Goal: Task Accomplishment & Management: Manage account settings

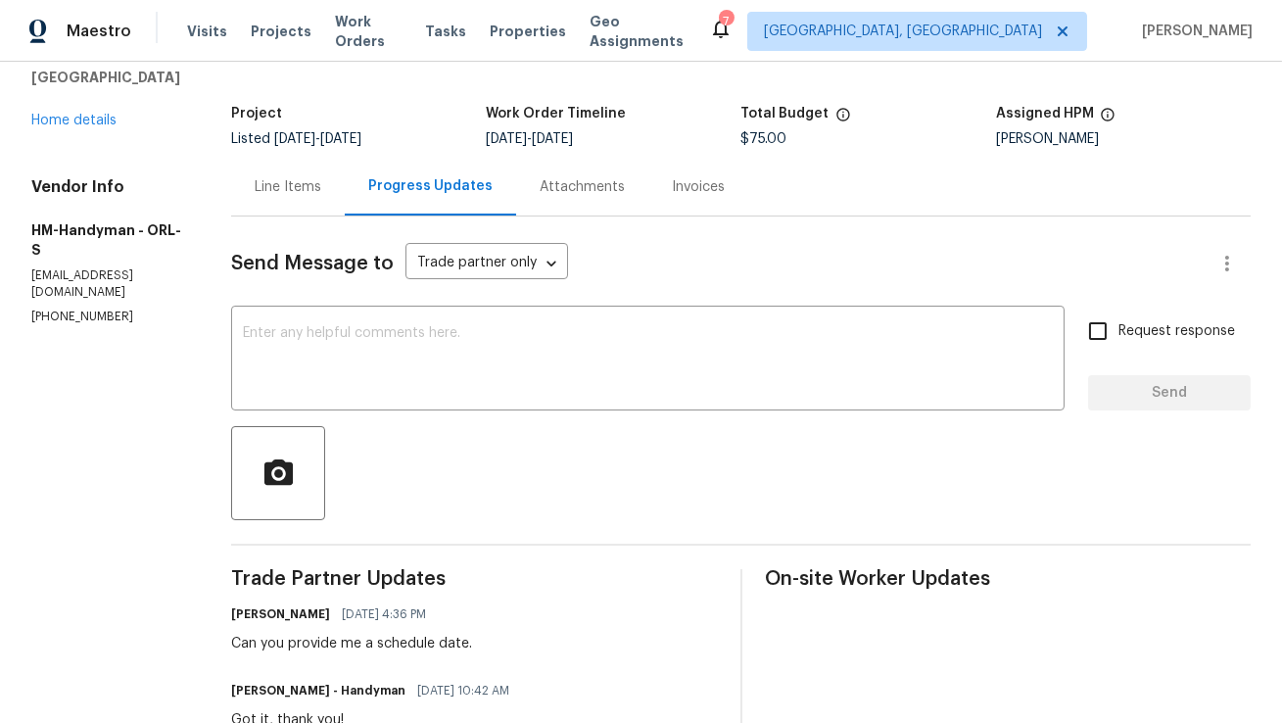
scroll to position [102, 0]
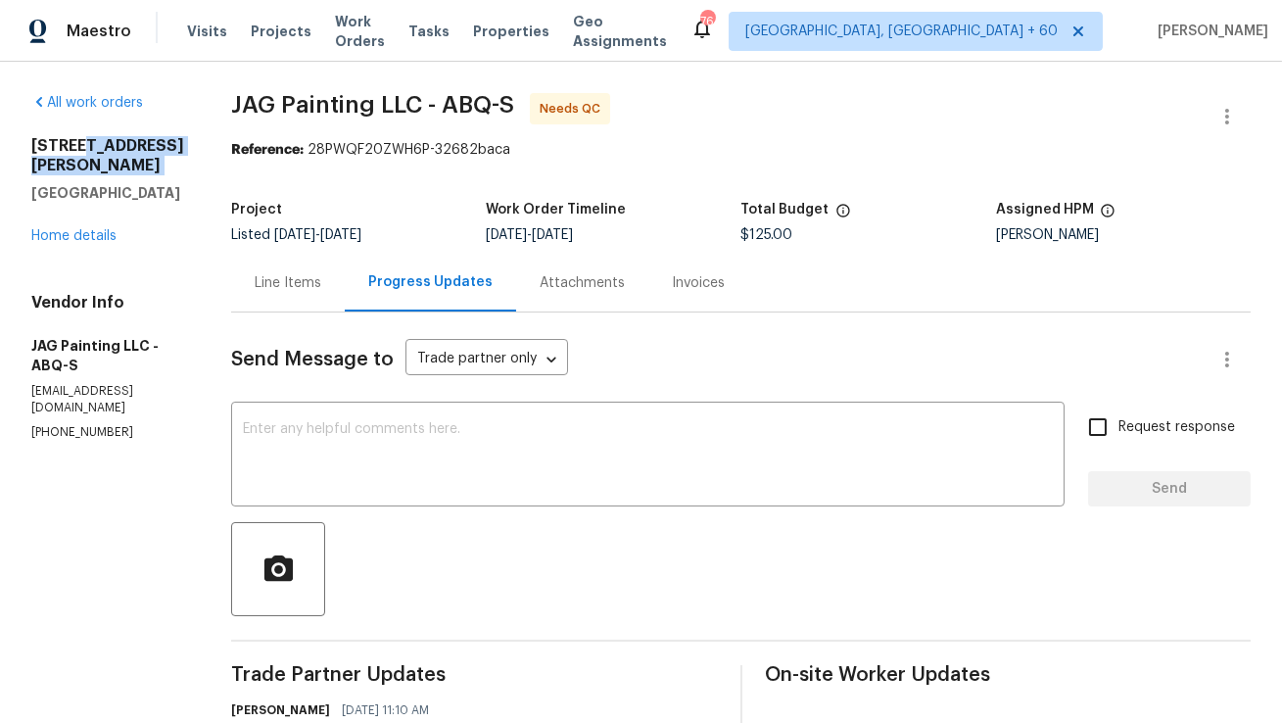
copy h2 "Haines Ave NE"
drag, startPoint x: 80, startPoint y: 146, endPoint x: 97, endPoint y: 177, distance: 35.5
click at [97, 177] on div "12342 Haines Ave NE Albuquerque, NM 87112" at bounding box center [107, 169] width 153 height 67
click at [66, 434] on p "(505) 818-5100" at bounding box center [107, 432] width 153 height 17
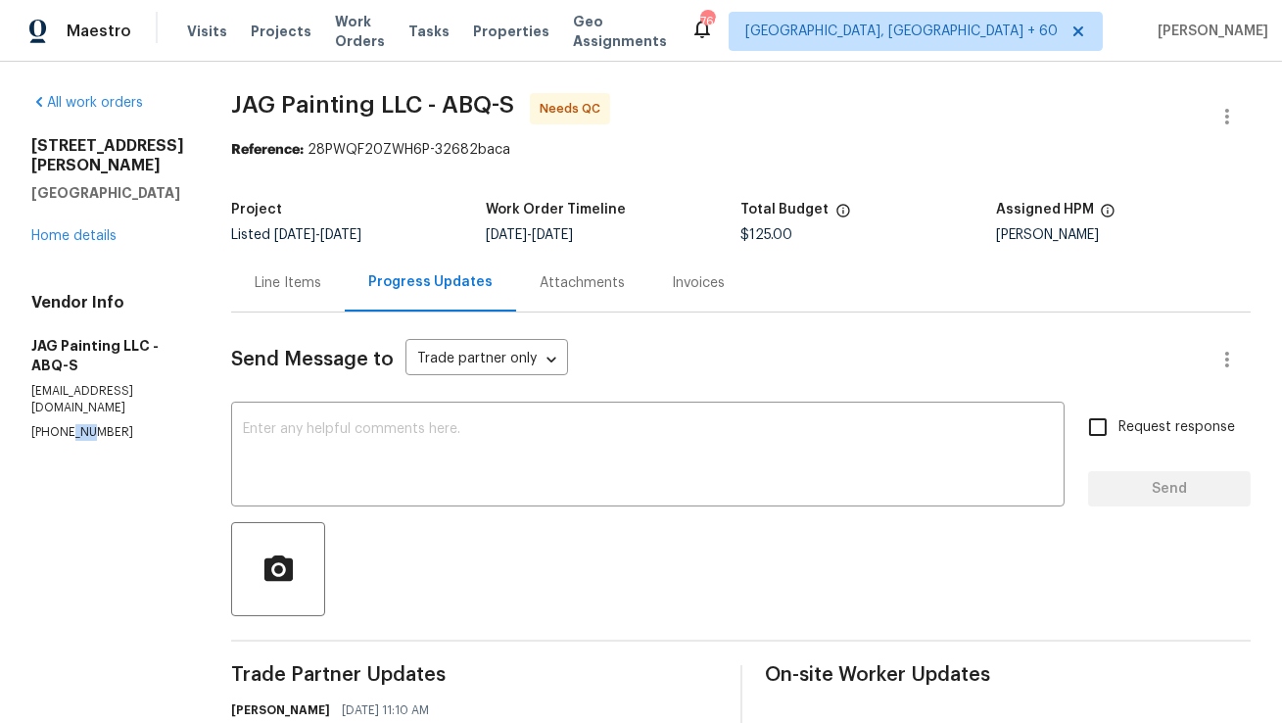
click at [66, 434] on p "(505) 818-5100" at bounding box center [107, 432] width 153 height 17
copy p "(505) 818-5100"
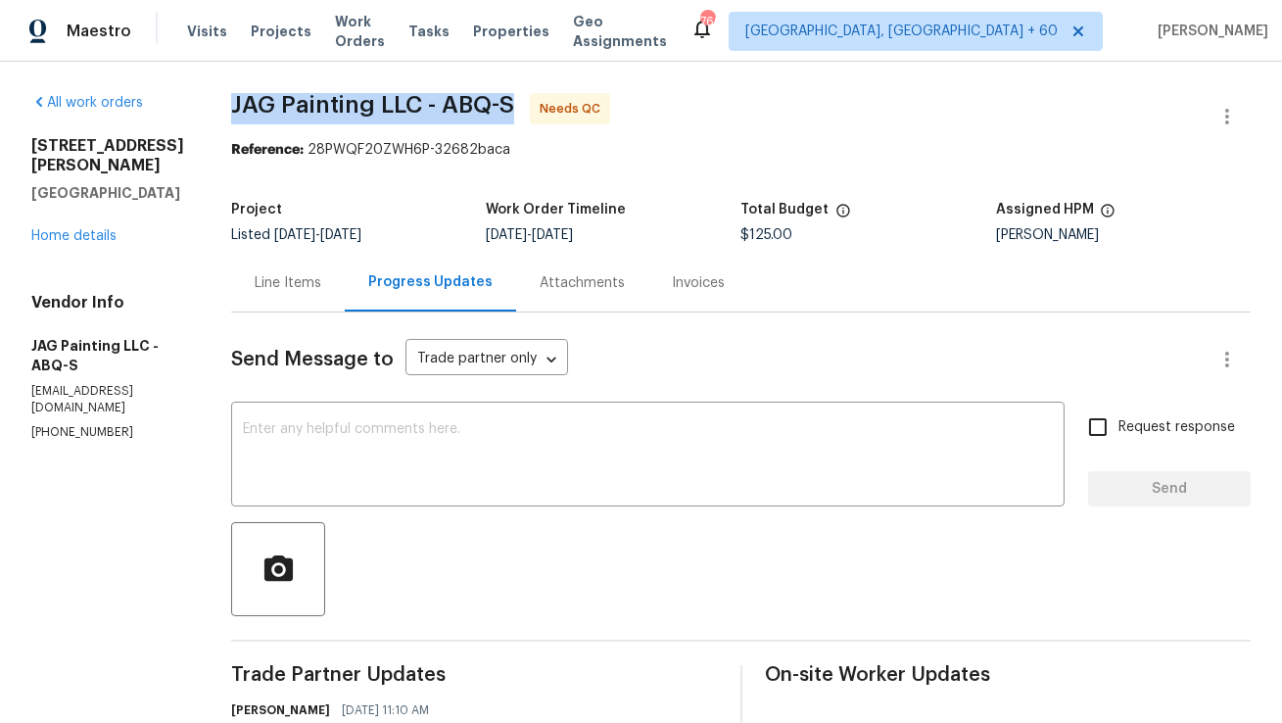
drag, startPoint x: 233, startPoint y: 110, endPoint x: 319, endPoint y: 110, distance: 86.2
click at [319, 110] on span "JAG Painting LLC - ABQ-S" at bounding box center [372, 104] width 283 height 23
click at [260, 110] on span "JAG Painting LLC - ABQ-S" at bounding box center [372, 104] width 283 height 23
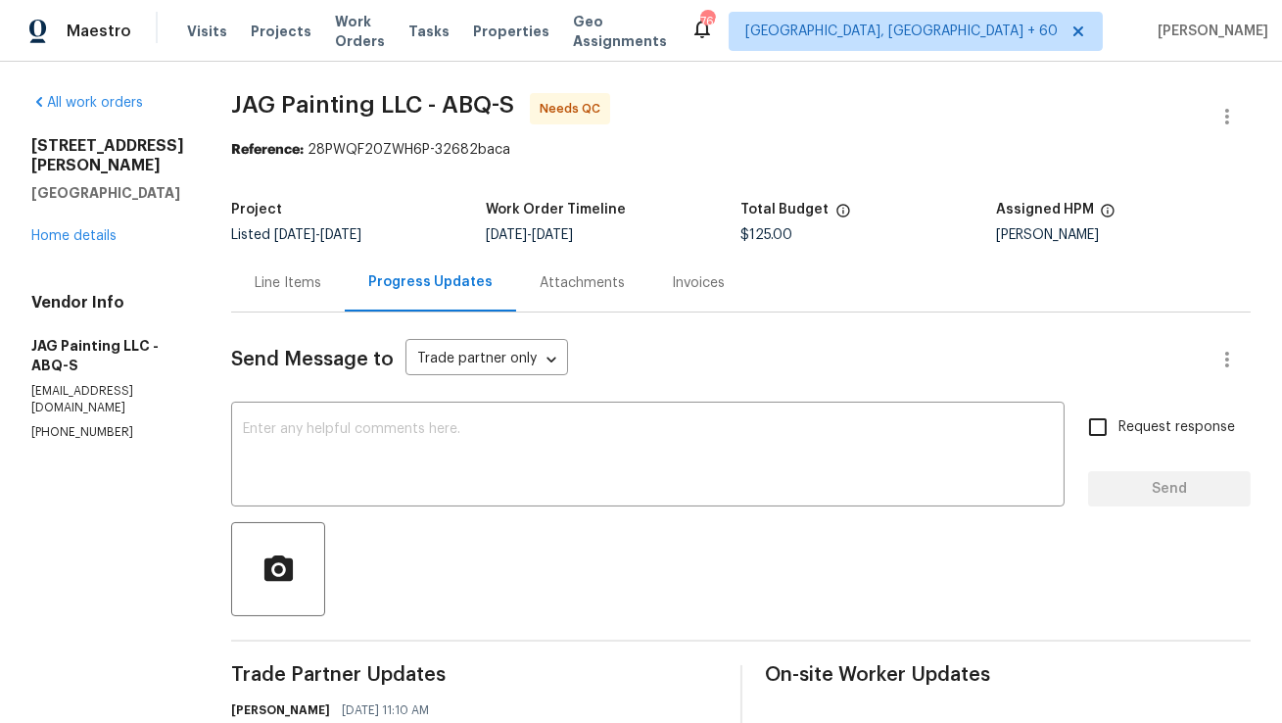
click at [327, 112] on span "JAG Painting LLC - ABQ-S" at bounding box center [372, 104] width 283 height 23
copy span "JAG Painting"
drag, startPoint x: 233, startPoint y: 106, endPoint x: 368, endPoint y: 106, distance: 135.1
click at [368, 106] on span "JAG Painting LLC - ABQ-S" at bounding box center [372, 104] width 283 height 23
click at [300, 292] on div "Line Items" at bounding box center [288, 283] width 67 height 20
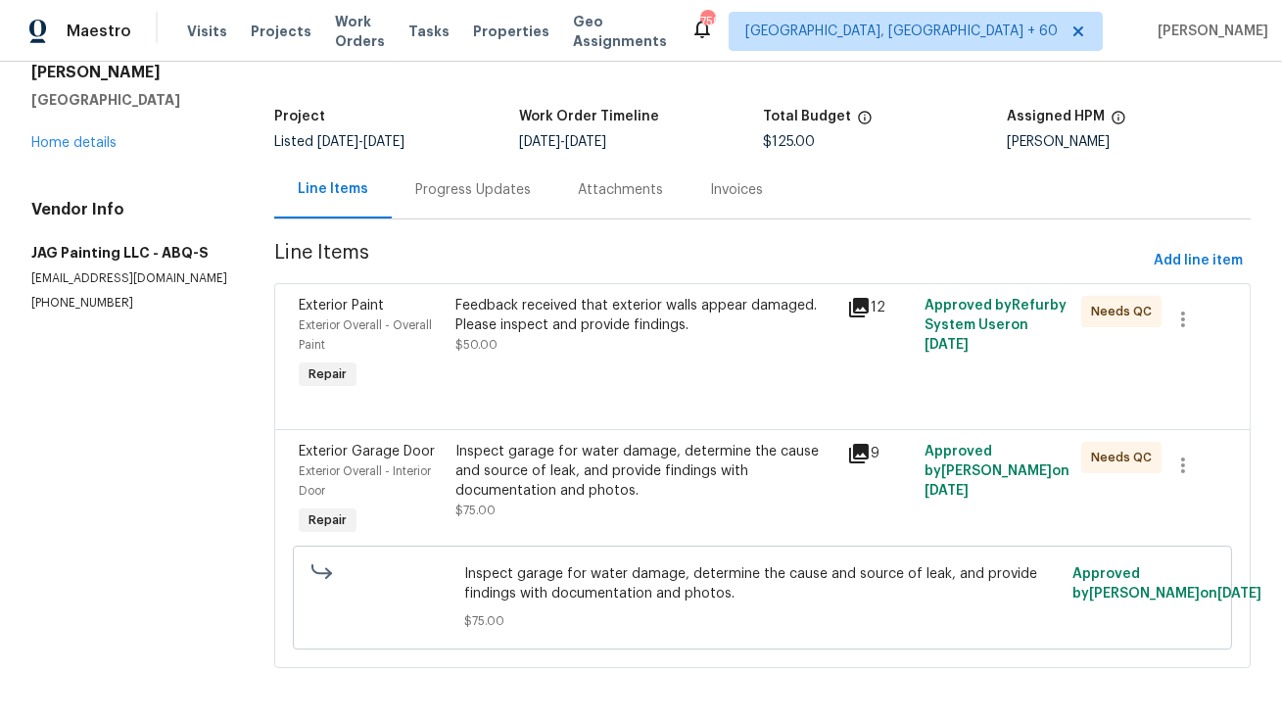
scroll to position [106, 0]
click at [476, 186] on div "Progress Updates" at bounding box center [473, 190] width 116 height 20
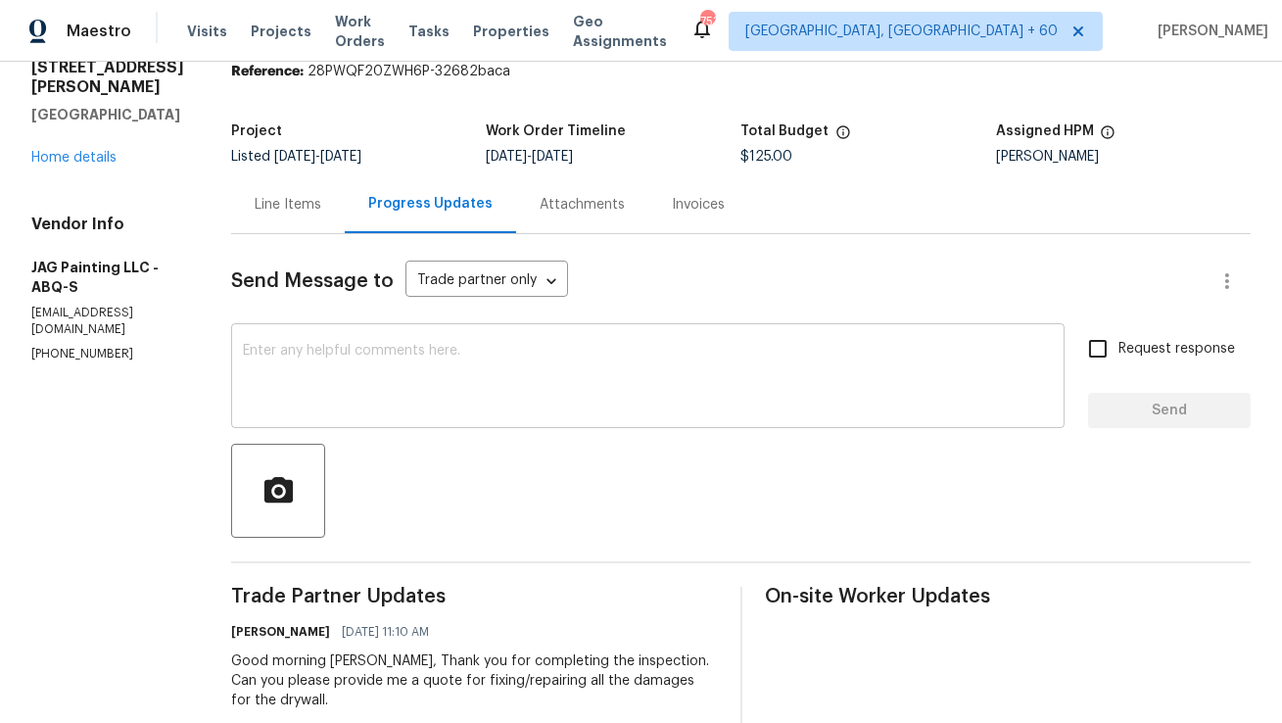
scroll to position [122, 0]
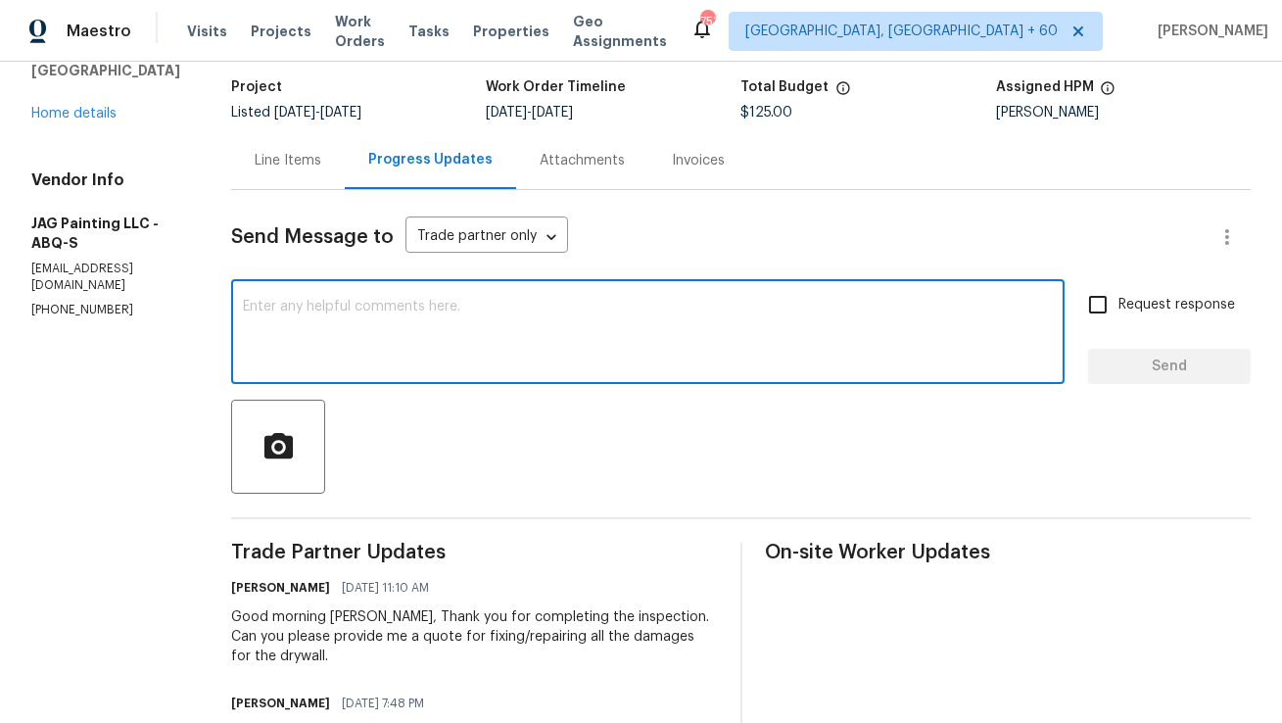
click at [323, 339] on textarea at bounding box center [648, 334] width 810 height 69
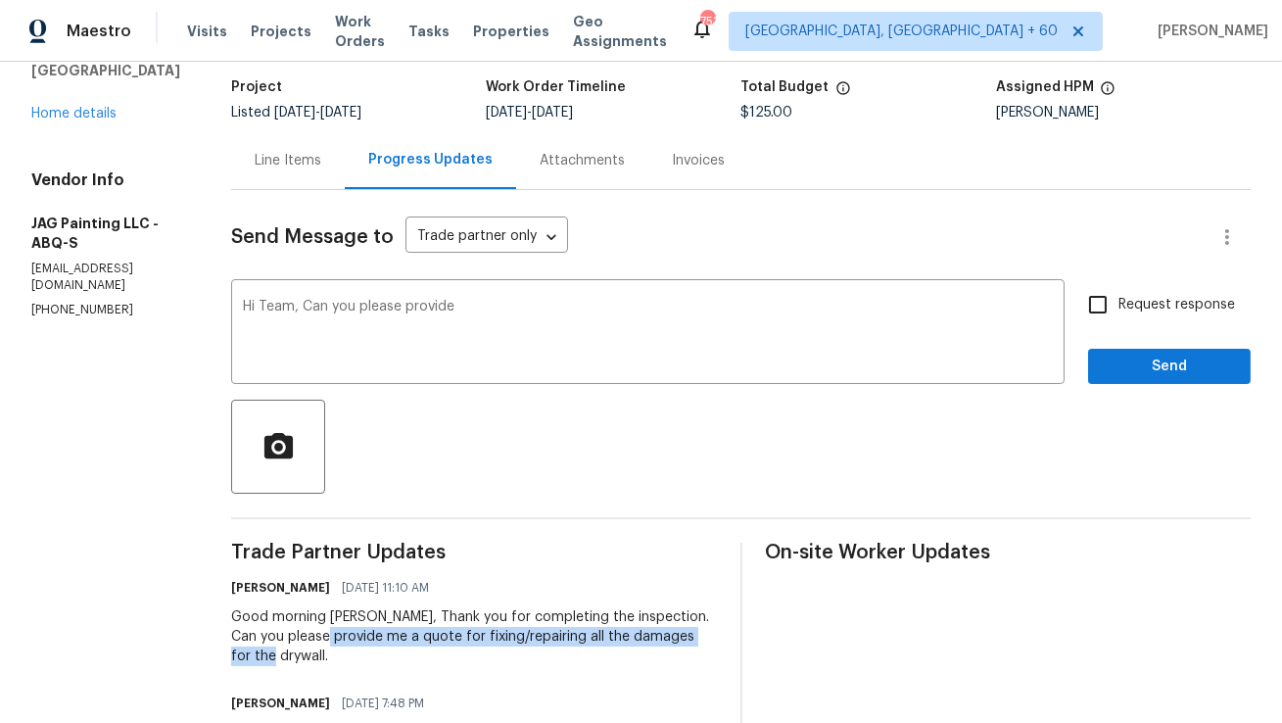
copy div "me a quote for fixing/repairing all the damages for the drywall."
click at [328, 647] on div "Good morning [PERSON_NAME], Thank you for completing the inspection. Can you pl…" at bounding box center [474, 636] width 486 height 59
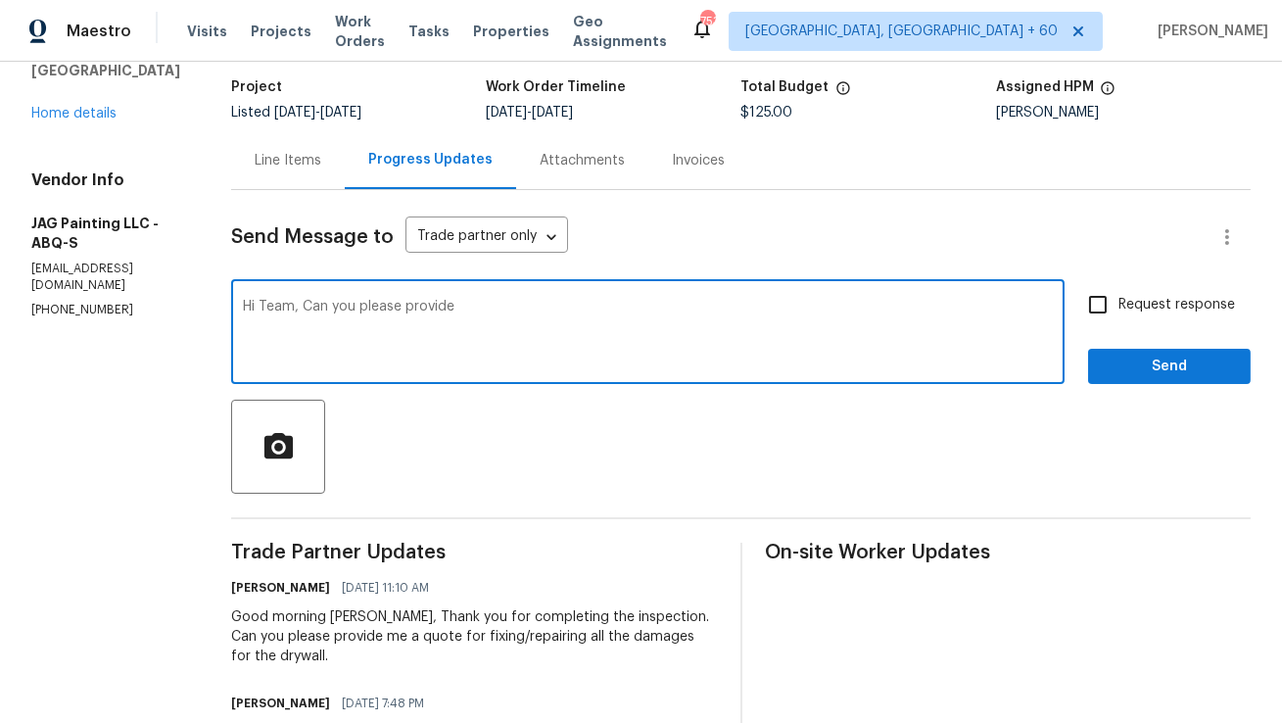
click at [570, 327] on textarea "Hi Team, Can you please provide" at bounding box center [648, 334] width 810 height 69
paste textarea "me a quote for fixing/repairing all the damages for the drywall."
click at [773, 308] on textarea "Hi Team, Can you please provide me a quote for fixing/repairing all the damages…" at bounding box center [648, 334] width 810 height 69
click at [886, 312] on textarea "Hi Team, Can you please provide me a quote for fixing/repairing all the damages…" at bounding box center [648, 334] width 810 height 69
type textarea "Hi Team, Can you please provide me a quote for fixing/repairing all the damages…"
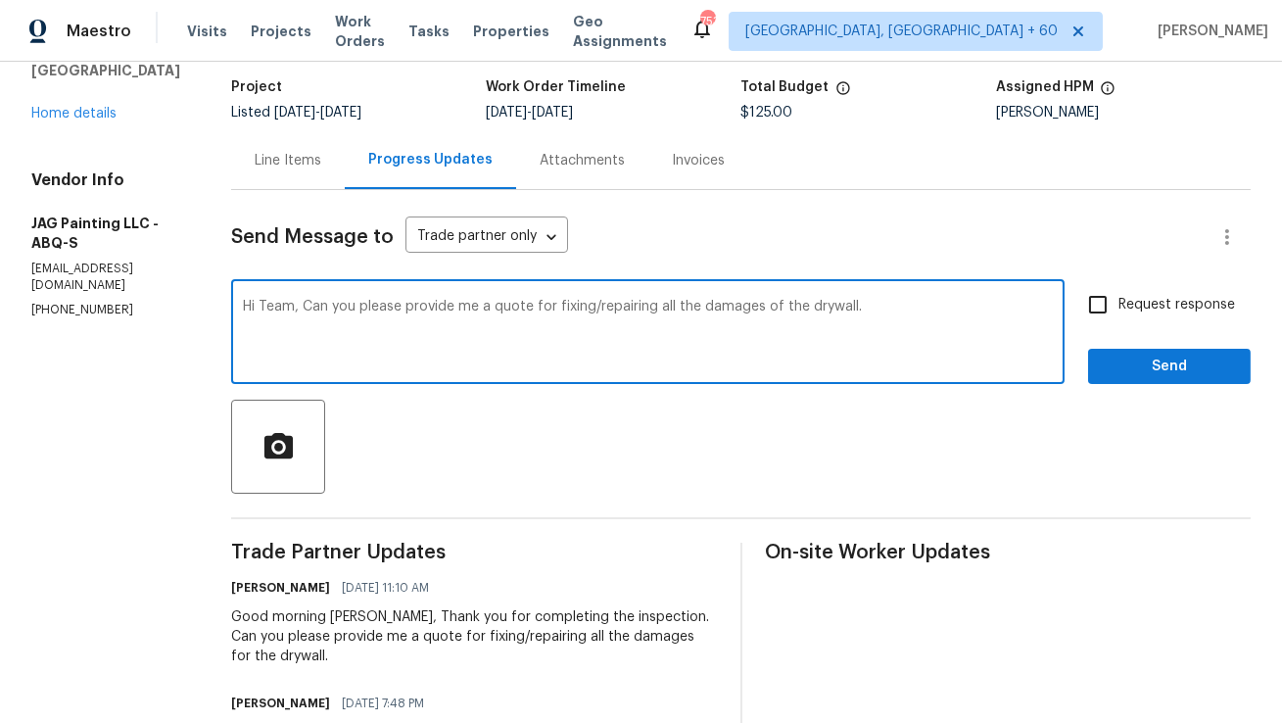
click at [1098, 305] on input "Request response" at bounding box center [1097, 304] width 41 height 41
checkbox input "true"
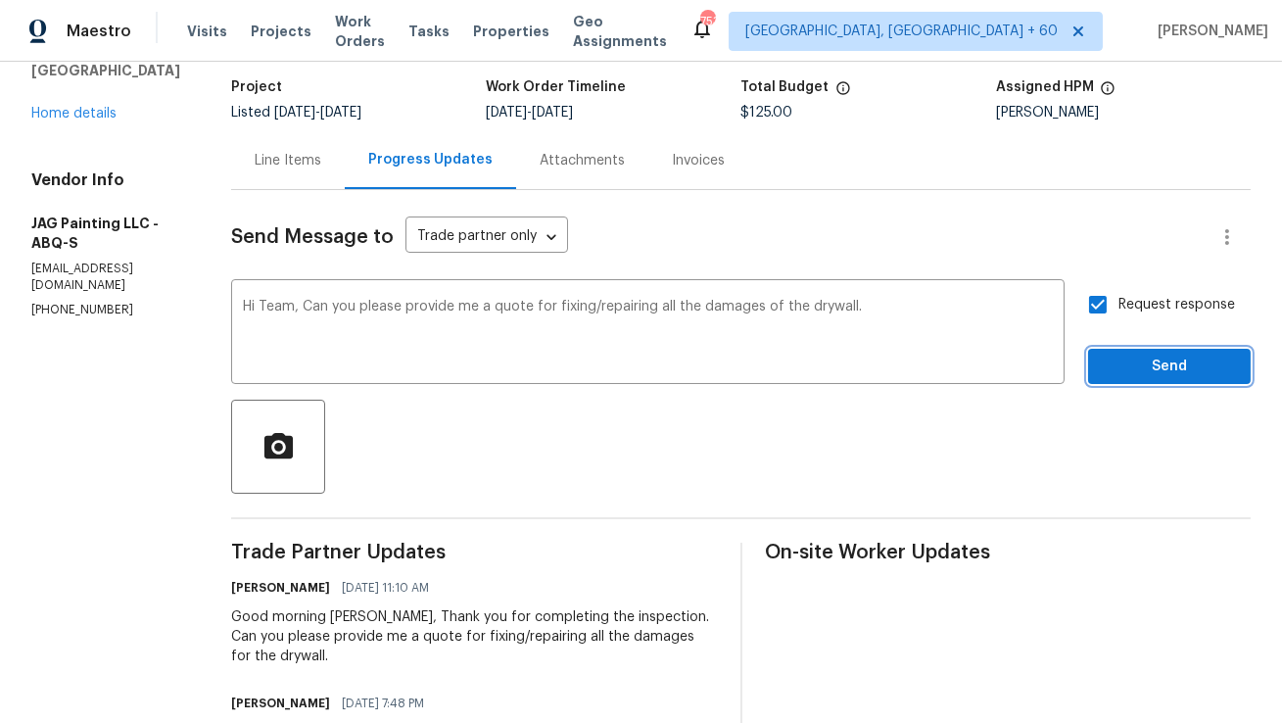
click at [1106, 369] on span "Send" at bounding box center [1168, 366] width 131 height 24
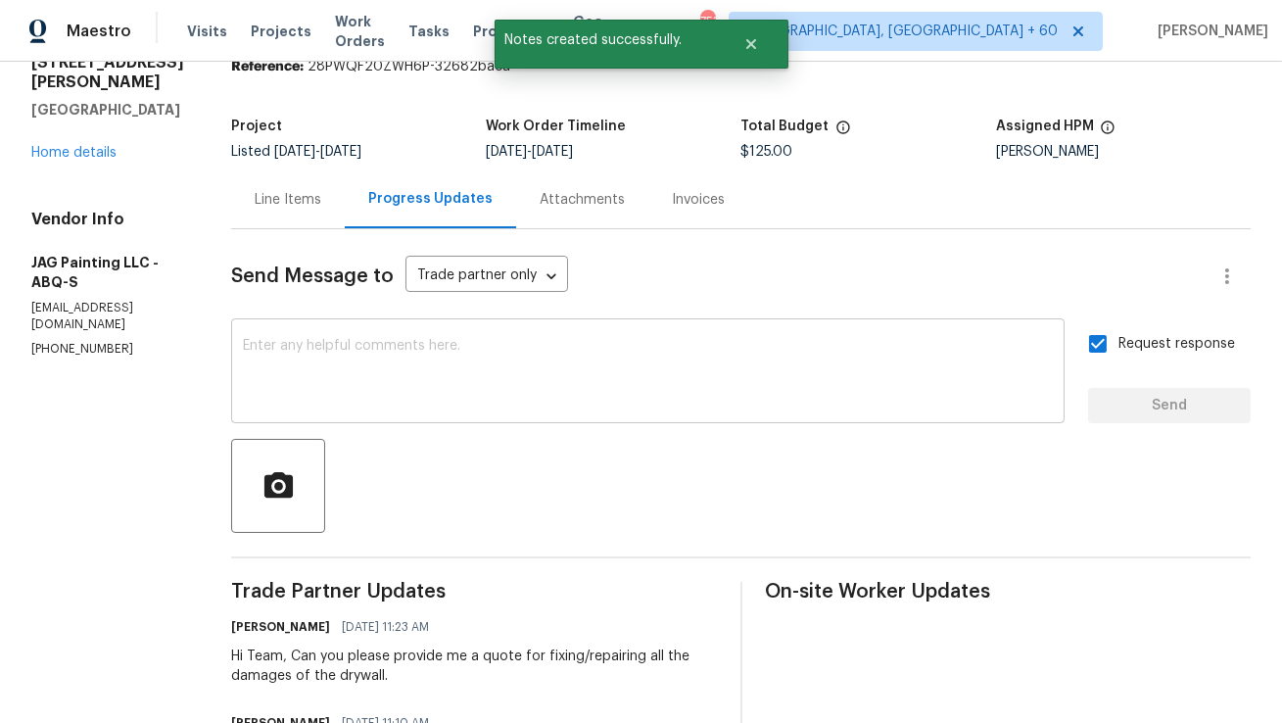
scroll to position [0, 0]
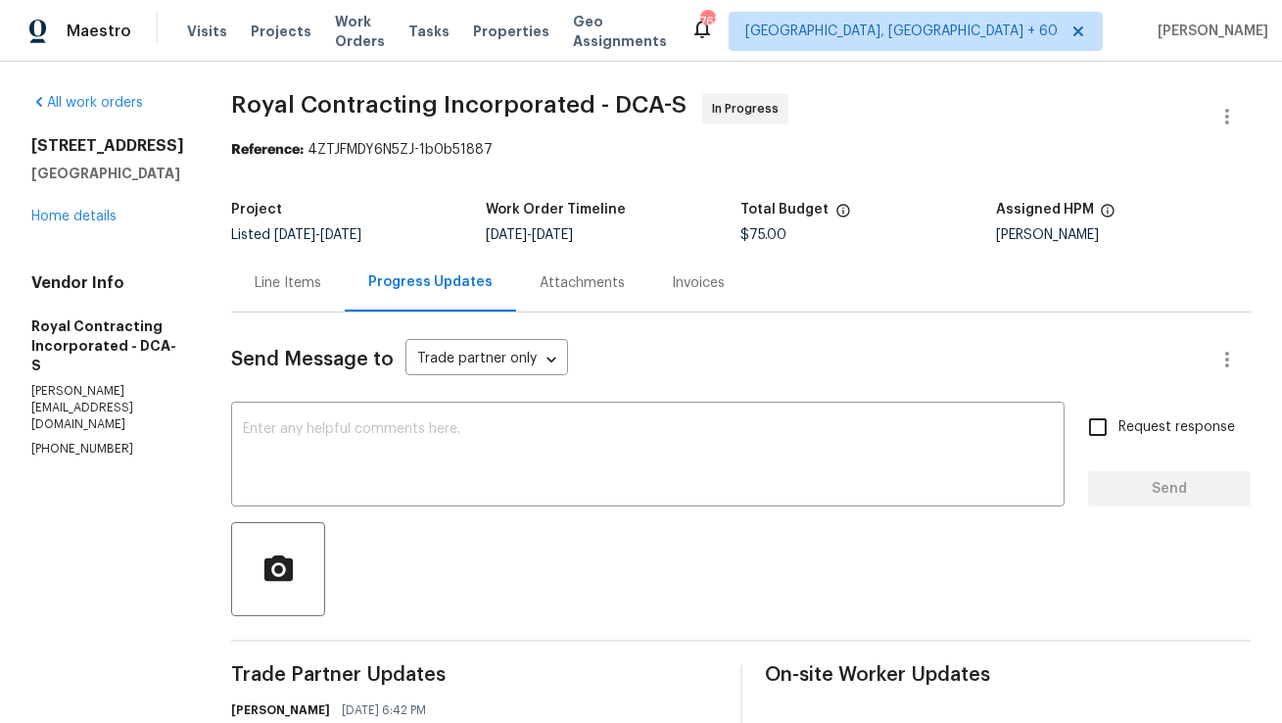
click at [70, 441] on p "(571) 224-5089" at bounding box center [107, 449] width 153 height 17
copy p "(571) 224-5089"
copy h2 "Hampshire Green Ave"
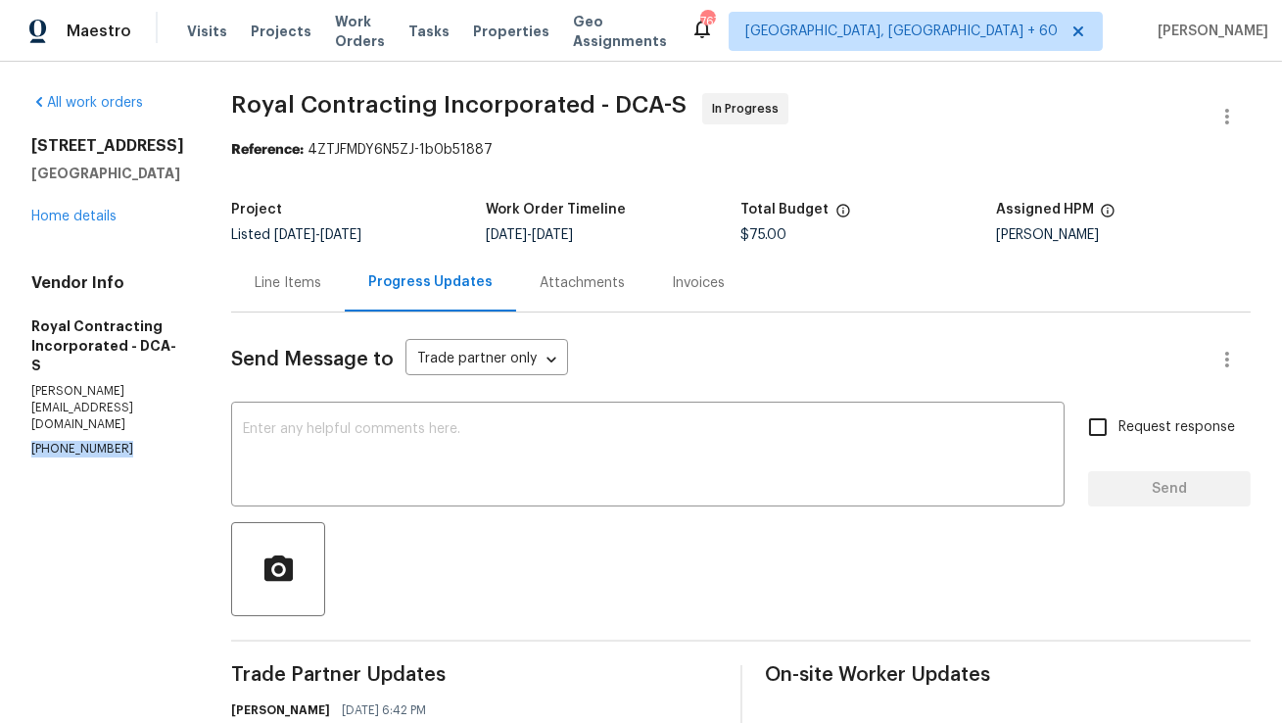
drag, startPoint x: 80, startPoint y: 145, endPoint x: 113, endPoint y: 168, distance: 40.0
click at [113, 156] on h2 "10388 Hampshire Green Ave" at bounding box center [107, 146] width 153 height 20
click at [72, 441] on p "(571) 224-5089" at bounding box center [107, 449] width 153 height 17
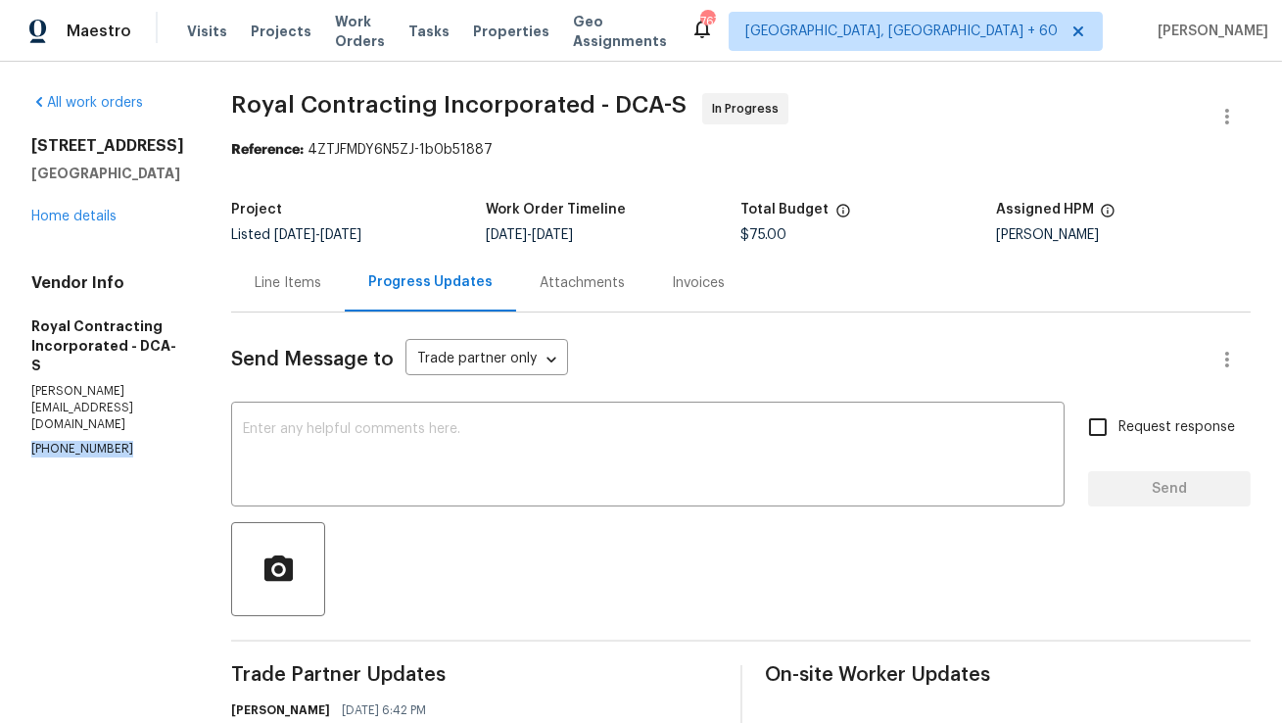
copy p "(571) 224-5089"
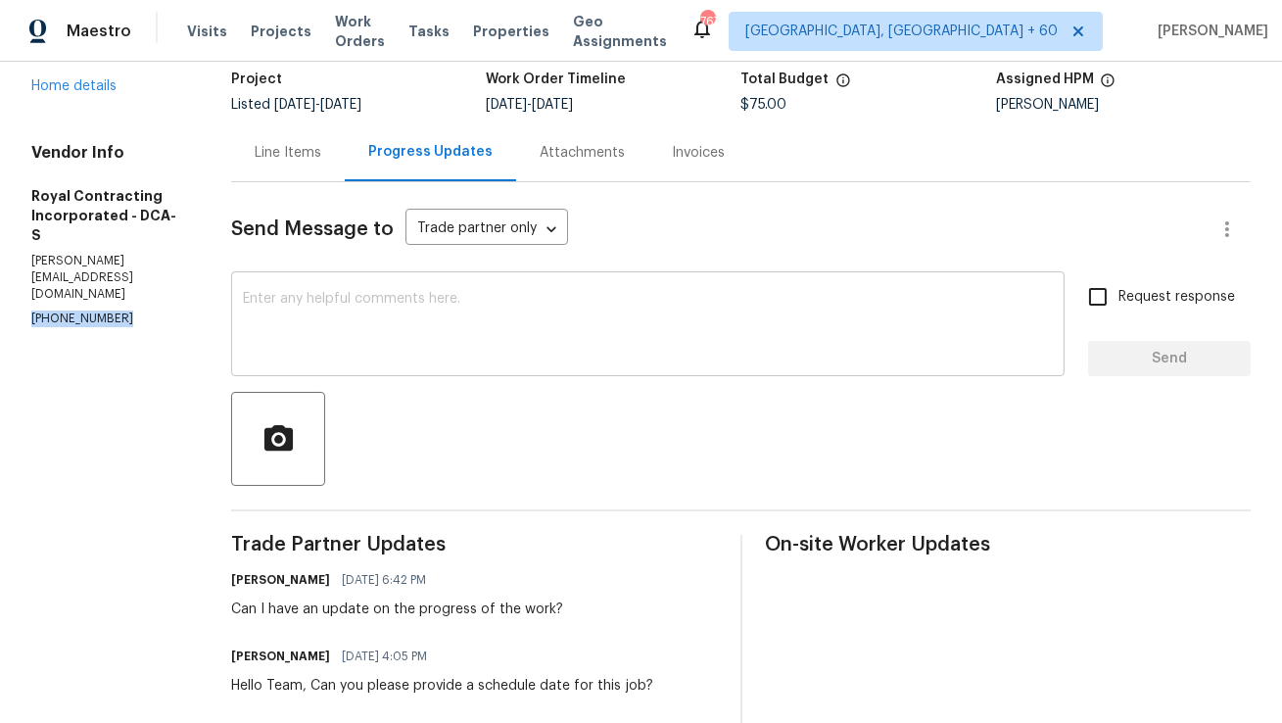
scroll to position [133, 0]
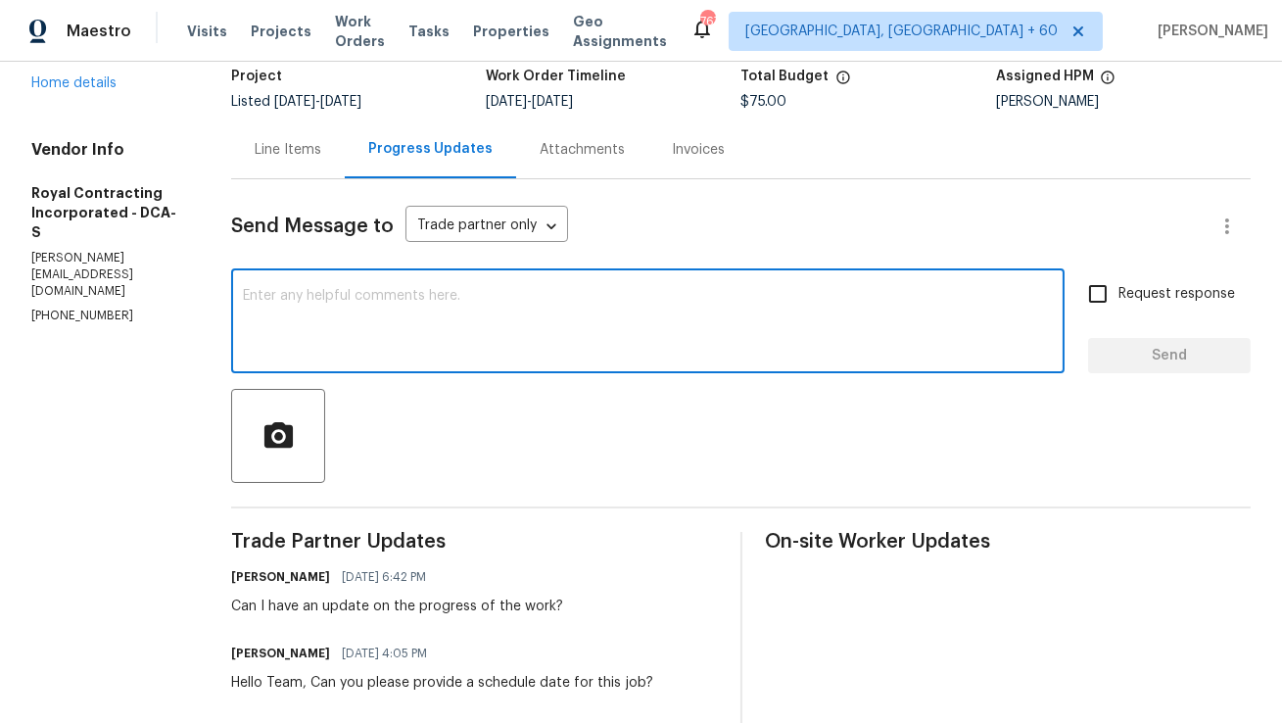
click at [485, 319] on textarea at bounding box center [648, 323] width 810 height 69
drag, startPoint x: 346, startPoint y: 300, endPoint x: 240, endPoint y: 300, distance: 105.7
click at [240, 300] on div "All work orders 10388 Hampshire Green Ave Fairfax, VA 22032 Home details Vendor…" at bounding box center [641, 425] width 1282 height 993
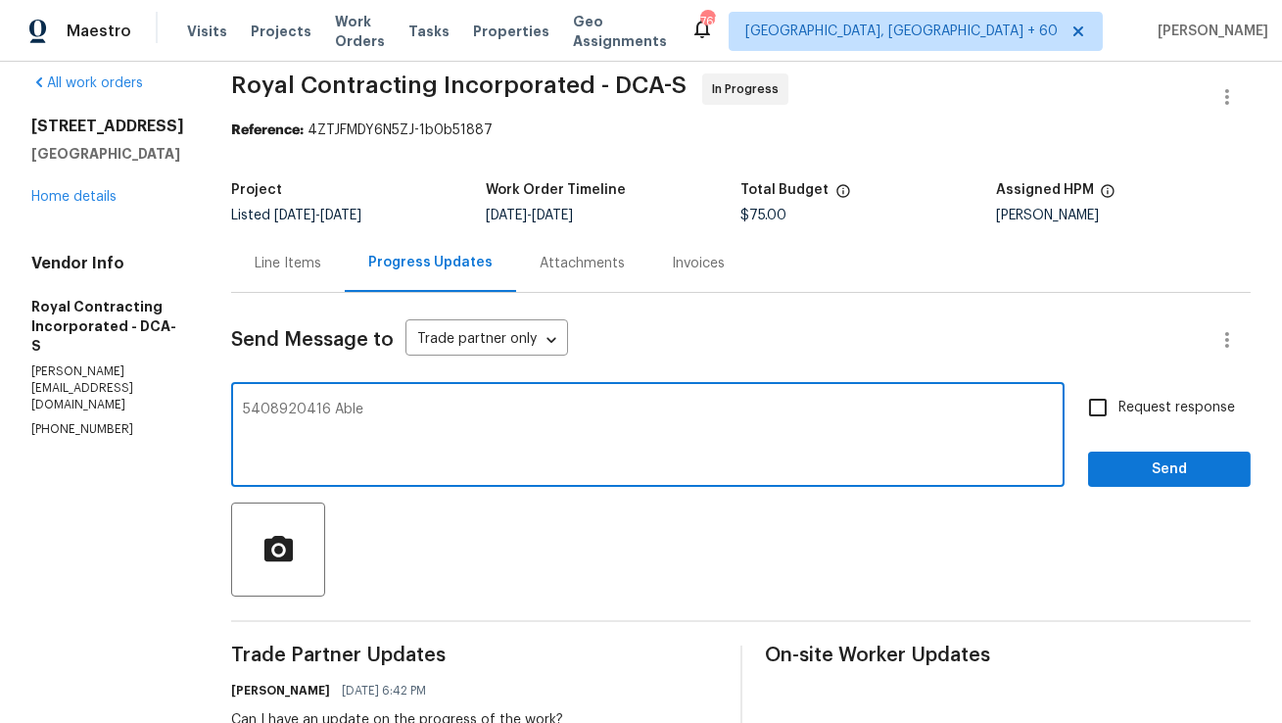
scroll to position [0, 0]
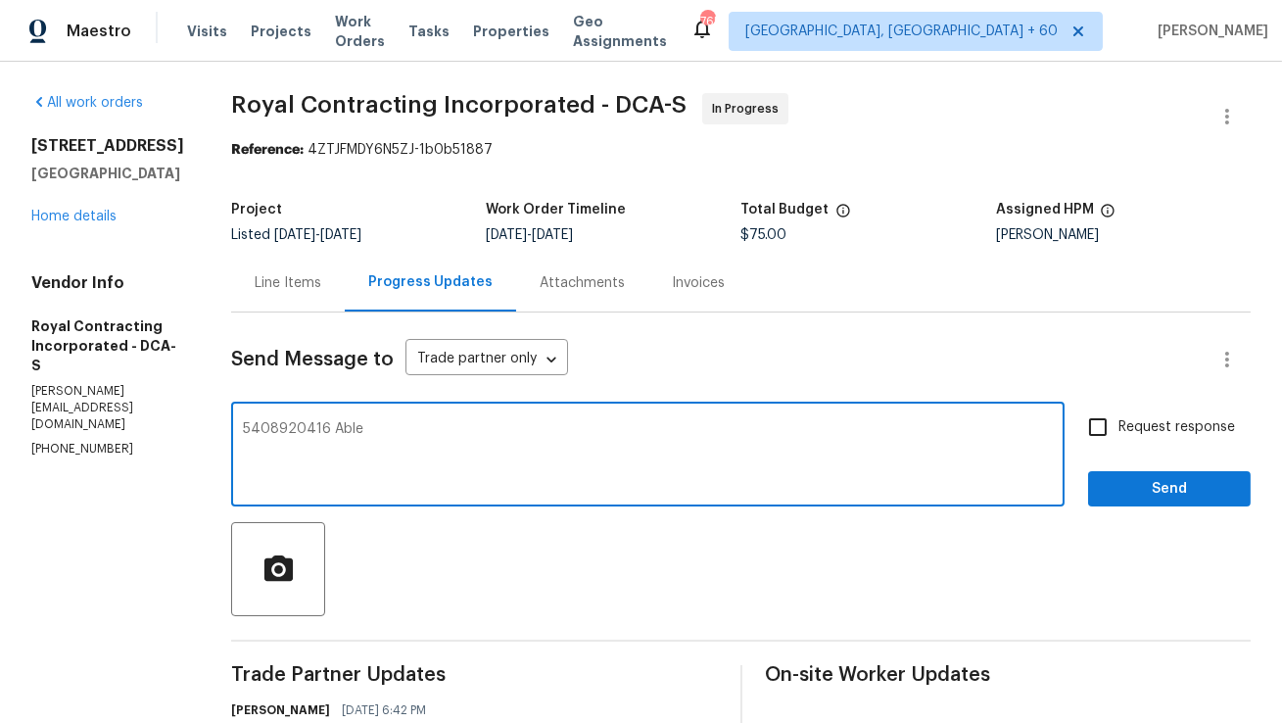
click at [370, 426] on textarea "5408920416 Able" at bounding box center [648, 456] width 810 height 69
click at [290, 432] on textarea "5408920416" at bounding box center [648, 456] width 810 height 69
click at [298, 429] on textarea "(540)8920416" at bounding box center [648, 456] width 810 height 69
click at [321, 430] on textarea "(540) 8920416" at bounding box center [648, 456] width 810 height 69
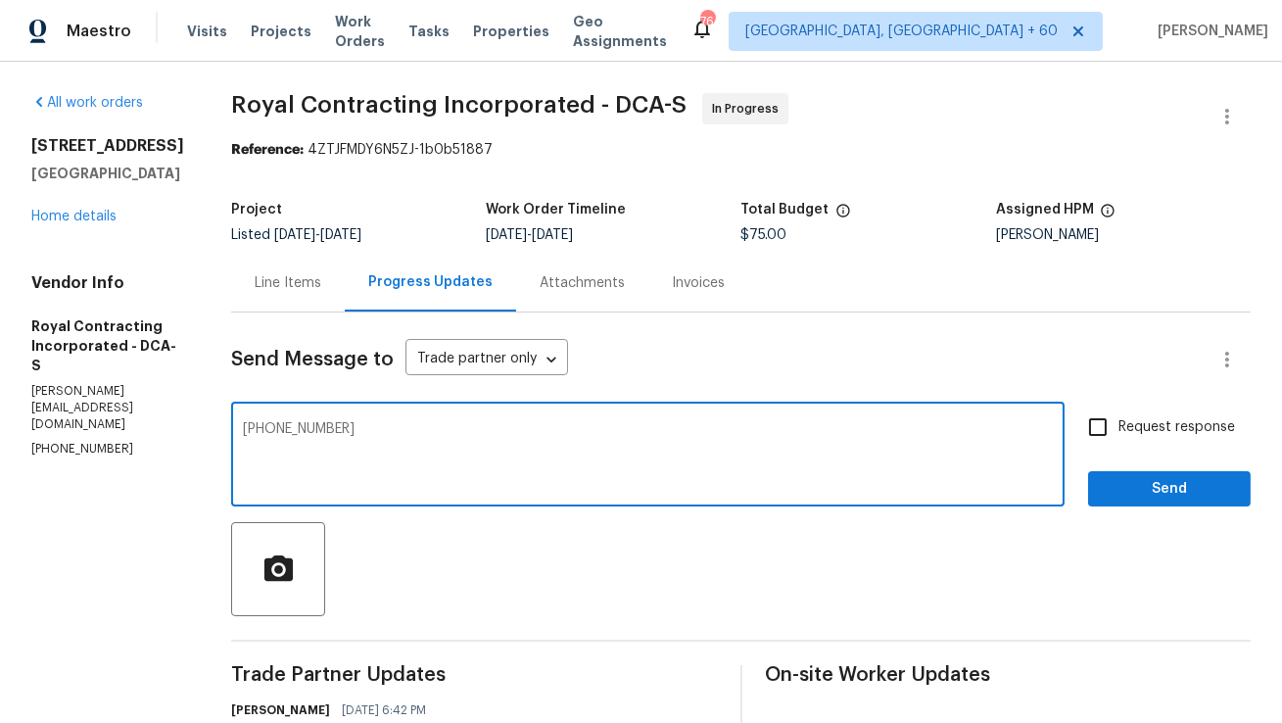
click at [326, 431] on textarea "(540) 8920416" at bounding box center [648, 456] width 810 height 69
type textarea "(540) 892 0416"
click at [310, 429] on textarea "(540) 892 0416" at bounding box center [648, 456] width 810 height 69
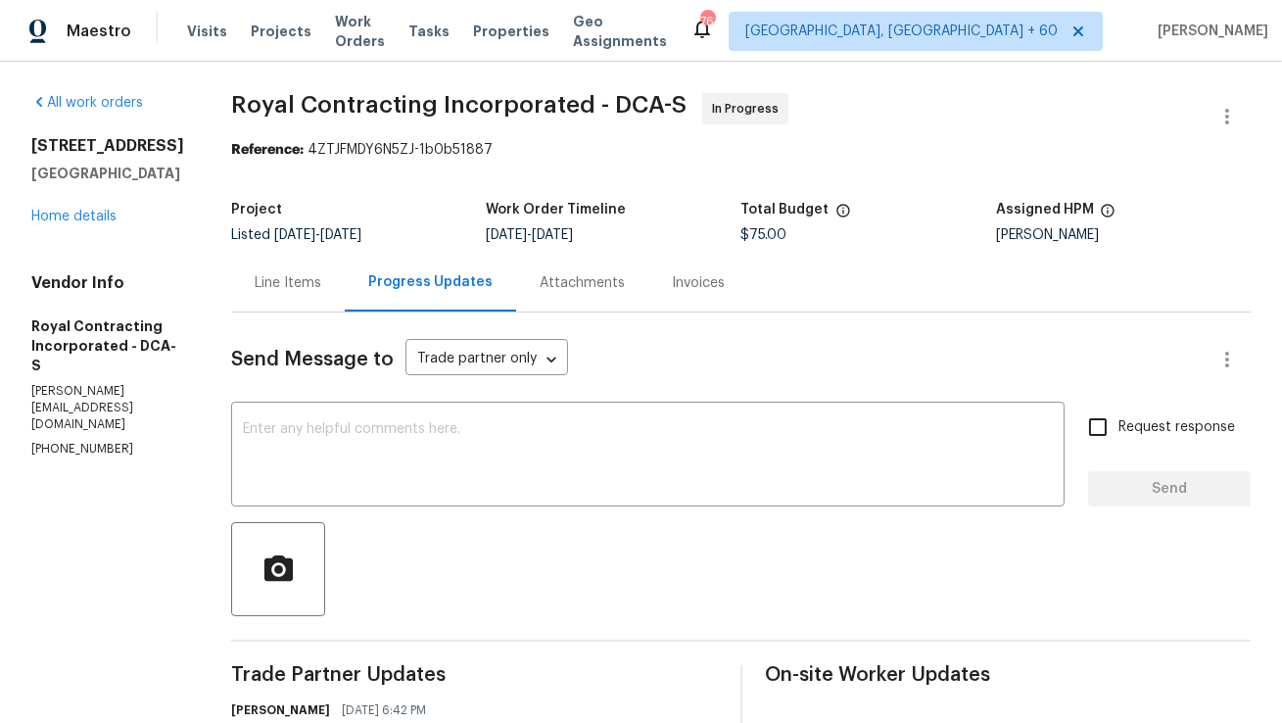
click at [321, 274] on div "Line Items" at bounding box center [288, 283] width 67 height 20
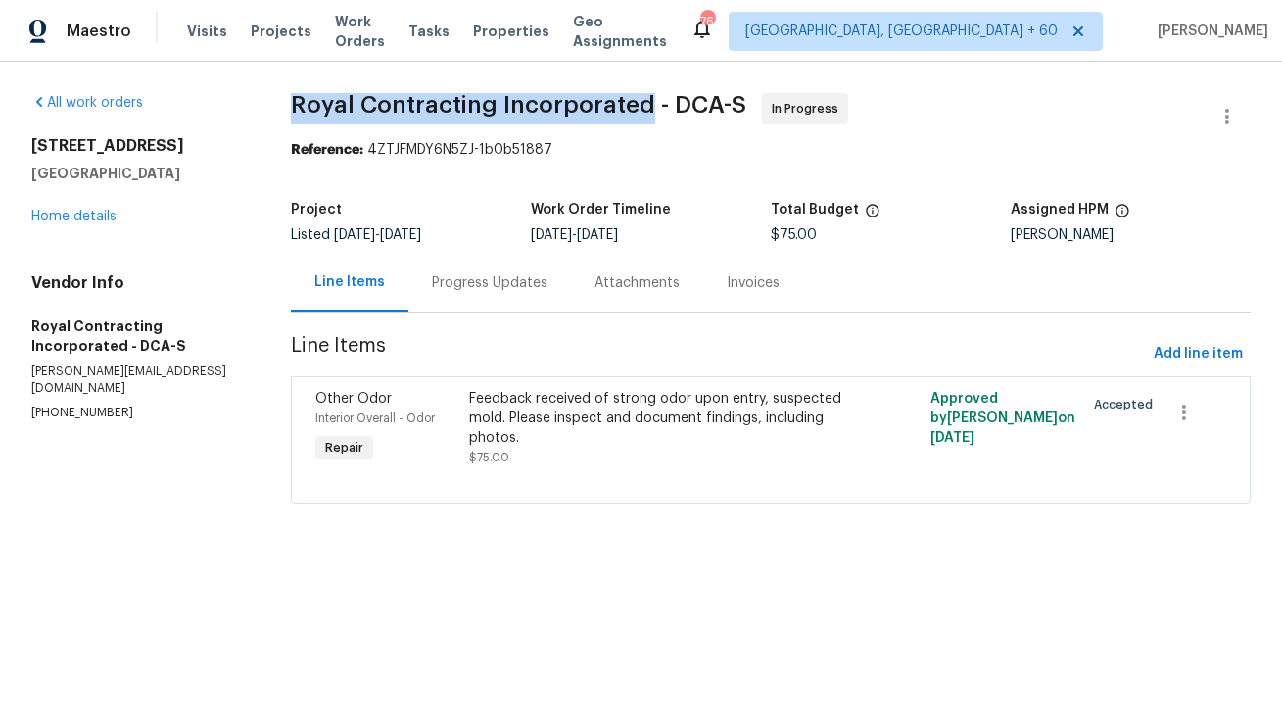
copy span "Royal Contracting Incorporated"
drag, startPoint x: 288, startPoint y: 105, endPoint x: 638, endPoint y: 100, distance: 350.6
click at [638, 100] on span "Royal Contracting Incorporated - DCA-S" at bounding box center [518, 104] width 455 height 23
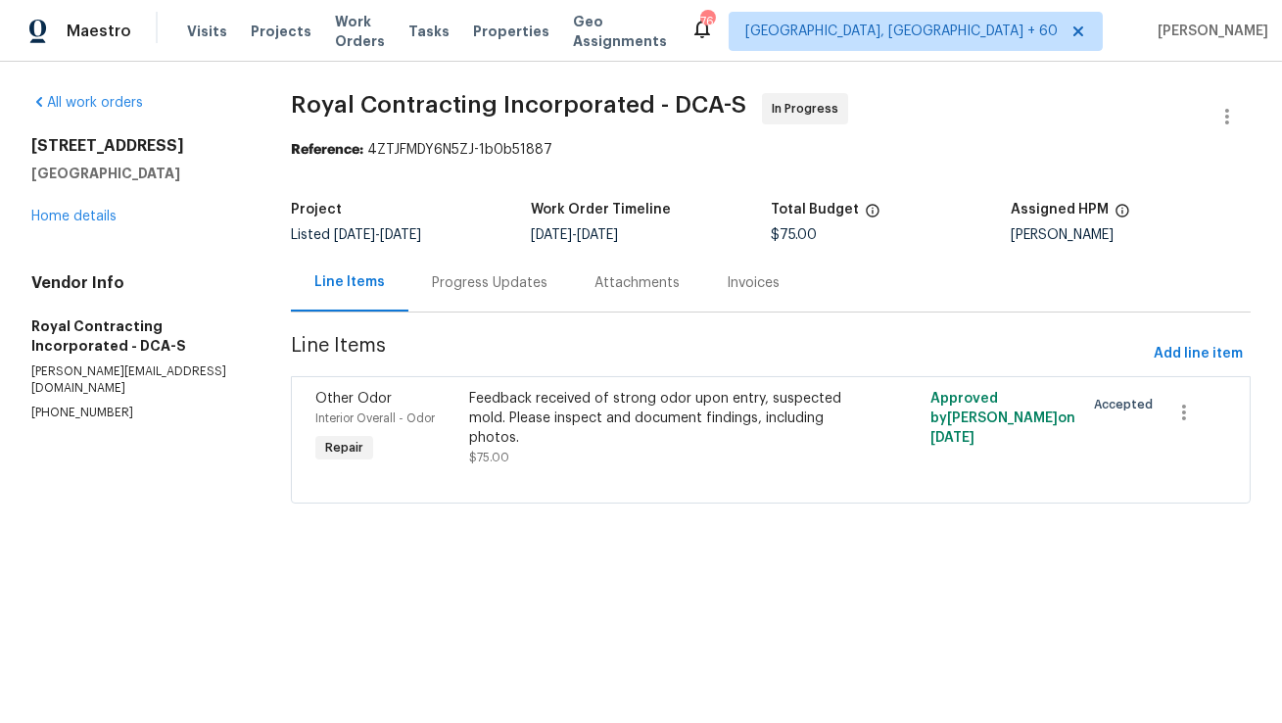
click at [476, 296] on div "Progress Updates" at bounding box center [489, 283] width 163 height 58
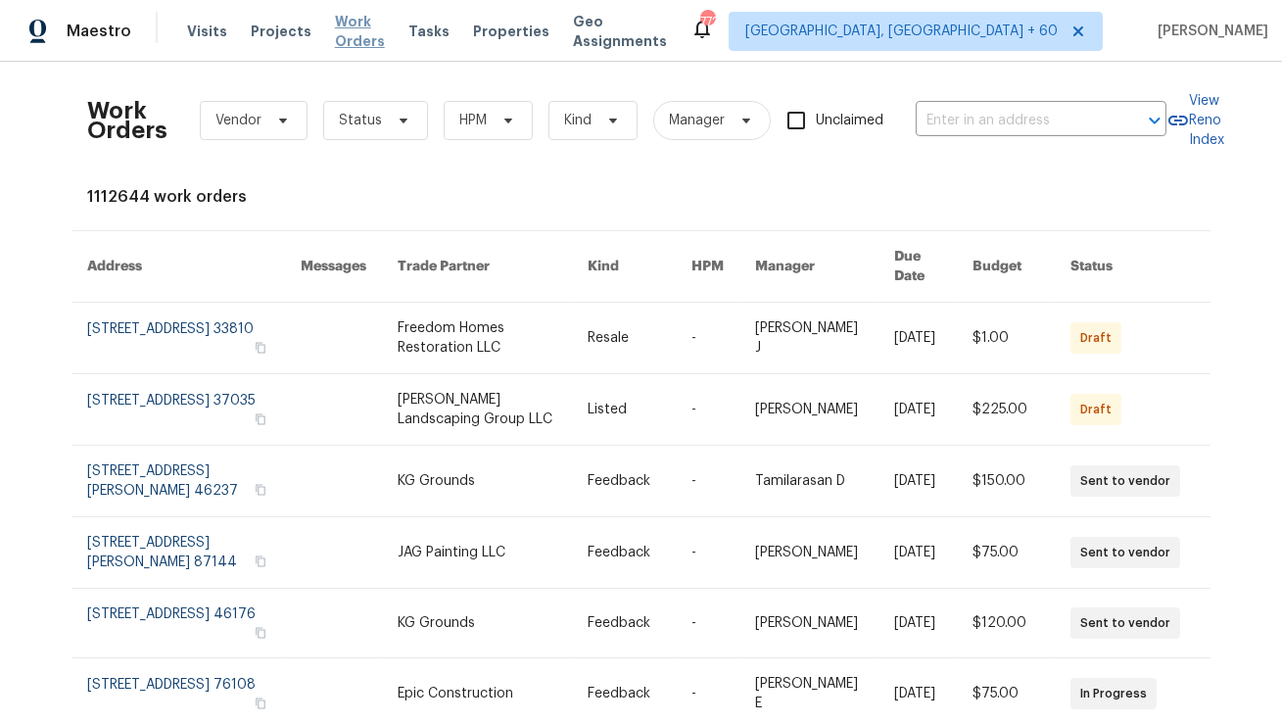
click at [382, 37] on span "Work Orders" at bounding box center [360, 31] width 50 height 39
click at [375, 34] on span "Work Orders" at bounding box center [360, 31] width 50 height 39
click at [346, 39] on span "Work Orders" at bounding box center [360, 31] width 50 height 39
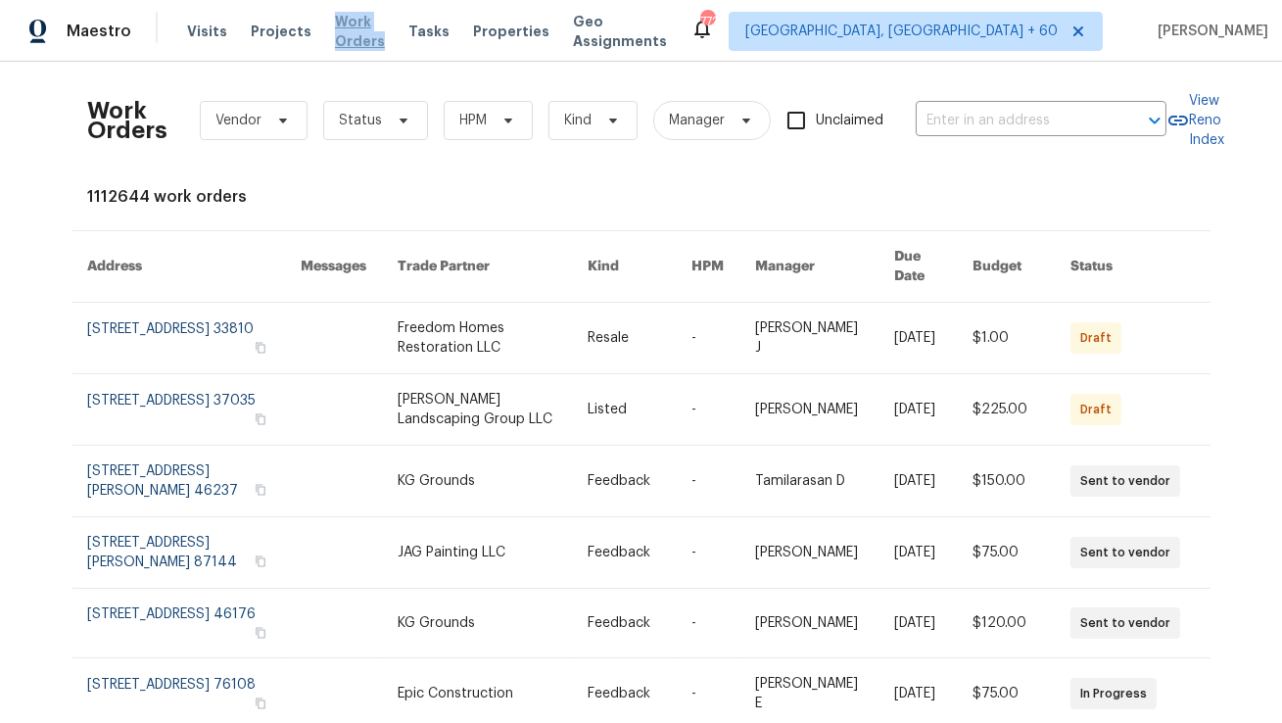
click at [346, 39] on span "Work Orders" at bounding box center [360, 31] width 50 height 39
click at [355, 36] on span "Work Orders" at bounding box center [360, 31] width 50 height 39
click at [385, 30] on span "Work Orders" at bounding box center [360, 31] width 50 height 39
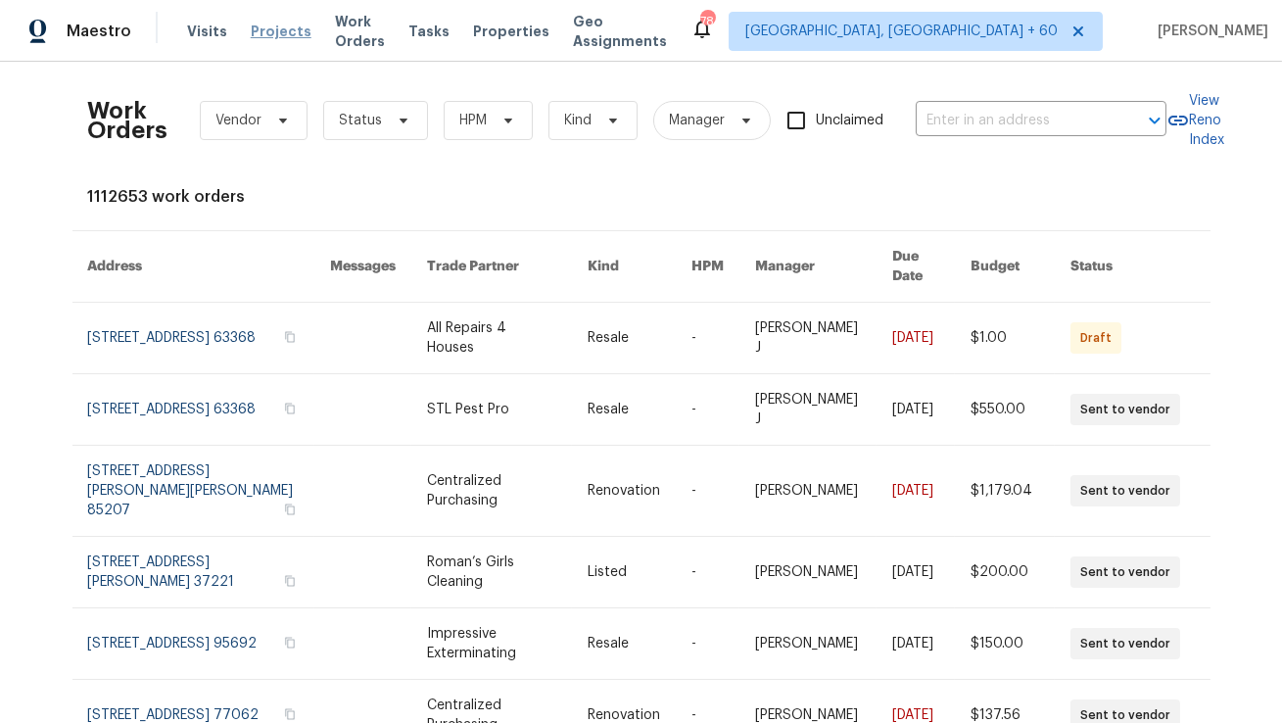
click at [269, 38] on span "Projects" at bounding box center [281, 32] width 61 height 20
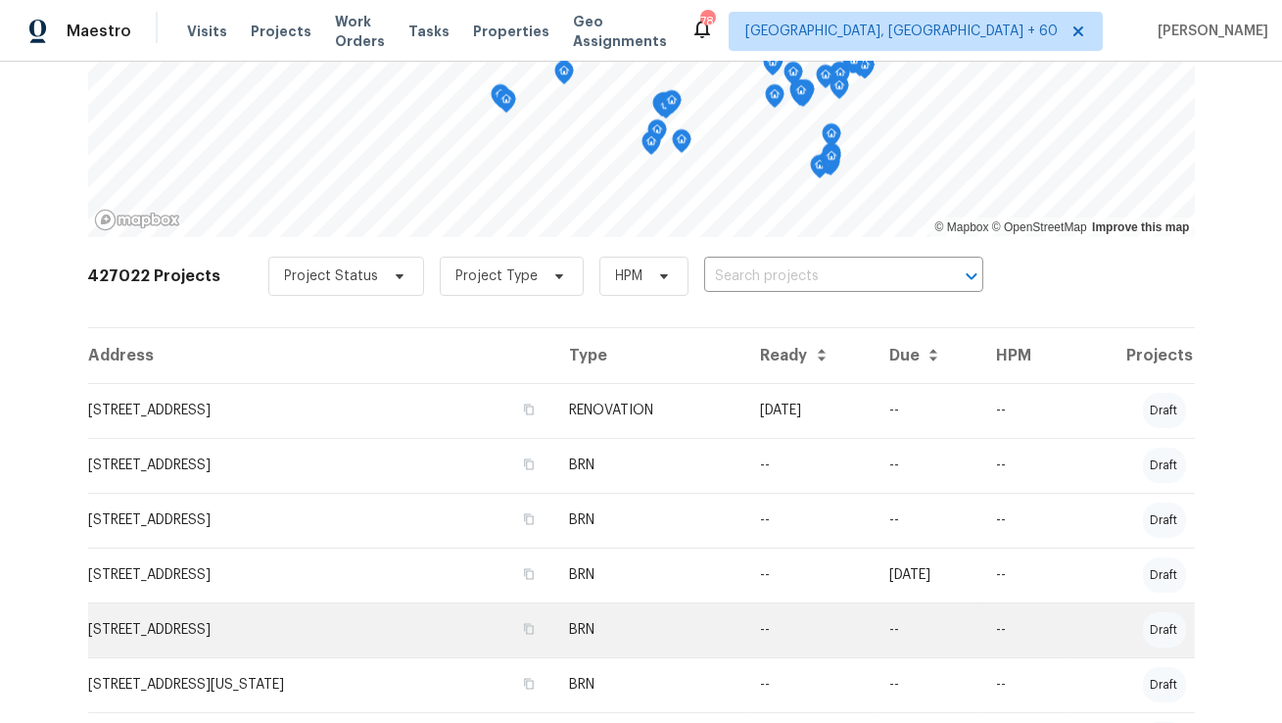
scroll to position [202, 0]
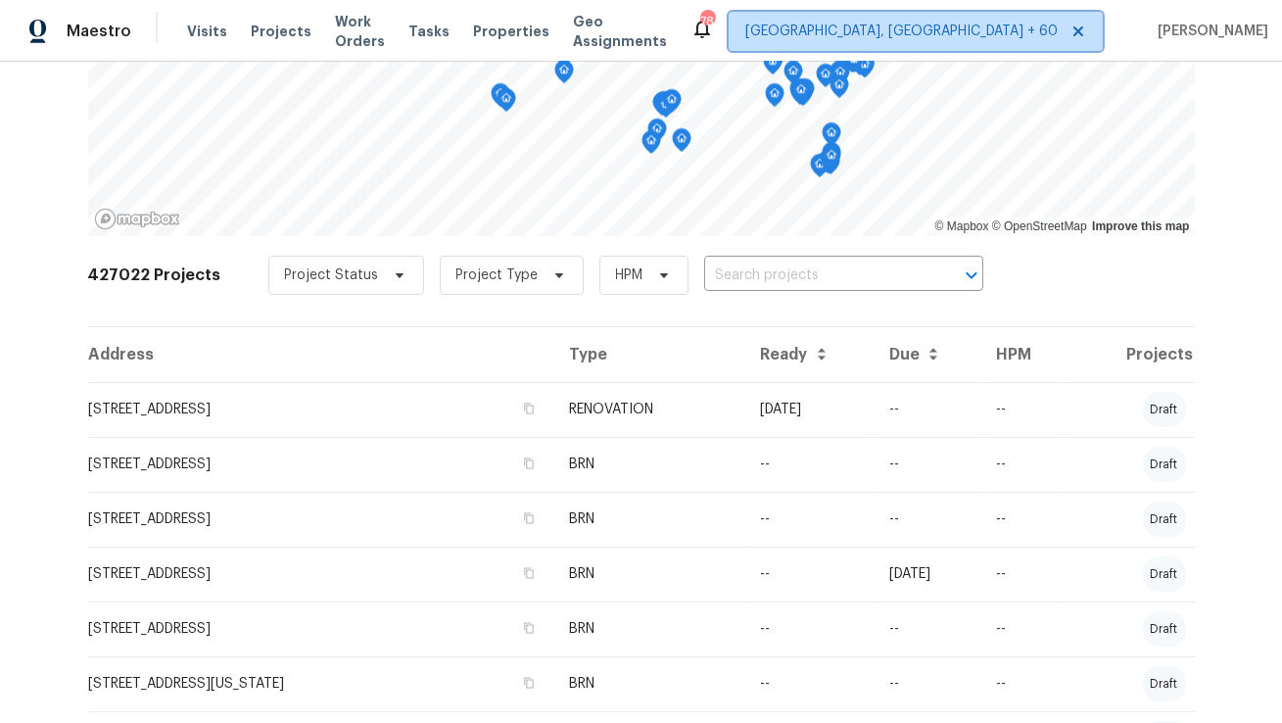
click at [975, 36] on span "[GEOGRAPHIC_DATA], [GEOGRAPHIC_DATA] + 60" at bounding box center [901, 32] width 312 height 20
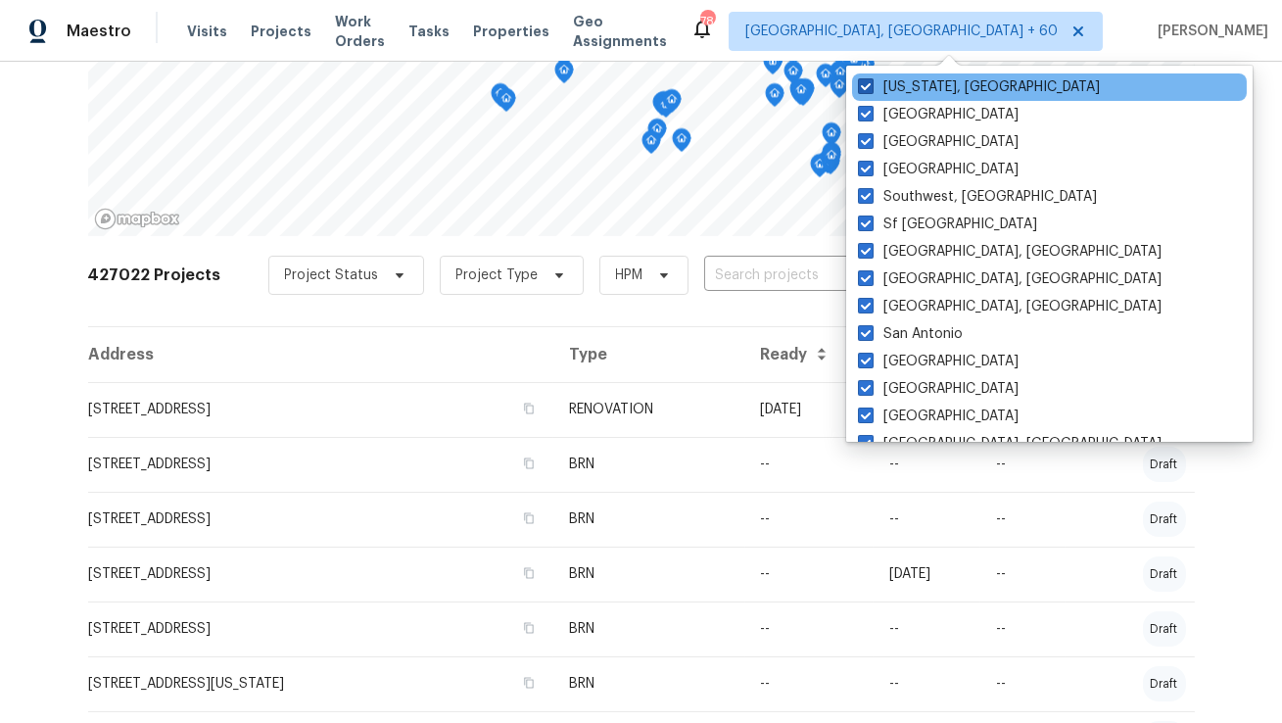
click at [861, 94] on label "Washington, DC" at bounding box center [979, 87] width 242 height 20
click at [861, 90] on input "Washington, DC" at bounding box center [864, 83] width 13 height 13
checkbox input "false"
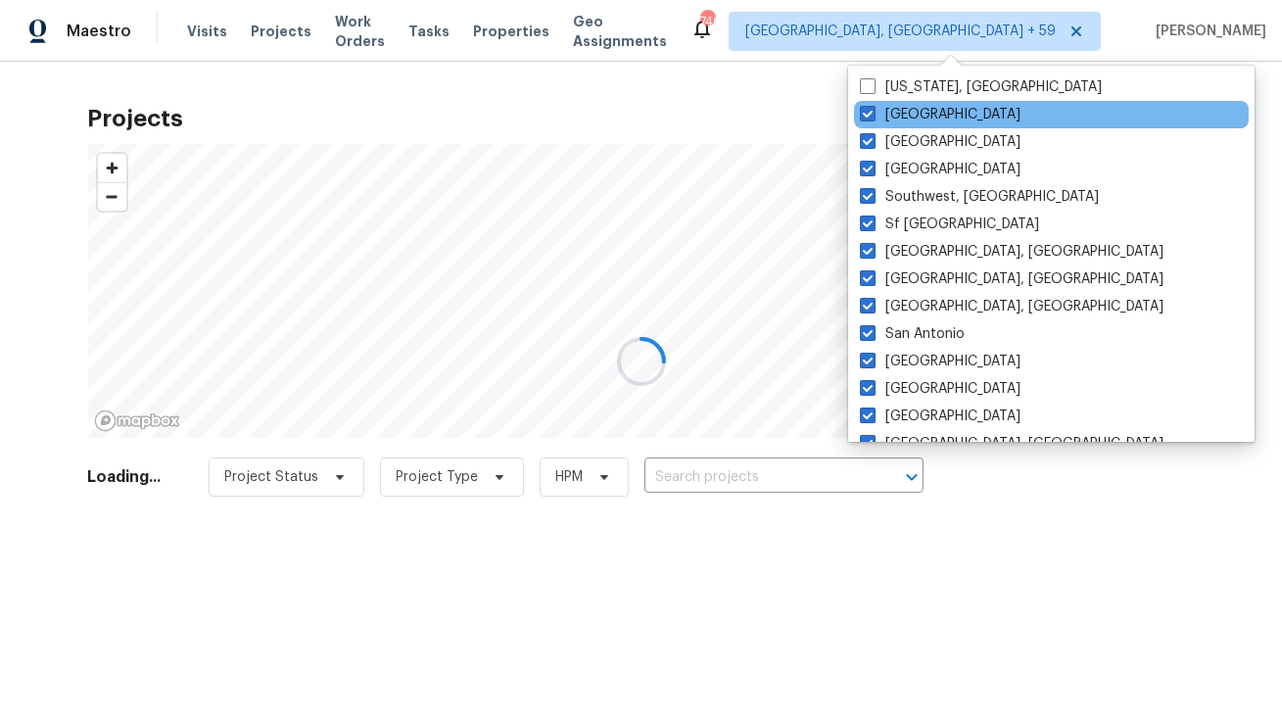
click at [859, 106] on div "Tucson" at bounding box center [1051, 114] width 395 height 27
click at [862, 117] on span at bounding box center [868, 114] width 16 height 16
click at [862, 117] on input "Tucson" at bounding box center [866, 111] width 13 height 13
checkbox input "false"
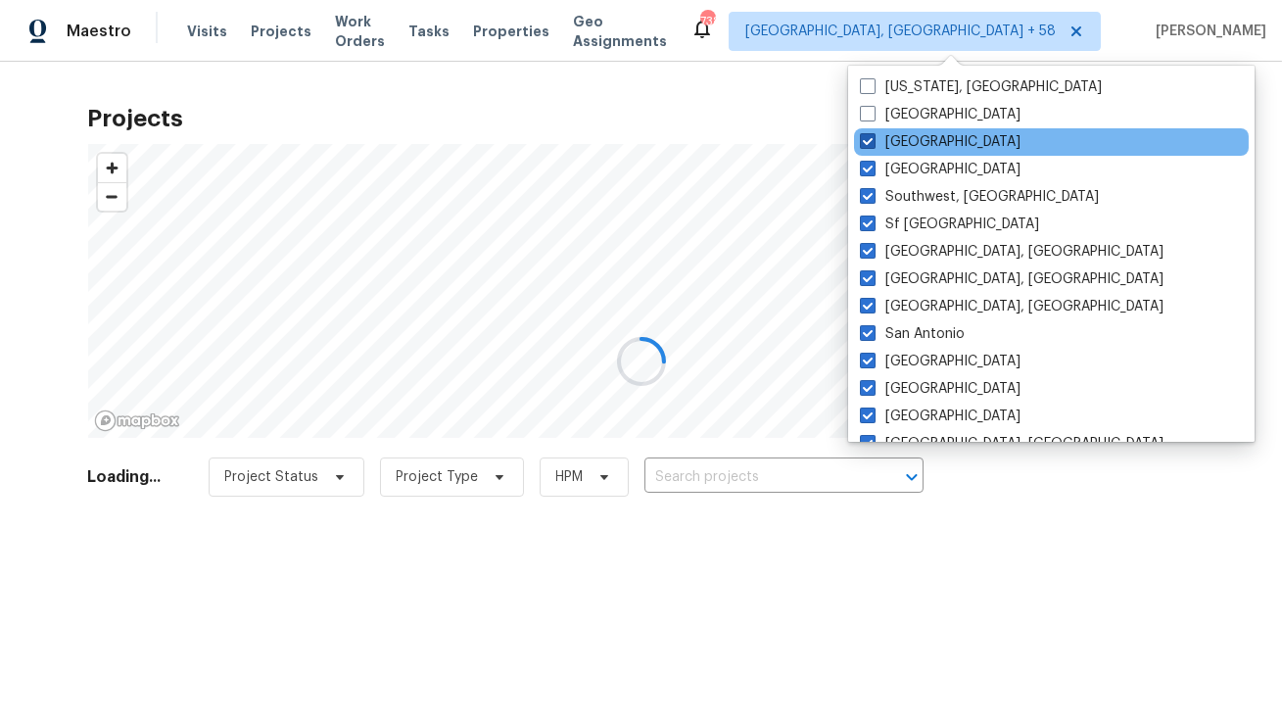
click at [864, 144] on span at bounding box center [868, 141] width 16 height 16
click at [864, 144] on input "Tampa" at bounding box center [866, 138] width 13 height 13
checkbox input "false"
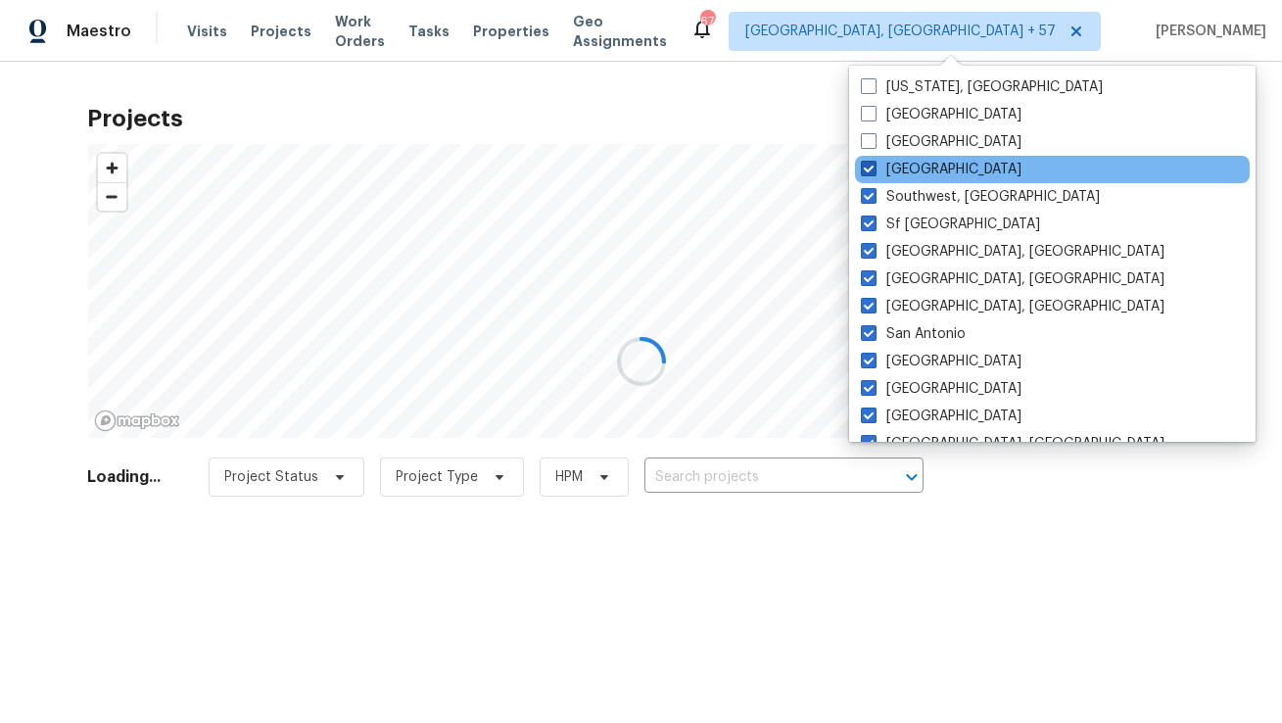
click at [865, 165] on span at bounding box center [869, 169] width 16 height 16
click at [865, 165] on input "St Louis" at bounding box center [867, 166] width 13 height 13
checkbox input "false"
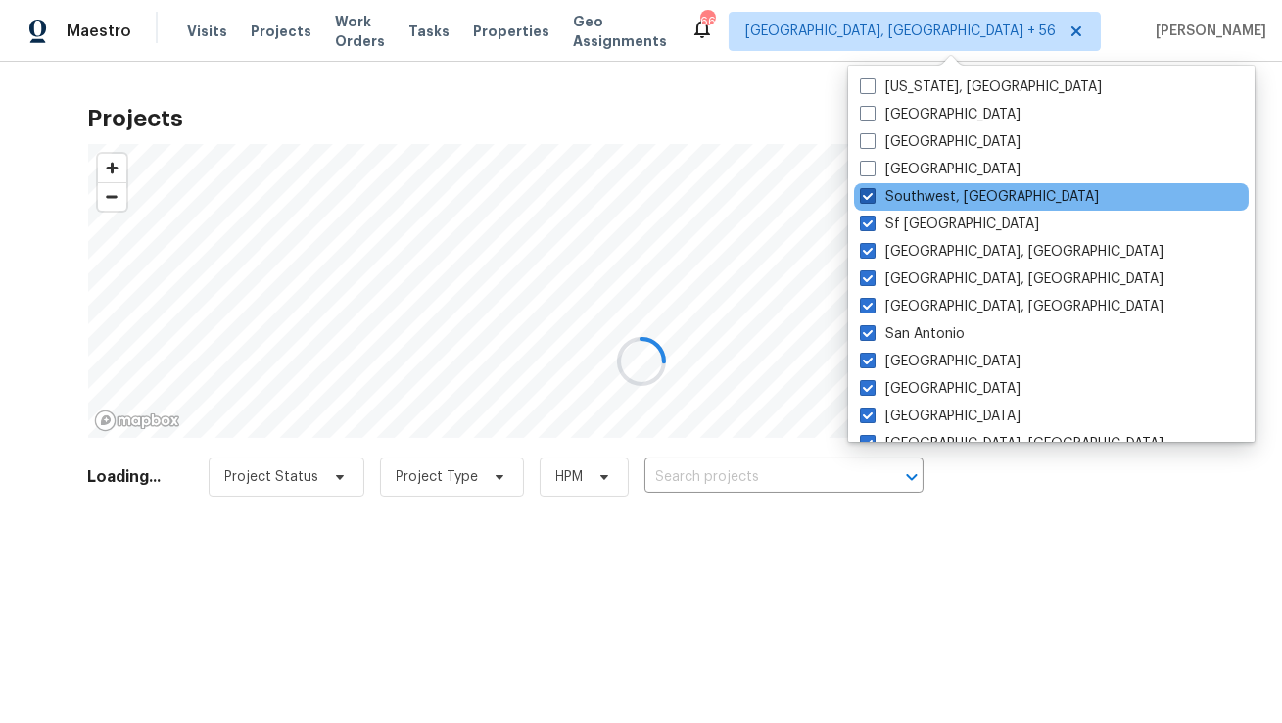
click at [868, 200] on span at bounding box center [868, 196] width 16 height 16
click at [868, 200] on input "Southwest, FL" at bounding box center [866, 193] width 13 height 13
checkbox input "false"
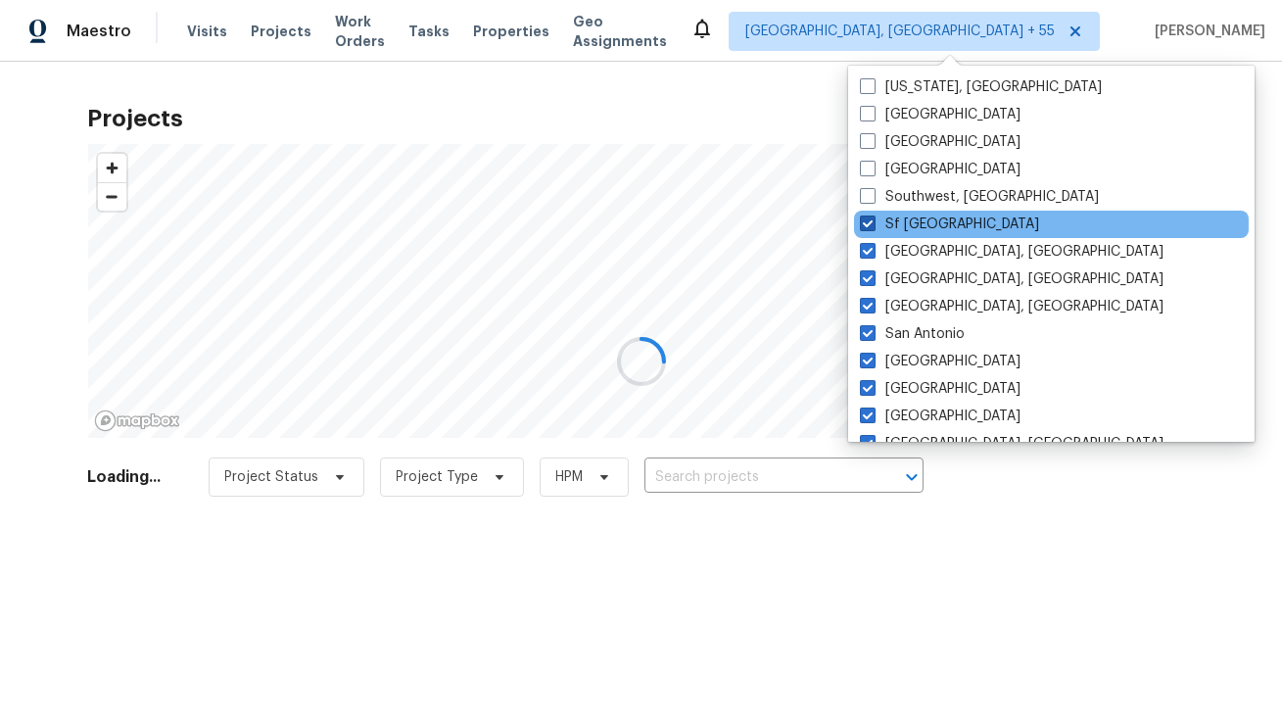
click at [869, 225] on span at bounding box center [868, 223] width 16 height 16
click at [869, 225] on input "Sf Bay Area" at bounding box center [866, 220] width 13 height 13
checkbox input "false"
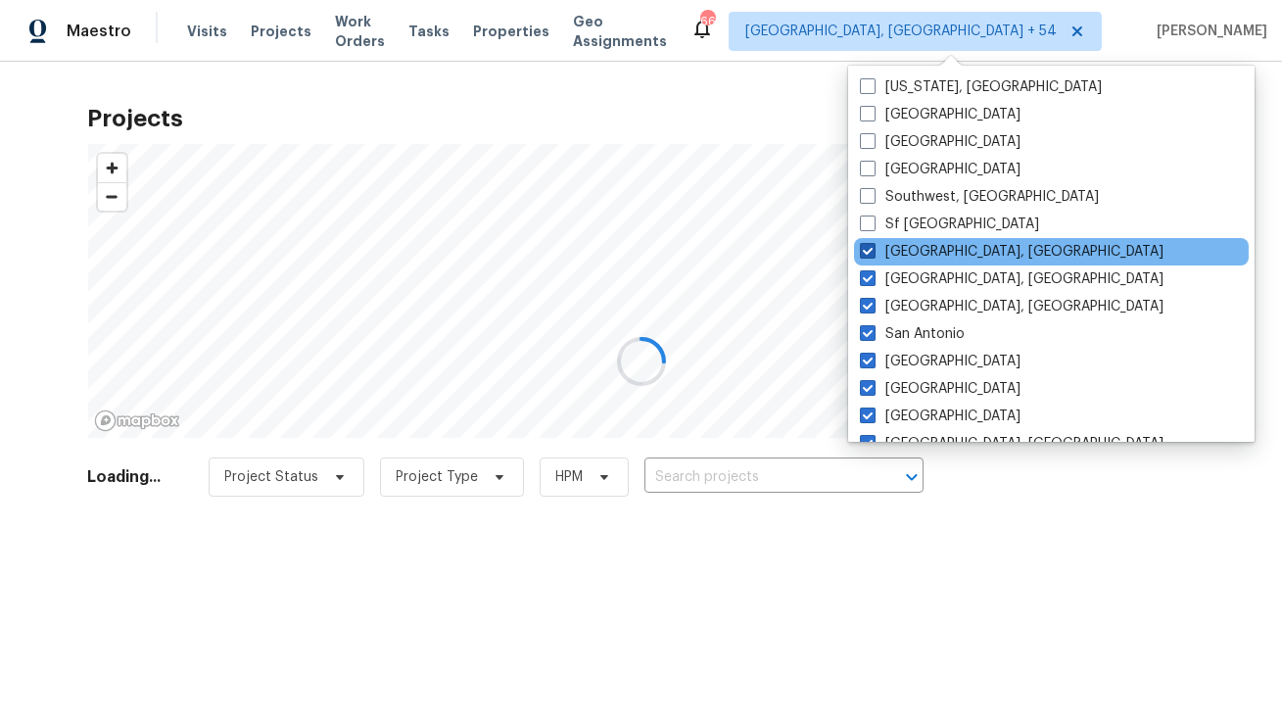
click at [870, 245] on span at bounding box center [868, 251] width 16 height 16
click at [870, 245] on input "Seattle, WA" at bounding box center [866, 248] width 13 height 13
checkbox input "false"
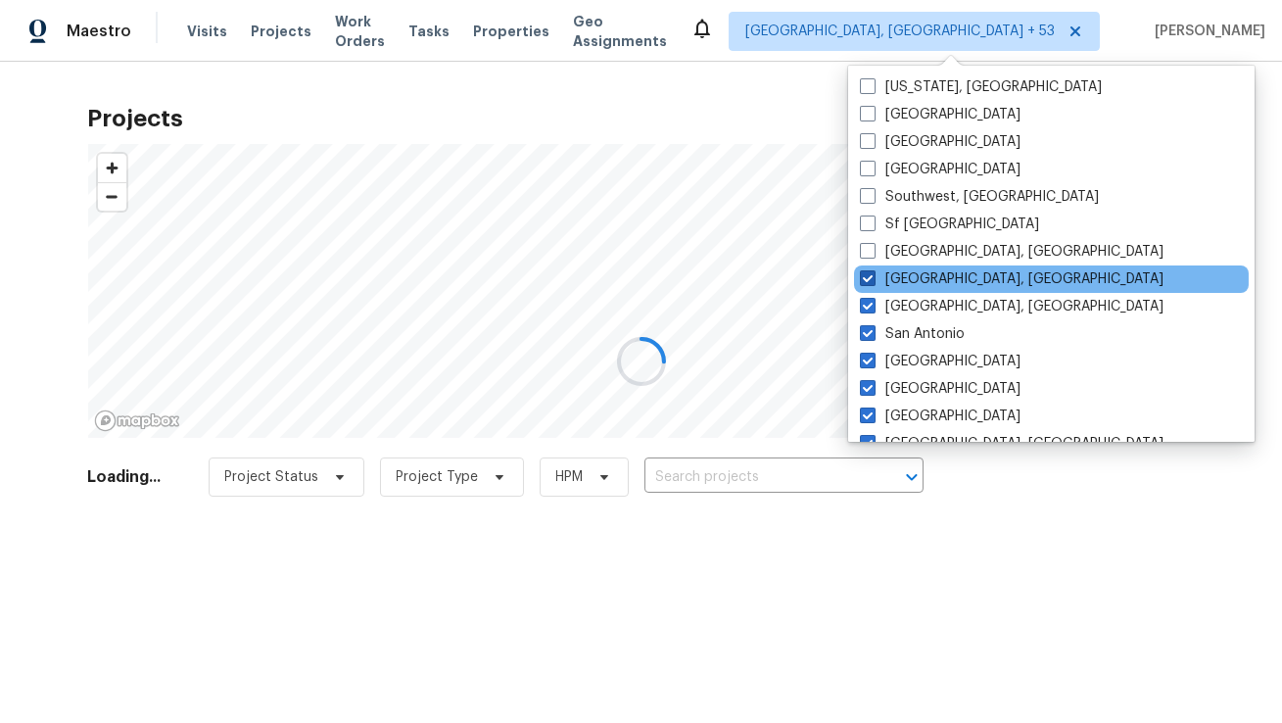
click at [864, 276] on span at bounding box center [868, 278] width 16 height 16
click at [864, 276] on input "Savannah, GA" at bounding box center [866, 275] width 13 height 13
checkbox input "false"
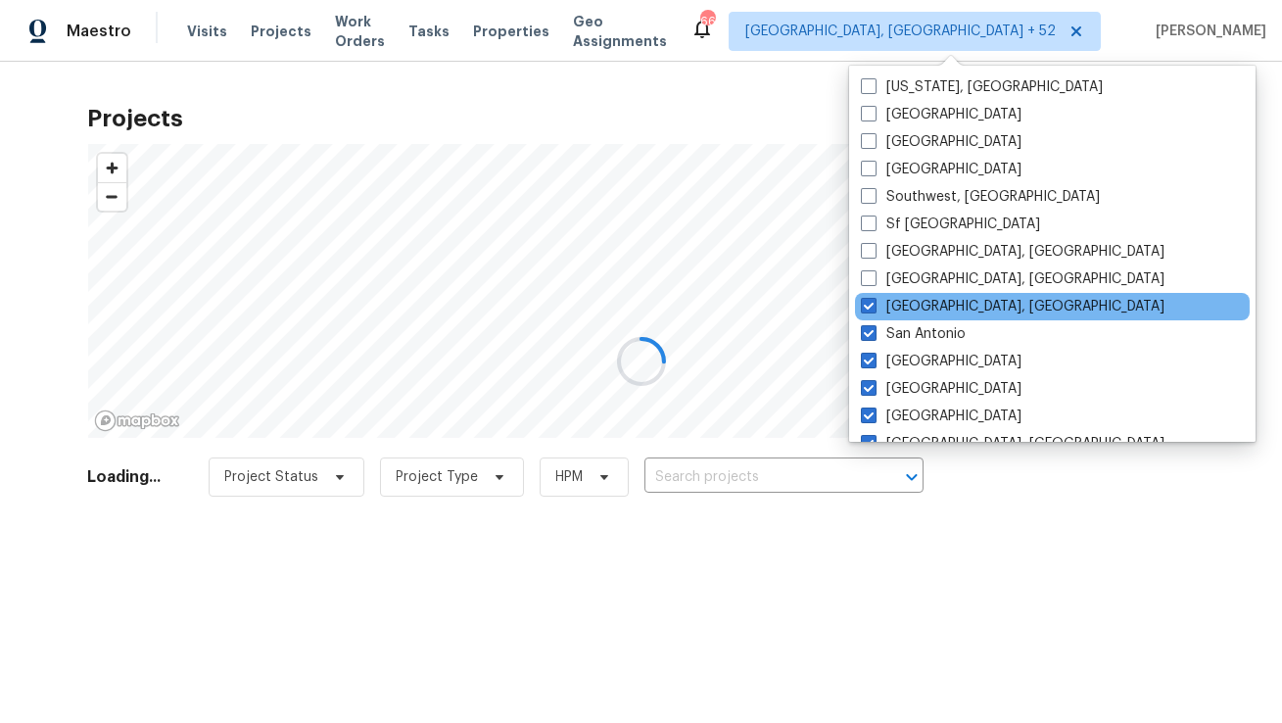
click at [865, 295] on div "San Diego, CA" at bounding box center [1052, 306] width 395 height 27
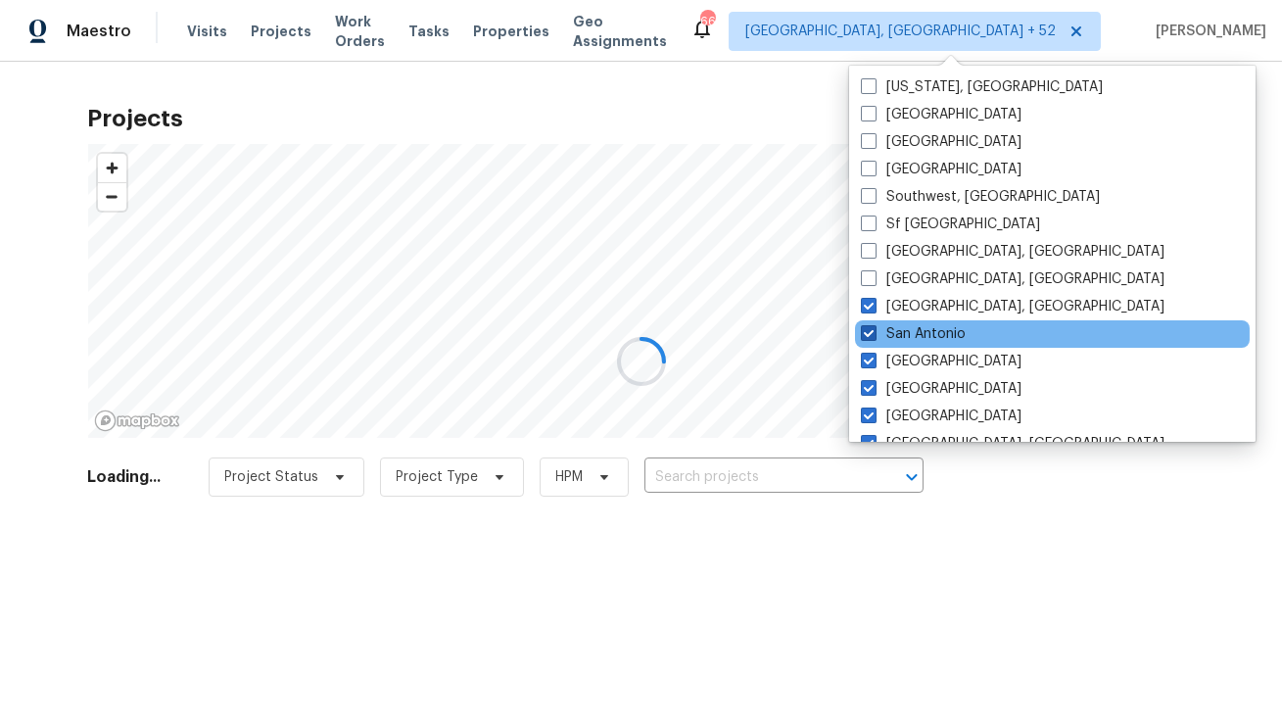
click at [869, 329] on span at bounding box center [869, 333] width 16 height 16
click at [869, 329] on input "San Antonio" at bounding box center [867, 330] width 13 height 13
checkbox input "false"
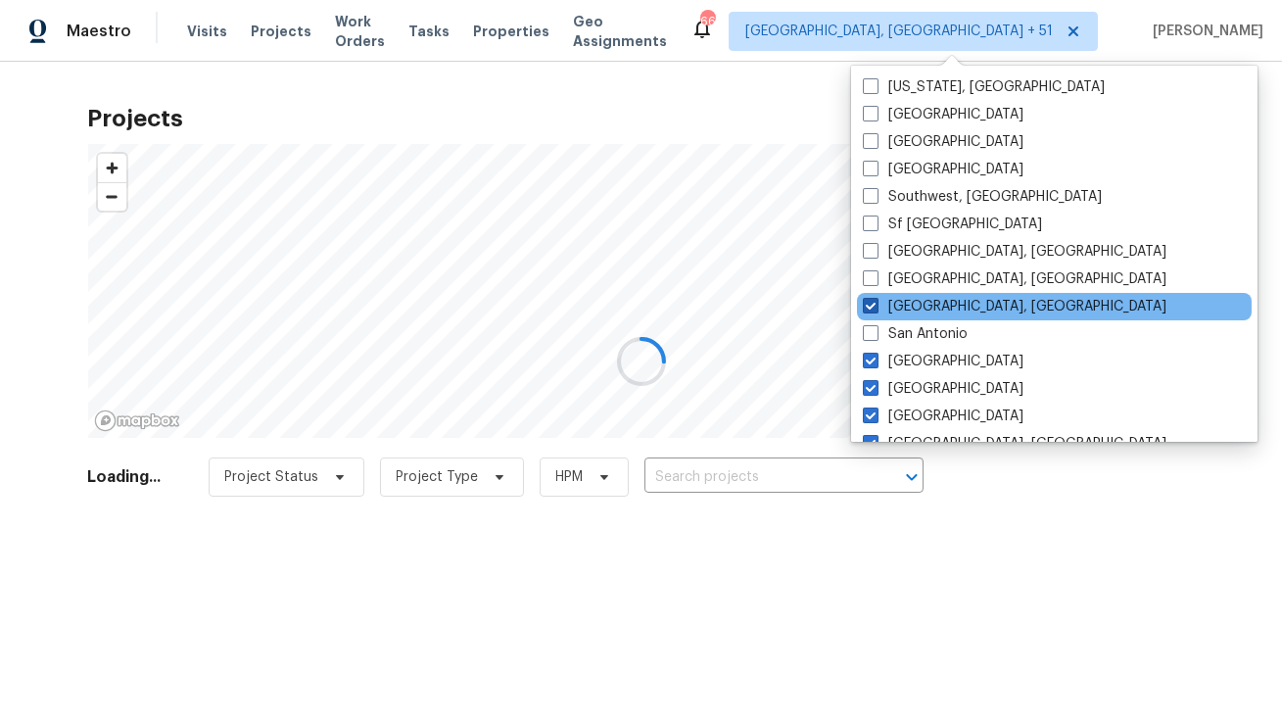
click at [869, 310] on span at bounding box center [871, 306] width 16 height 16
click at [869, 309] on input "San Diego, CA" at bounding box center [869, 303] width 13 height 13
checkbox input "false"
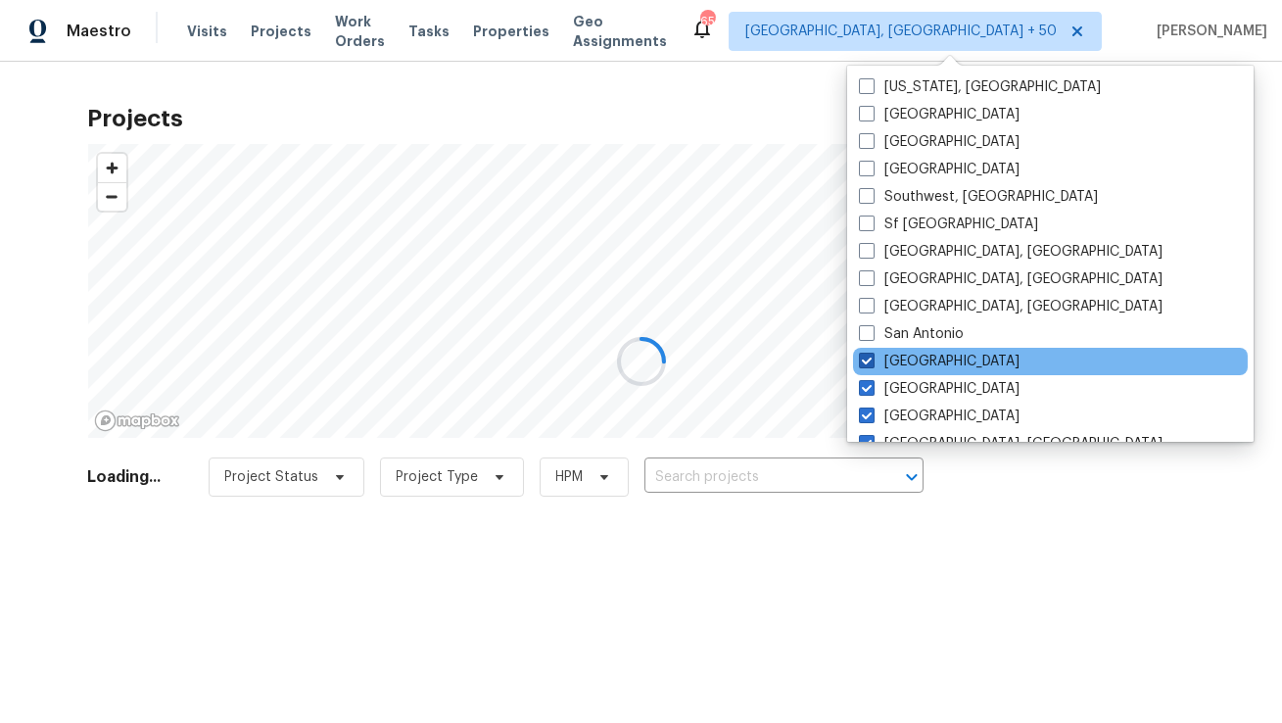
click at [865, 359] on span at bounding box center [867, 360] width 16 height 16
click at [865, 359] on input "Salt Lake City" at bounding box center [865, 358] width 13 height 13
checkbox input "false"
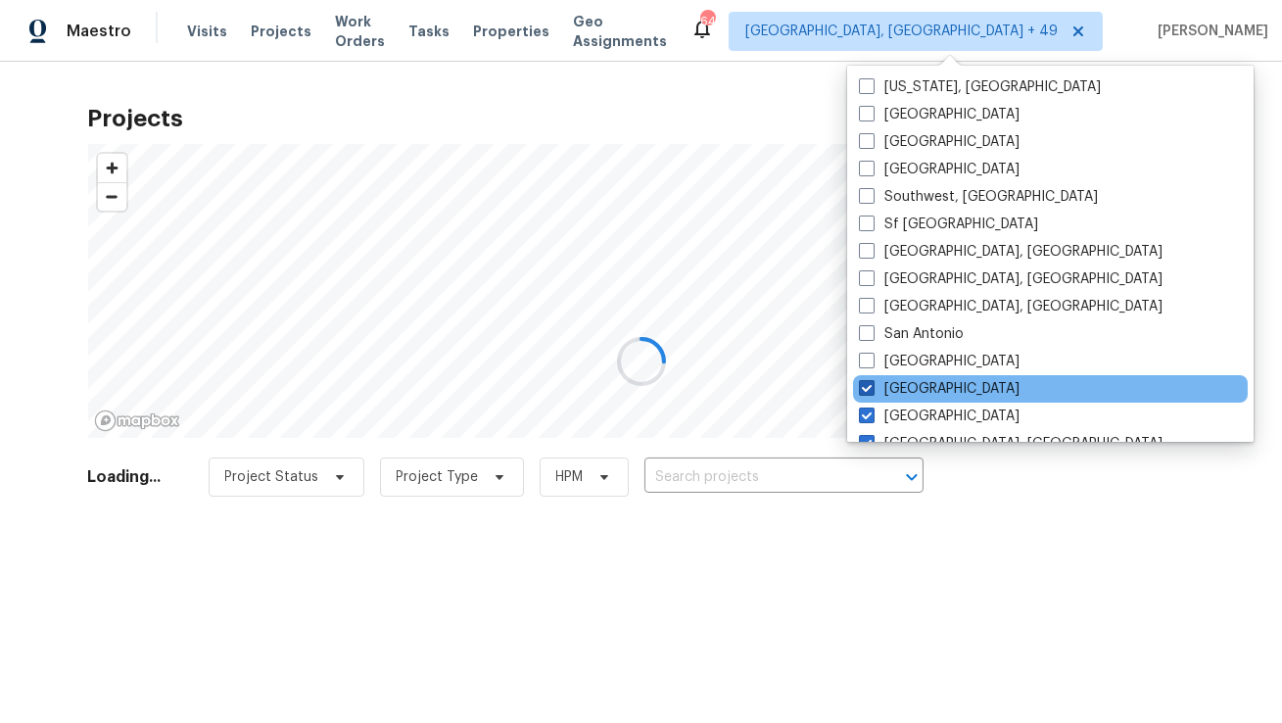
click at [865, 388] on span at bounding box center [867, 388] width 16 height 16
click at [865, 388] on input "Sacramento" at bounding box center [865, 385] width 13 height 13
checkbox input "false"
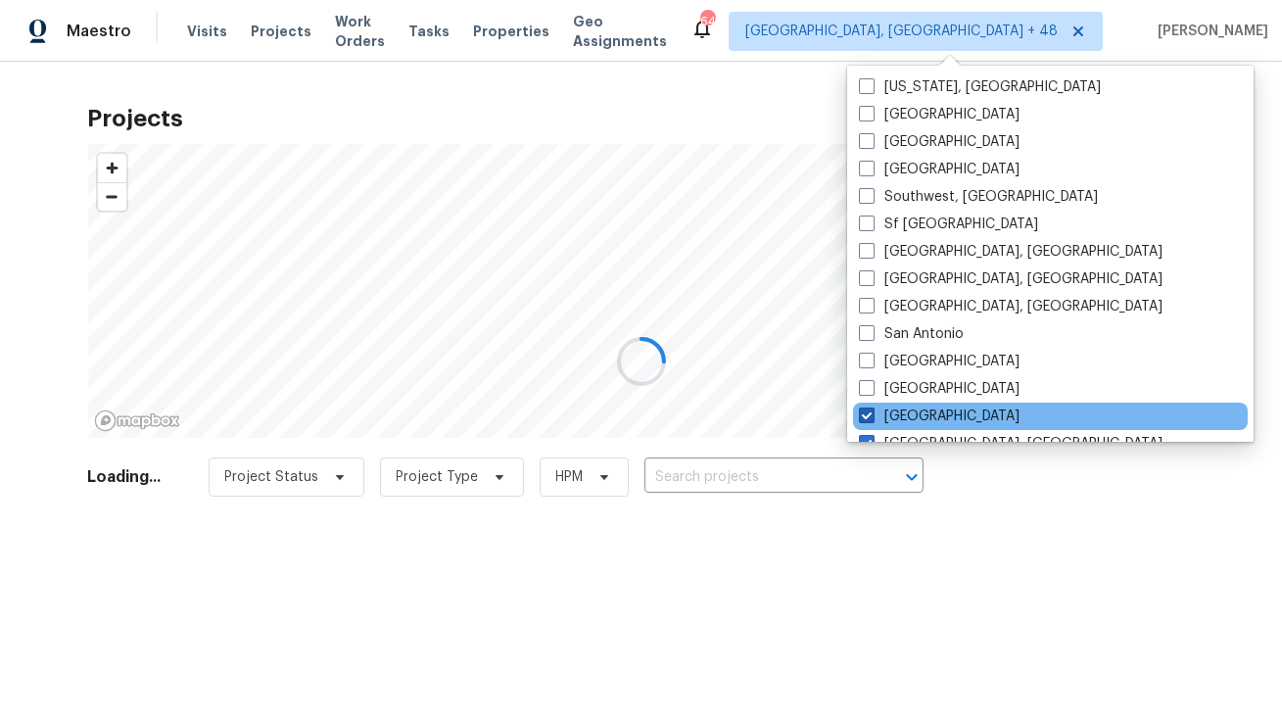
click at [865, 408] on span at bounding box center [867, 415] width 16 height 16
click at [865, 408] on input "Riverside" at bounding box center [865, 412] width 13 height 13
checkbox input "false"
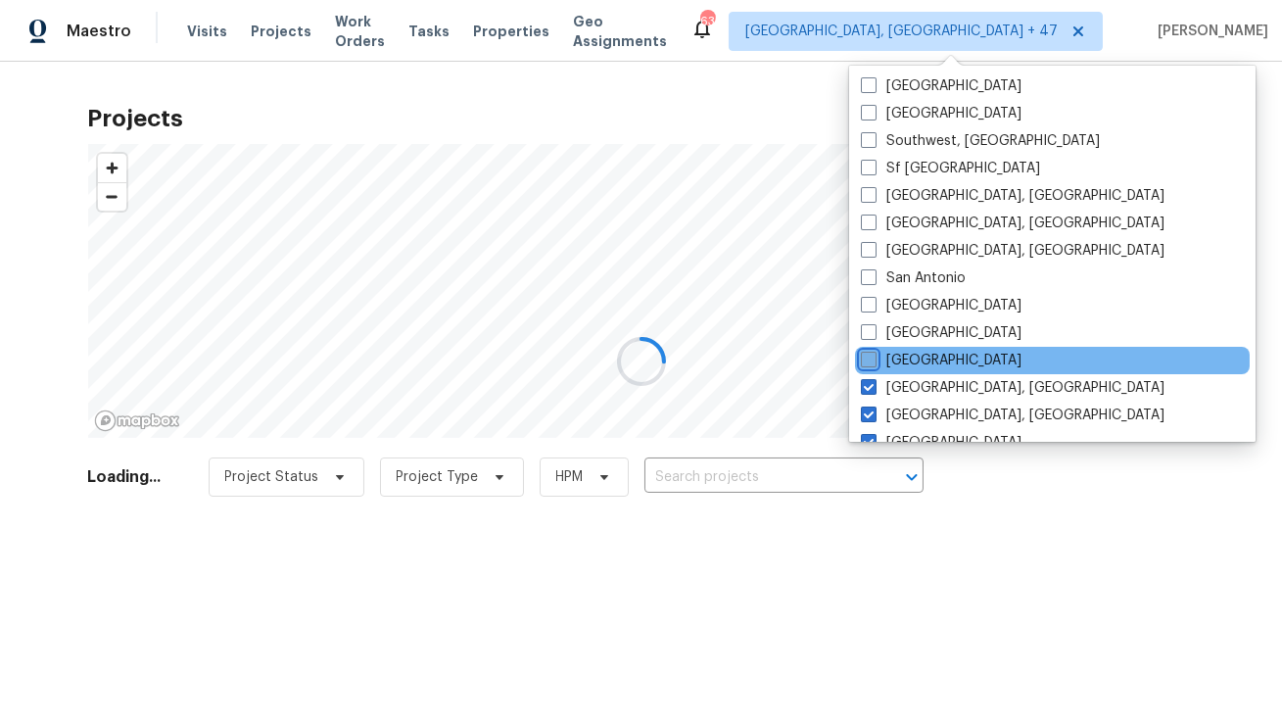
scroll to position [57, 0]
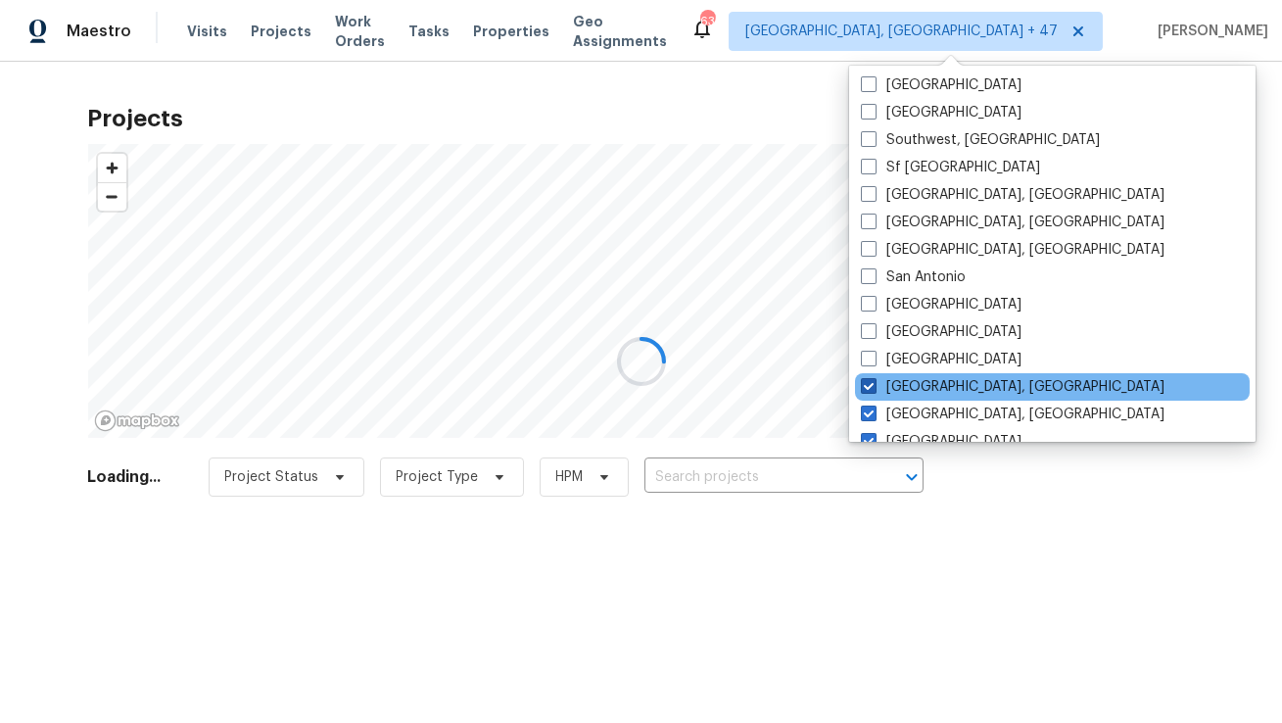
click at [866, 382] on span at bounding box center [869, 386] width 16 height 16
click at [866, 382] on input "Richmond, VA" at bounding box center [867, 383] width 13 height 13
checkbox input "false"
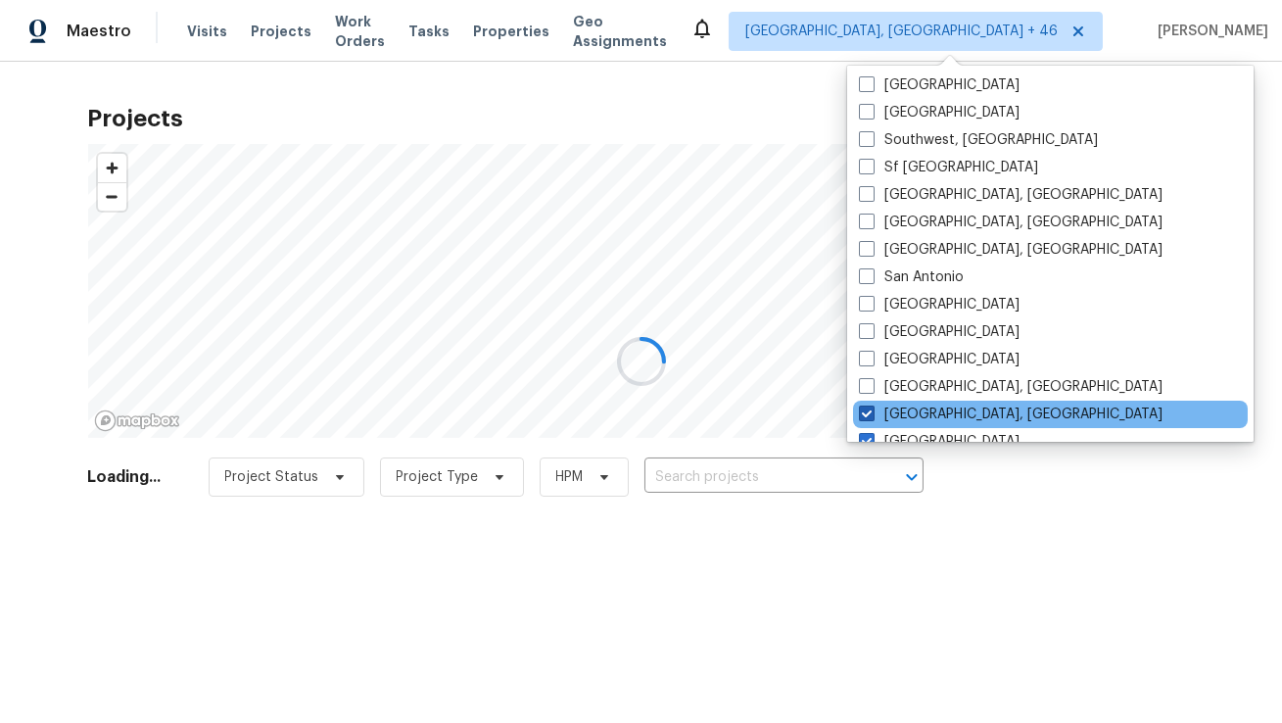
click at [865, 410] on span at bounding box center [867, 413] width 16 height 16
click at [865, 410] on input "Reno, NV" at bounding box center [865, 410] width 13 height 13
checkbox input "false"
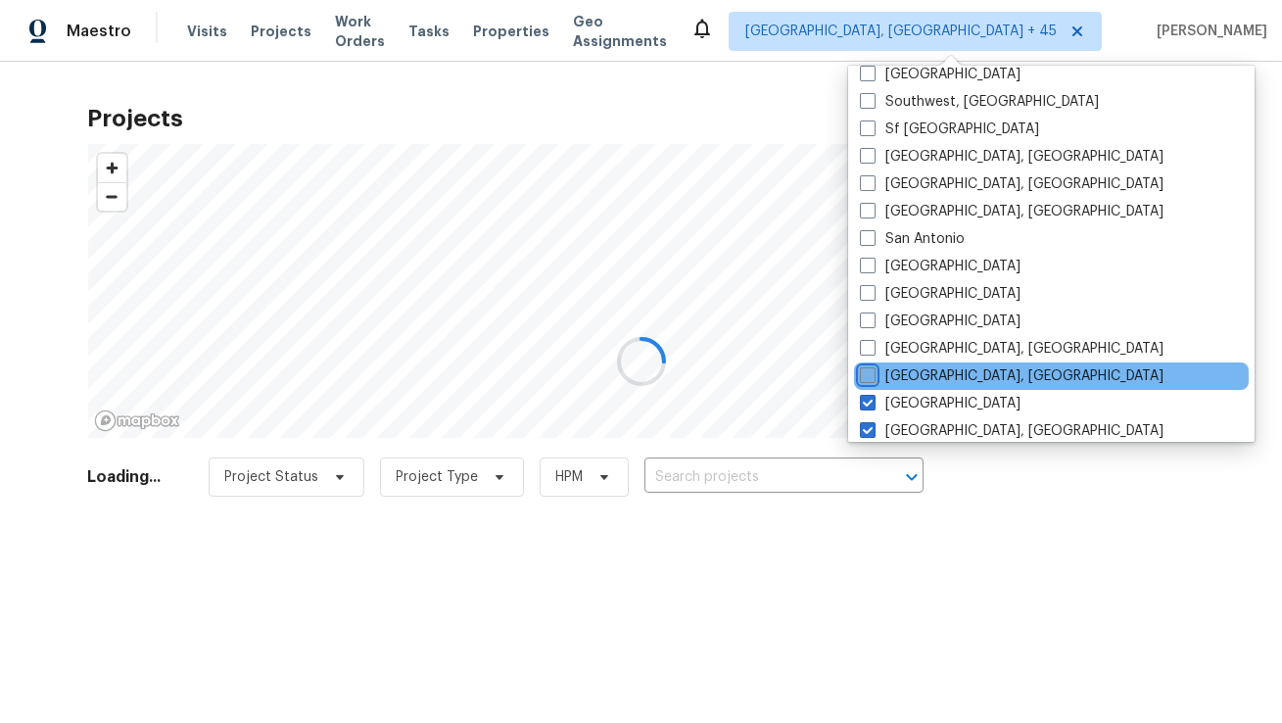
scroll to position [131, 0]
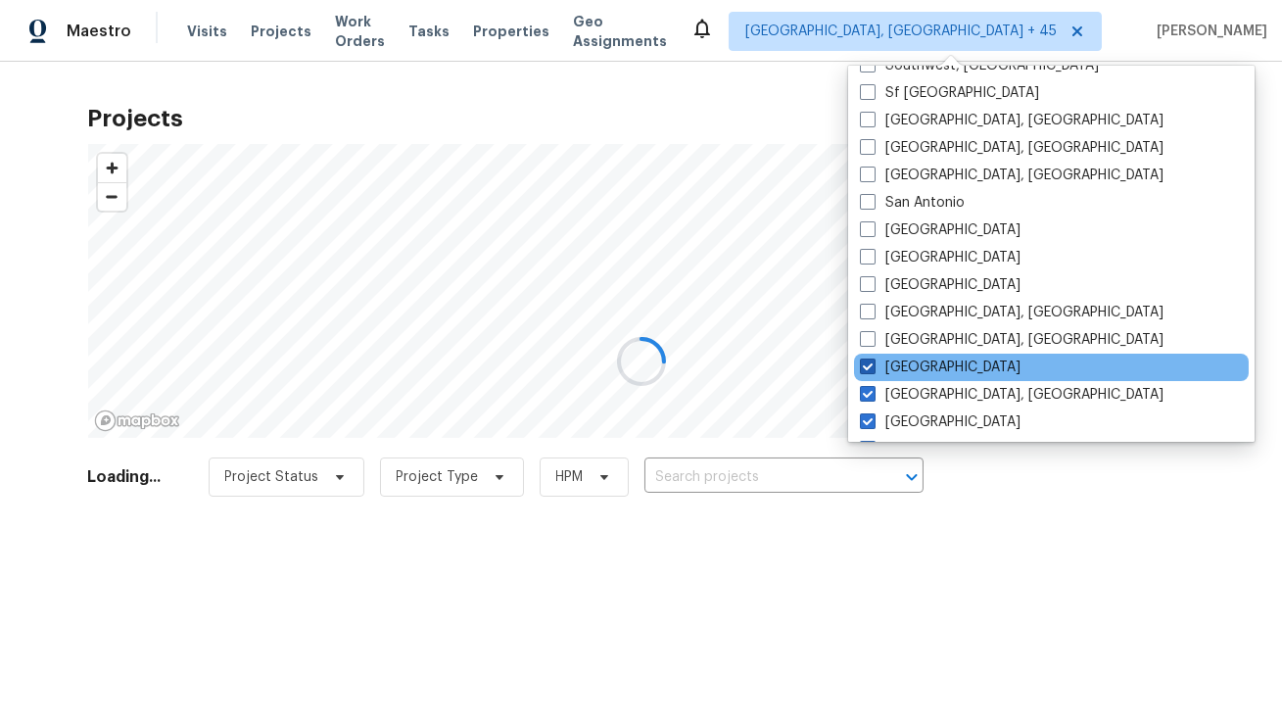
click at [869, 365] on span at bounding box center [868, 366] width 16 height 16
click at [869, 365] on input "Raleigh" at bounding box center [866, 363] width 13 height 13
checkbox input "false"
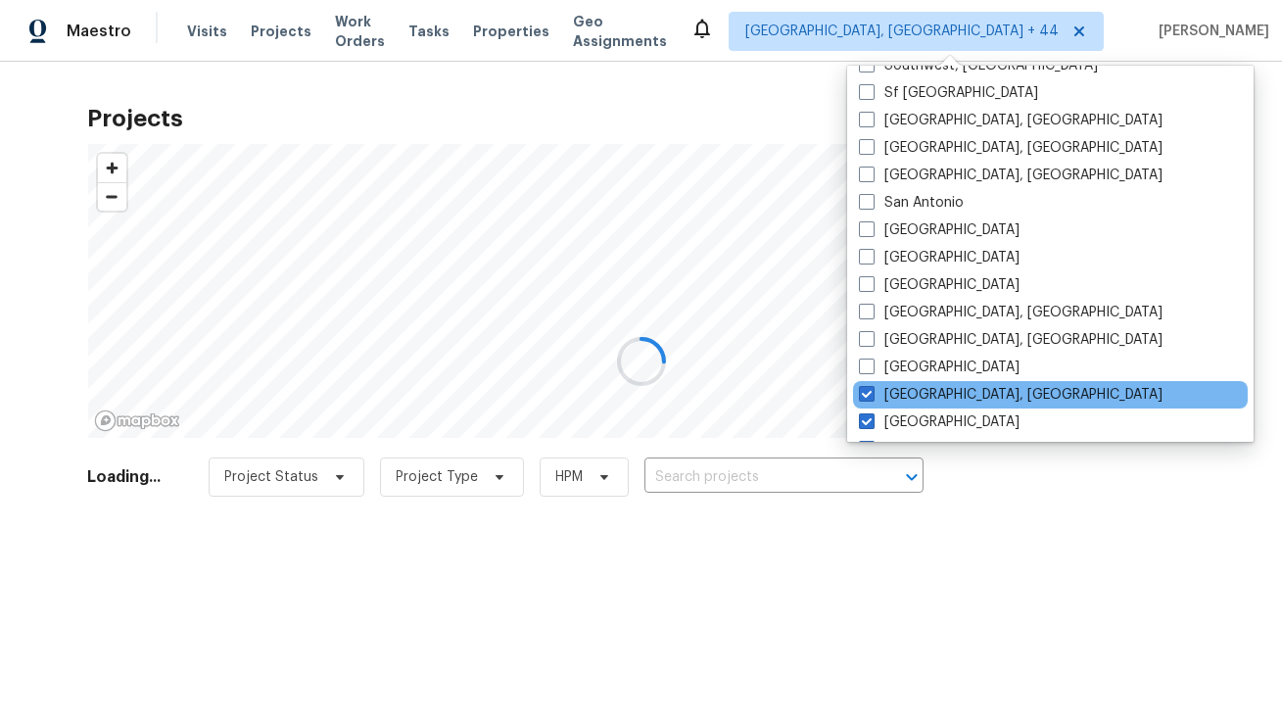
click at [869, 381] on div "Prescott, AZ" at bounding box center [1050, 394] width 395 height 27
click at [869, 393] on span at bounding box center [867, 394] width 16 height 16
click at [869, 393] on input "Prescott, AZ" at bounding box center [865, 391] width 13 height 13
checkbox input "false"
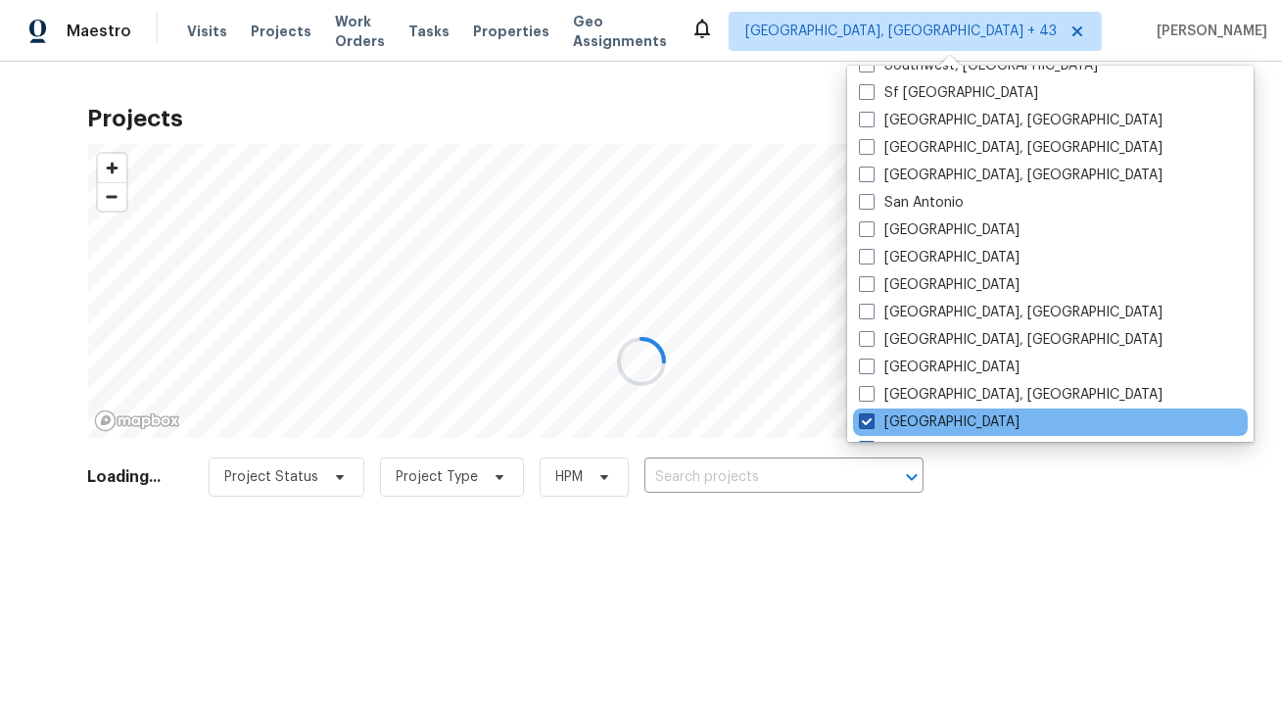
click at [869, 412] on label "Portland" at bounding box center [939, 422] width 161 height 20
click at [869, 412] on input "Portland" at bounding box center [865, 418] width 13 height 13
checkbox input "false"
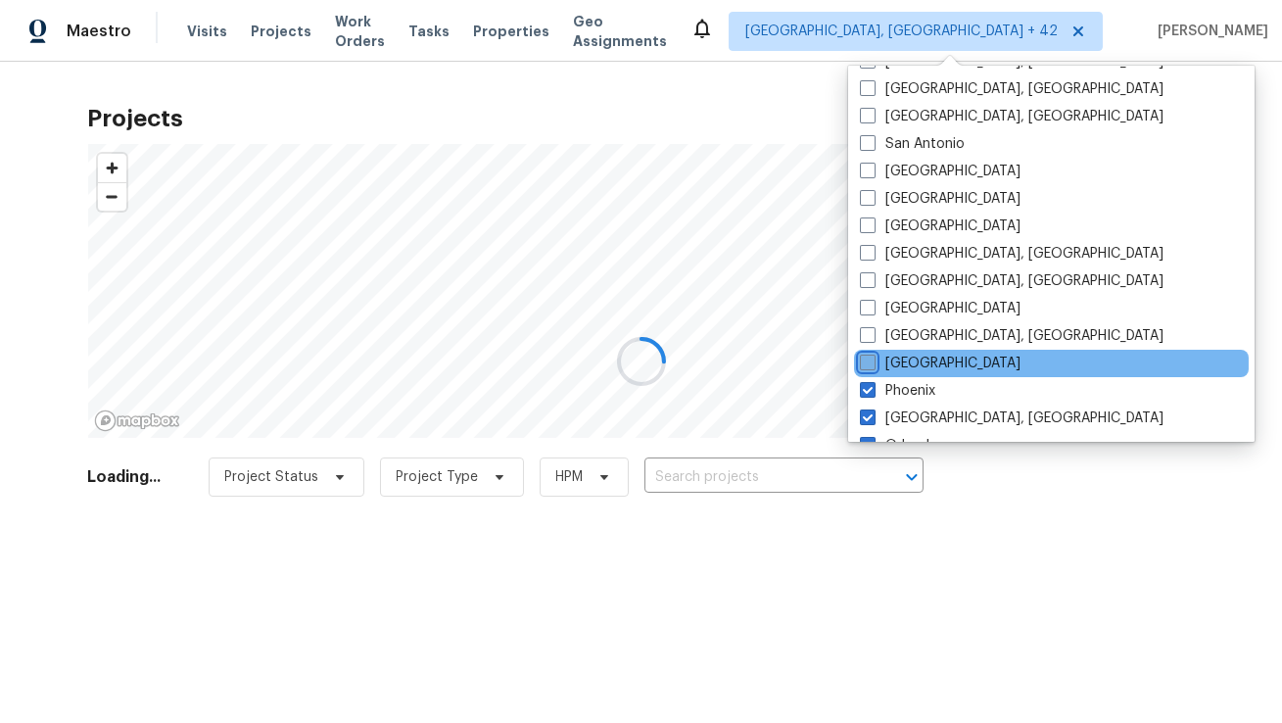
scroll to position [227, 0]
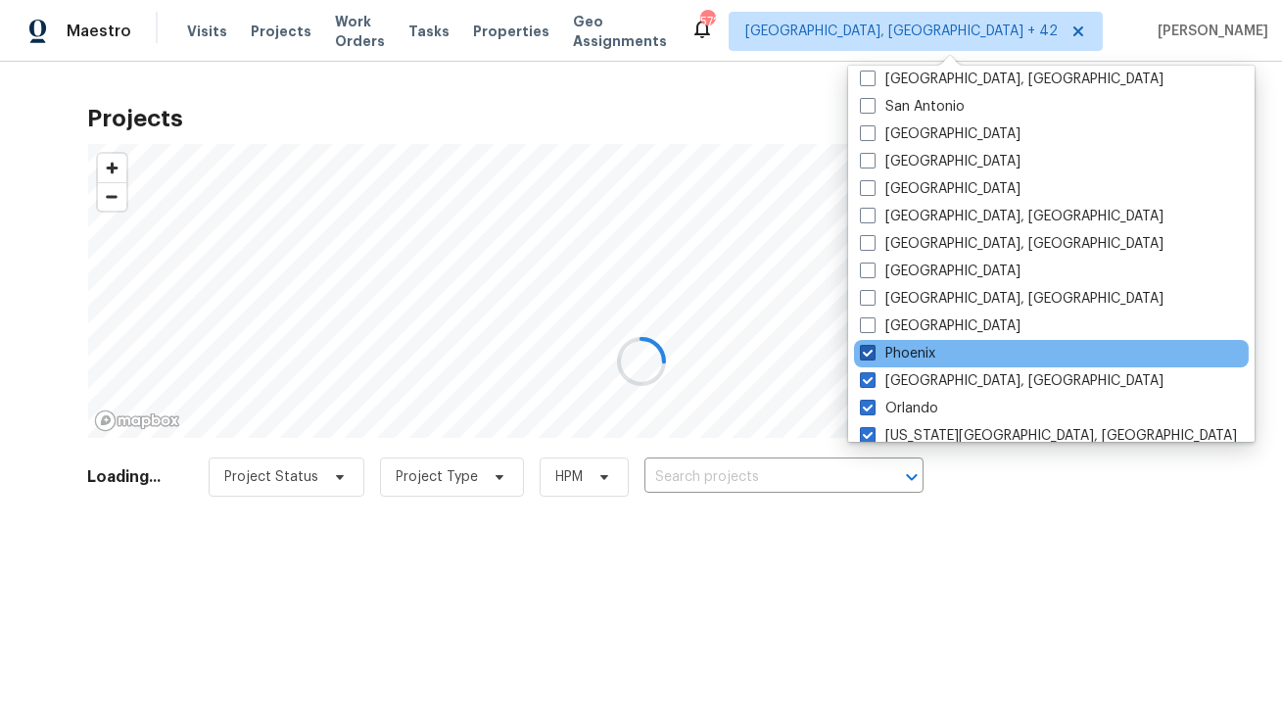
click at [865, 353] on span at bounding box center [868, 353] width 16 height 16
click at [865, 353] on input "Phoenix" at bounding box center [866, 350] width 13 height 13
checkbox input "false"
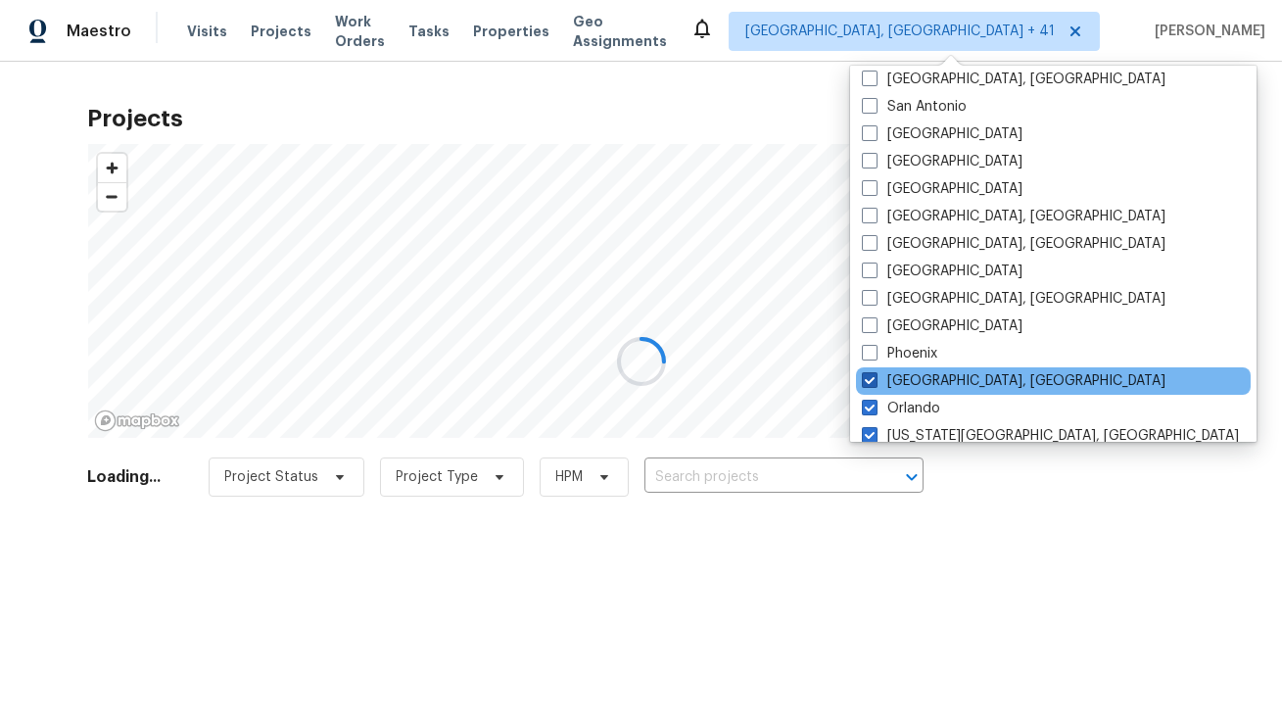
click at [865, 380] on span at bounding box center [870, 380] width 16 height 16
click at [865, 380] on input "Philadelphia, PA" at bounding box center [868, 377] width 13 height 13
checkbox input "false"
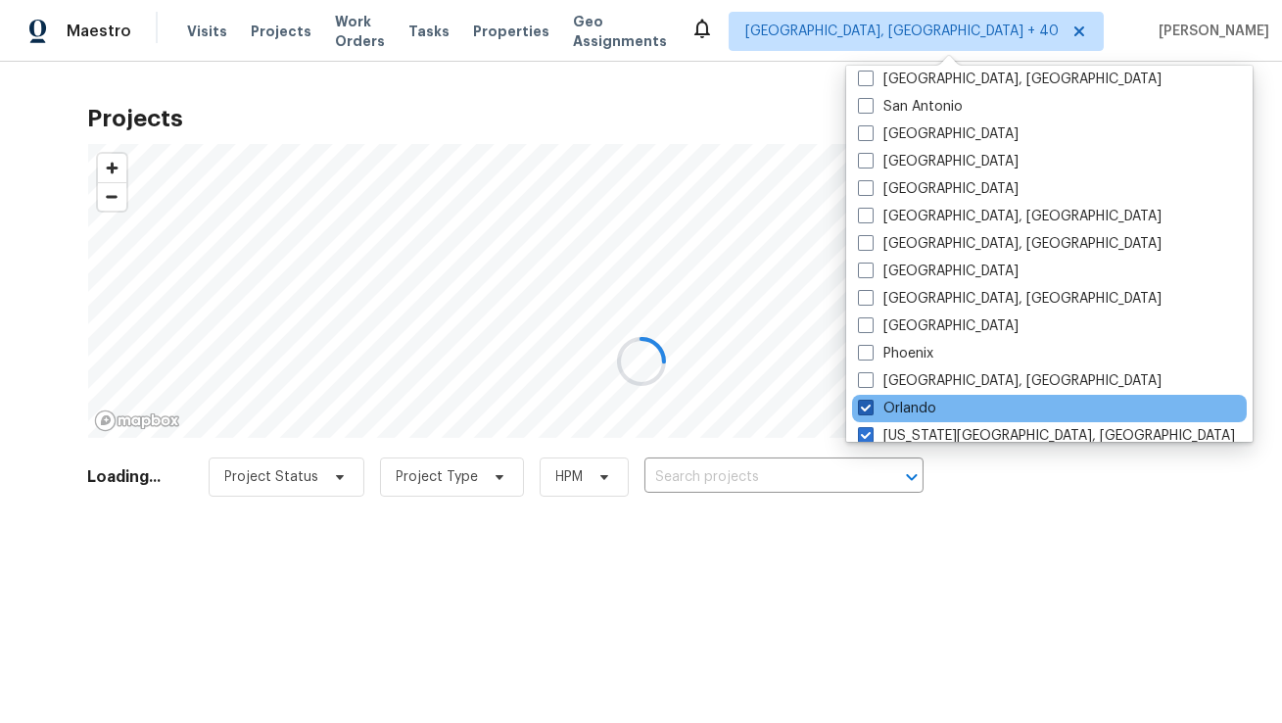
click at [868, 410] on span at bounding box center [866, 407] width 16 height 16
click at [868, 410] on input "Orlando" at bounding box center [864, 405] width 13 height 13
checkbox input "false"
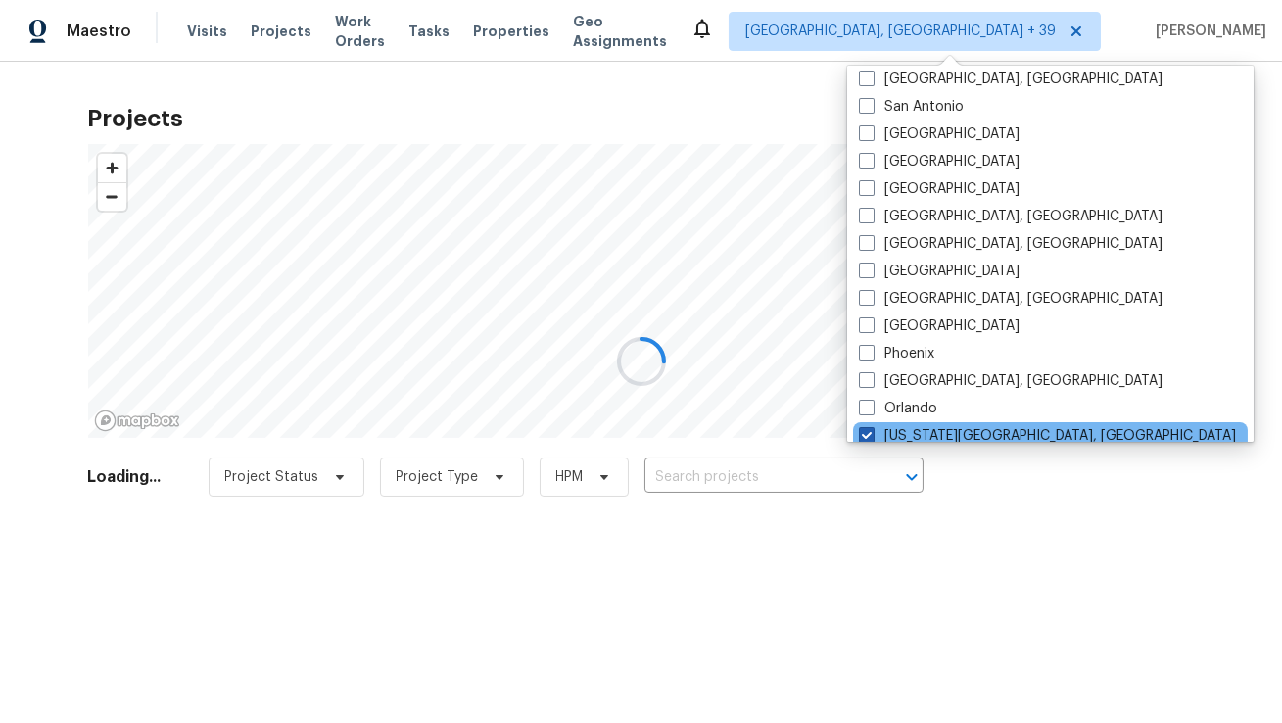
click at [868, 434] on span at bounding box center [867, 435] width 16 height 16
click at [868, 434] on input "Oklahoma City, OK" at bounding box center [865, 432] width 13 height 13
checkbox input "false"
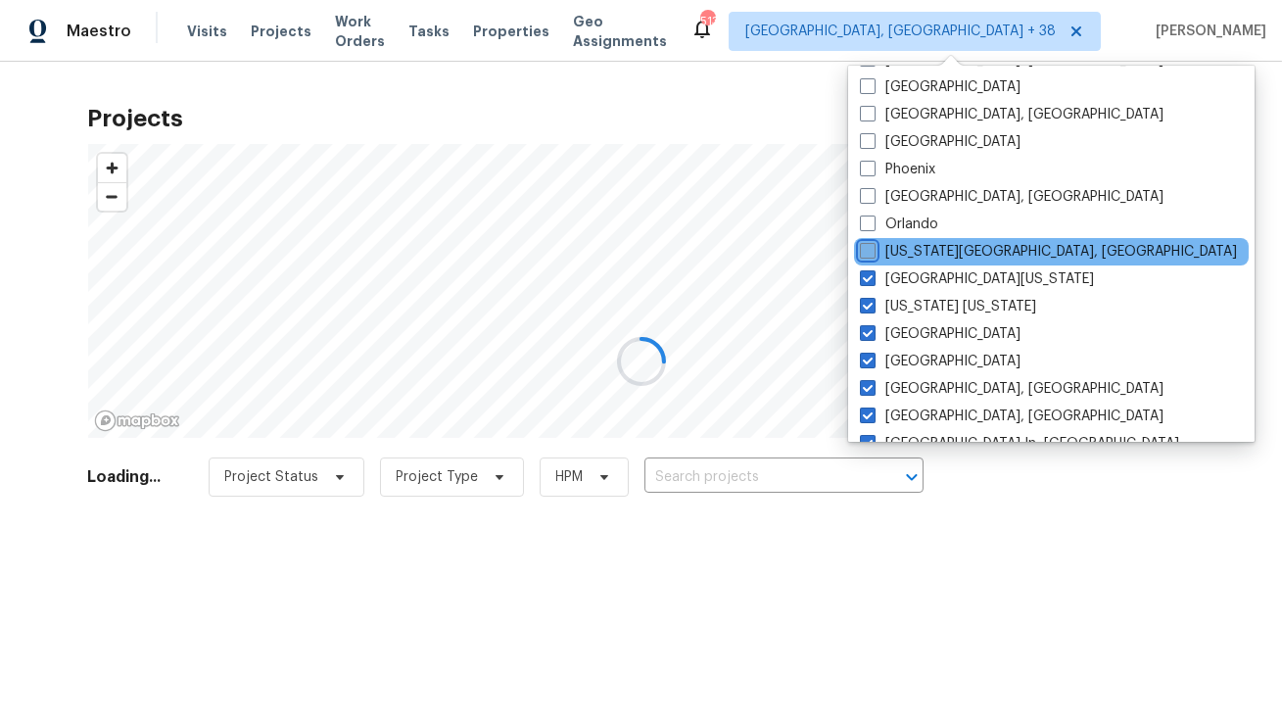
scroll to position [425, 0]
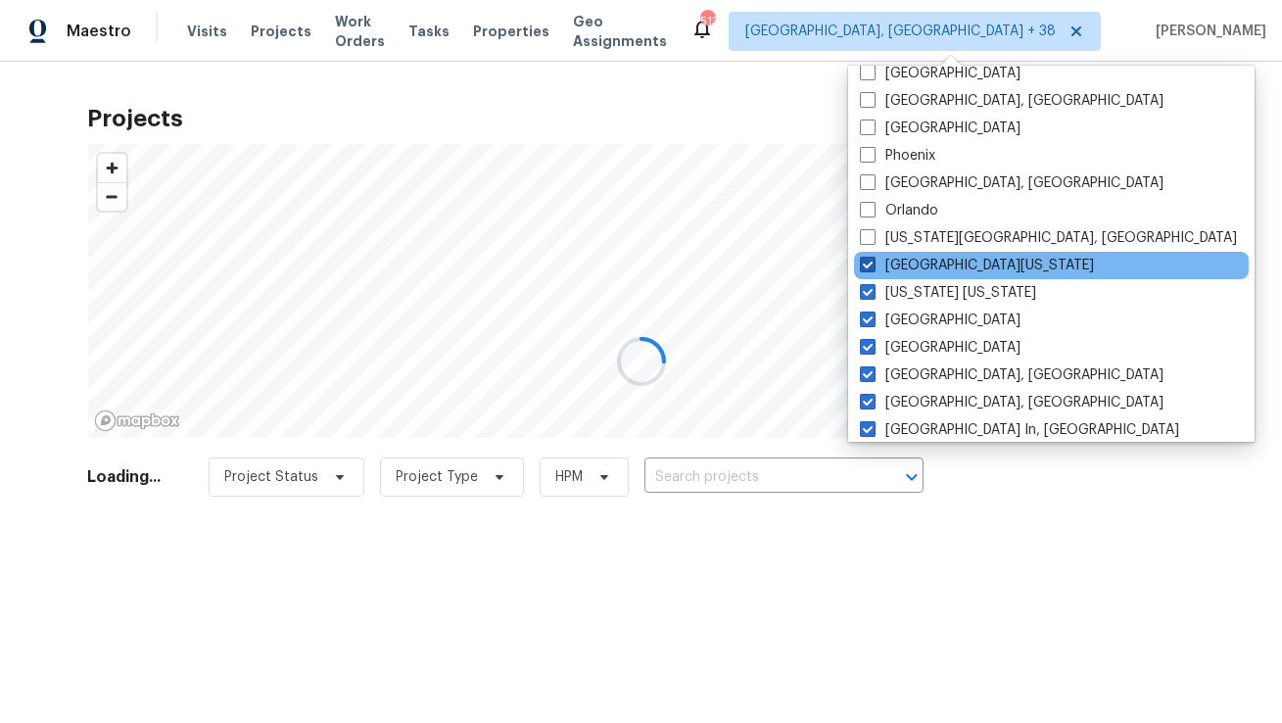
click at [869, 268] on span at bounding box center [868, 265] width 16 height 16
click at [869, 268] on input "Northern Colorado" at bounding box center [866, 262] width 13 height 13
checkbox input "false"
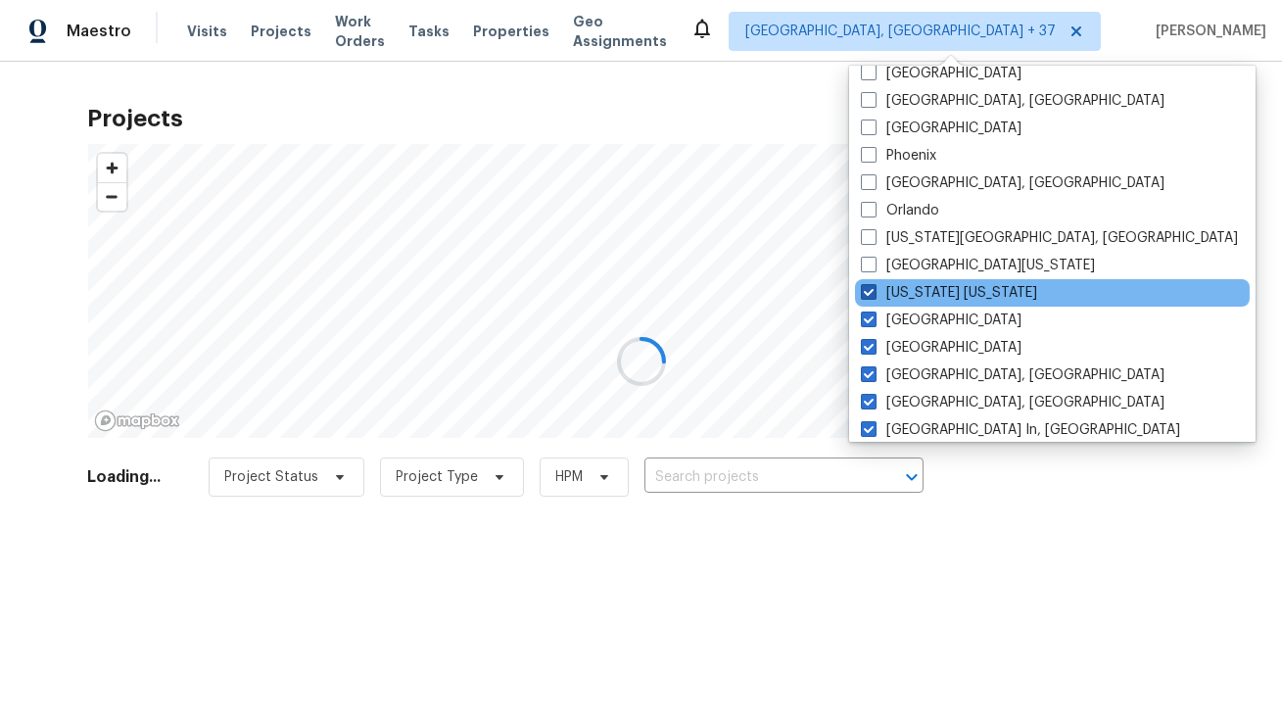
click at [869, 297] on span at bounding box center [869, 292] width 16 height 16
click at [869, 296] on input "New York New Jersey" at bounding box center [867, 289] width 13 height 13
checkbox input "false"
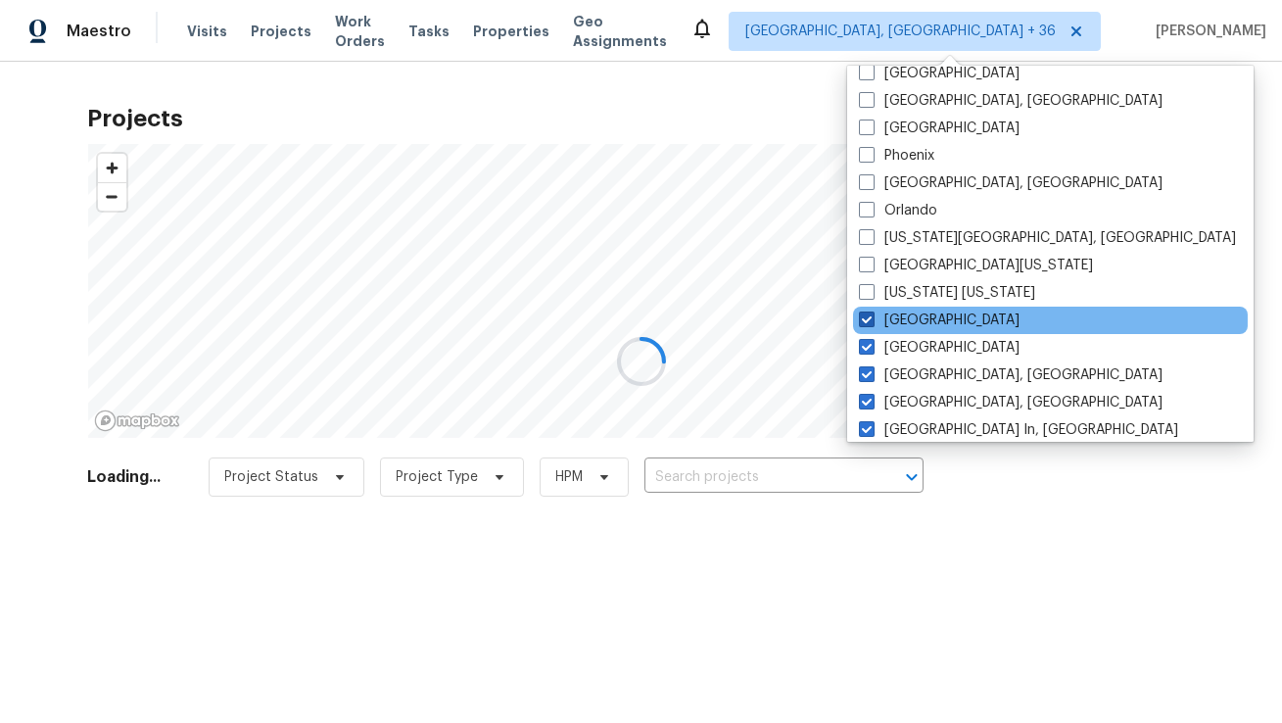
click at [869, 318] on span at bounding box center [867, 319] width 16 height 16
click at [869, 318] on input "Nashville" at bounding box center [865, 316] width 13 height 13
checkbox input "false"
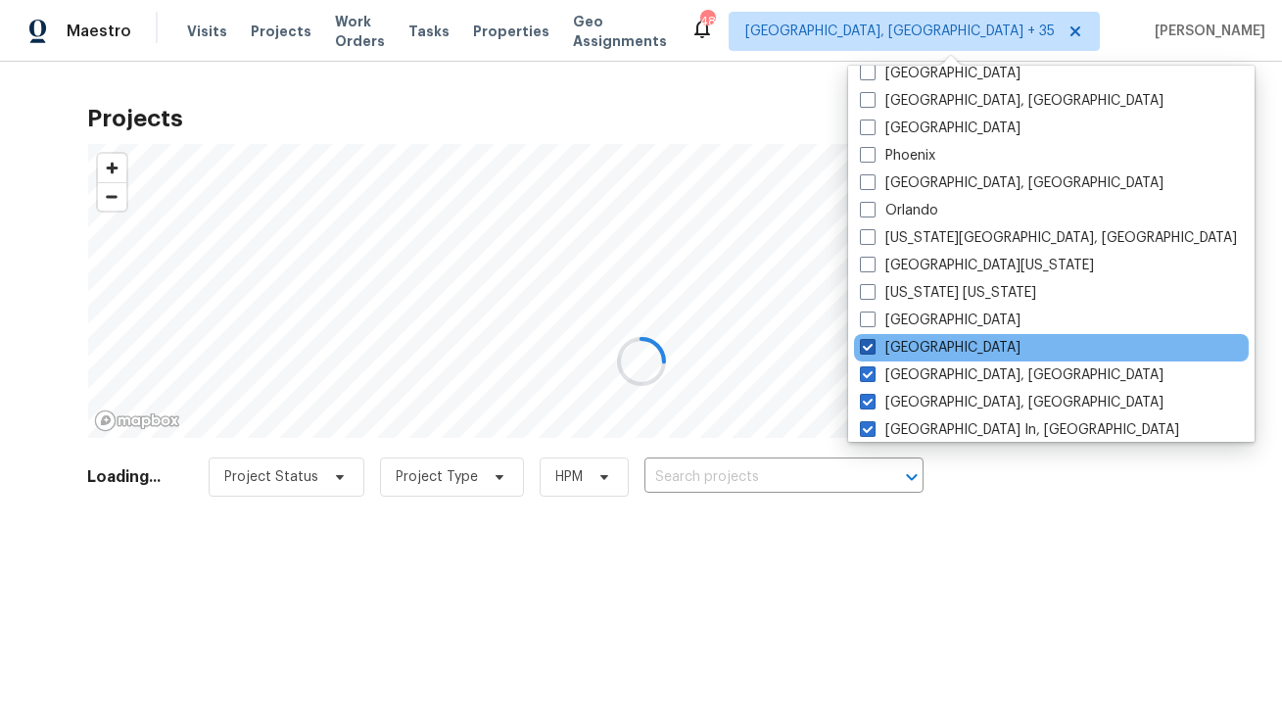
click at [869, 349] on span at bounding box center [868, 347] width 16 height 16
click at [869, 349] on input "Minneapolis" at bounding box center [866, 344] width 13 height 13
checkbox input "false"
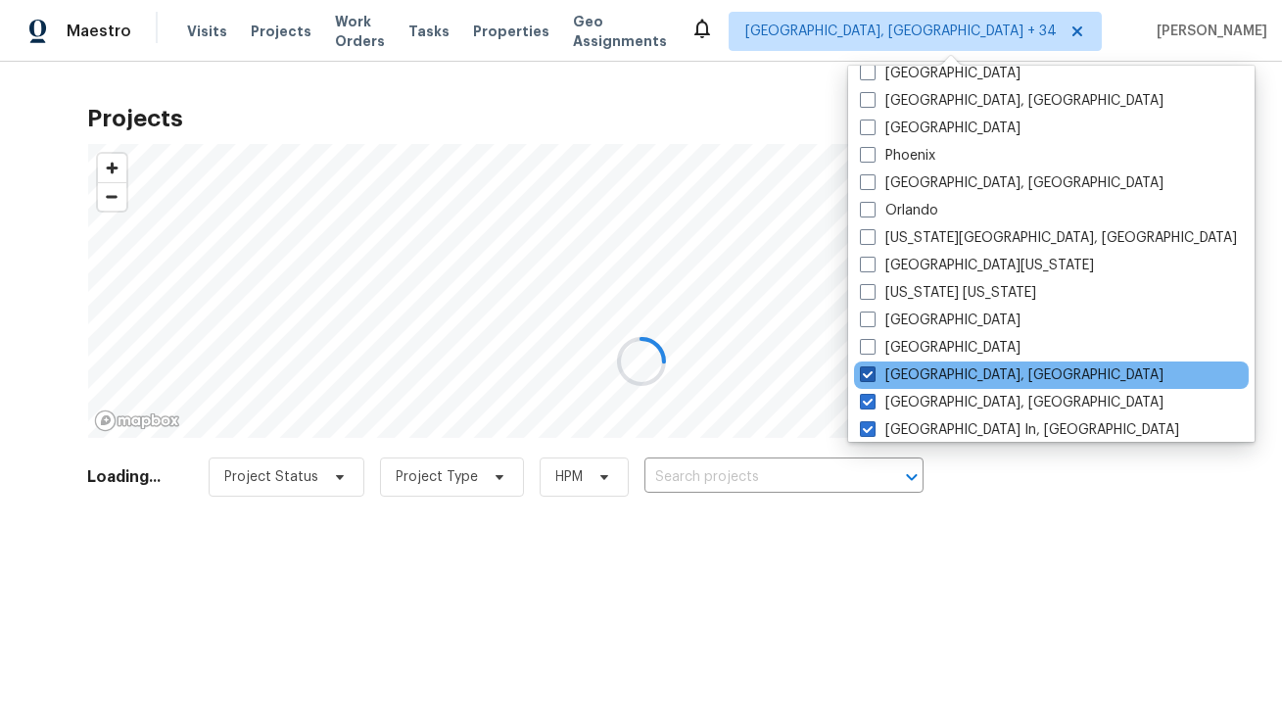
click at [868, 369] on span at bounding box center [868, 374] width 16 height 16
click at [868, 369] on input "Miami, FL" at bounding box center [866, 371] width 13 height 13
checkbox input "false"
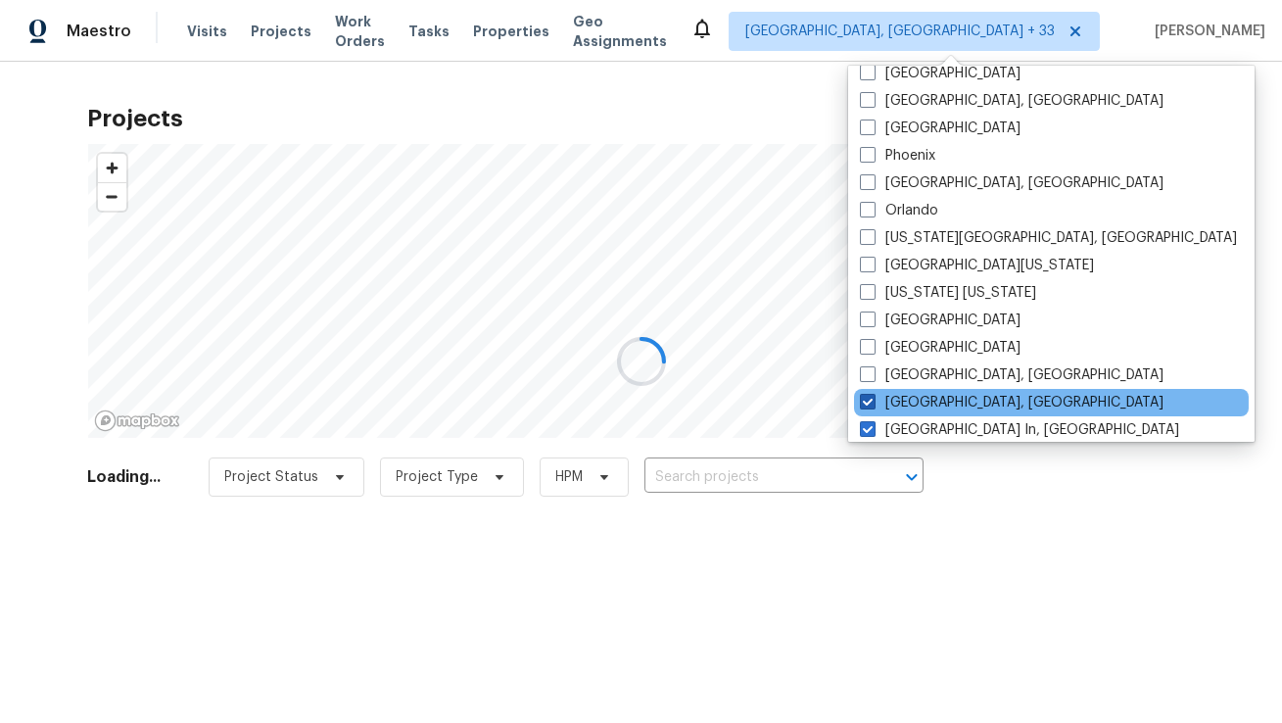
click at [870, 397] on span at bounding box center [868, 402] width 16 height 16
click at [870, 397] on input "Memphis, TN" at bounding box center [866, 399] width 13 height 13
checkbox input "false"
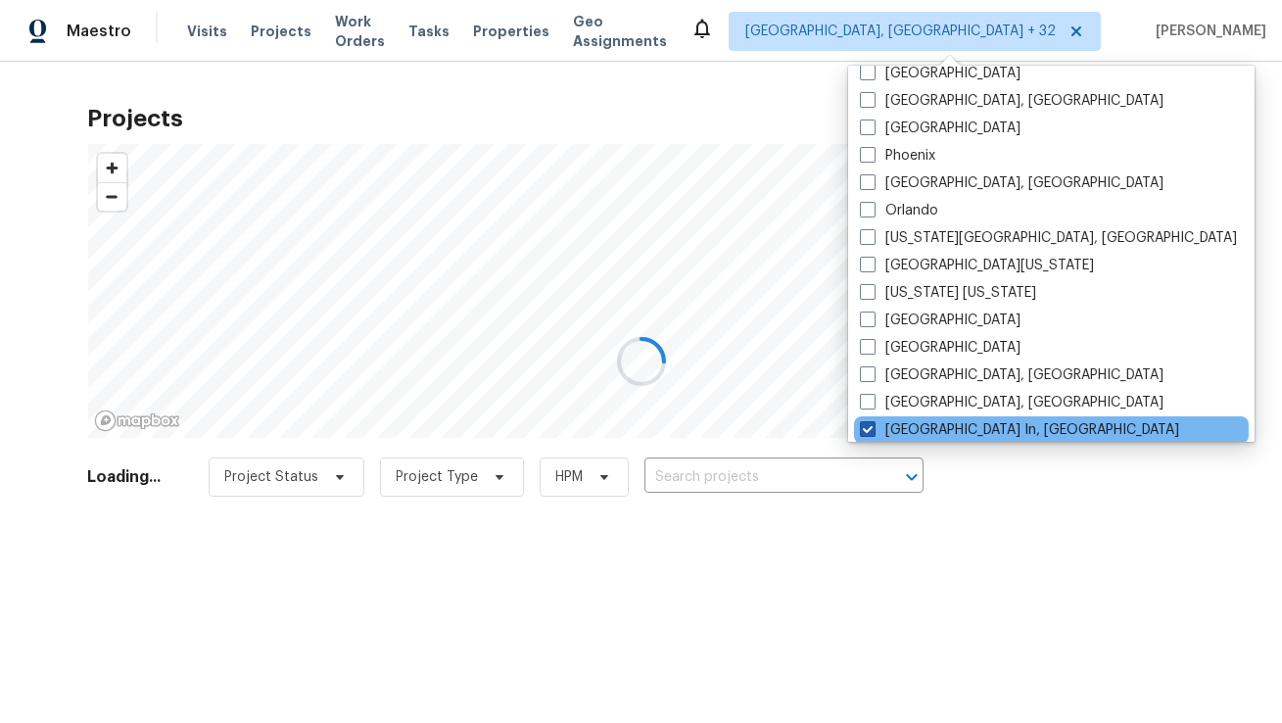
click at [870, 421] on span at bounding box center [868, 429] width 16 height 16
click at [870, 420] on input "Louisville In, KY" at bounding box center [866, 426] width 13 height 13
checkbox input "false"
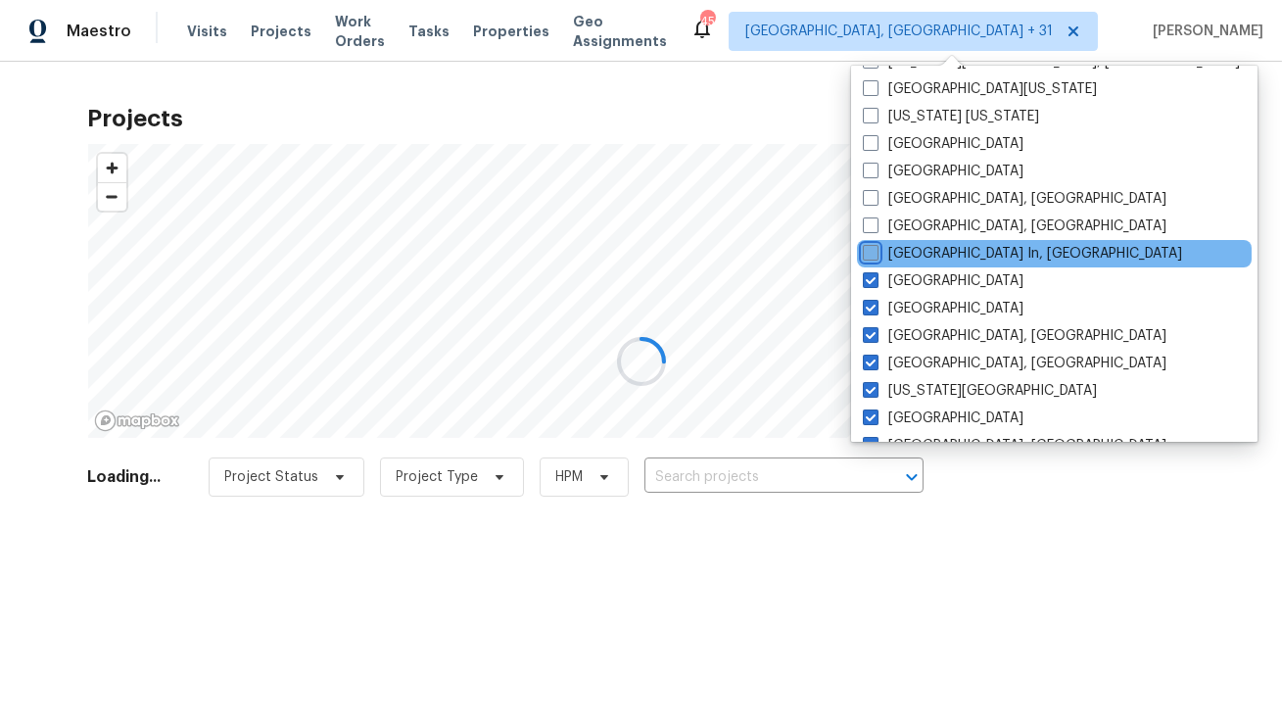
scroll to position [638, 0]
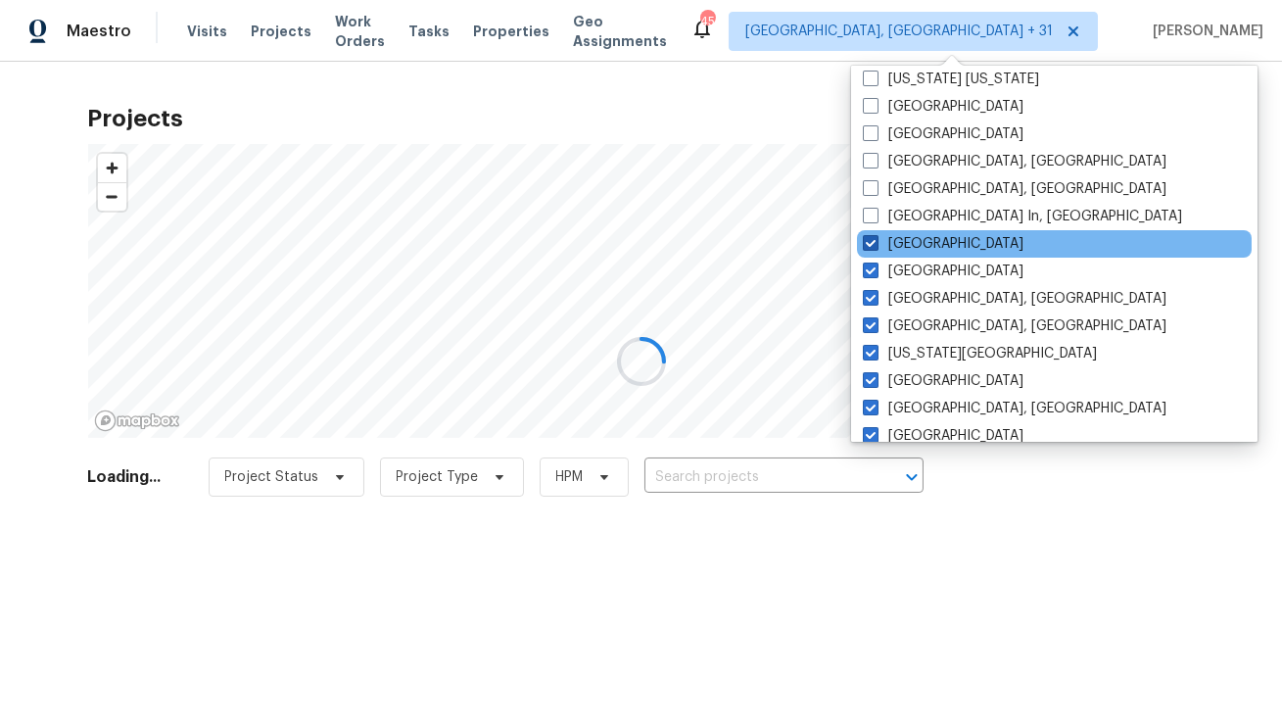
click at [870, 248] on span at bounding box center [871, 243] width 16 height 16
click at [870, 247] on input "Los Angeles" at bounding box center [869, 240] width 13 height 13
checkbox input "false"
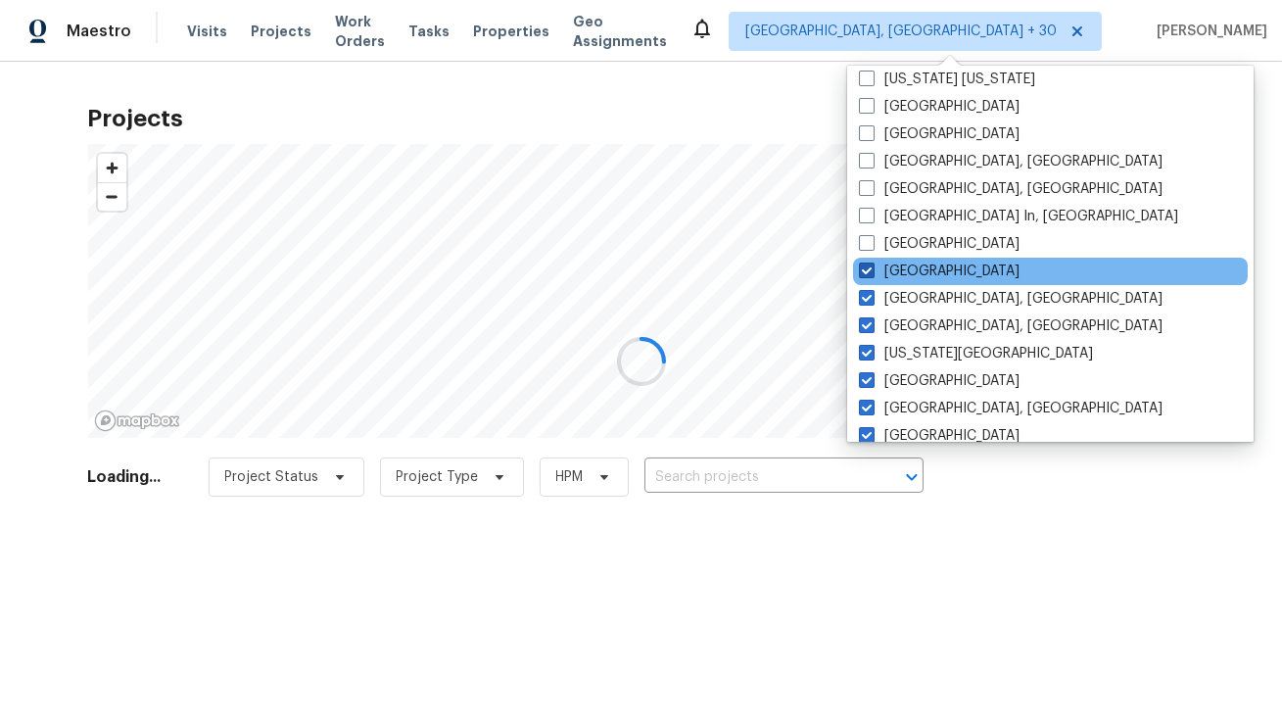
click at [870, 273] on span at bounding box center [867, 270] width 16 height 16
click at [870, 273] on input "Las Vegas" at bounding box center [865, 267] width 13 height 13
checkbox input "false"
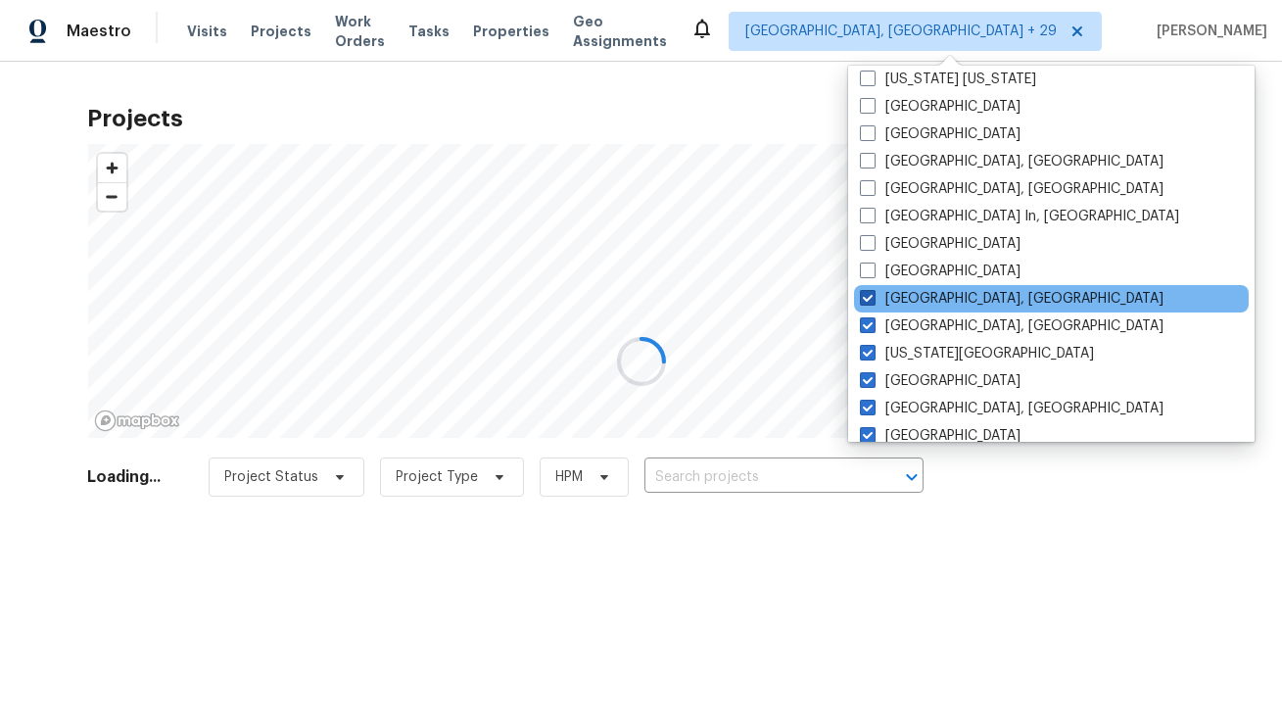
click at [870, 299] on span at bounding box center [868, 298] width 16 height 16
click at [870, 299] on input "Knoxville, TN" at bounding box center [866, 295] width 13 height 13
checkbox input "false"
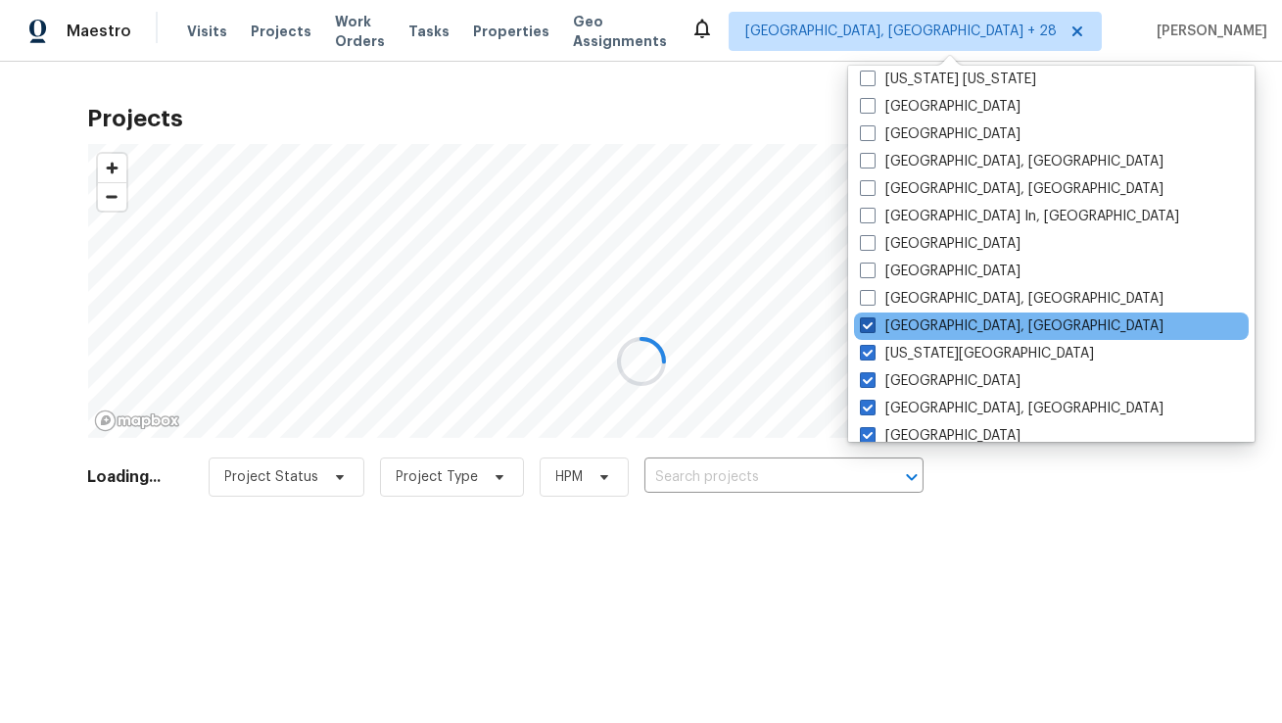
click at [868, 321] on span at bounding box center [868, 325] width 16 height 16
click at [868, 321] on input "Killeen, TX" at bounding box center [866, 322] width 13 height 13
checkbox input "false"
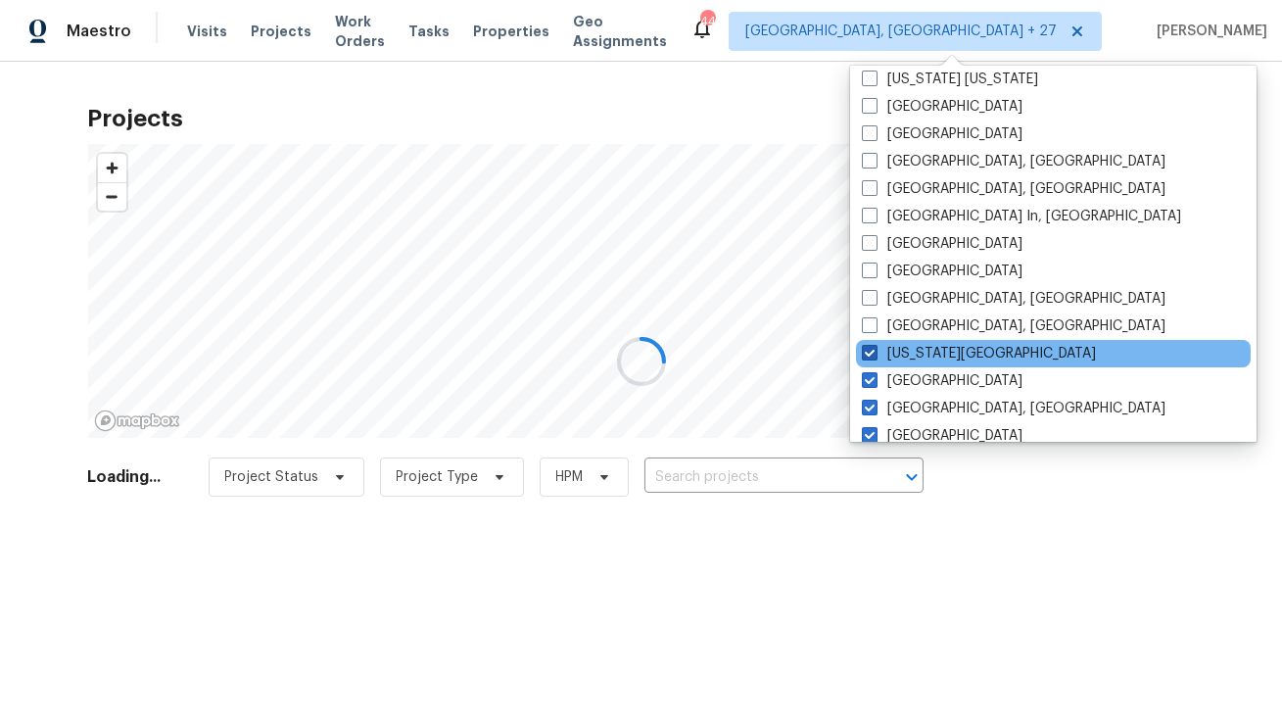
click at [870, 352] on span at bounding box center [870, 353] width 16 height 16
click at [870, 352] on input "Kansas City" at bounding box center [868, 350] width 13 height 13
checkbox input "false"
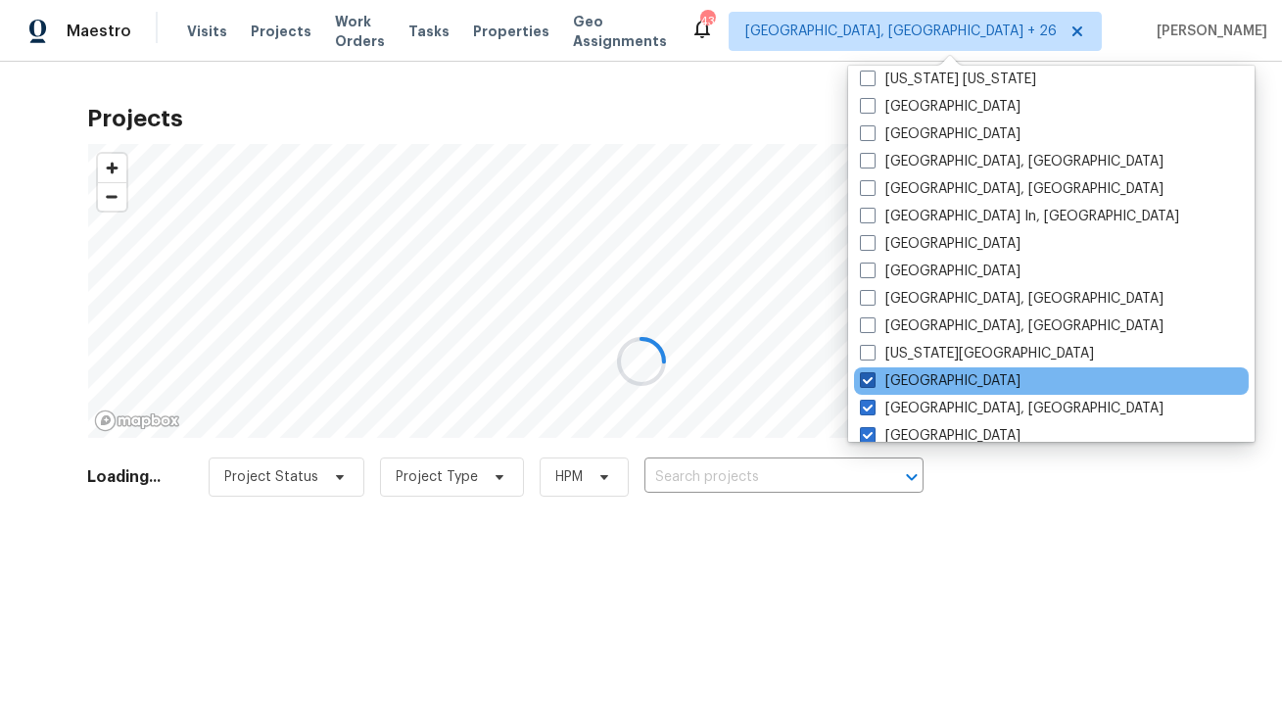
click at [870, 377] on span at bounding box center [868, 380] width 16 height 16
click at [870, 377] on input "Jacksonville" at bounding box center [866, 377] width 13 height 13
checkbox input "false"
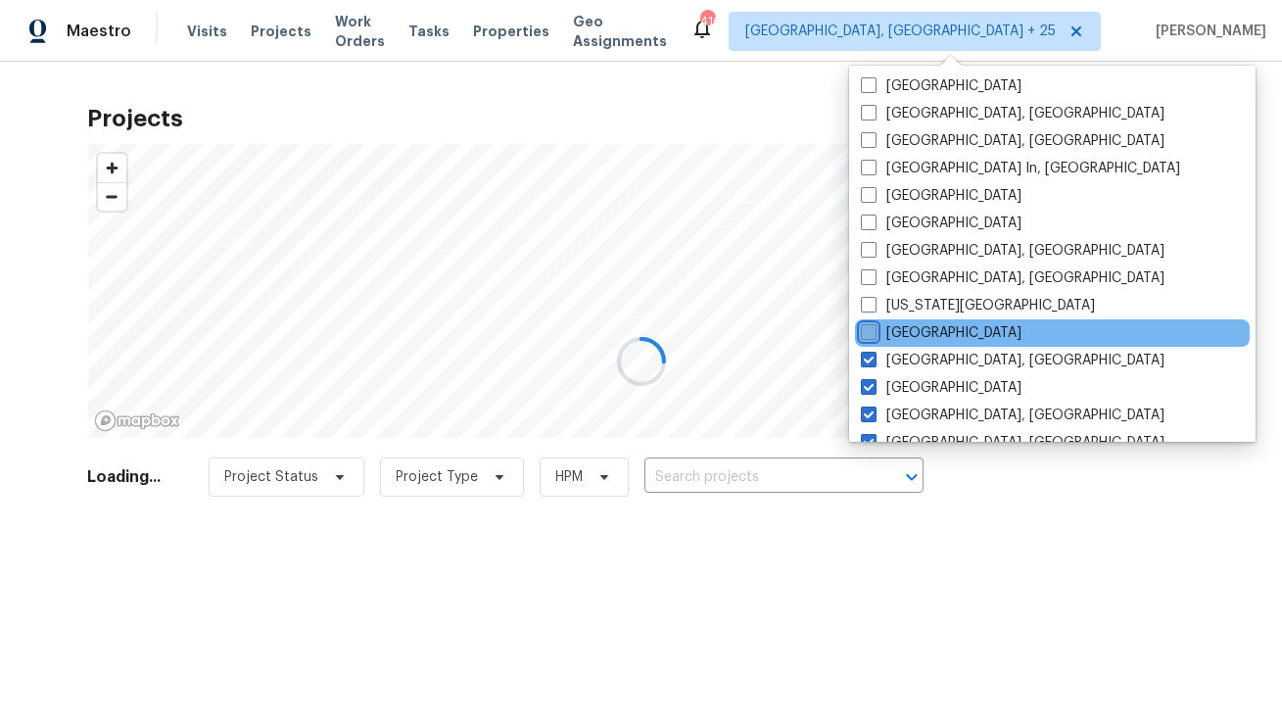
scroll to position [703, 0]
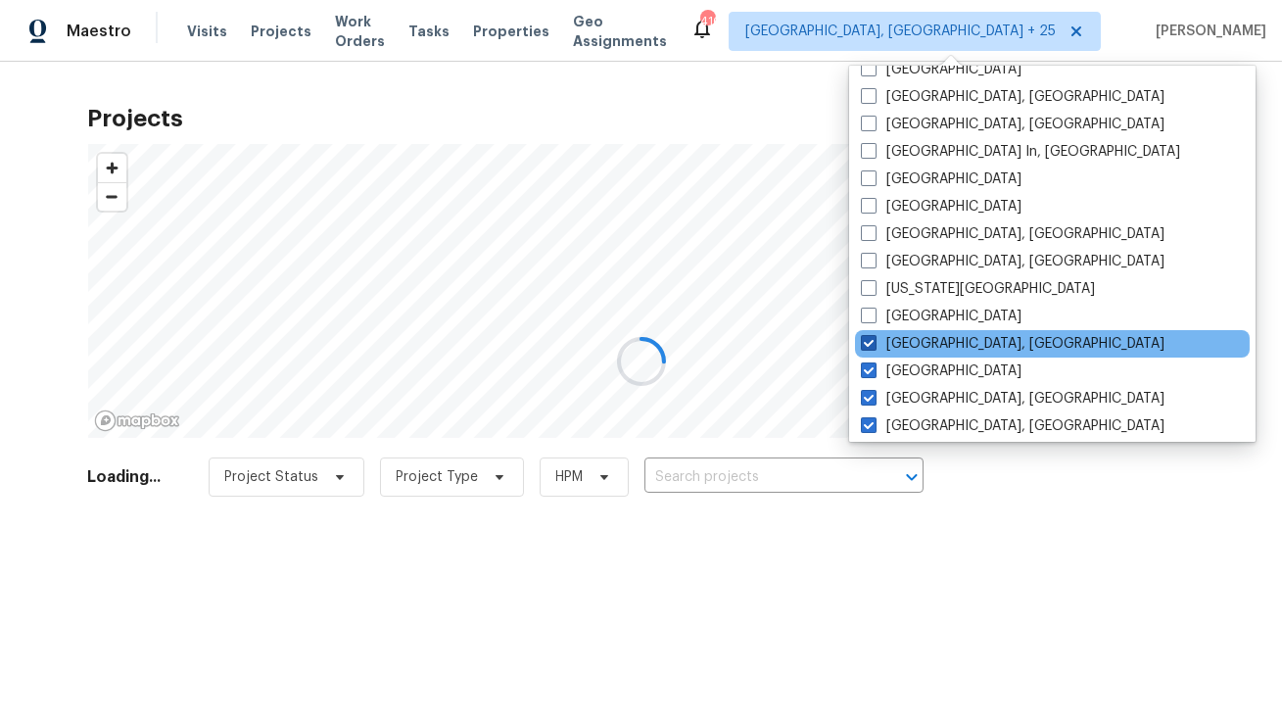
click at [870, 351] on label "Indianapolis, IN" at bounding box center [1013, 344] width 304 height 20
click at [870, 347] on input "Indianapolis, IN" at bounding box center [867, 340] width 13 height 13
checkbox input "false"
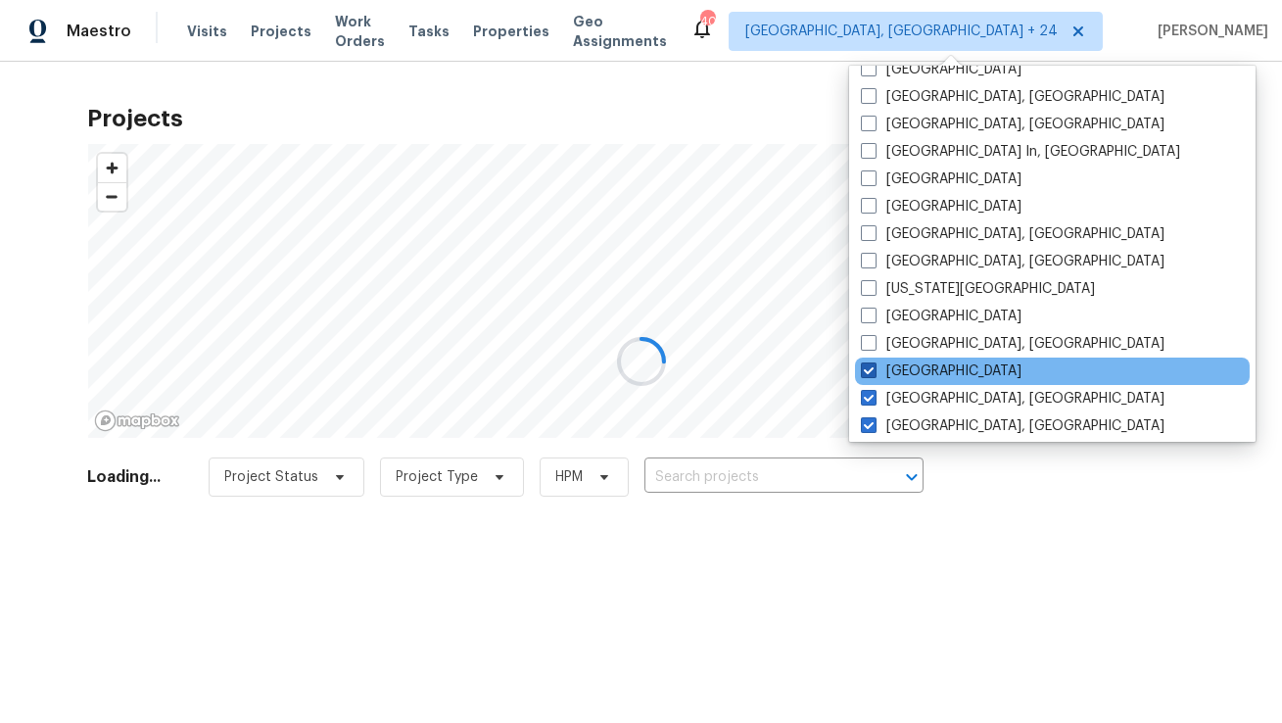
click at [868, 371] on span at bounding box center [869, 370] width 16 height 16
click at [868, 371] on input "Houston" at bounding box center [867, 367] width 13 height 13
checkbox input "false"
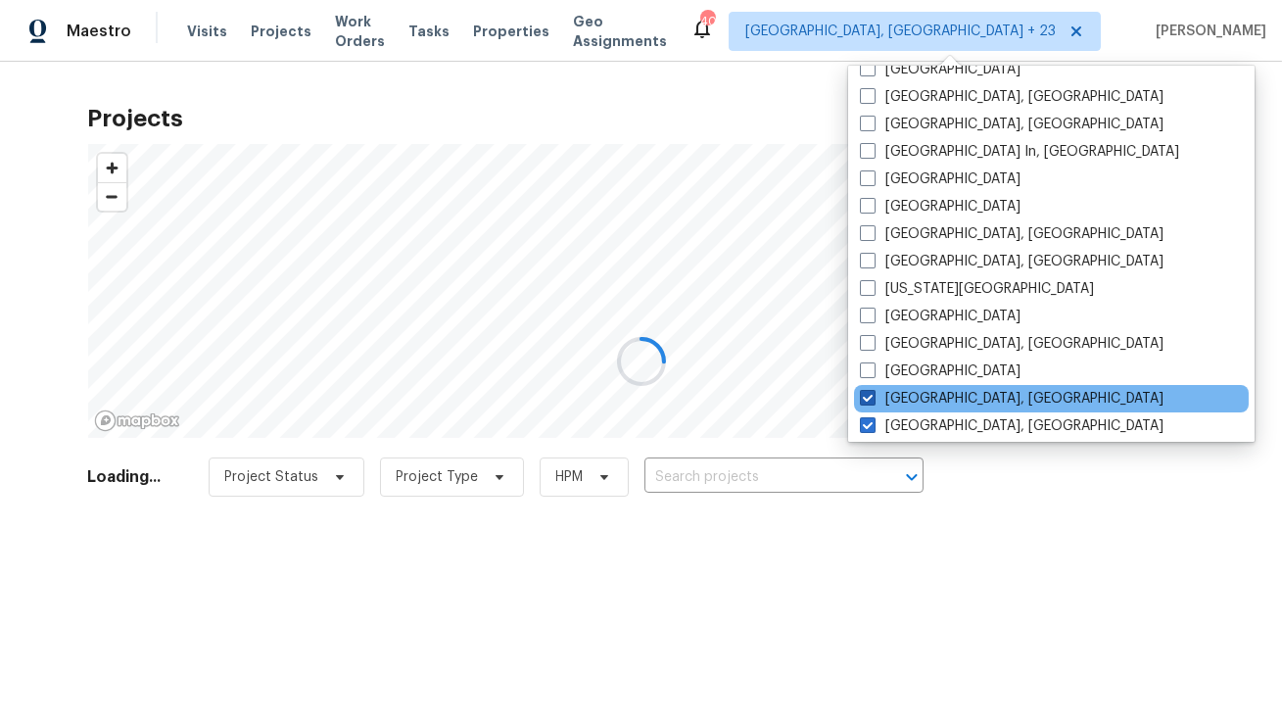
click at [869, 393] on span at bounding box center [868, 398] width 16 height 16
click at [869, 393] on input "Greenville, SC" at bounding box center [866, 395] width 13 height 13
checkbox input "false"
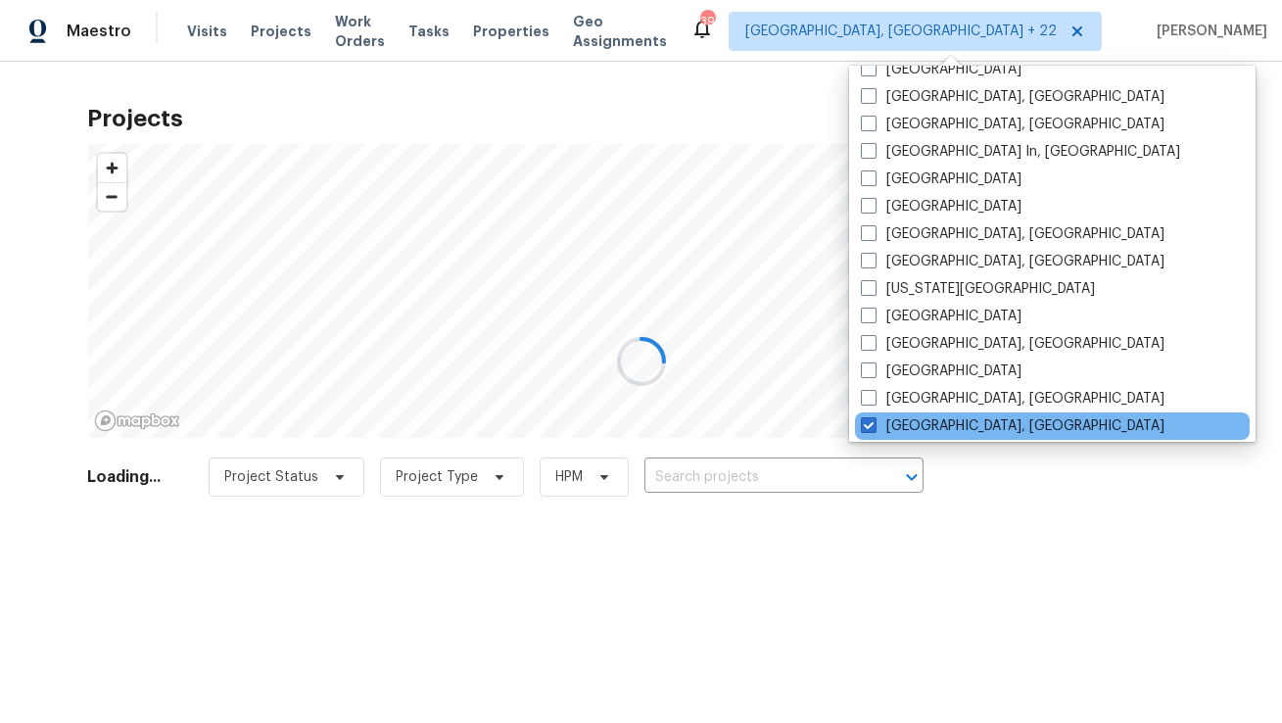
click at [869, 414] on div "Greensboro, NC" at bounding box center [1052, 425] width 395 height 27
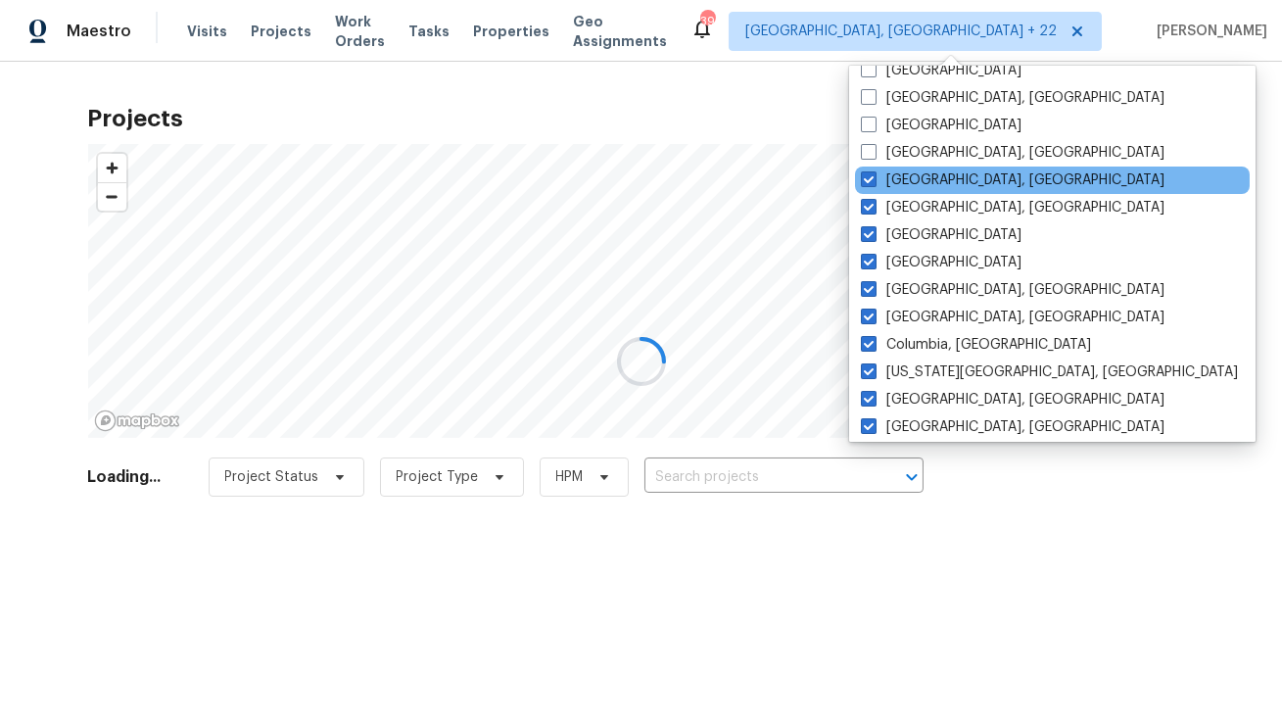
scroll to position [951, 0]
click at [862, 181] on span at bounding box center [869, 177] width 16 height 16
click at [862, 181] on input "Greensboro, NC" at bounding box center [867, 174] width 13 height 13
checkbox input "false"
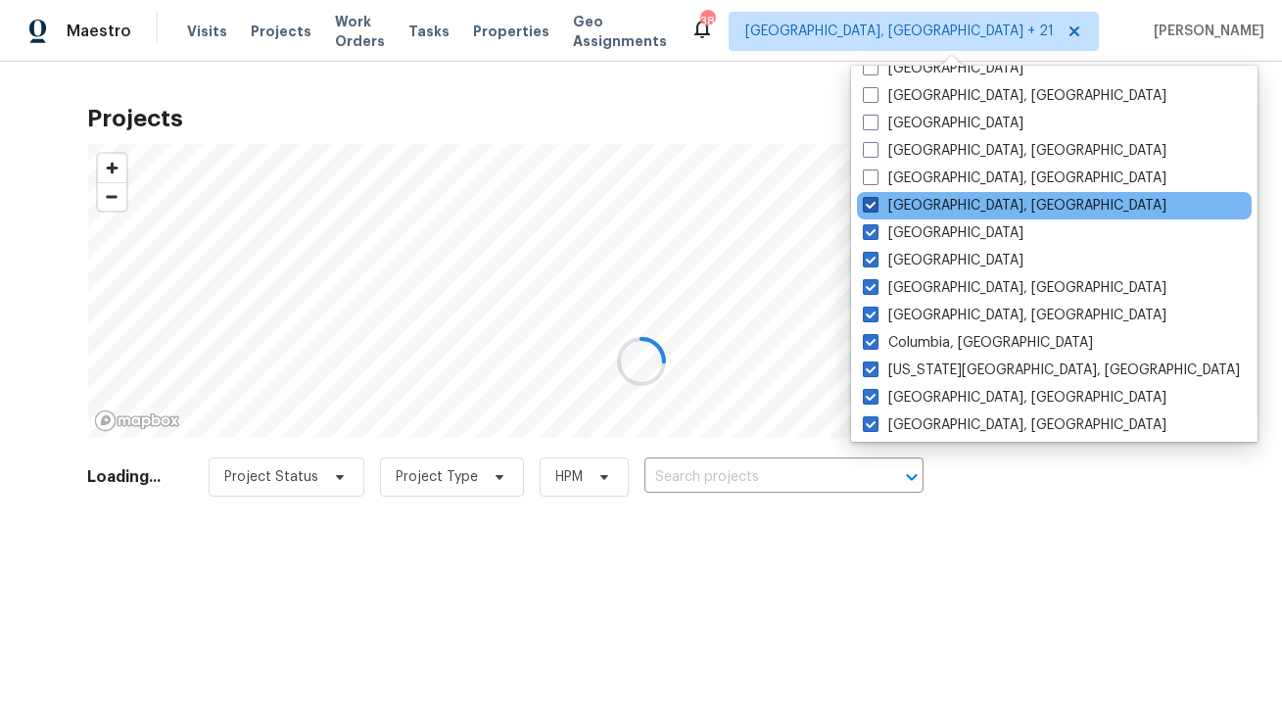
click at [864, 205] on span at bounding box center [871, 205] width 16 height 16
click at [864, 205] on input "Detroit, MI" at bounding box center [869, 202] width 13 height 13
checkbox input "false"
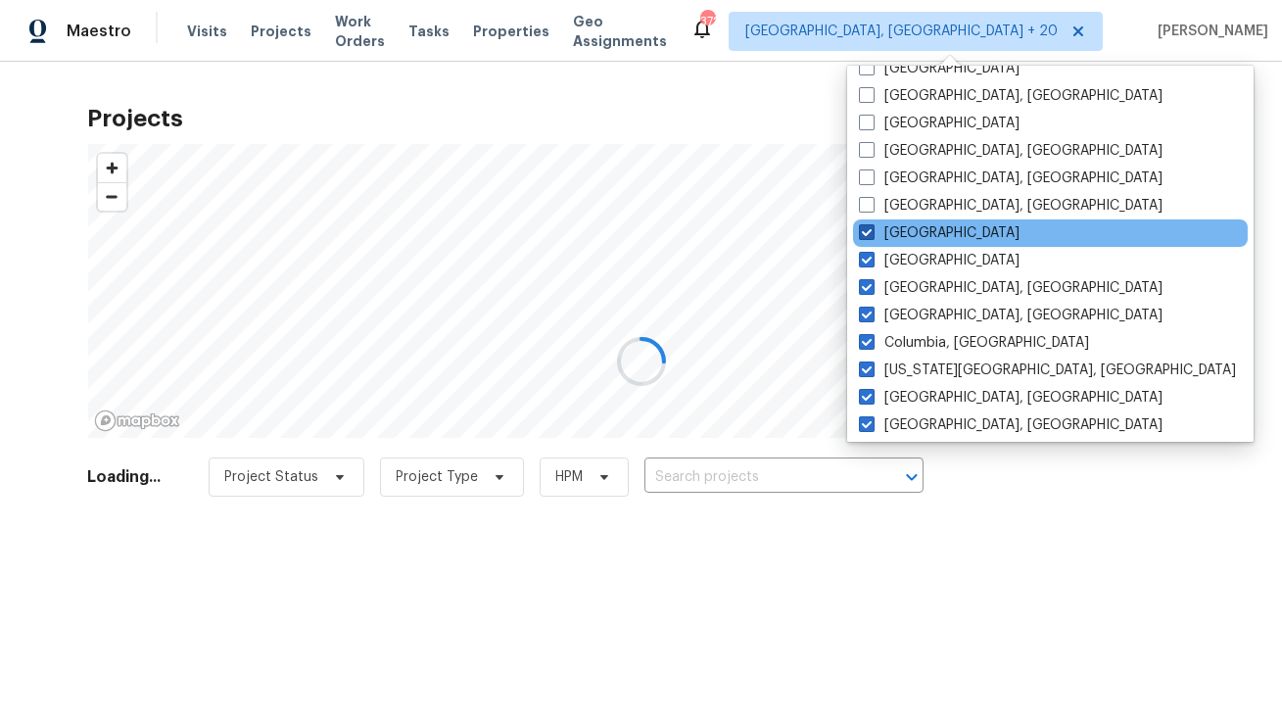
click at [864, 230] on span at bounding box center [867, 232] width 16 height 16
click at [864, 230] on input "Denver" at bounding box center [865, 229] width 13 height 13
checkbox input "false"
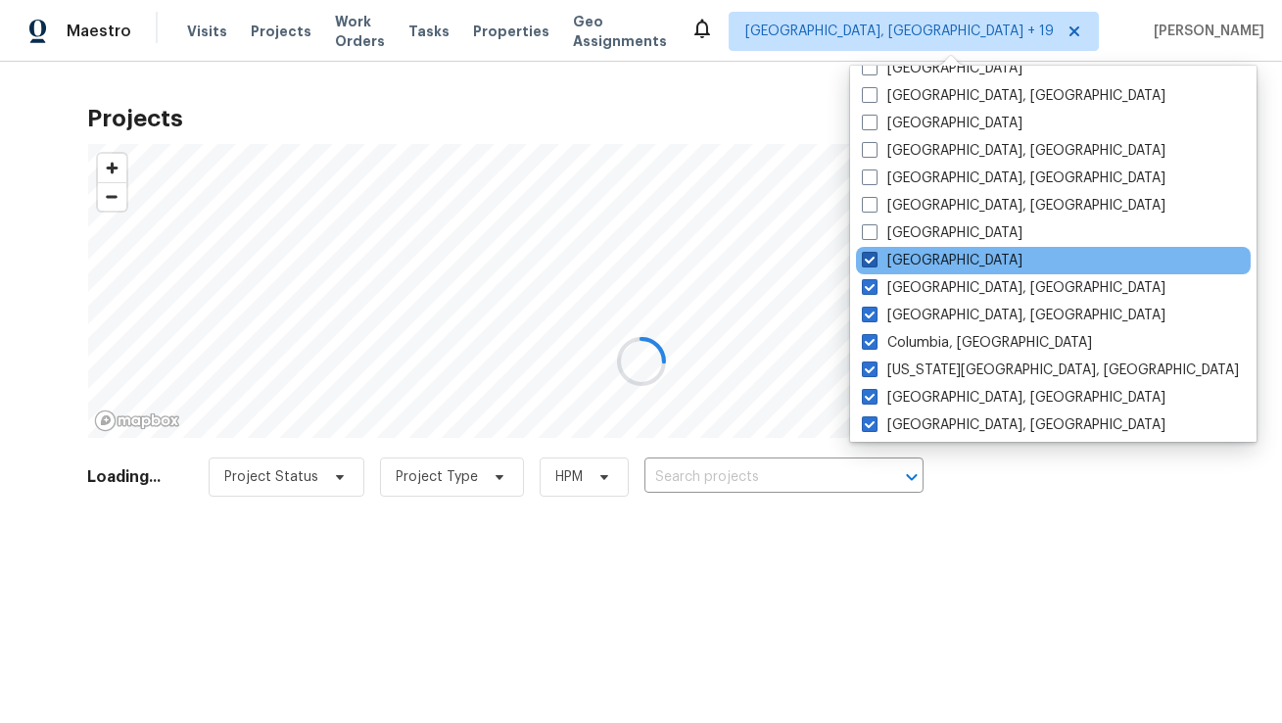
click at [868, 251] on label "Dallas" at bounding box center [942, 261] width 161 height 20
click at [868, 251] on input "Dallas" at bounding box center [868, 257] width 13 height 13
checkbox input "false"
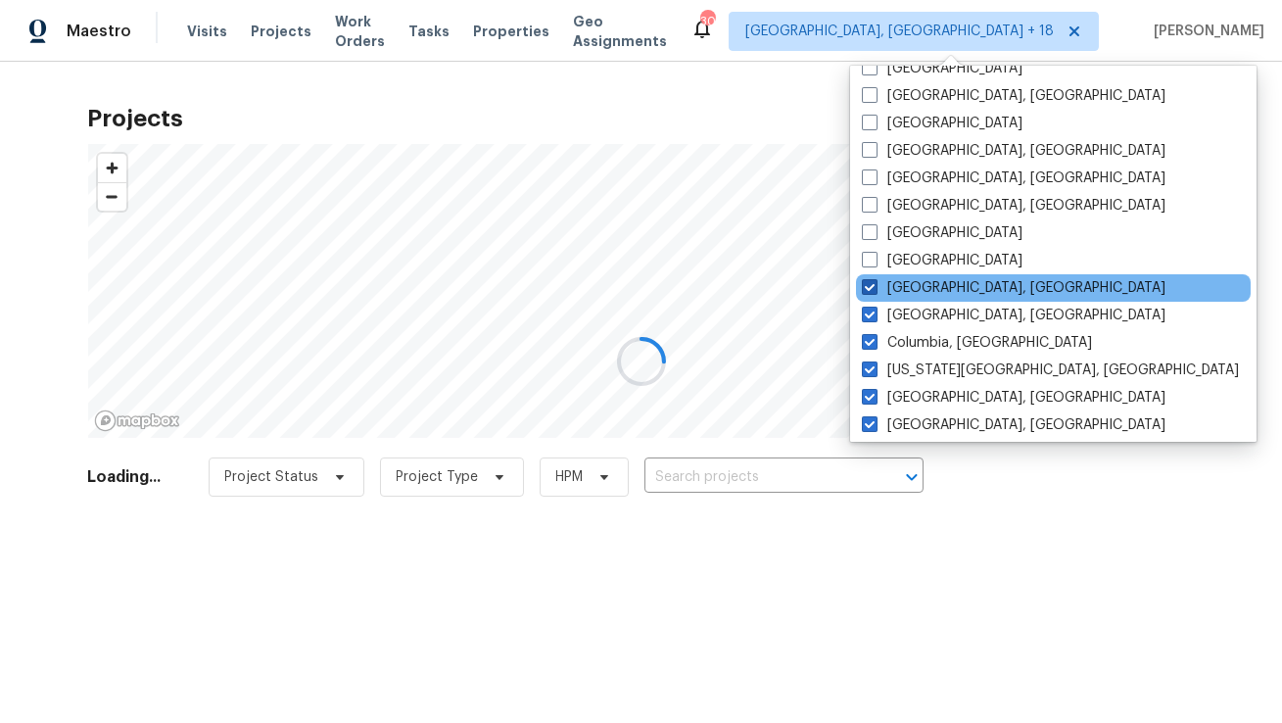
click at [873, 290] on span at bounding box center [870, 287] width 16 height 16
click at [873, 290] on input "Corpus Christi, TX" at bounding box center [868, 284] width 13 height 13
checkbox input "false"
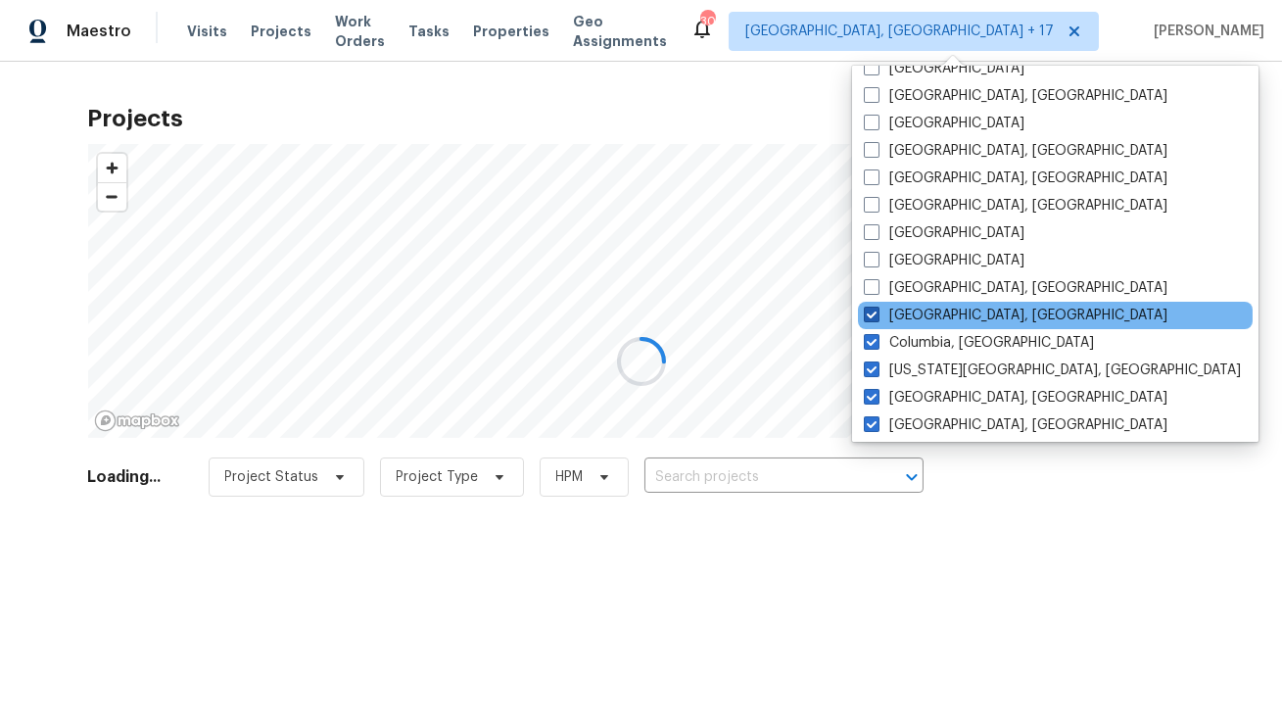
click at [876, 315] on span at bounding box center [872, 314] width 16 height 16
click at [876, 315] on input "Columbus, OH" at bounding box center [870, 311] width 13 height 13
checkbox input "false"
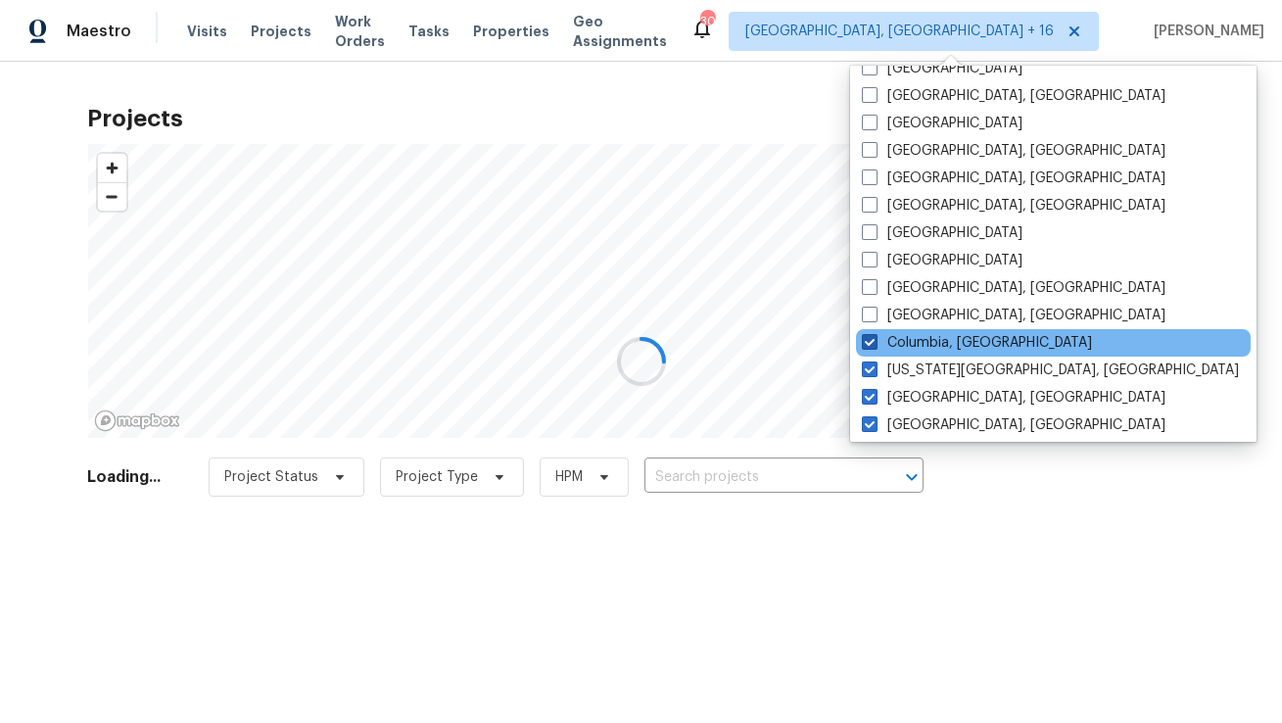
click at [872, 335] on span at bounding box center [870, 342] width 16 height 16
click at [872, 335] on input "Columbia, SC" at bounding box center [868, 339] width 13 height 13
checkbox input "false"
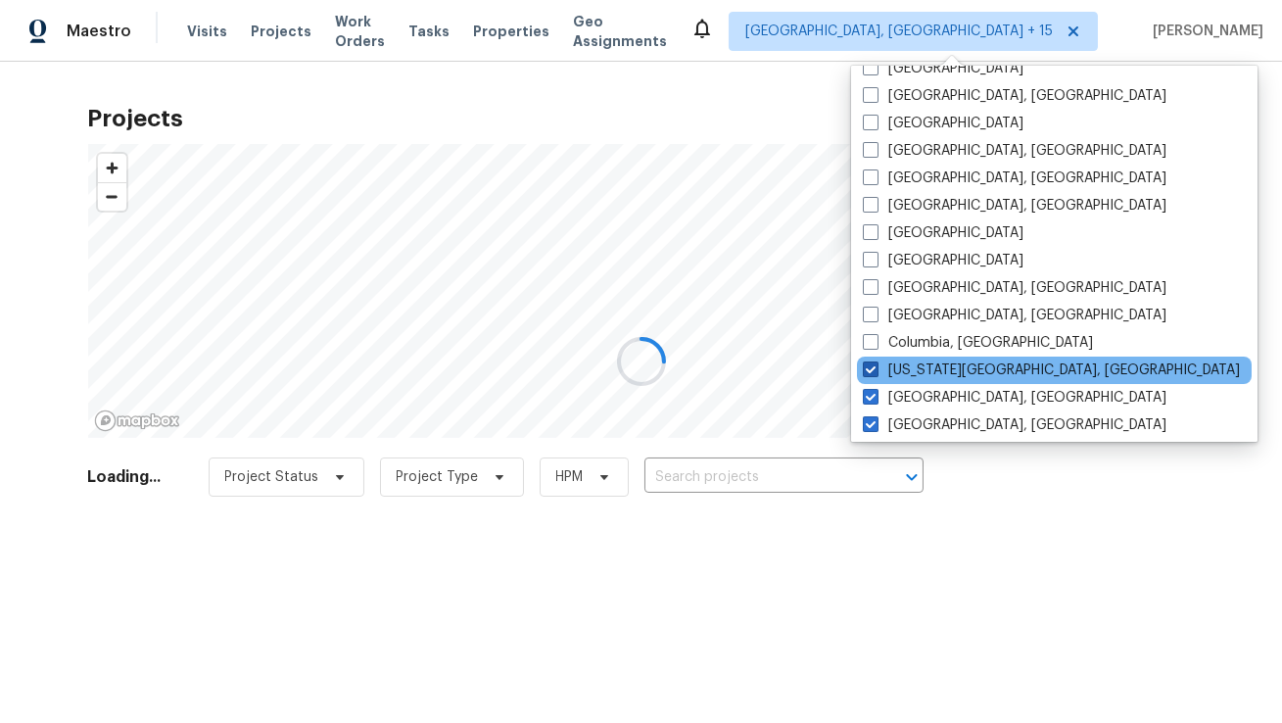
click at [871, 360] on label "Colorado Springs, CO" at bounding box center [1051, 370] width 377 height 20
click at [871, 360] on input "Colorado Springs, CO" at bounding box center [869, 366] width 13 height 13
checkbox input "false"
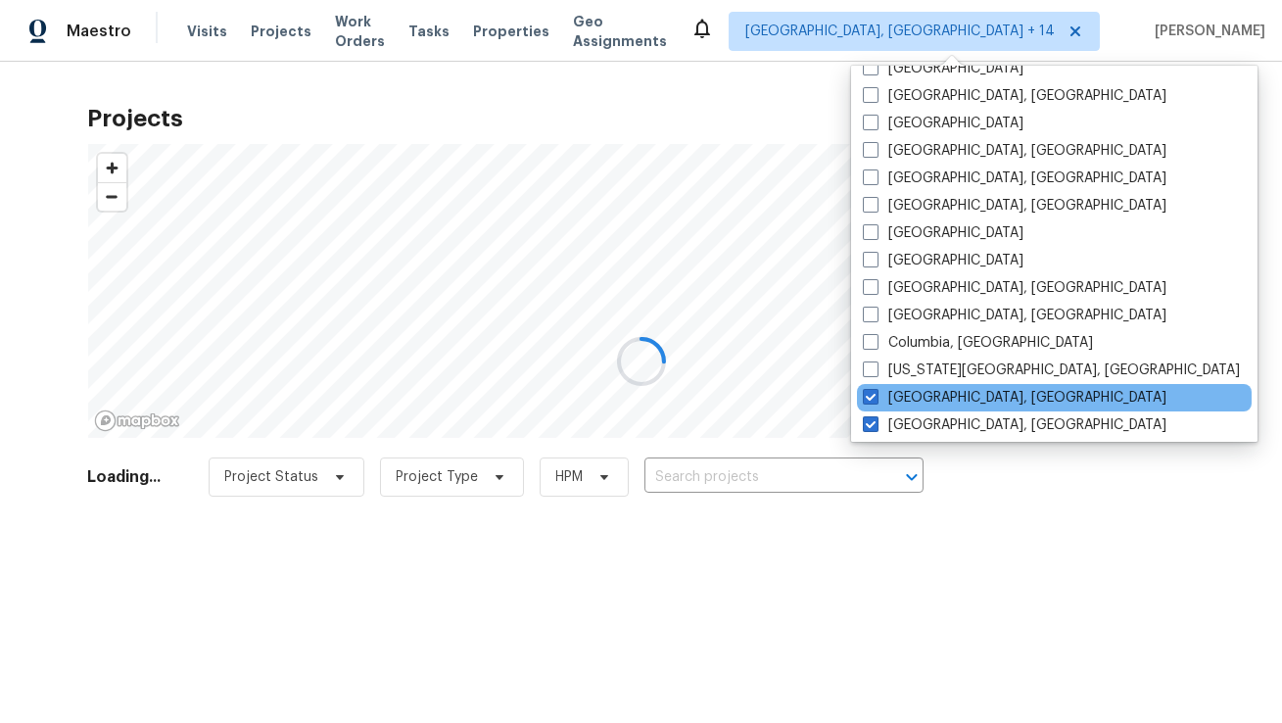
click at [870, 386] on div "Cleveland, OH" at bounding box center [1054, 397] width 395 height 27
click at [872, 398] on span at bounding box center [871, 397] width 16 height 16
click at [872, 398] on input "Cleveland, OH" at bounding box center [869, 394] width 13 height 13
checkbox input "false"
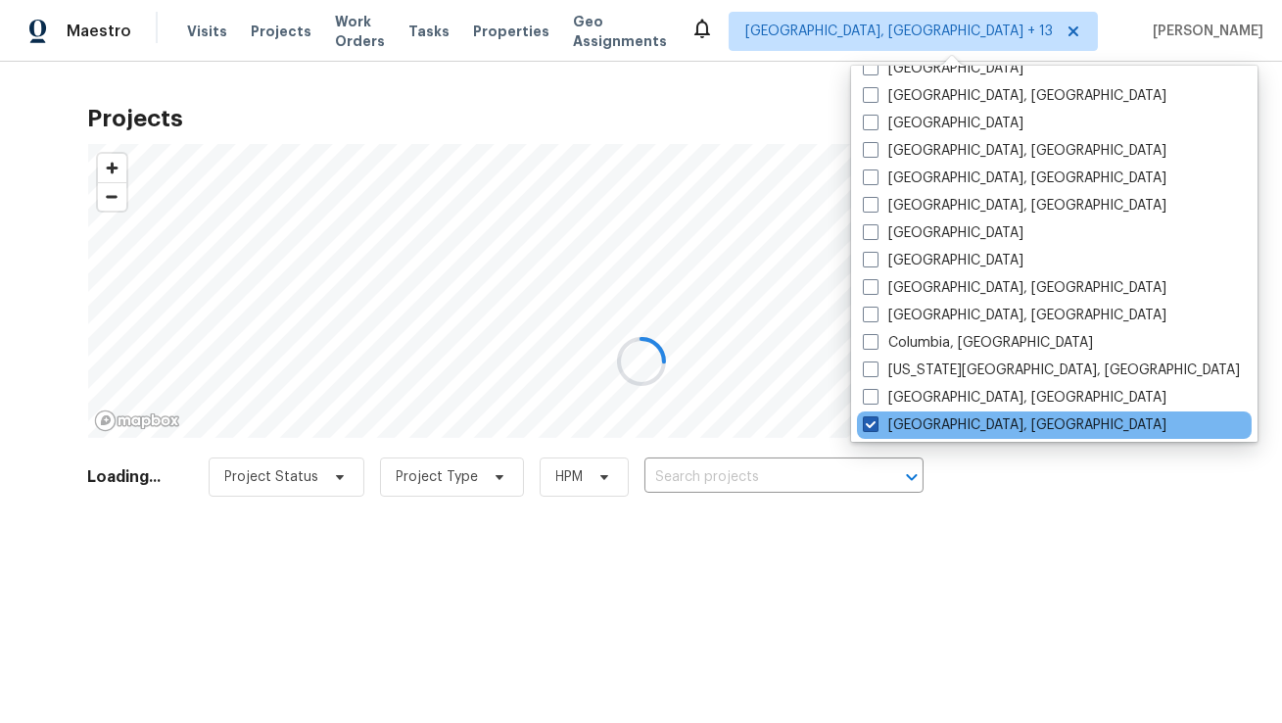
click at [871, 418] on span at bounding box center [871, 424] width 16 height 16
click at [871, 418] on input "Cincinnati, OH" at bounding box center [869, 421] width 13 height 13
checkbox input "false"
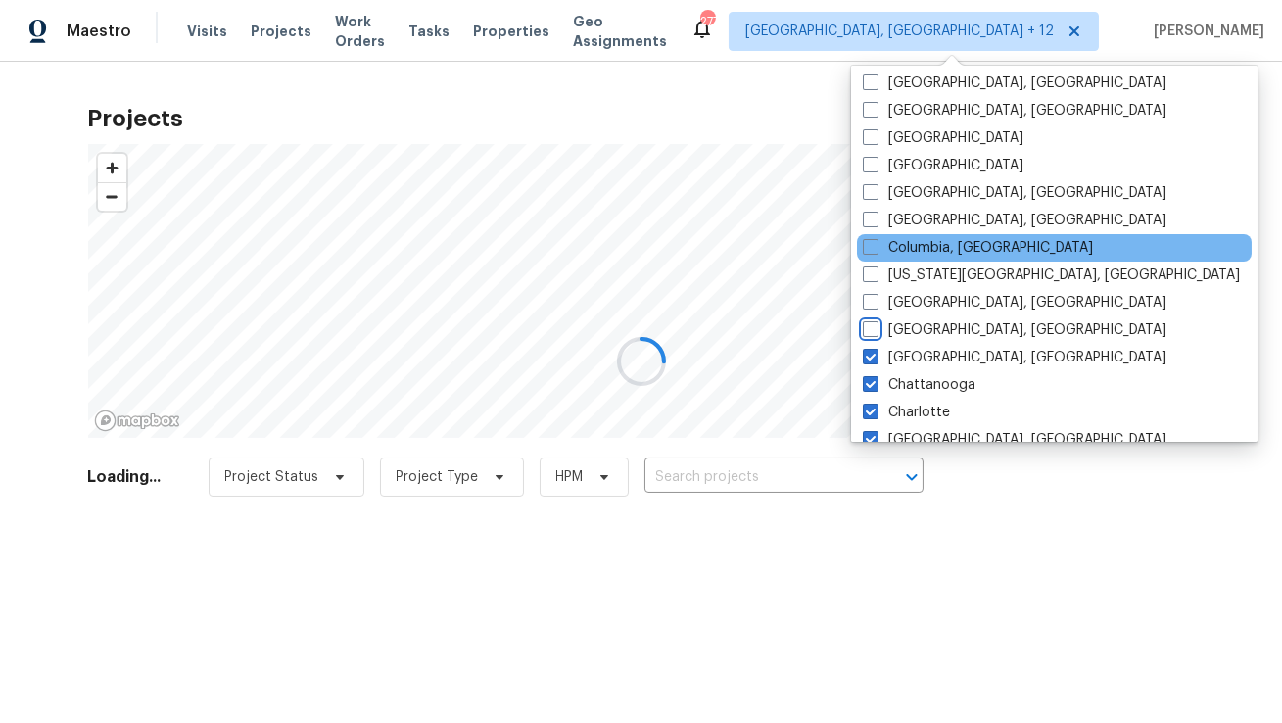
scroll to position [1109, 0]
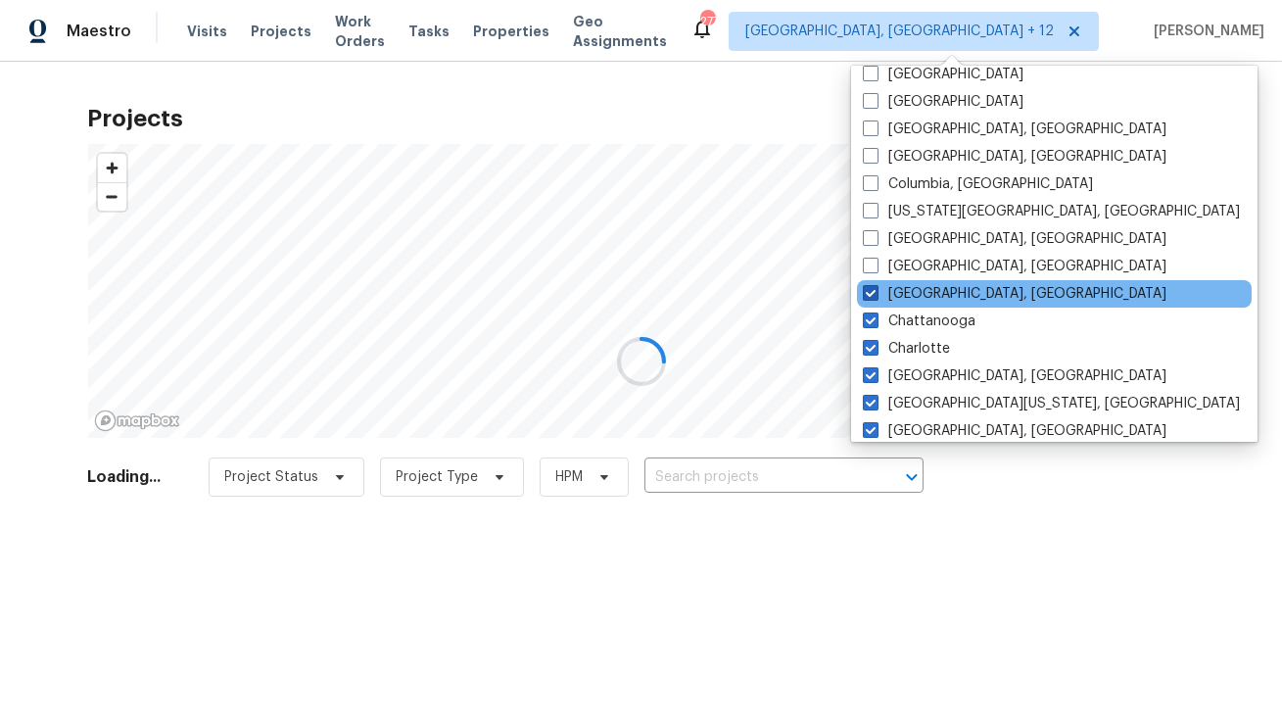
click at [874, 299] on span at bounding box center [871, 293] width 16 height 16
click at [874, 297] on input "Chicago, IL" at bounding box center [869, 290] width 13 height 13
checkbox input "false"
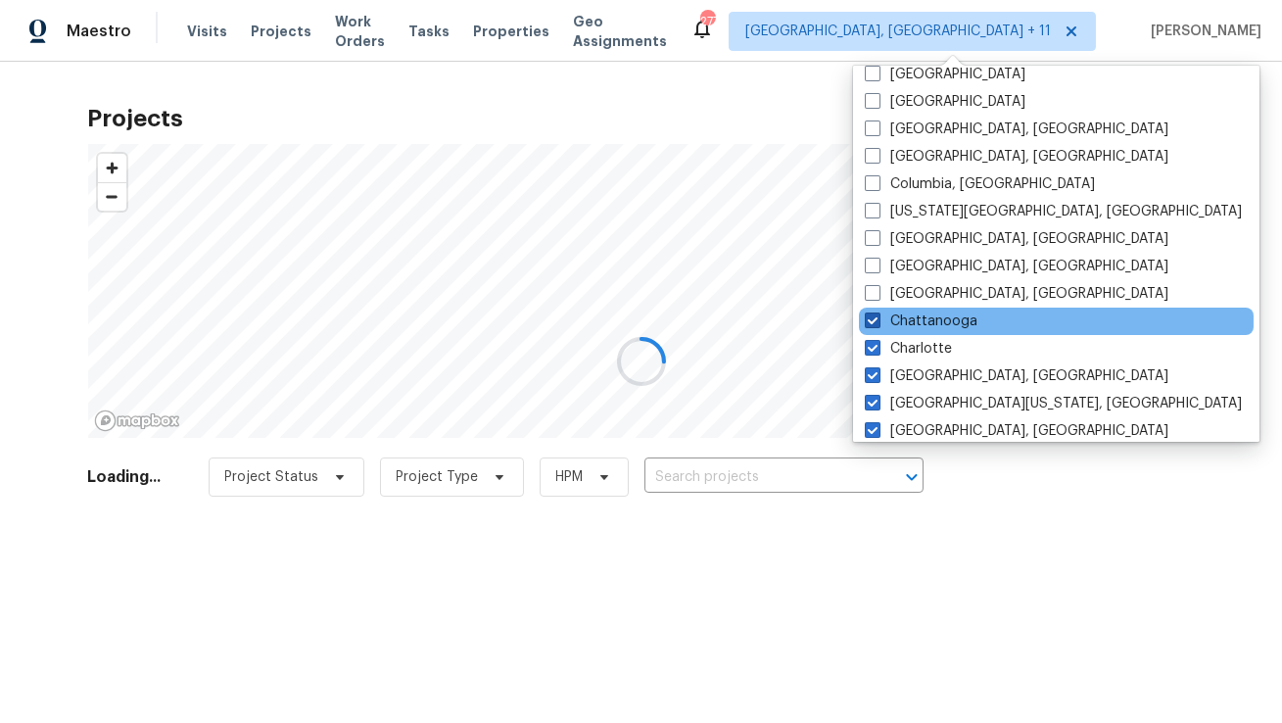
click at [869, 323] on span at bounding box center [873, 320] width 16 height 16
click at [869, 323] on input "Chattanooga" at bounding box center [871, 317] width 13 height 13
checkbox input "false"
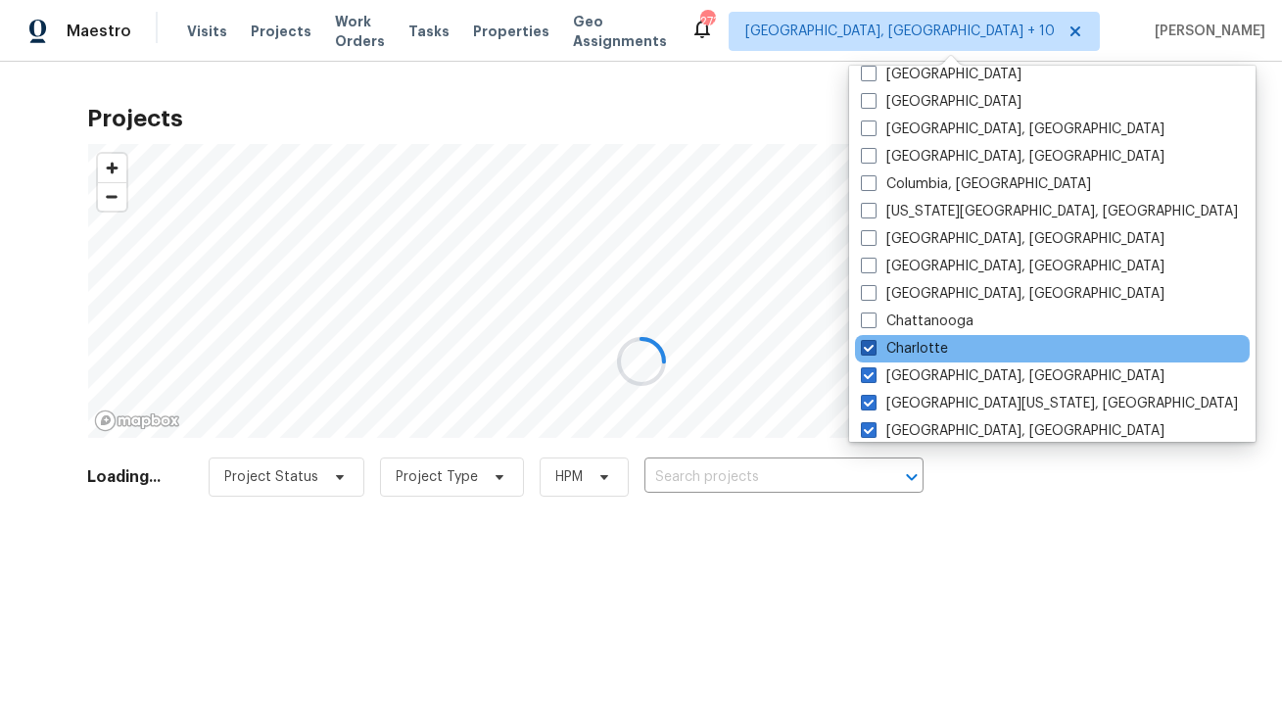
click at [872, 346] on span at bounding box center [869, 348] width 16 height 16
click at [872, 346] on input "Charlotte" at bounding box center [867, 345] width 13 height 13
checkbox input "false"
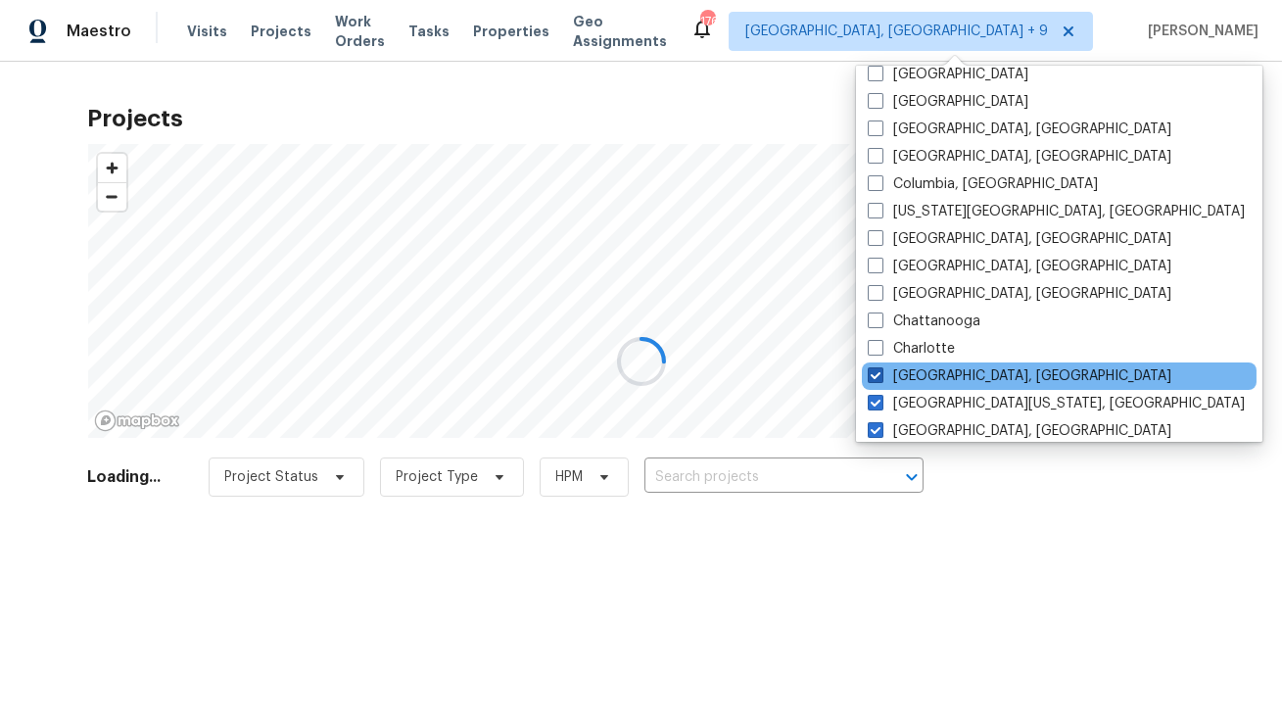
click at [872, 369] on span at bounding box center [876, 375] width 16 height 16
click at [872, 369] on input "Charleston, SC" at bounding box center [874, 372] width 13 height 13
checkbox input "false"
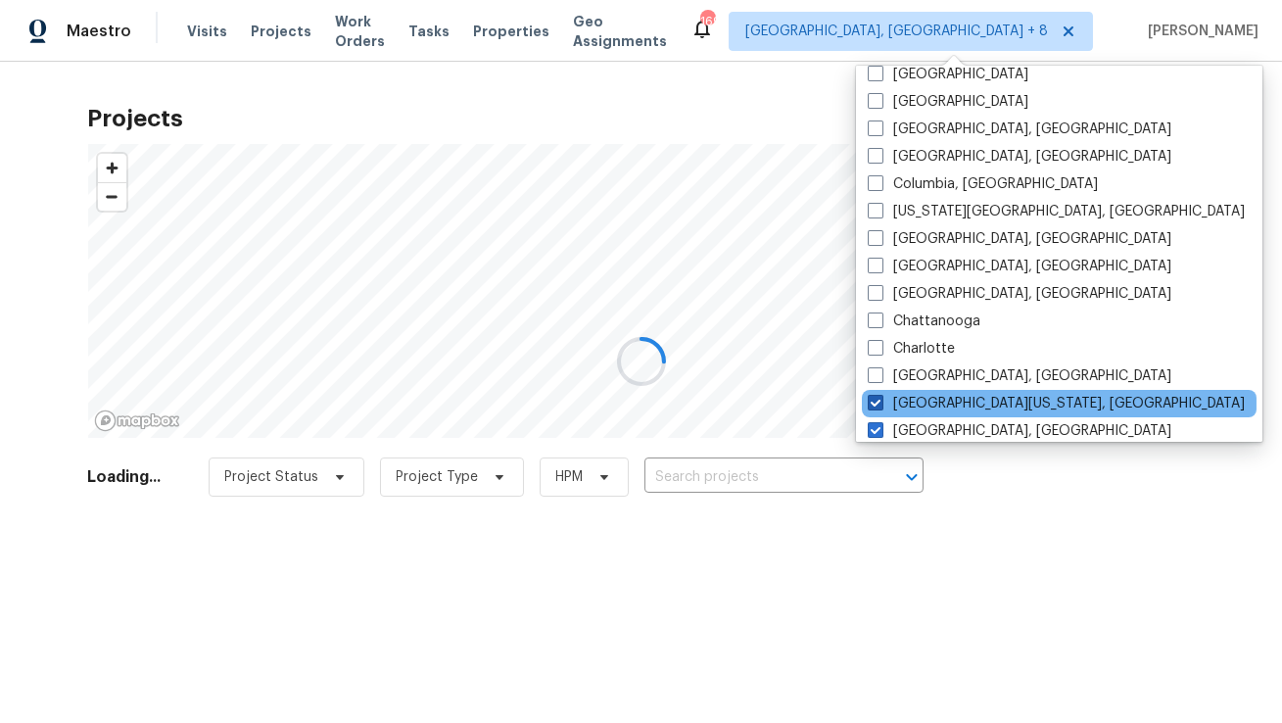
click at [875, 395] on span at bounding box center [876, 403] width 16 height 16
click at [875, 394] on input "Central California, CA" at bounding box center [874, 400] width 13 height 13
checkbox input "false"
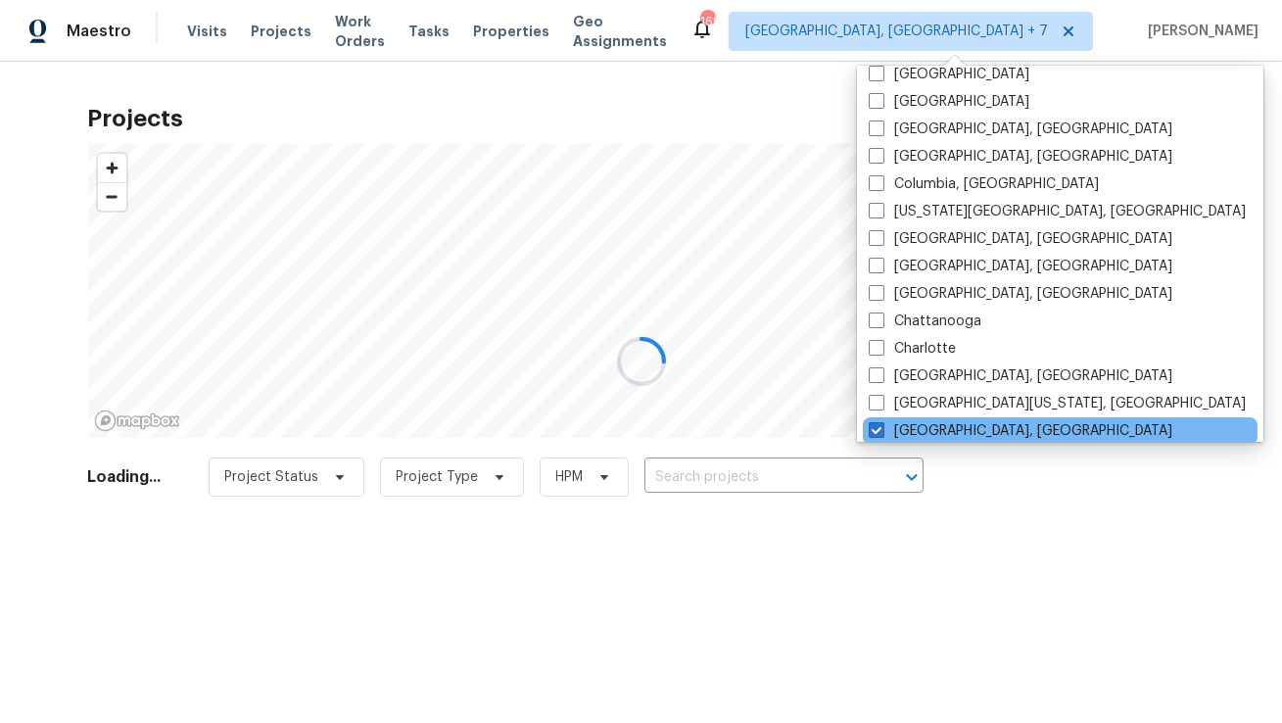
click at [879, 418] on div "Boston, MA" at bounding box center [1060, 430] width 395 height 27
click at [879, 429] on span at bounding box center [876, 430] width 16 height 16
click at [879, 429] on input "Boston, MA" at bounding box center [874, 427] width 13 height 13
checkbox input "false"
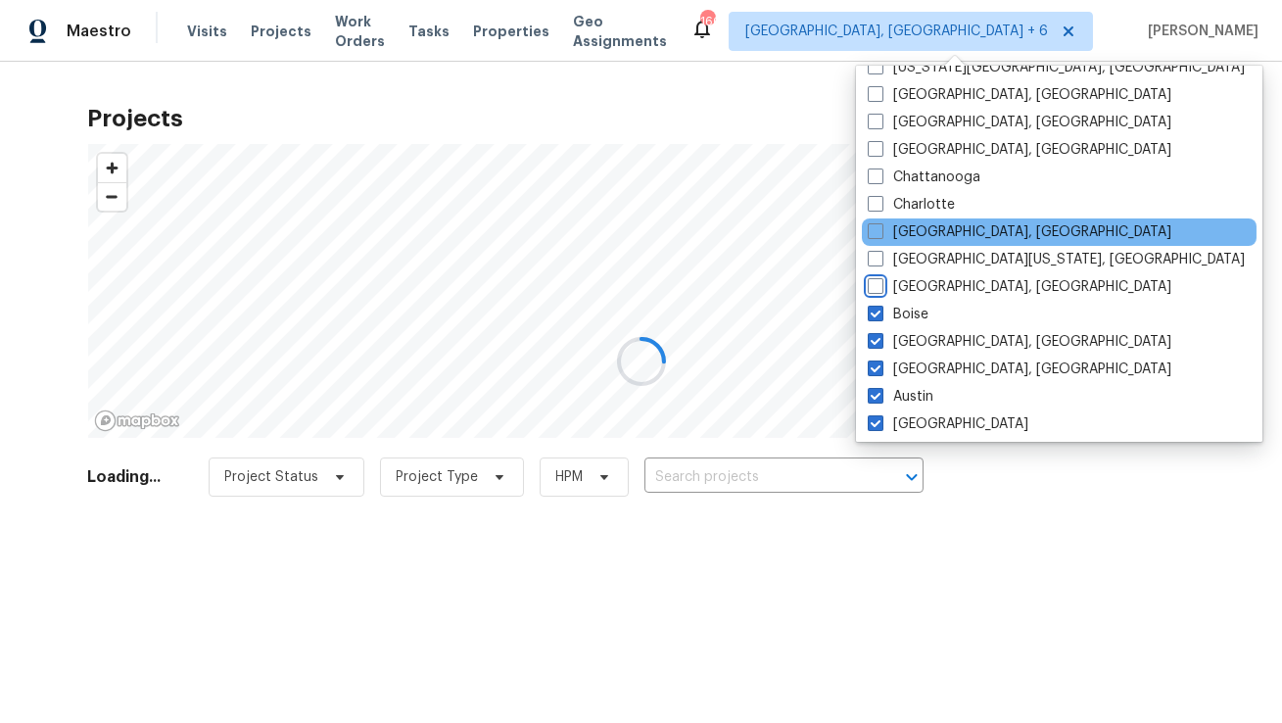
scroll to position [1261, 0]
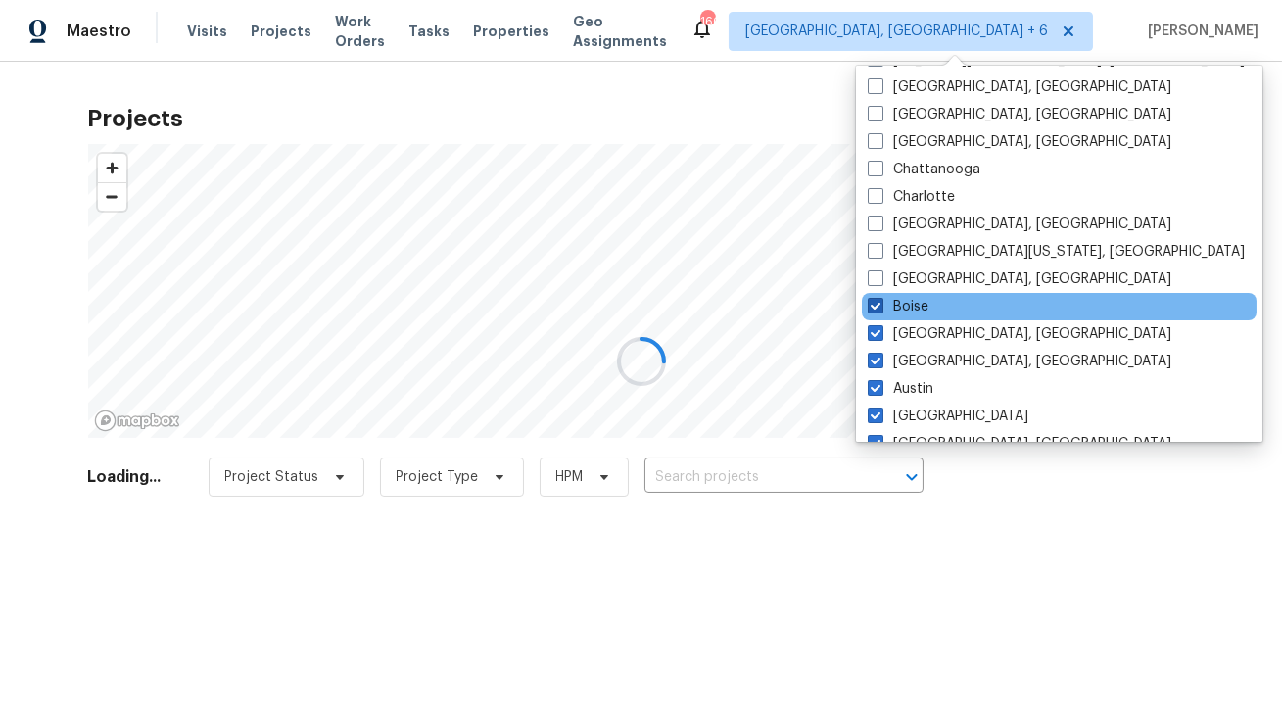
click at [876, 310] on span at bounding box center [876, 306] width 16 height 16
click at [876, 309] on input "Boise" at bounding box center [874, 303] width 13 height 13
checkbox input "false"
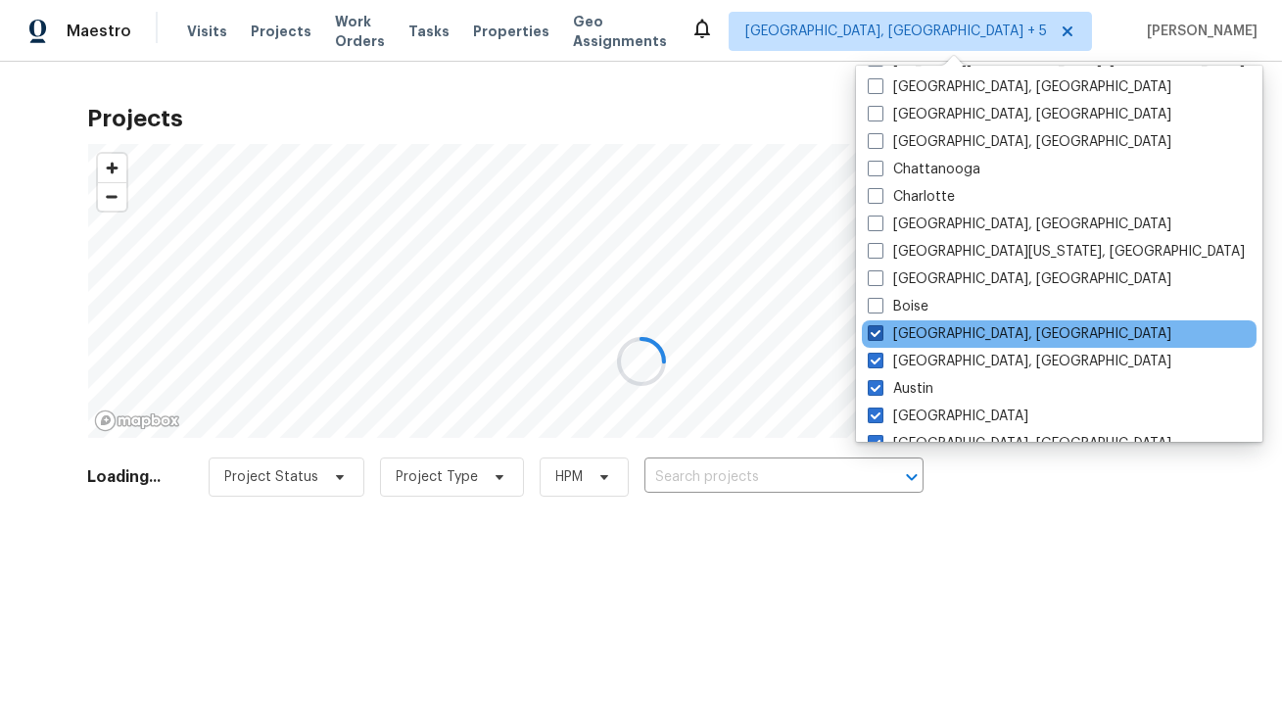
click at [876, 326] on span at bounding box center [876, 333] width 16 height 16
click at [876, 326] on input "Birmingham, AL" at bounding box center [874, 330] width 13 height 13
checkbox input "false"
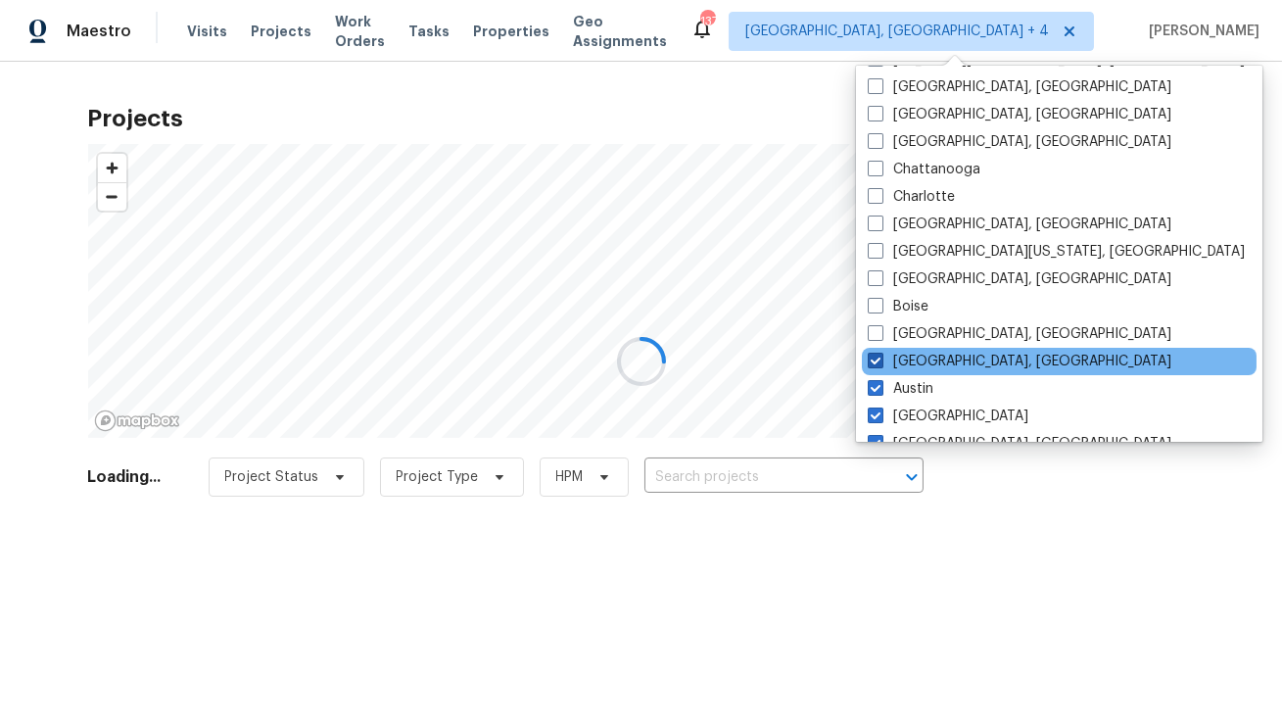
click at [875, 355] on span at bounding box center [876, 360] width 16 height 16
click at [875, 355] on input "Baltimore, MD" at bounding box center [874, 358] width 13 height 13
checkbox input "false"
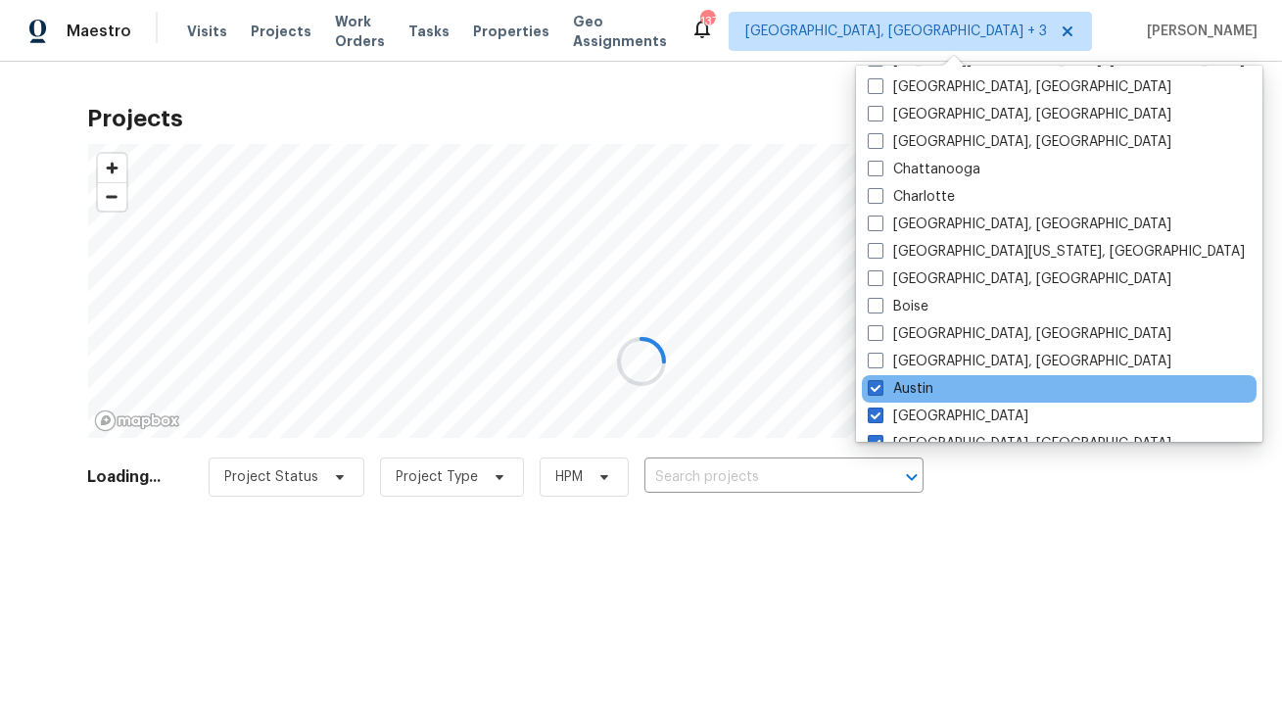
click at [876, 376] on div "Austin" at bounding box center [1059, 388] width 395 height 27
click at [876, 382] on span at bounding box center [876, 388] width 16 height 16
click at [876, 382] on input "Austin" at bounding box center [874, 385] width 13 height 13
checkbox input "false"
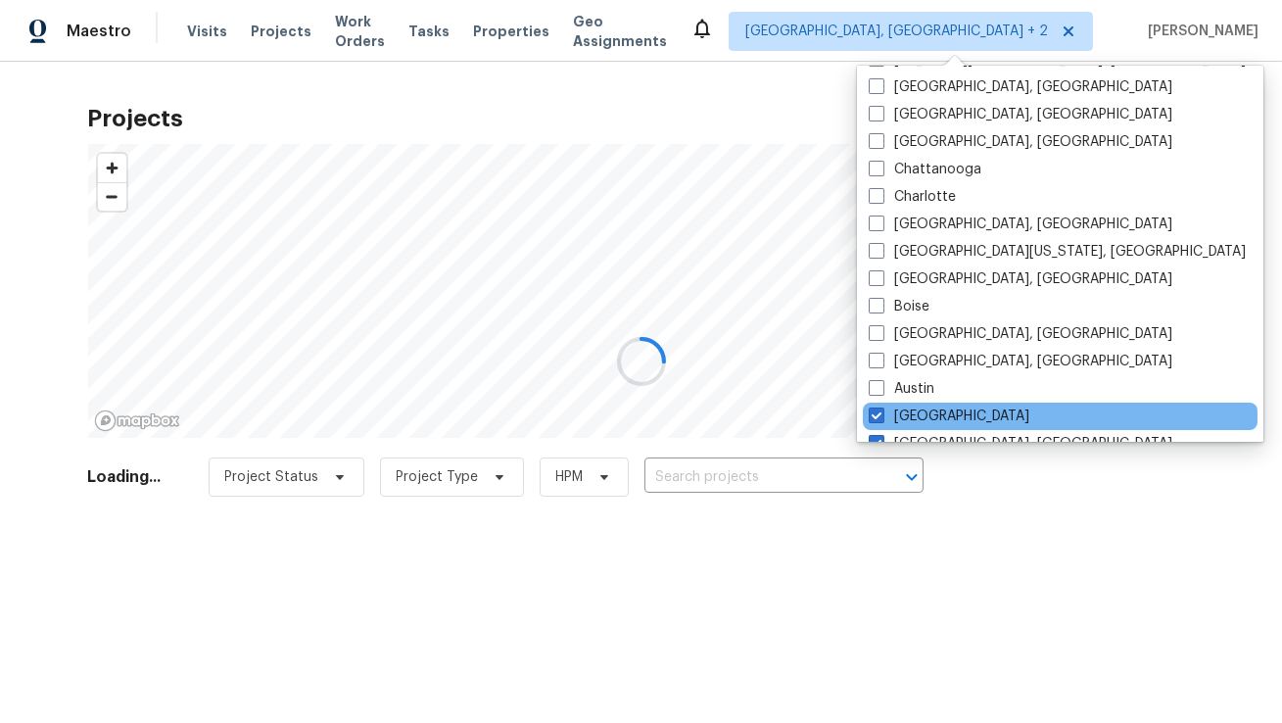
click at [874, 402] on div "Atlanta" at bounding box center [1060, 415] width 395 height 27
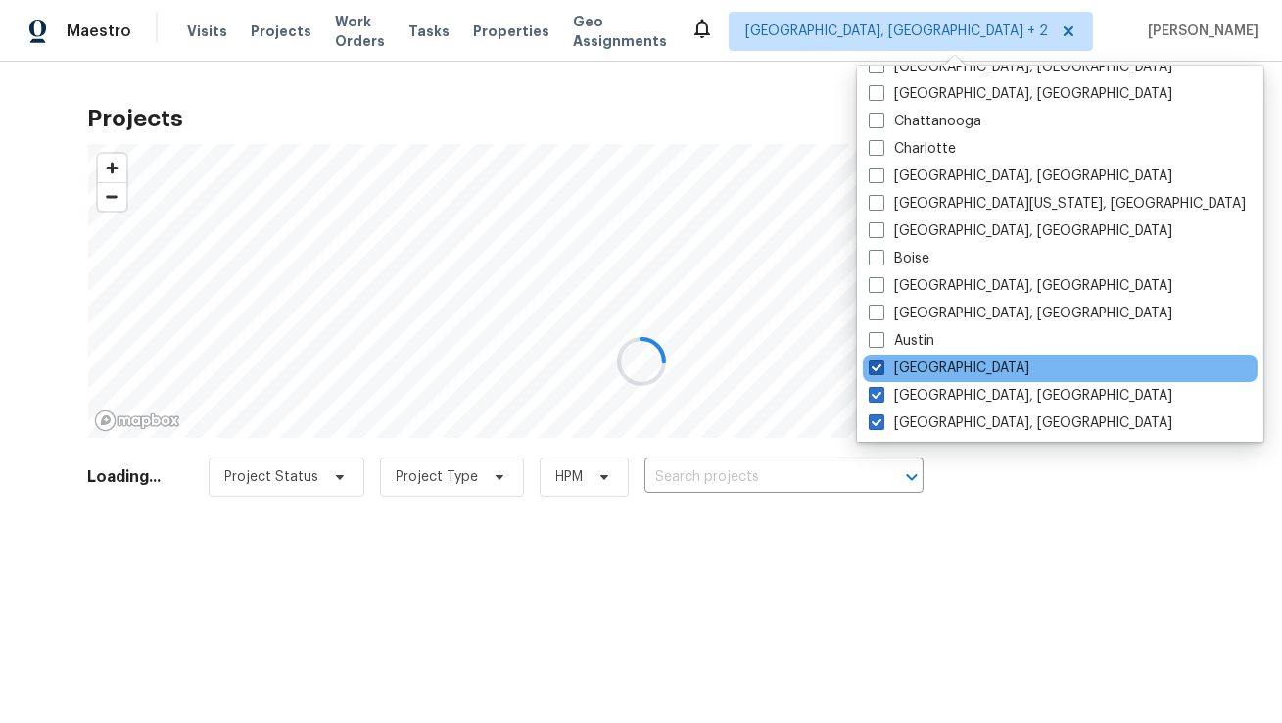
click at [873, 375] on label "Atlanta" at bounding box center [948, 368] width 161 height 20
click at [873, 371] on input "Atlanta" at bounding box center [874, 364] width 13 height 13
checkbox input "false"
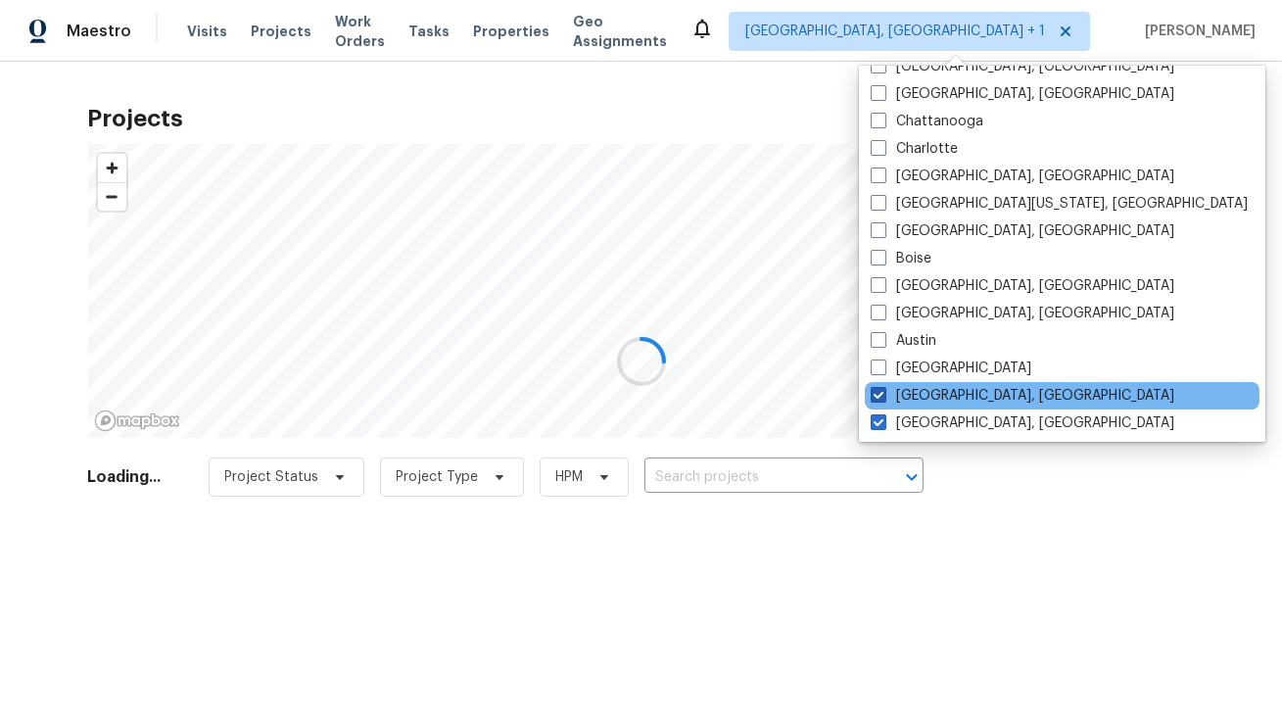
click at [873, 391] on span at bounding box center [878, 395] width 16 height 16
click at [873, 391] on input "Asheville, NC" at bounding box center [876, 392] width 13 height 13
checkbox input "false"
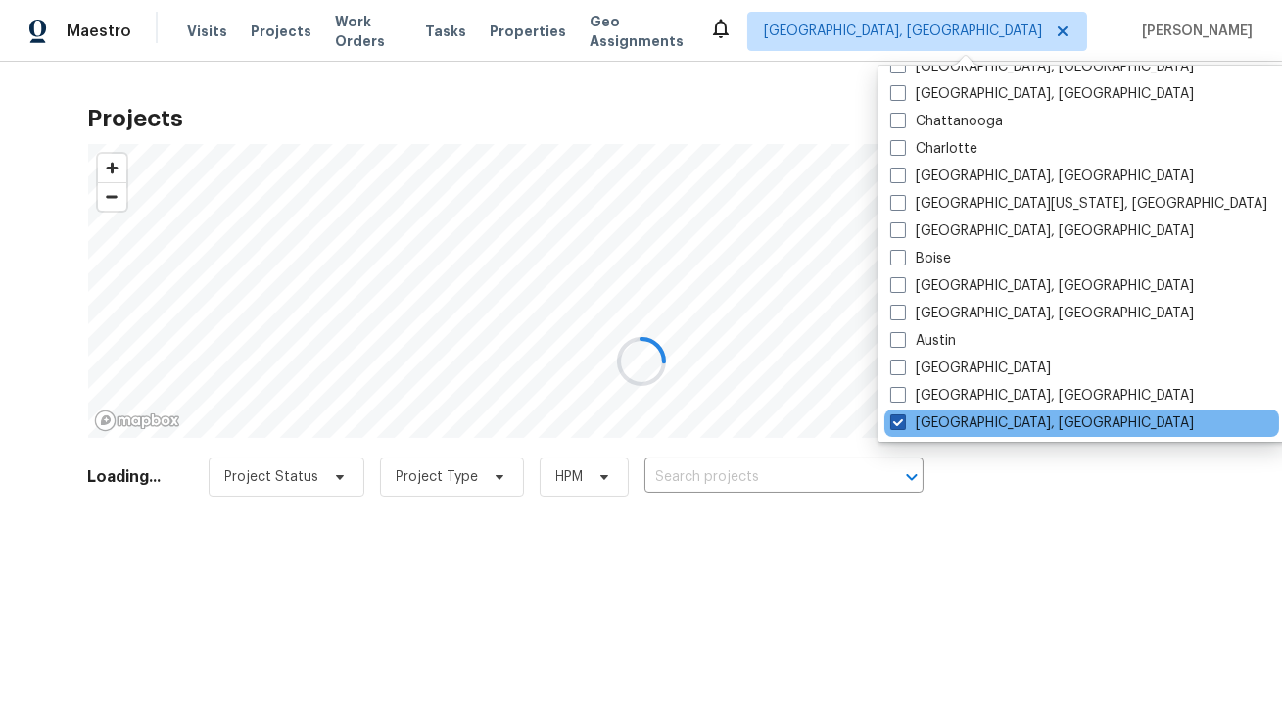
click at [895, 417] on span at bounding box center [898, 422] width 16 height 16
click at [895, 417] on input "Albuquerque, NM" at bounding box center [896, 419] width 13 height 13
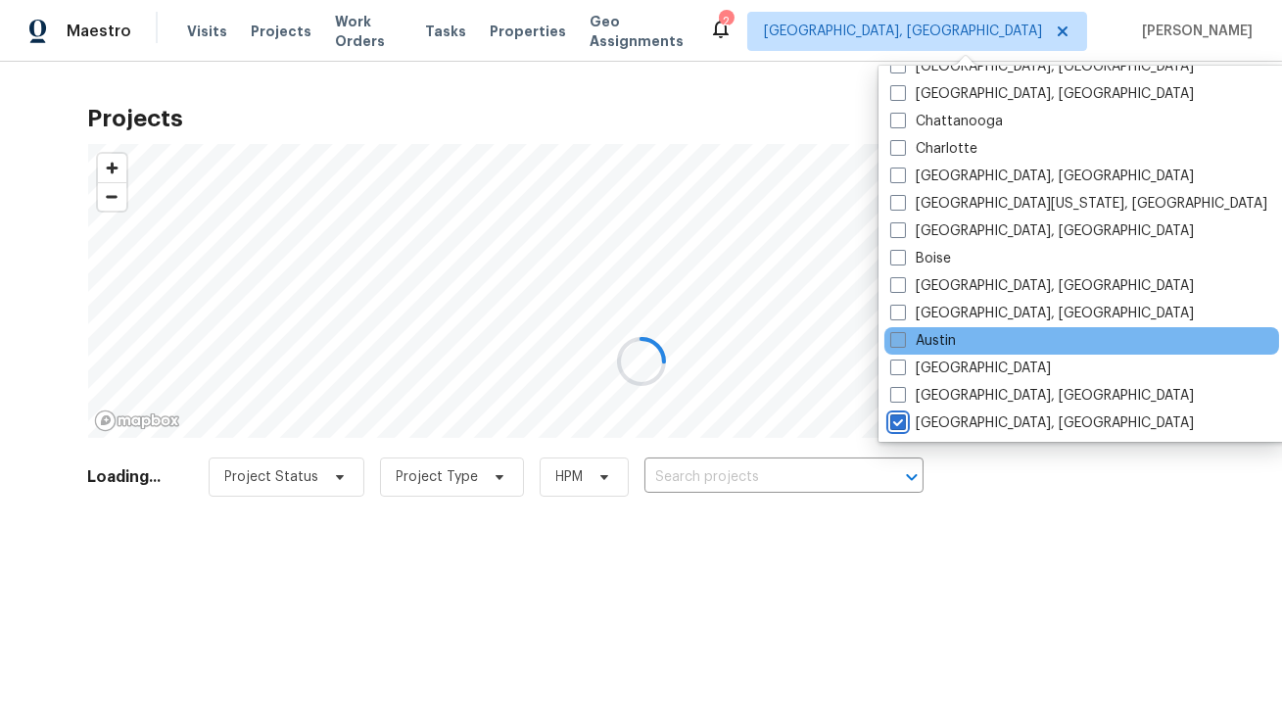
scroll to position [1311, 0]
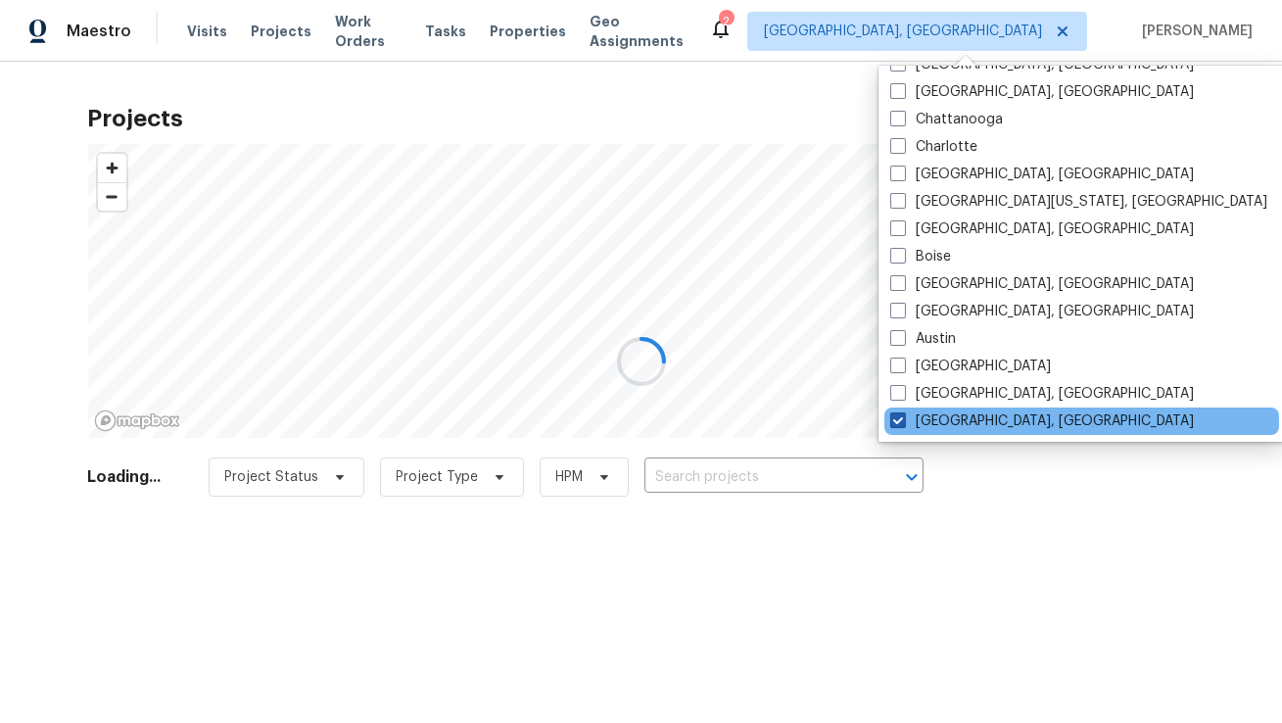
click at [899, 414] on span at bounding box center [898, 420] width 16 height 16
click at [899, 414] on input "Albuquerque, NM" at bounding box center [896, 417] width 13 height 13
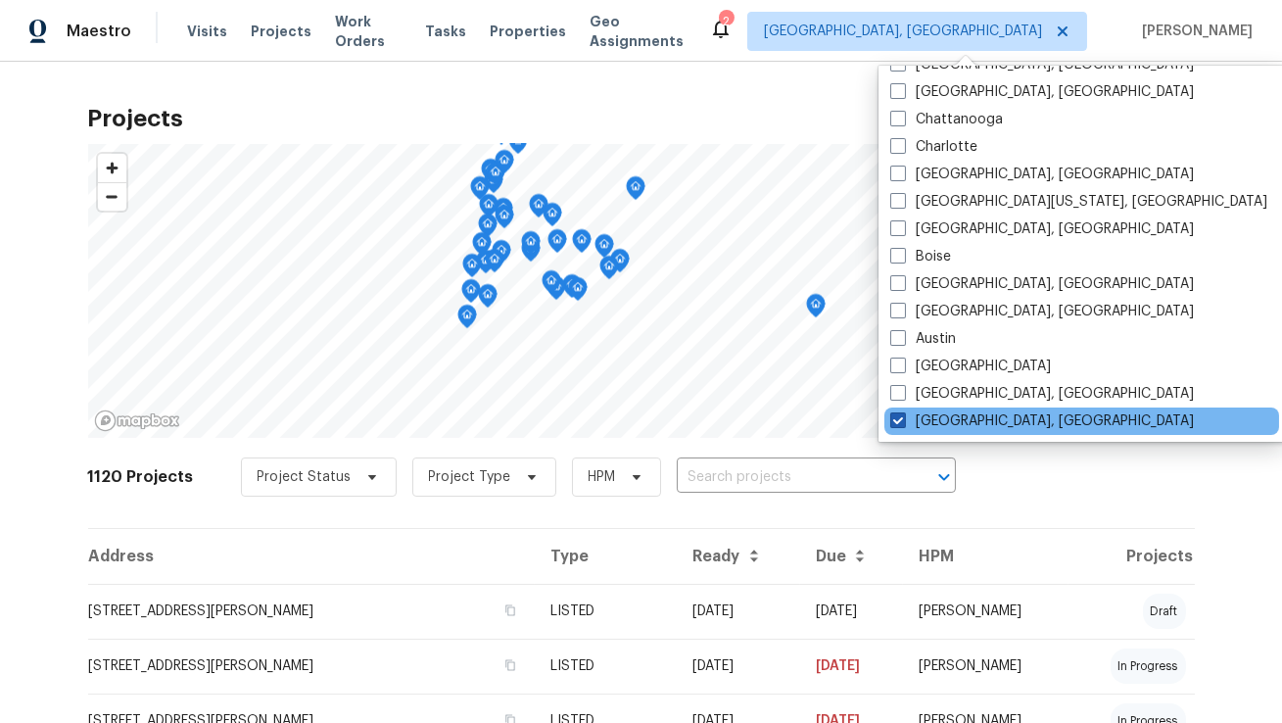
click at [902, 421] on span at bounding box center [898, 420] width 16 height 16
click at [902, 421] on input "Albuquerque, NM" at bounding box center [896, 417] width 13 height 13
checkbox input "true"
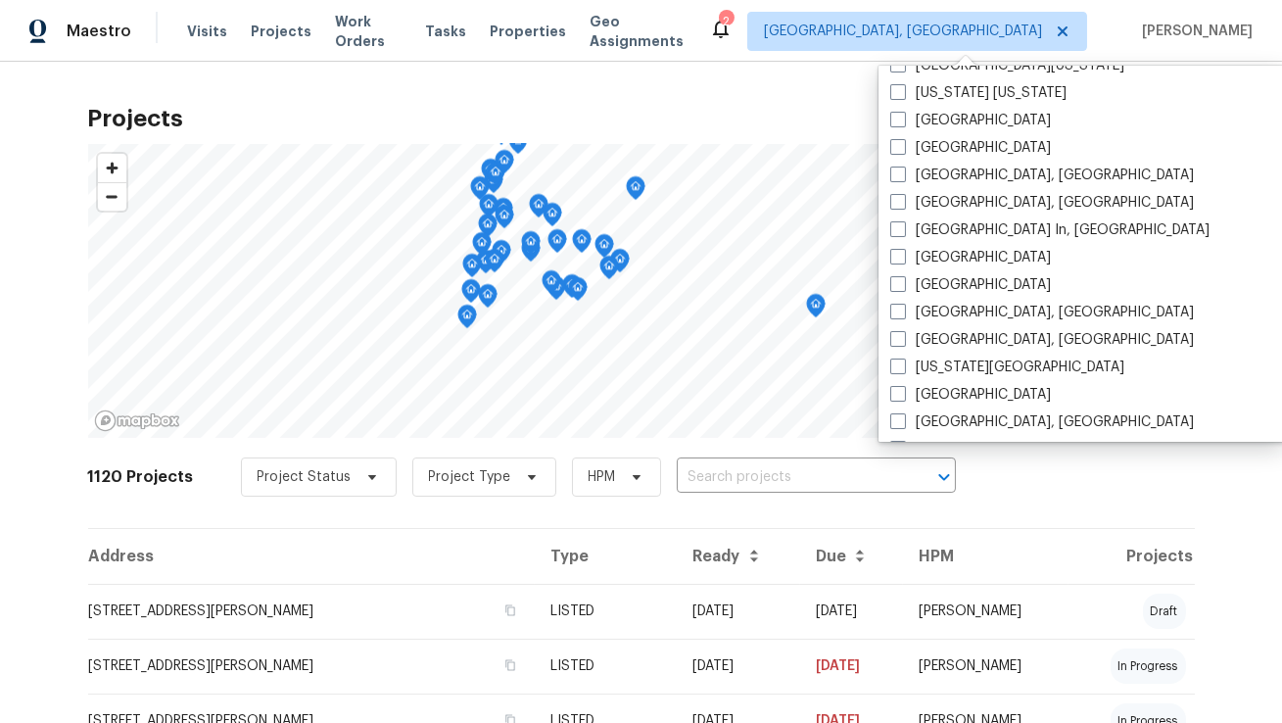
scroll to position [632, 0]
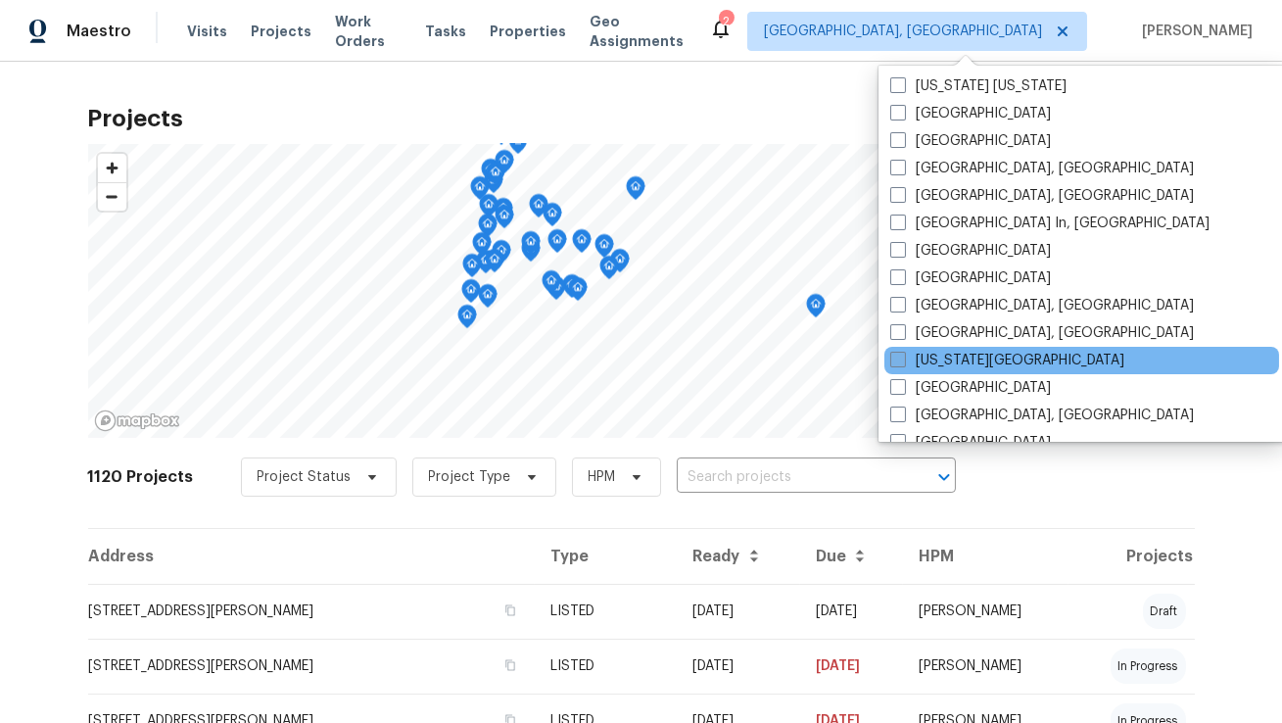
click at [898, 362] on span at bounding box center [898, 360] width 16 height 16
click at [898, 362] on input "Kansas City" at bounding box center [896, 357] width 13 height 13
checkbox input "true"
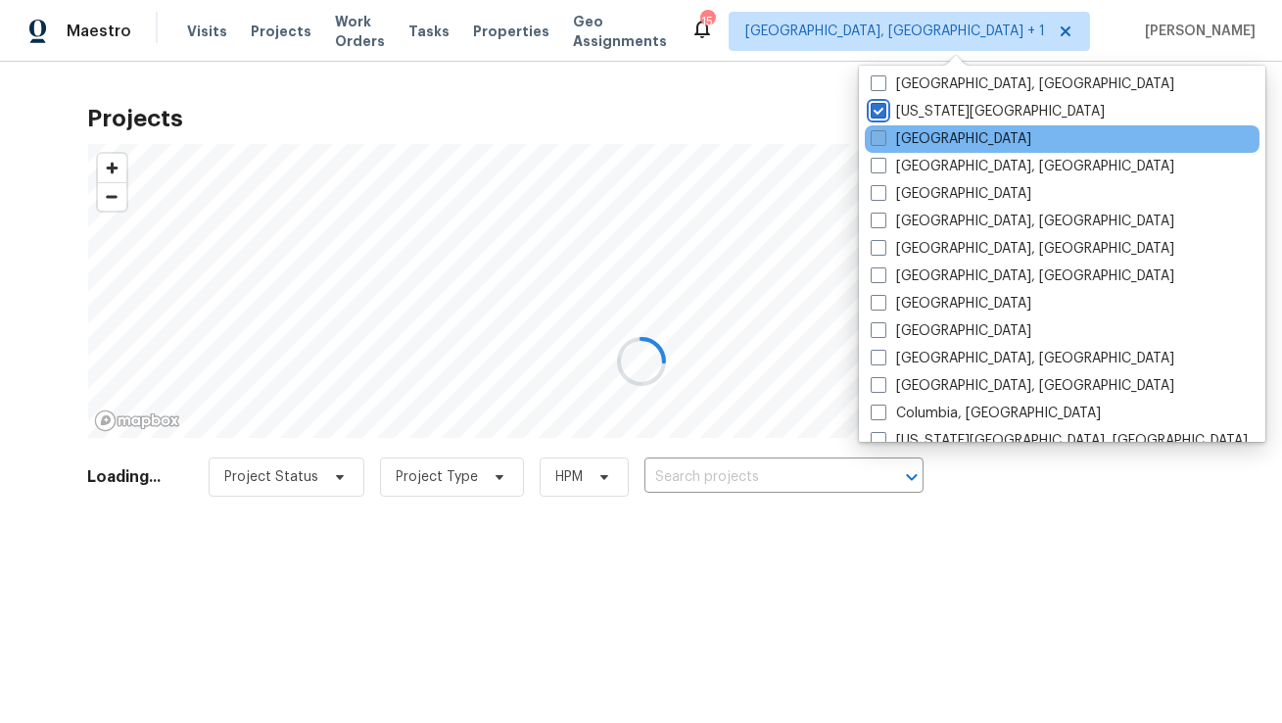
scroll to position [1311, 0]
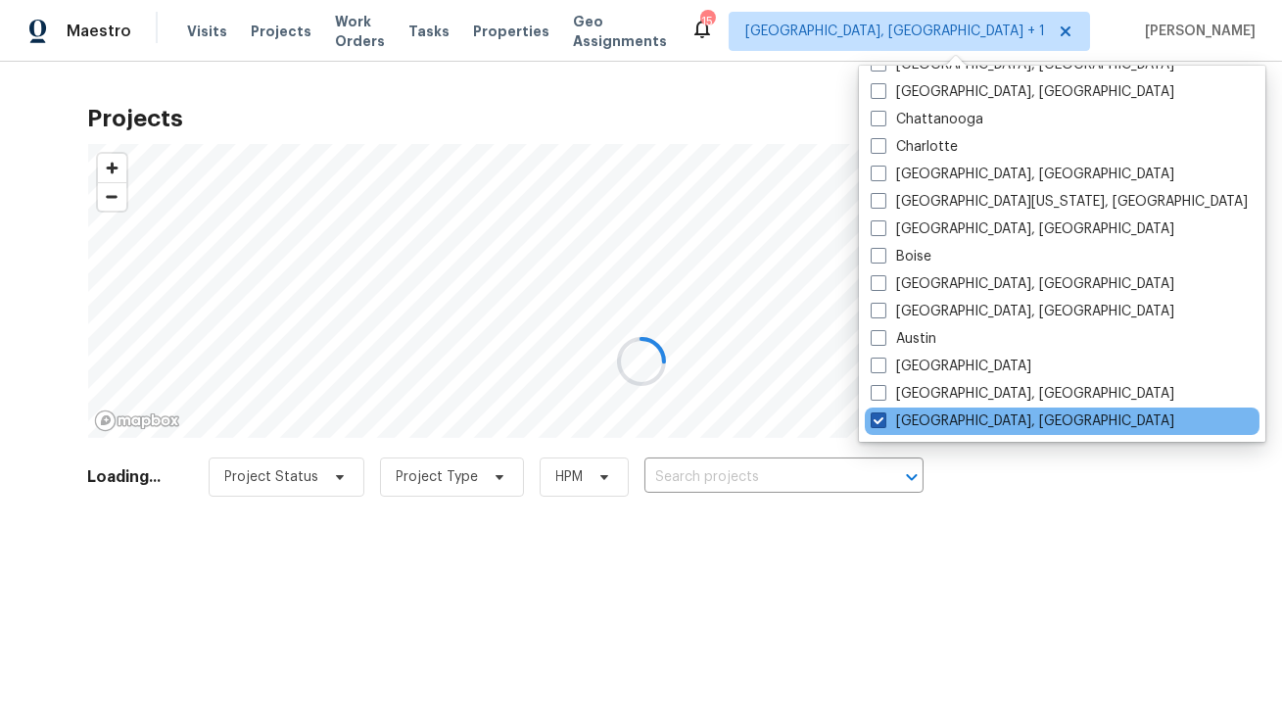
click at [873, 421] on span at bounding box center [878, 420] width 16 height 16
click at [873, 421] on input "Albuquerque, NM" at bounding box center [876, 417] width 13 height 13
checkbox input "false"
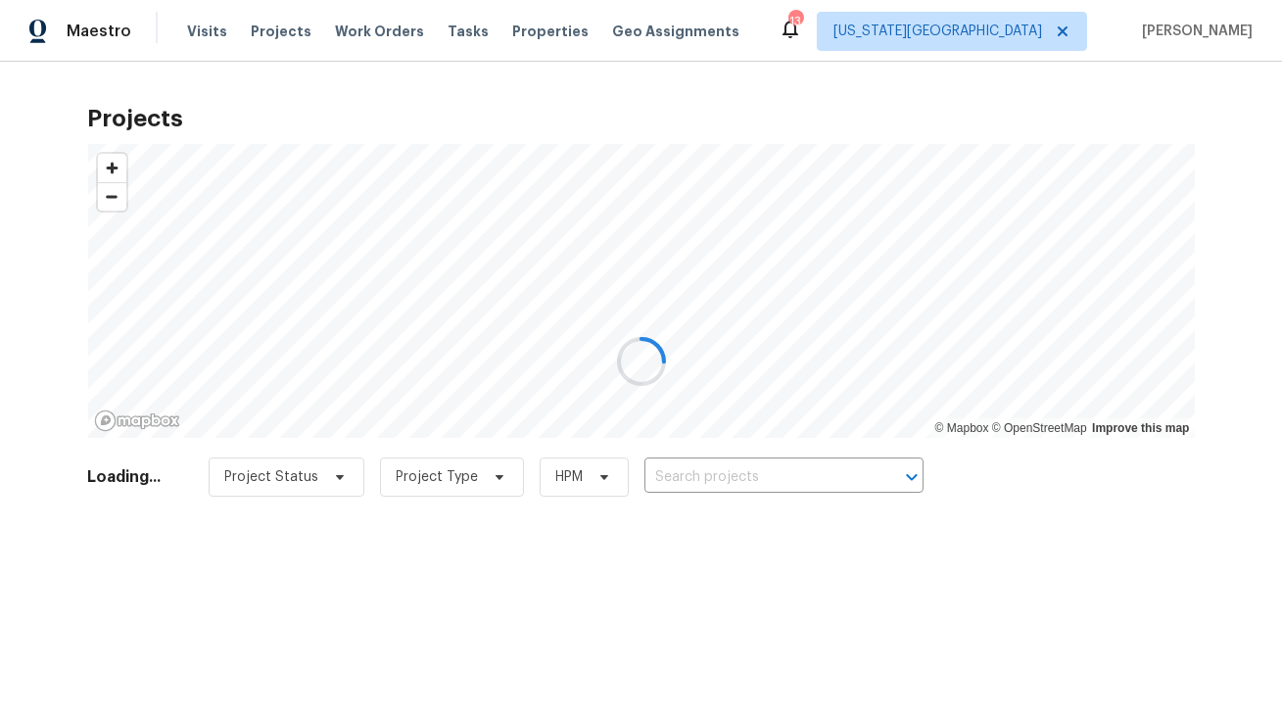
click at [841, 103] on div at bounding box center [641, 361] width 1282 height 723
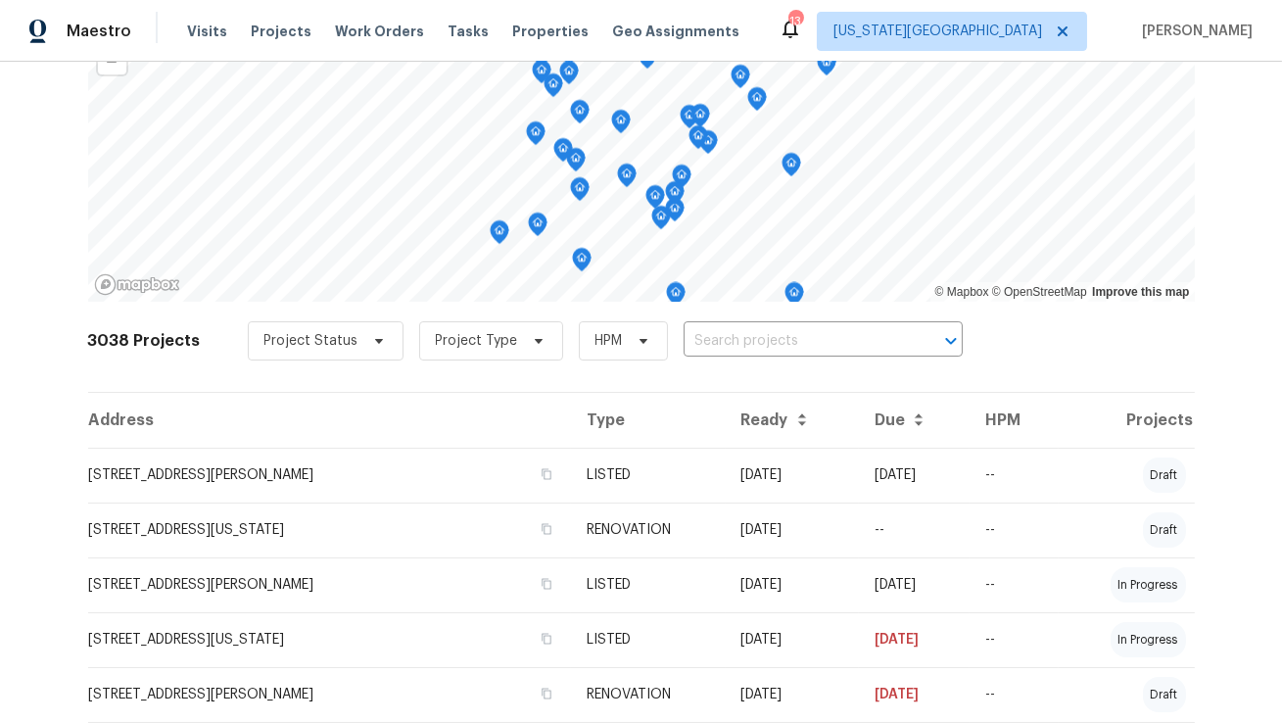
scroll to position [140, 0]
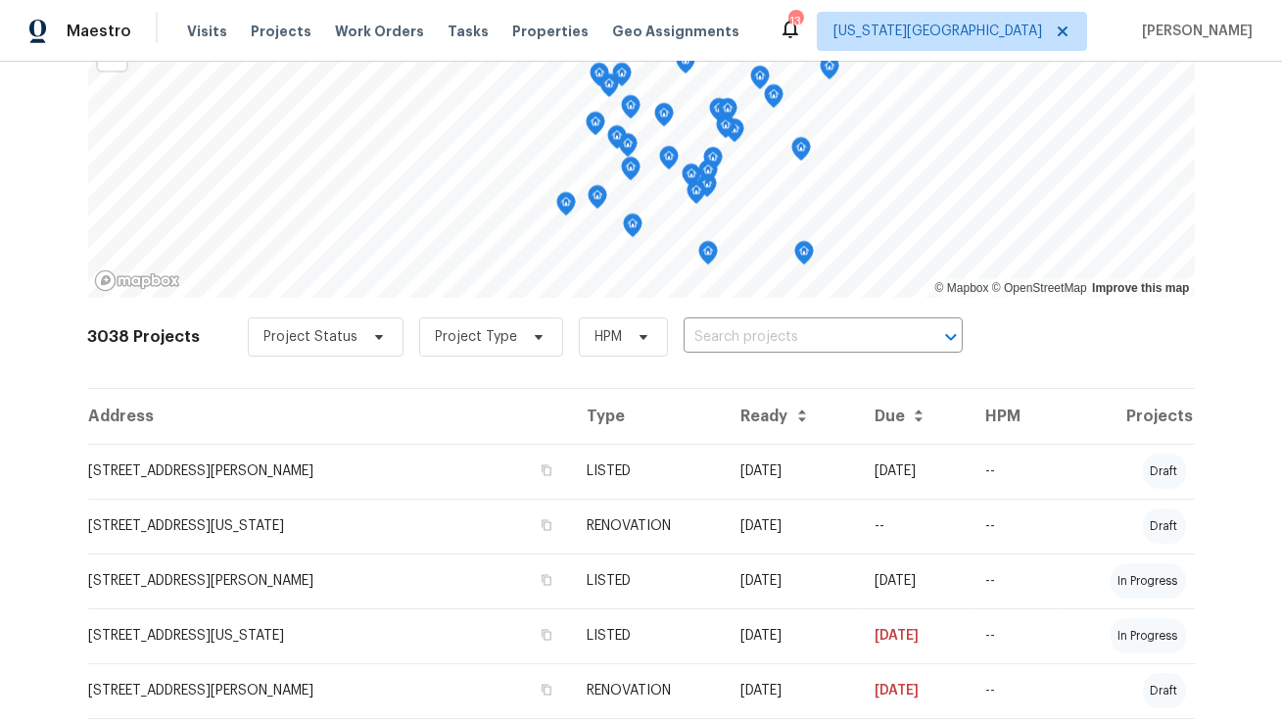
click at [523, 390] on th "Address" at bounding box center [330, 416] width 484 height 55
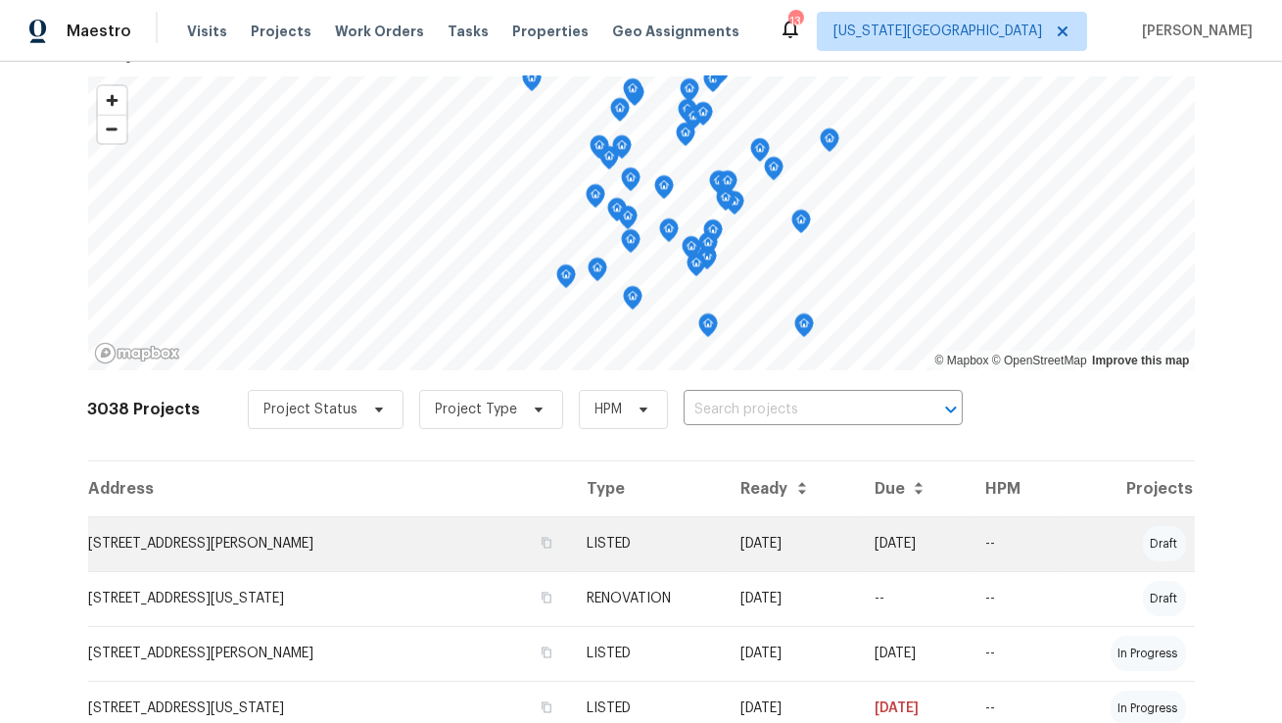
scroll to position [0, 0]
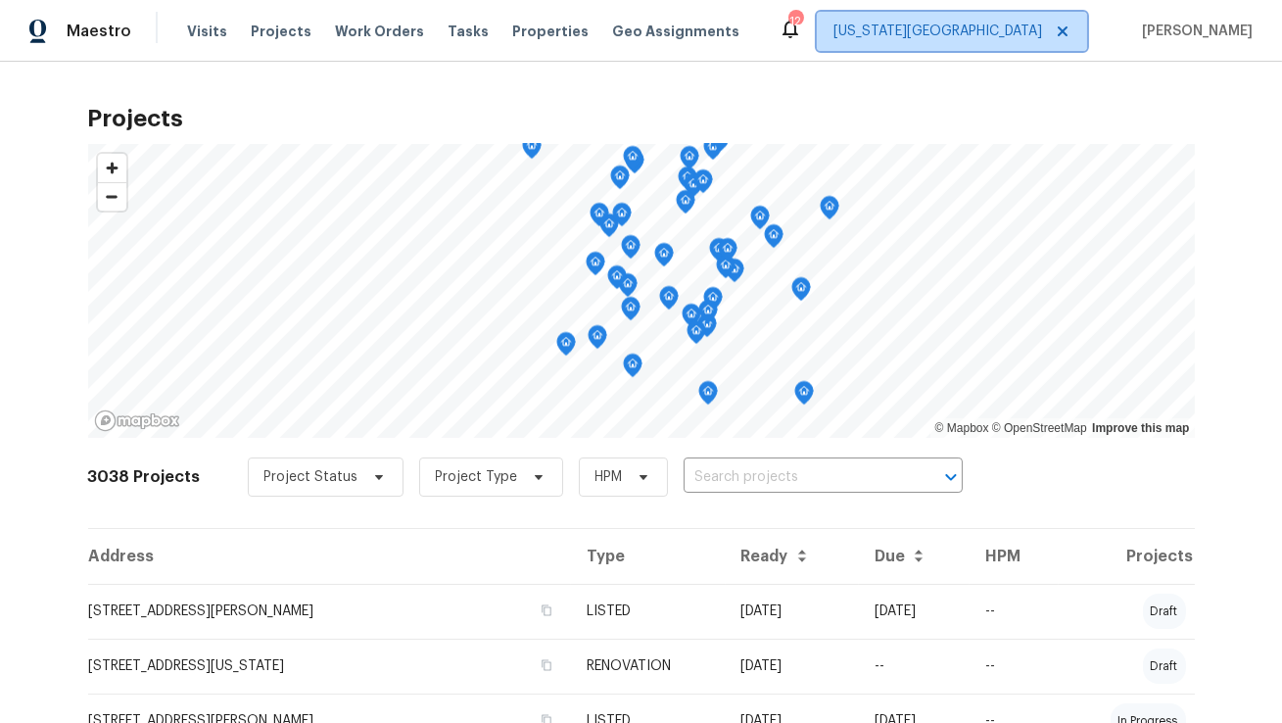
click at [989, 33] on span "Kansas City" at bounding box center [937, 32] width 209 height 20
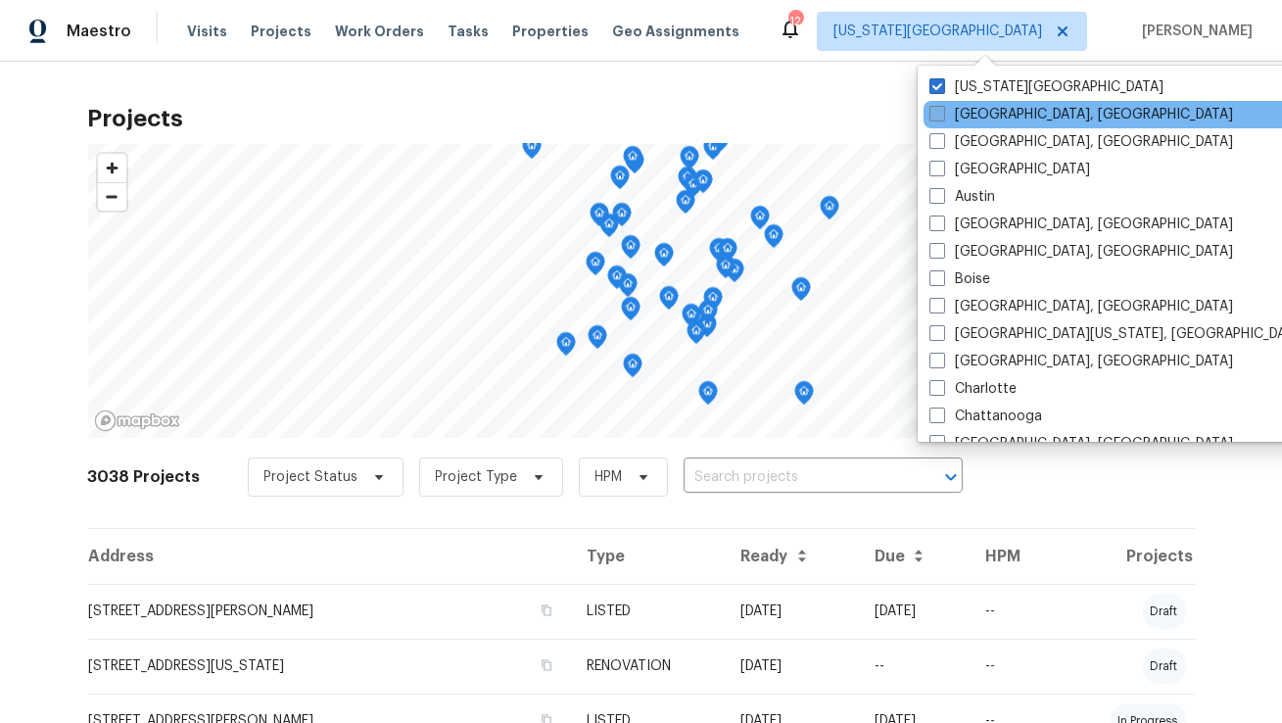
click at [961, 112] on label "Albuquerque, NM" at bounding box center [1081, 115] width 304 height 20
click at [942, 112] on input "Albuquerque, NM" at bounding box center [935, 111] width 13 height 13
checkbox input "true"
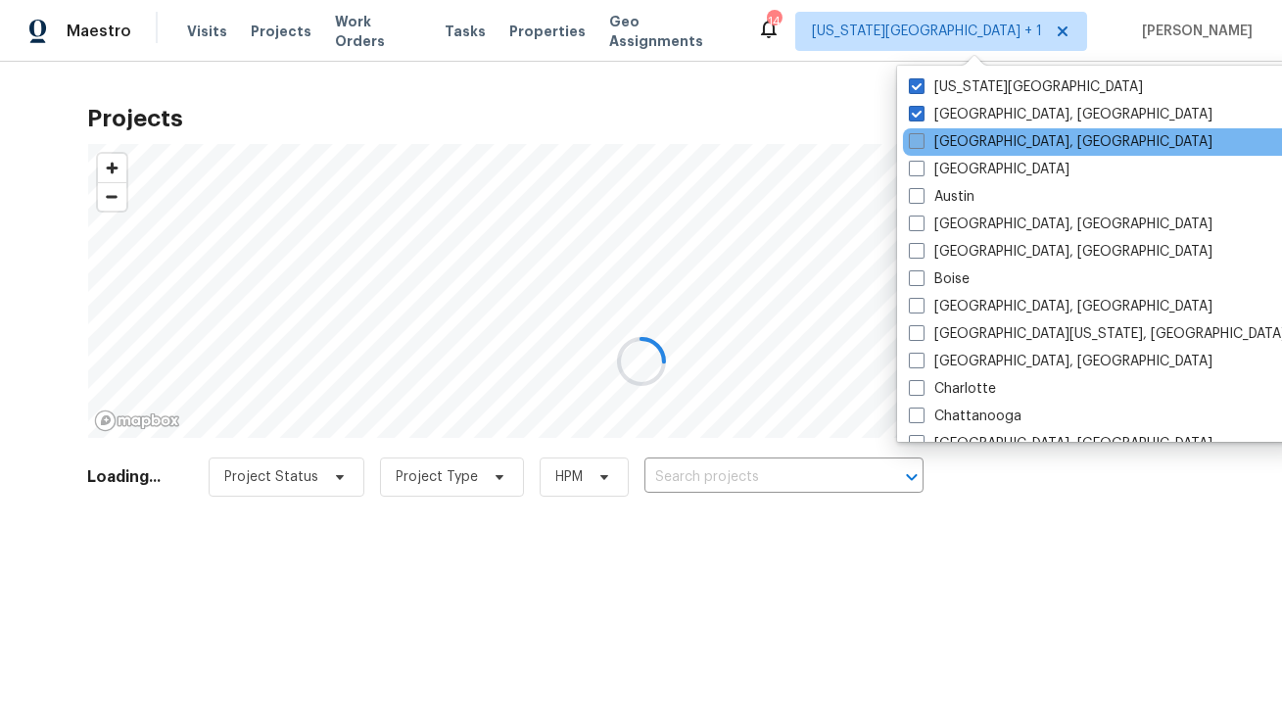
click at [947, 146] on label "Asheville, NC" at bounding box center [1061, 142] width 304 height 20
click at [921, 145] on input "Asheville, NC" at bounding box center [915, 138] width 13 height 13
checkbox input "true"
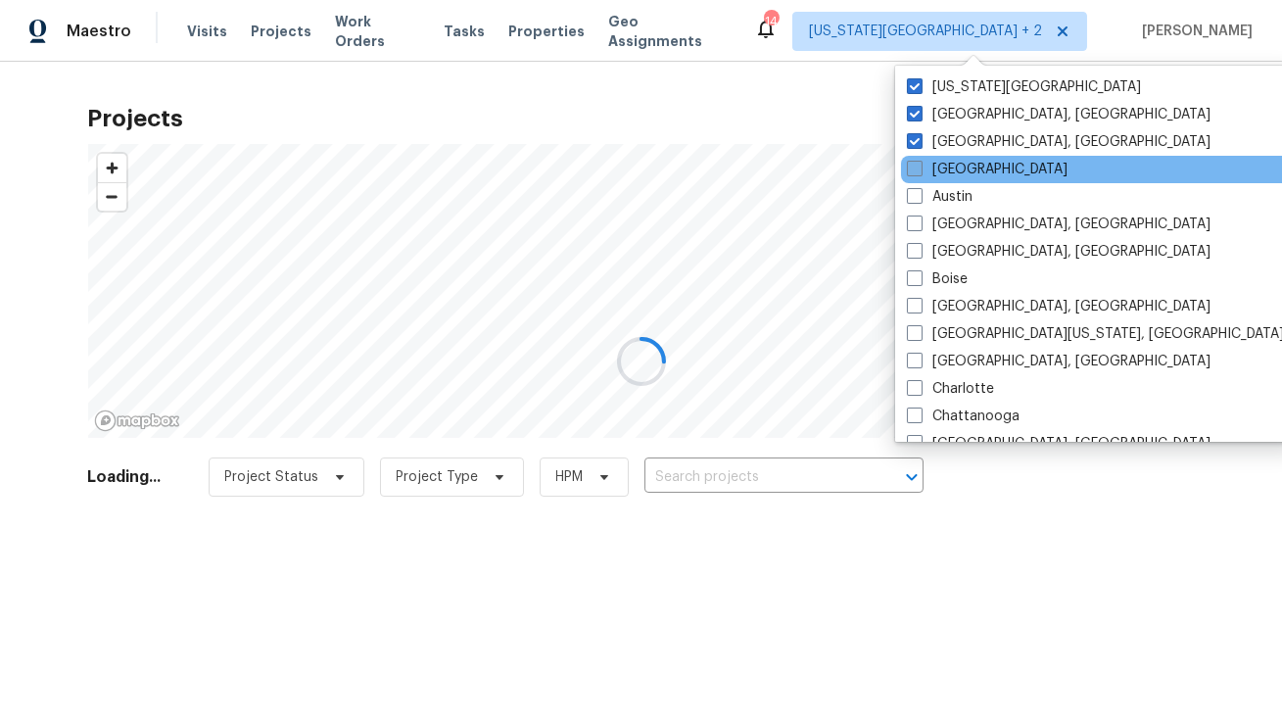
click at [950, 172] on label "Atlanta" at bounding box center [987, 170] width 161 height 20
click at [919, 172] on input "Atlanta" at bounding box center [913, 166] width 13 height 13
checkbox input "true"
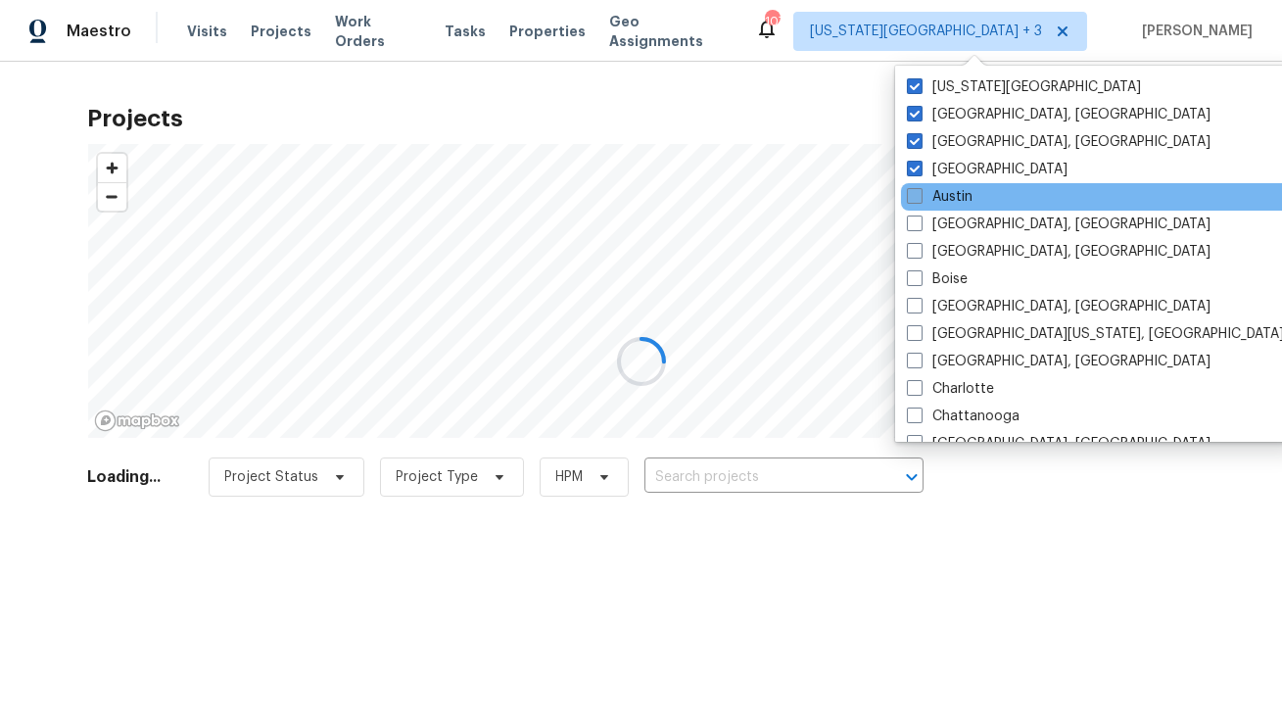
click at [946, 197] on label "Austin" at bounding box center [940, 197] width 66 height 20
click at [919, 197] on input "Austin" at bounding box center [913, 193] width 13 height 13
checkbox input "true"
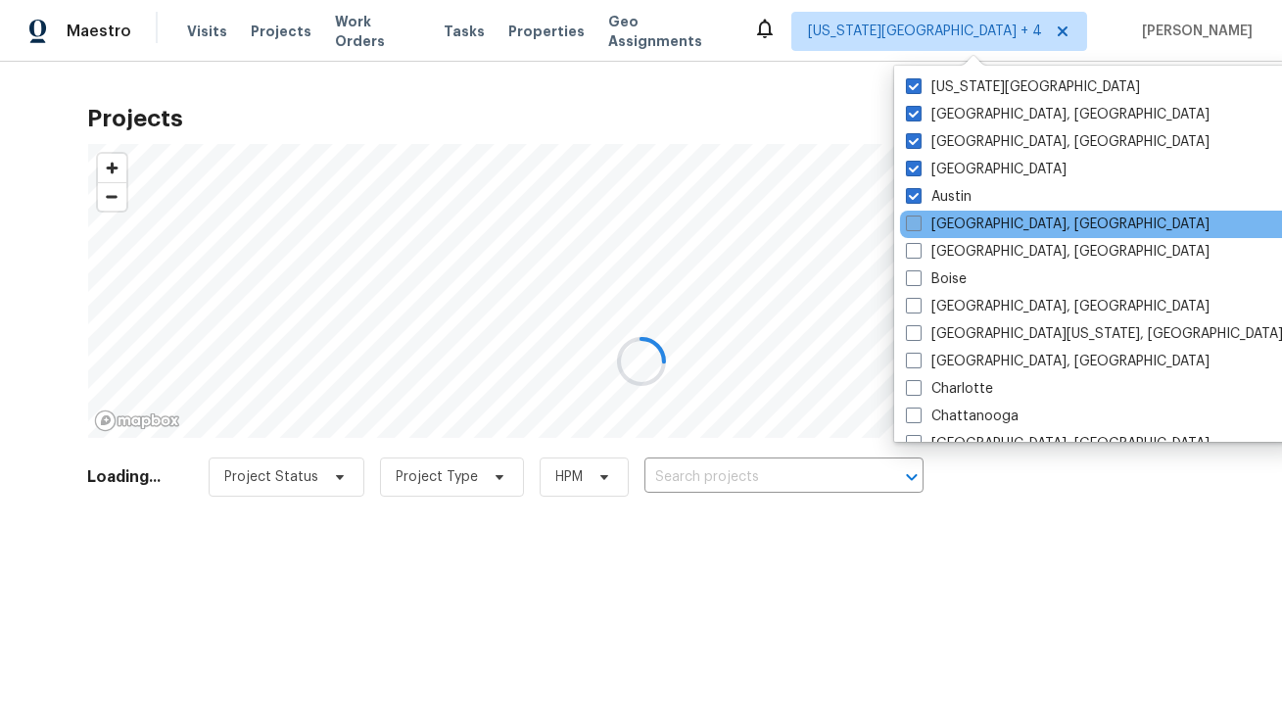
click at [943, 218] on label "Baltimore, MD" at bounding box center [1058, 224] width 304 height 20
click at [918, 218] on input "Baltimore, MD" at bounding box center [912, 220] width 13 height 13
checkbox input "true"
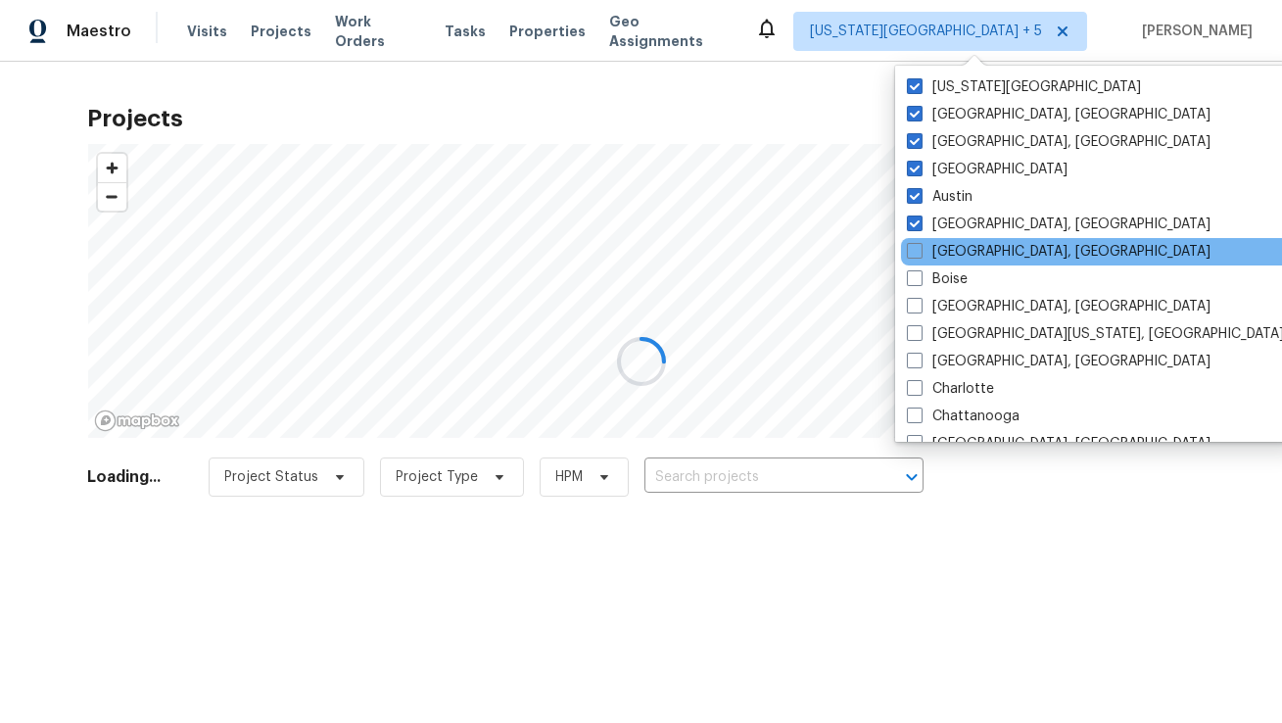
click at [938, 263] on div "Birmingham, AL" at bounding box center [1098, 251] width 395 height 27
click at [941, 261] on div "Birmingham, AL" at bounding box center [1098, 251] width 395 height 27
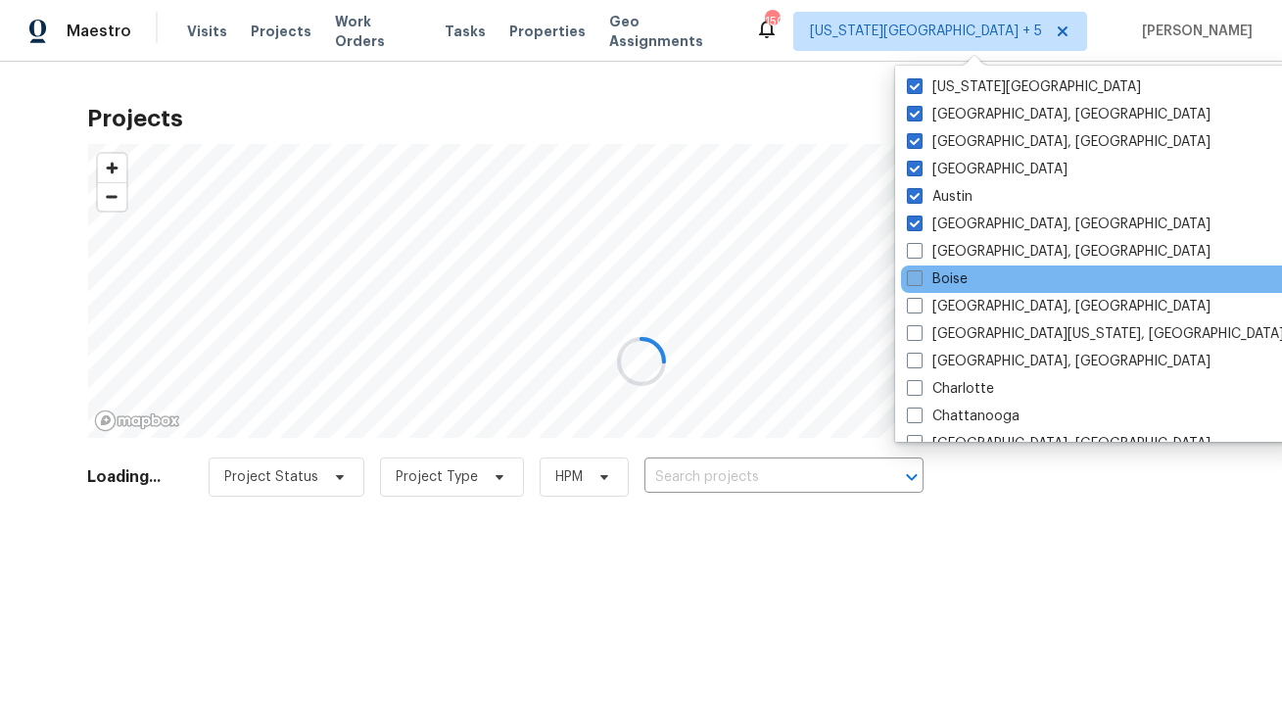
click at [941, 286] on label "Boise" at bounding box center [937, 279] width 61 height 20
click at [919, 282] on input "Boise" at bounding box center [913, 275] width 13 height 13
checkbox input "true"
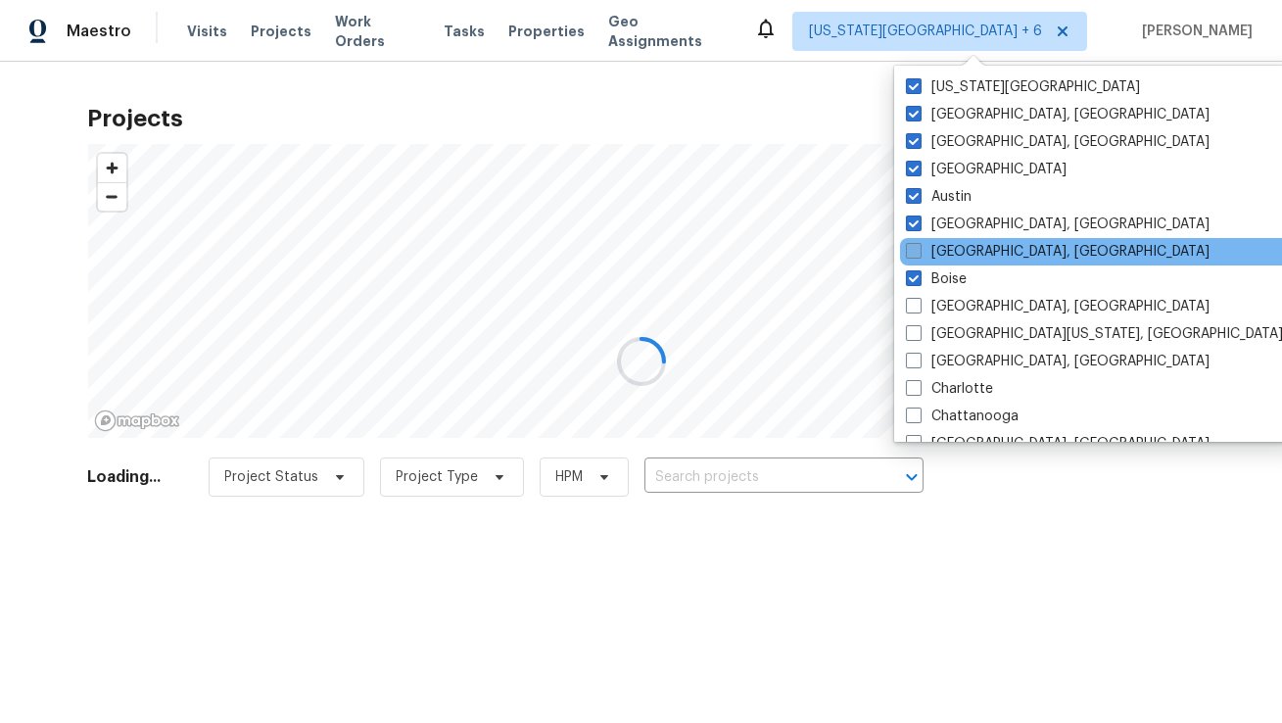
click at [944, 255] on label "Birmingham, AL" at bounding box center [1058, 252] width 304 height 20
click at [918, 255] on input "Birmingham, AL" at bounding box center [912, 248] width 13 height 13
checkbox input "true"
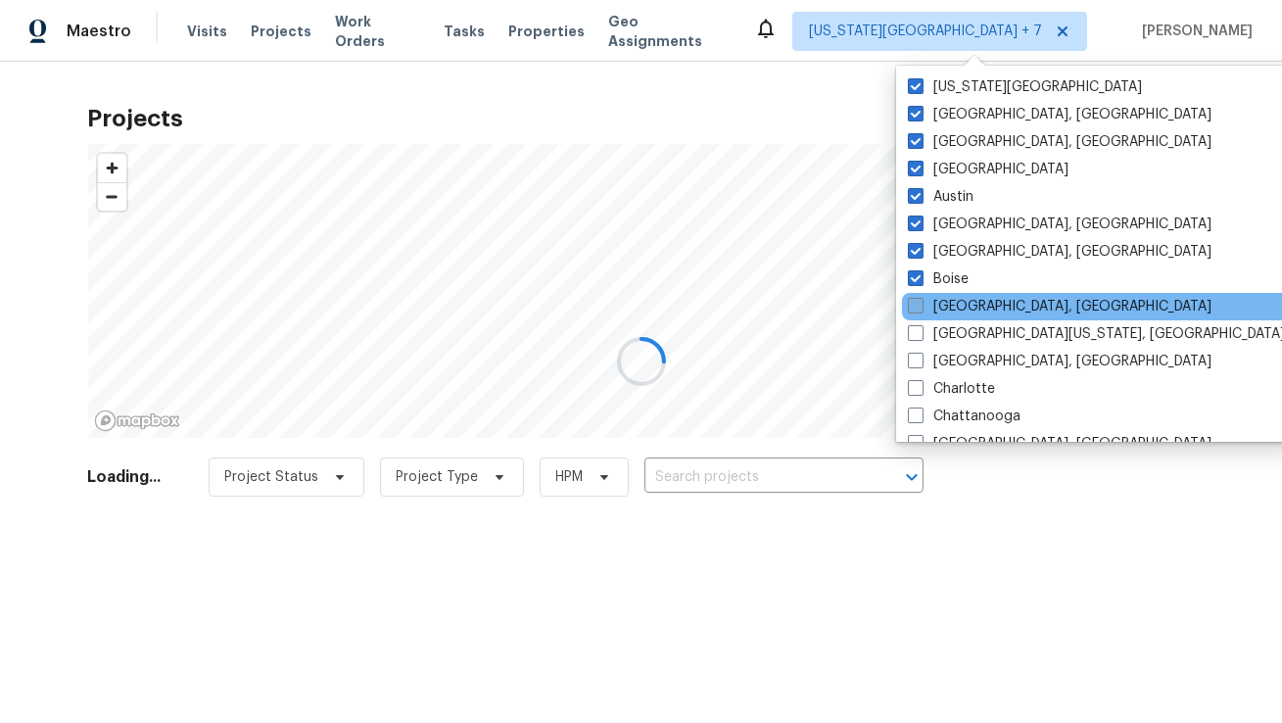
click at [938, 305] on label "Boston, MA" at bounding box center [1060, 307] width 304 height 20
click at [920, 305] on input "Boston, MA" at bounding box center [914, 303] width 13 height 13
checkbox input "true"
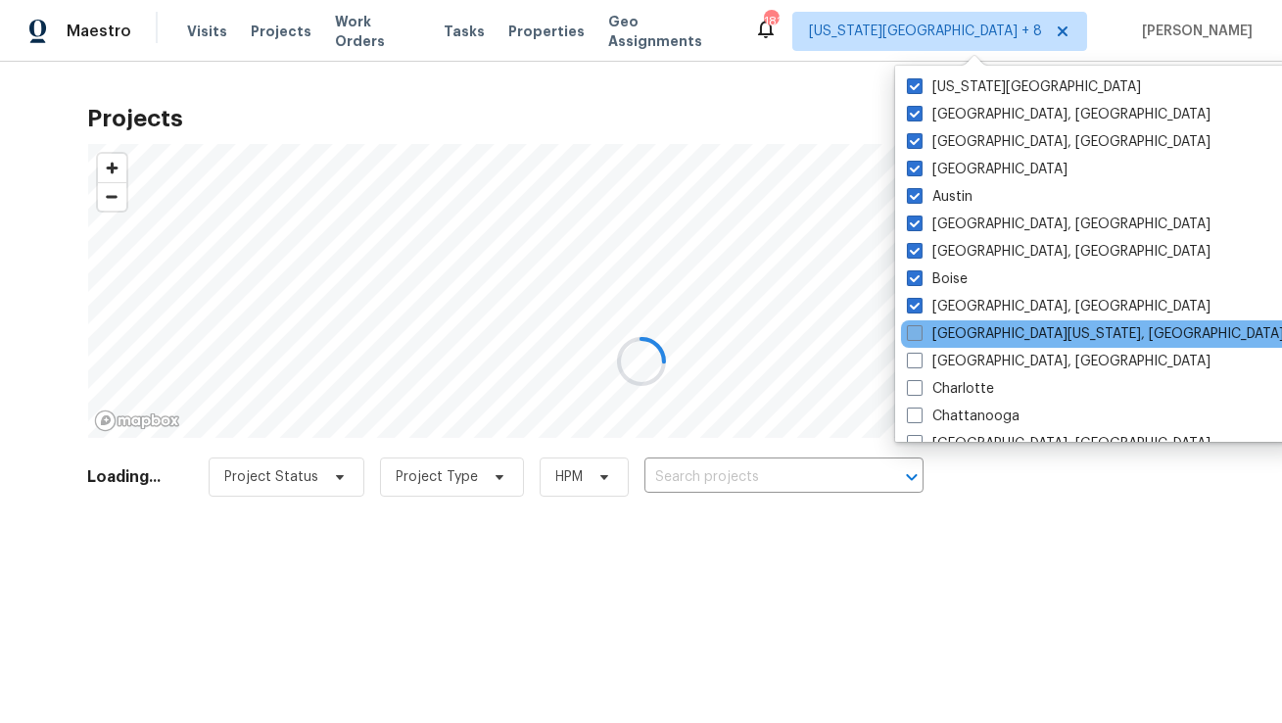
click at [932, 335] on label "Central California, CA" at bounding box center [1095, 334] width 377 height 20
click at [919, 335] on input "Central California, CA" at bounding box center [913, 330] width 13 height 13
checkbox input "true"
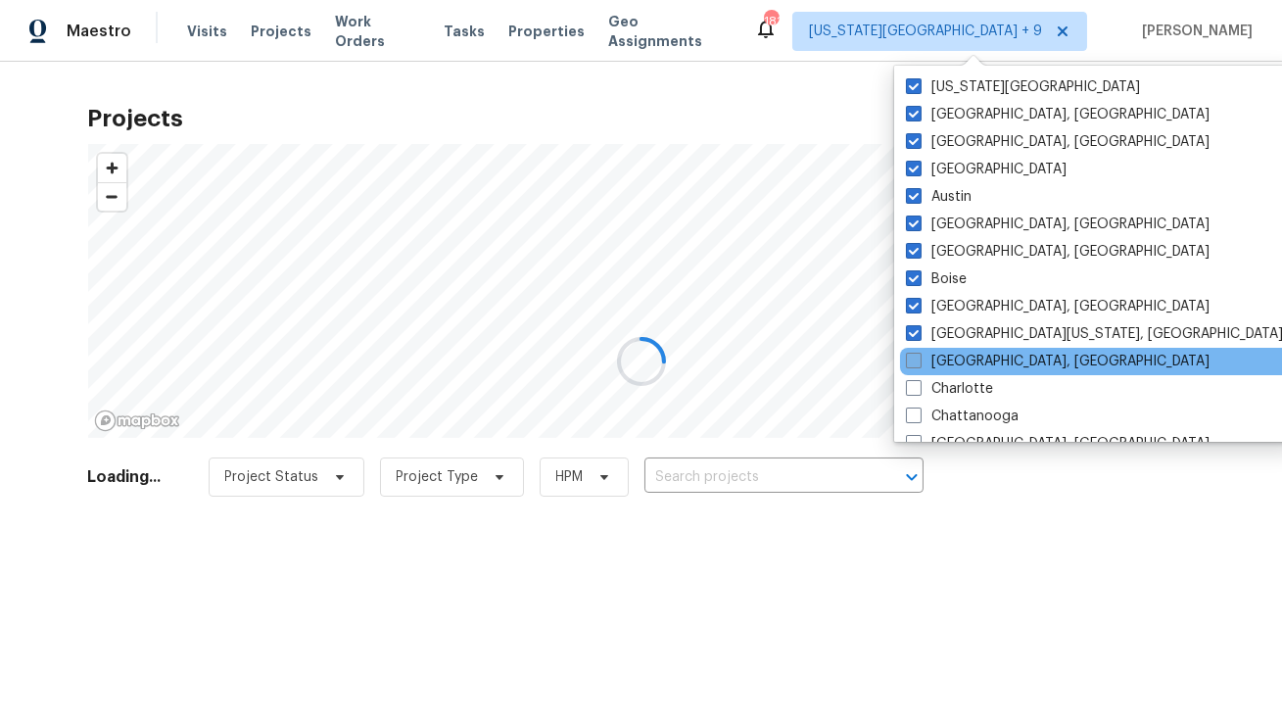
click at [929, 361] on label "Charleston, SC" at bounding box center [1058, 362] width 304 height 20
click at [918, 361] on input "Charleston, SC" at bounding box center [912, 358] width 13 height 13
checkbox input "true"
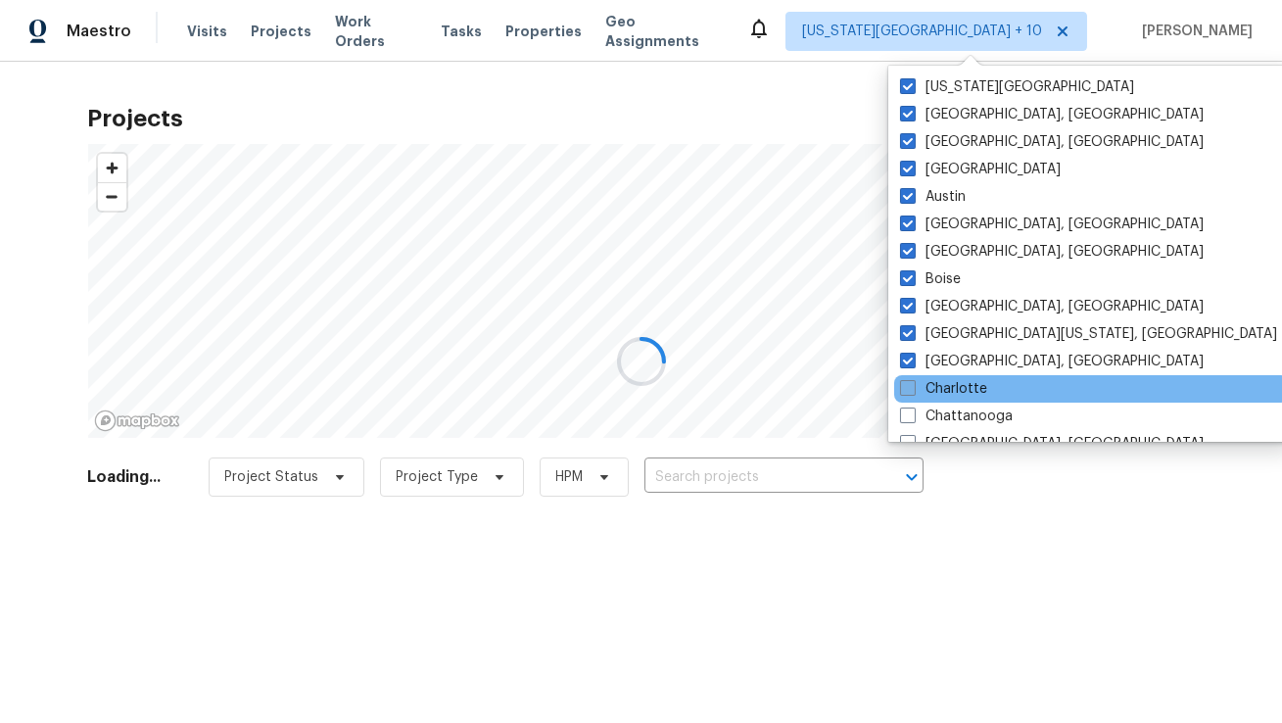
click at [931, 393] on label "Charlotte" at bounding box center [943, 389] width 87 height 20
click at [913, 392] on input "Charlotte" at bounding box center [906, 385] width 13 height 13
checkbox input "true"
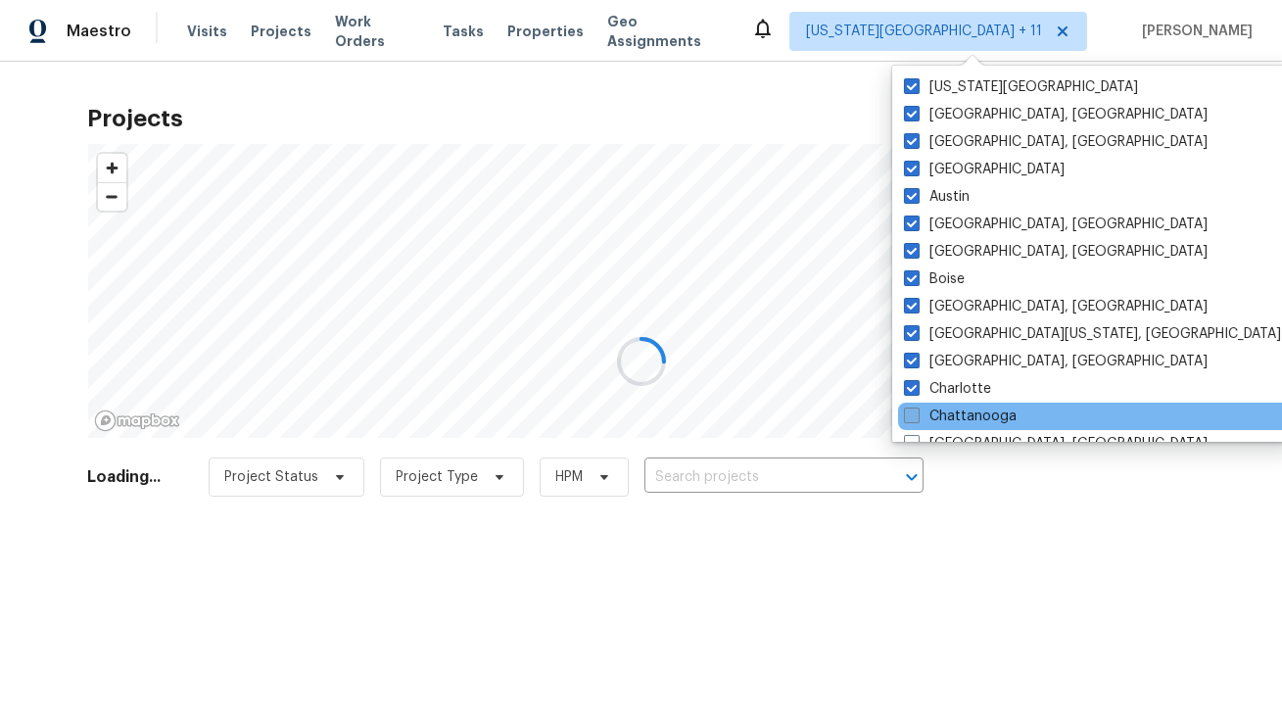
click at [931, 421] on label "Chattanooga" at bounding box center [960, 416] width 113 height 20
click at [916, 419] on input "Chattanooga" at bounding box center [910, 412] width 13 height 13
checkbox input "true"
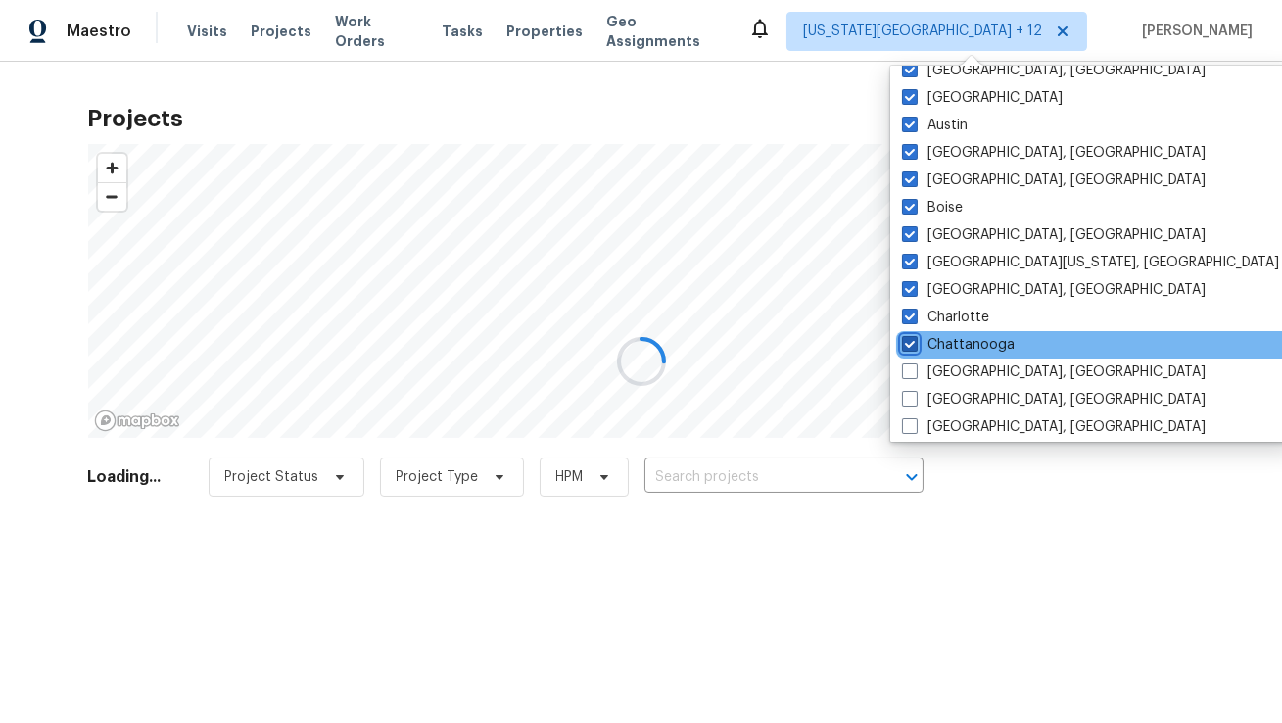
scroll to position [115, 0]
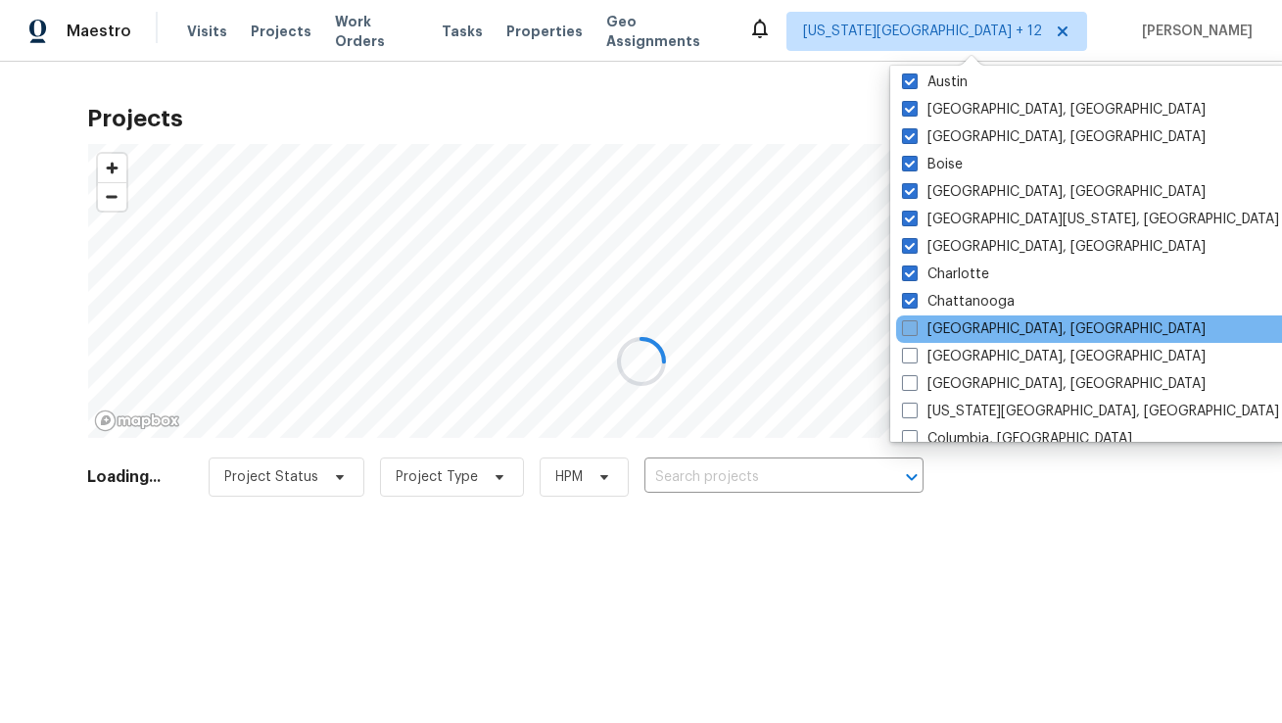
click at [936, 330] on label "Chicago, IL" at bounding box center [1054, 329] width 304 height 20
click at [915, 330] on input "Chicago, IL" at bounding box center [908, 325] width 13 height 13
checkbox input "true"
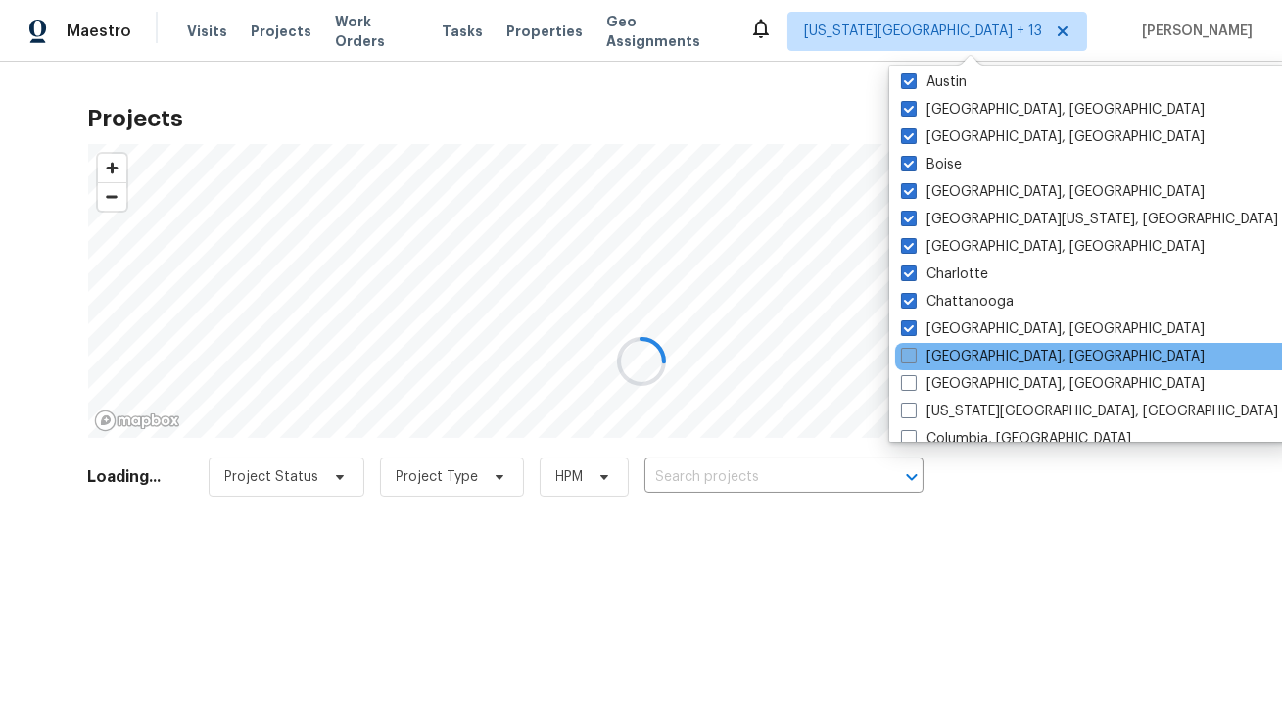
click at [932, 358] on label "Cincinnati, OH" at bounding box center [1053, 357] width 304 height 20
click at [914, 358] on input "Cincinnati, OH" at bounding box center [907, 353] width 13 height 13
checkbox input "true"
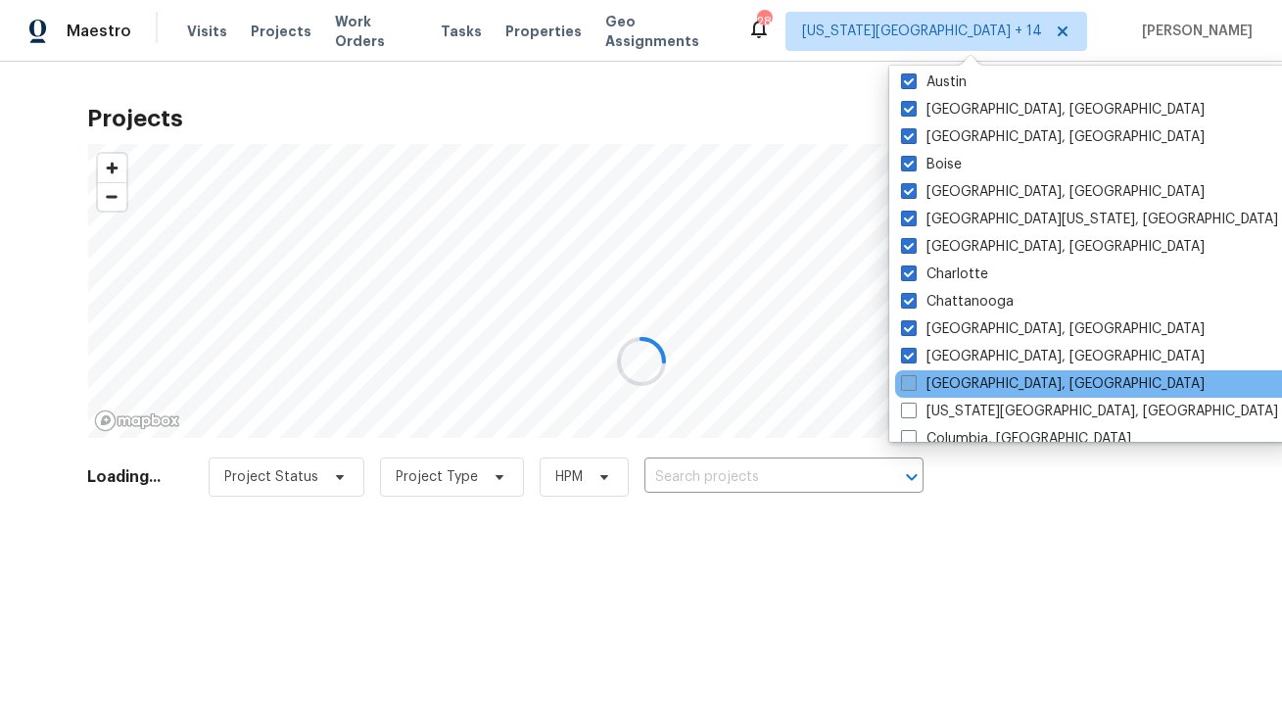
click at [930, 388] on label "Cleveland, OH" at bounding box center [1053, 384] width 304 height 20
click at [914, 387] on input "Cleveland, OH" at bounding box center [907, 380] width 13 height 13
checkbox input "true"
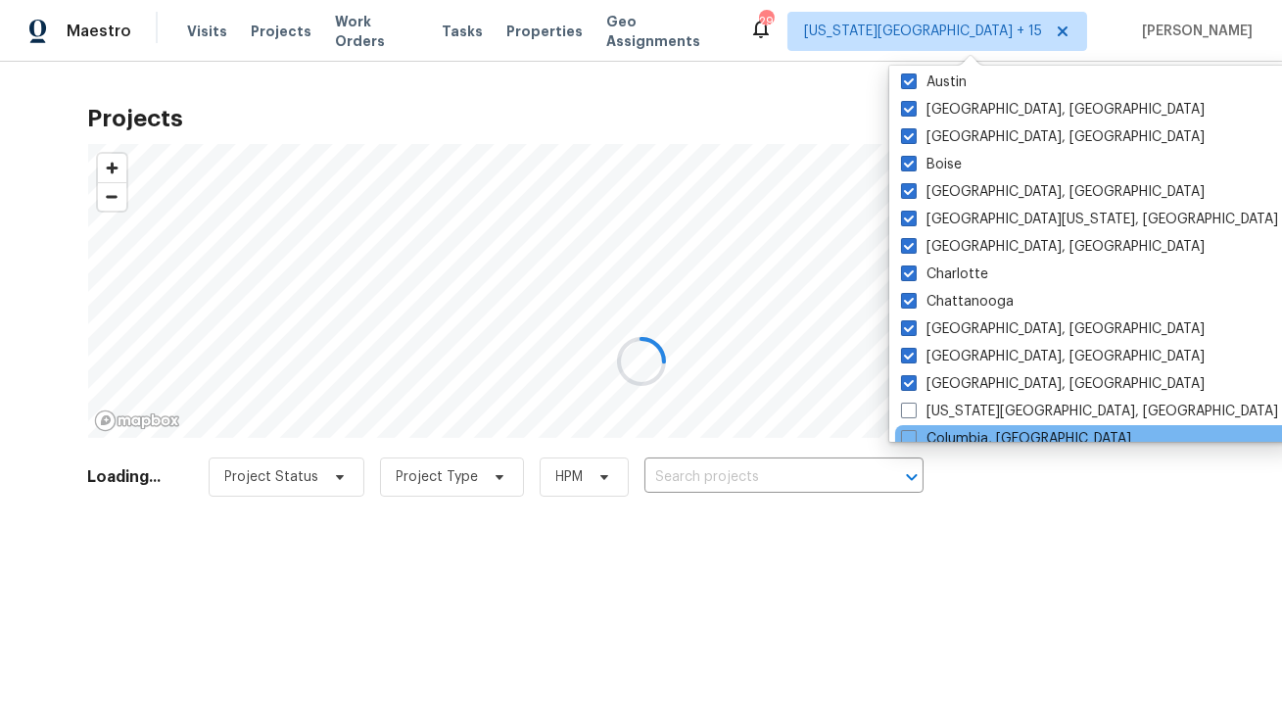
click at [927, 425] on div "Columbia, SC" at bounding box center [1092, 438] width 395 height 27
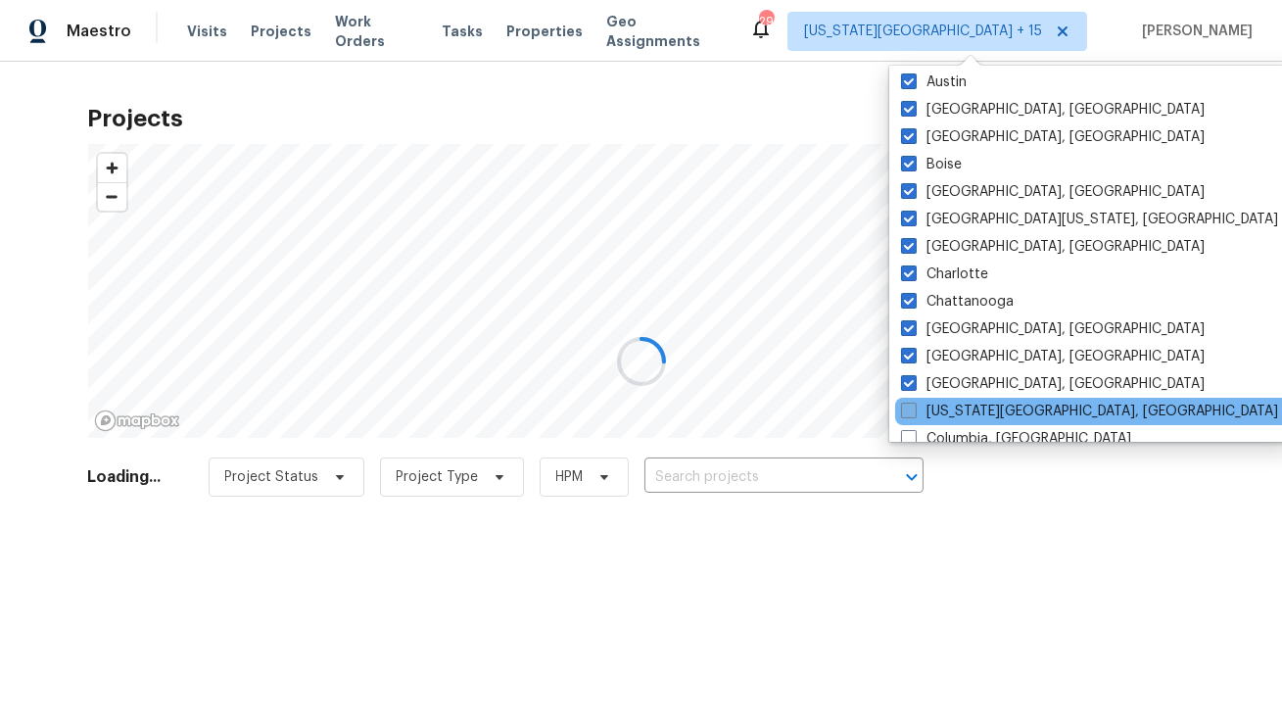
click at [934, 408] on label "Colorado Springs, CO" at bounding box center [1089, 411] width 377 height 20
click at [914, 408] on input "Colorado Springs, CO" at bounding box center [907, 407] width 13 height 13
checkbox input "true"
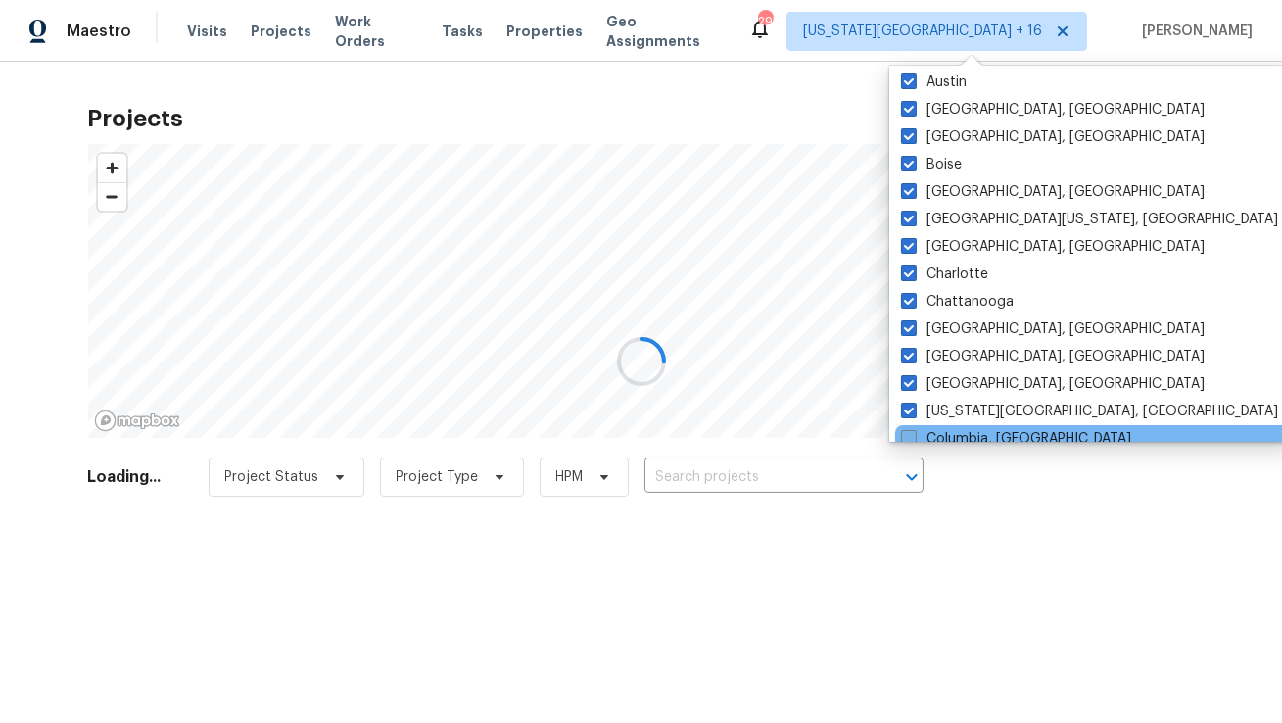
click at [932, 432] on label "Columbia, SC" at bounding box center [1016, 439] width 230 height 20
click at [914, 432] on input "Columbia, SC" at bounding box center [907, 435] width 13 height 13
checkbox input "true"
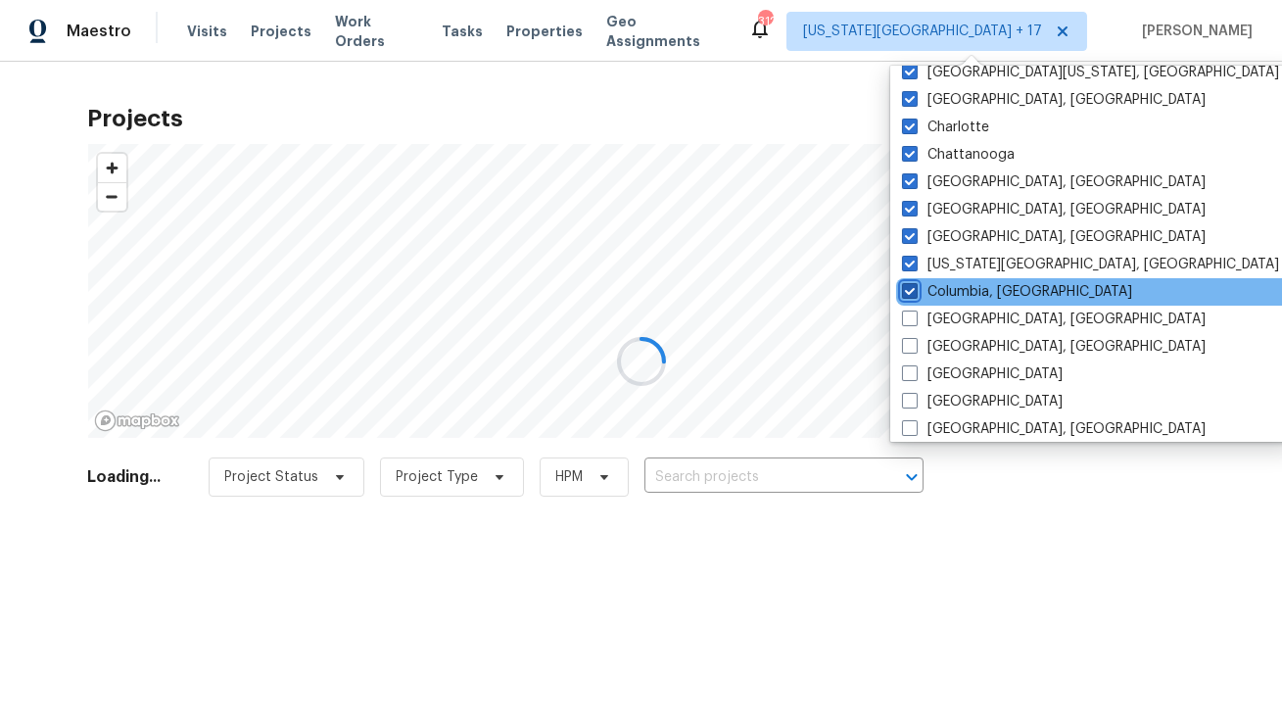
scroll to position [300, 0]
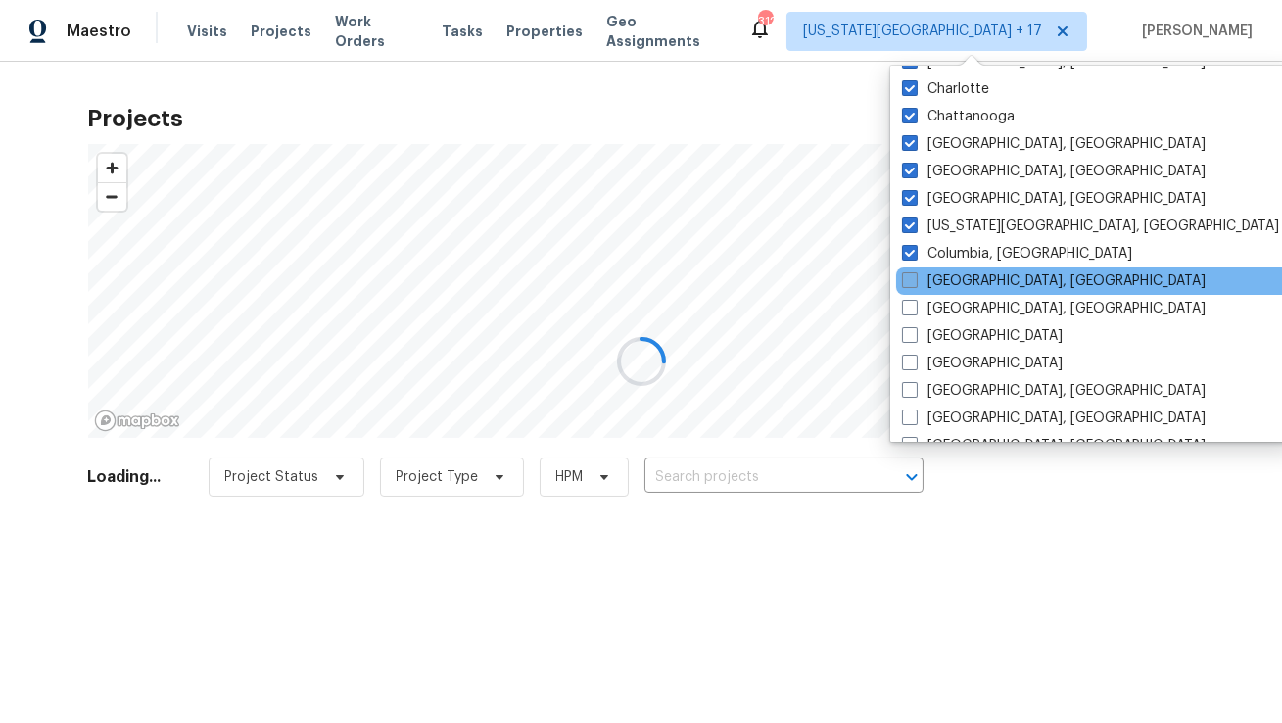
click at [929, 288] on label "Columbus, OH" at bounding box center [1054, 281] width 304 height 20
click at [915, 284] on input "Columbus, OH" at bounding box center [908, 277] width 13 height 13
checkbox input "true"
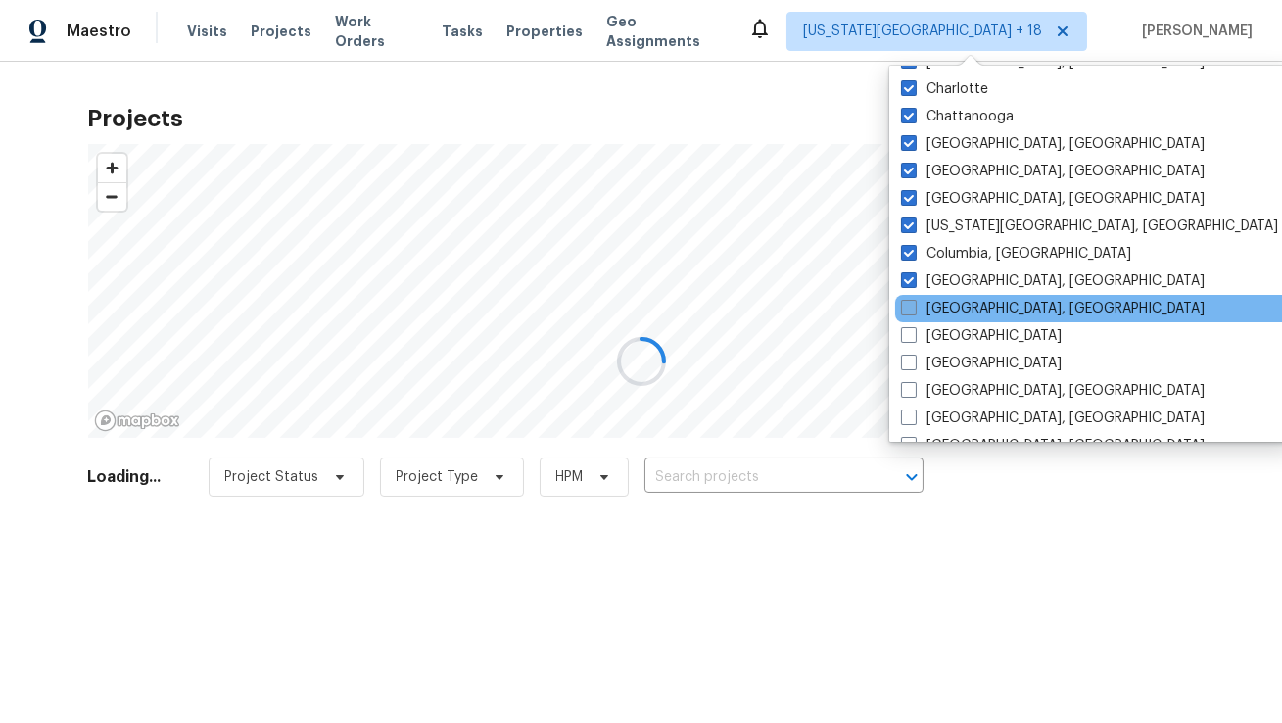
click at [929, 305] on label "Corpus Christi, TX" at bounding box center [1053, 309] width 304 height 20
click at [914, 305] on input "Corpus Christi, TX" at bounding box center [907, 305] width 13 height 13
checkbox input "true"
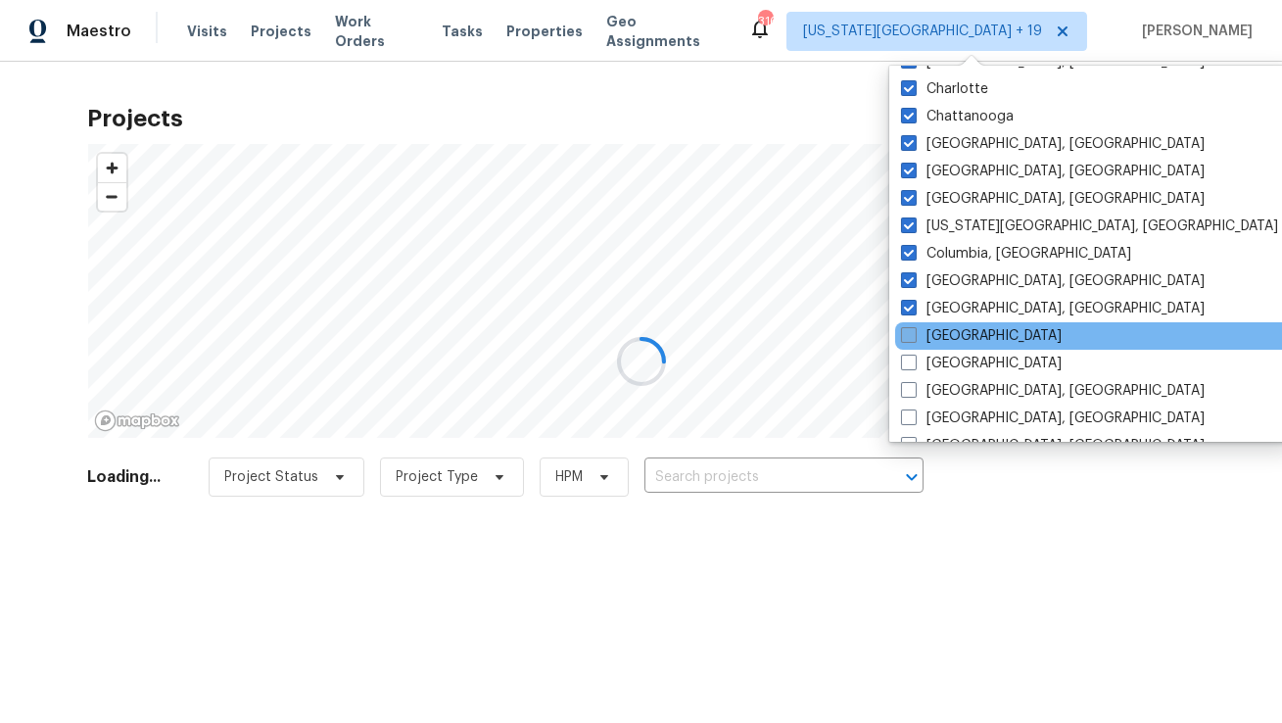
click at [929, 341] on label "Dallas" at bounding box center [981, 336] width 161 height 20
click at [914, 339] on input "Dallas" at bounding box center [907, 332] width 13 height 13
checkbox input "true"
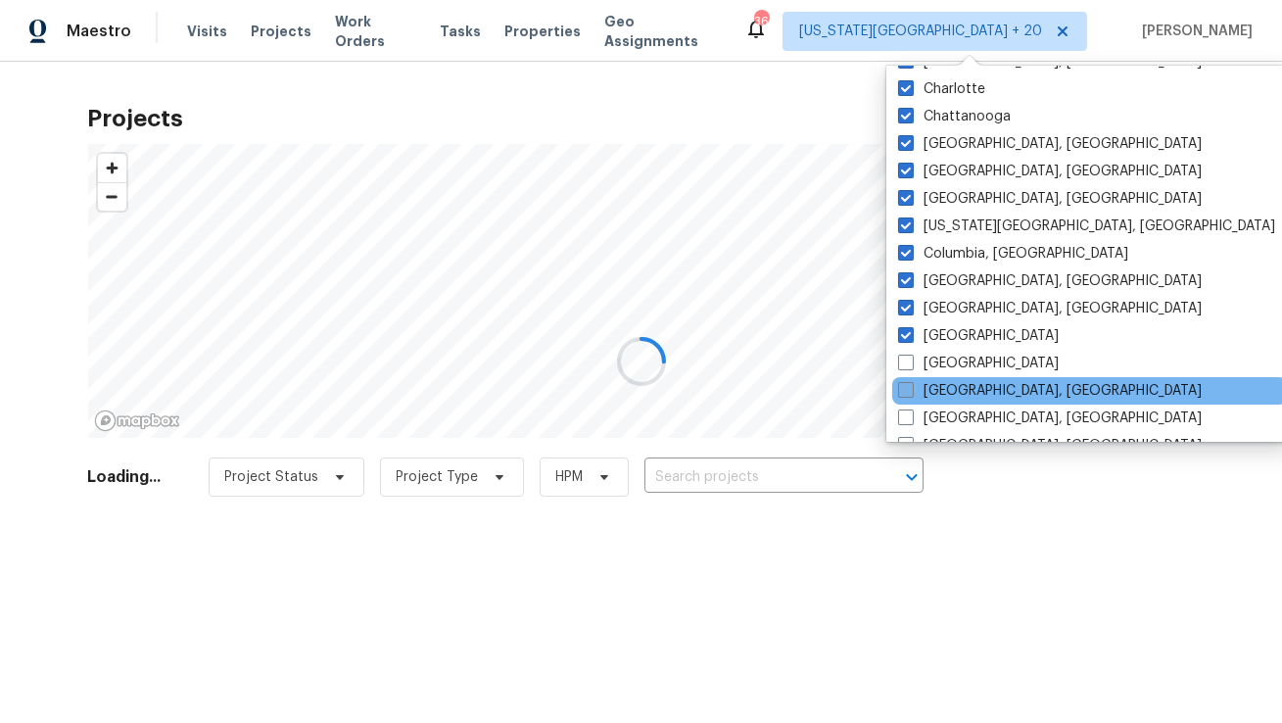
click at [930, 383] on label "Detroit, MI" at bounding box center [1050, 391] width 304 height 20
click at [911, 383] on input "Detroit, MI" at bounding box center [904, 387] width 13 height 13
checkbox input "true"
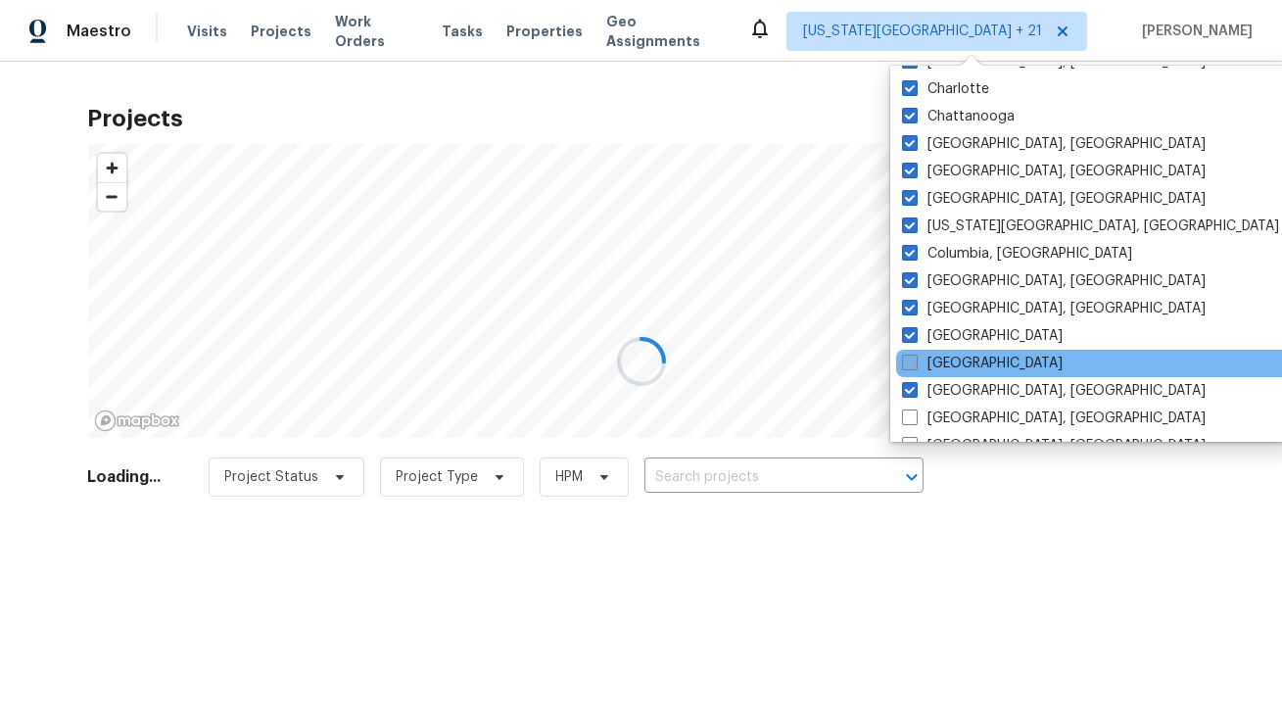
click at [930, 369] on label "Denver" at bounding box center [982, 363] width 161 height 20
click at [915, 366] on input "Denver" at bounding box center [908, 359] width 13 height 13
checkbox input "true"
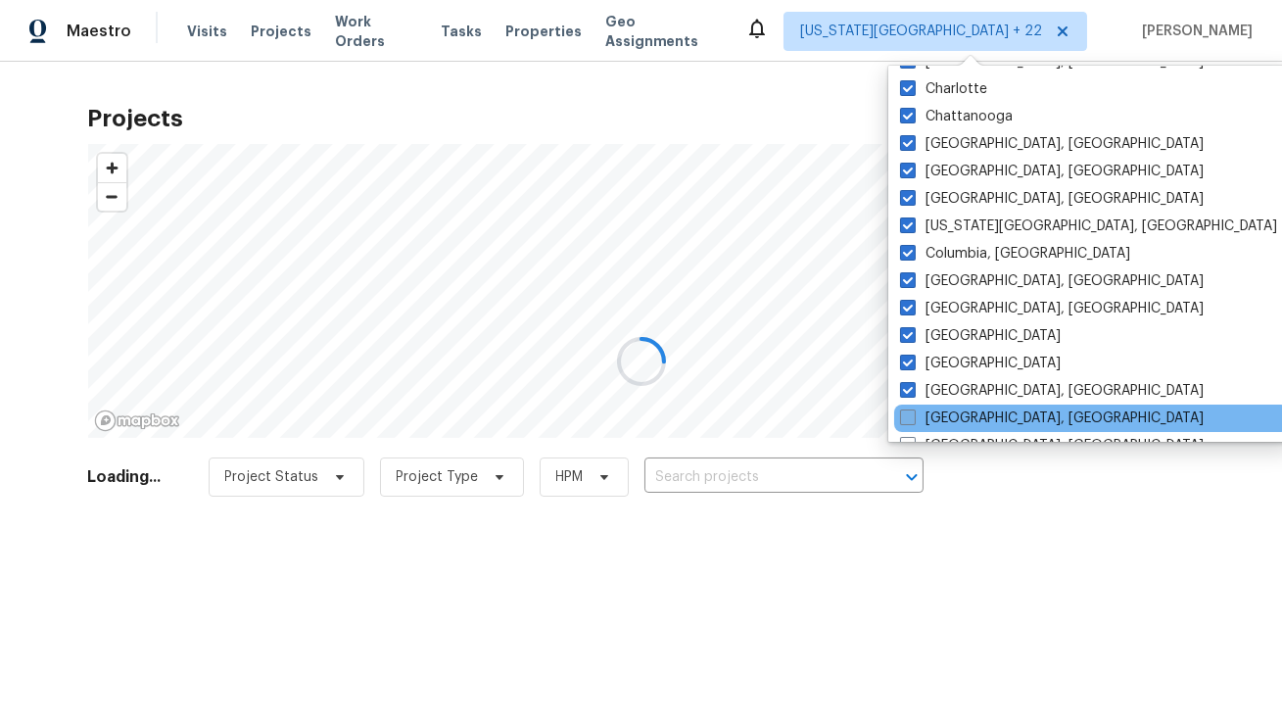
click at [927, 419] on label "Greensboro, NC" at bounding box center [1052, 418] width 304 height 20
click at [913, 419] on input "Greensboro, NC" at bounding box center [906, 414] width 13 height 13
checkbox input "true"
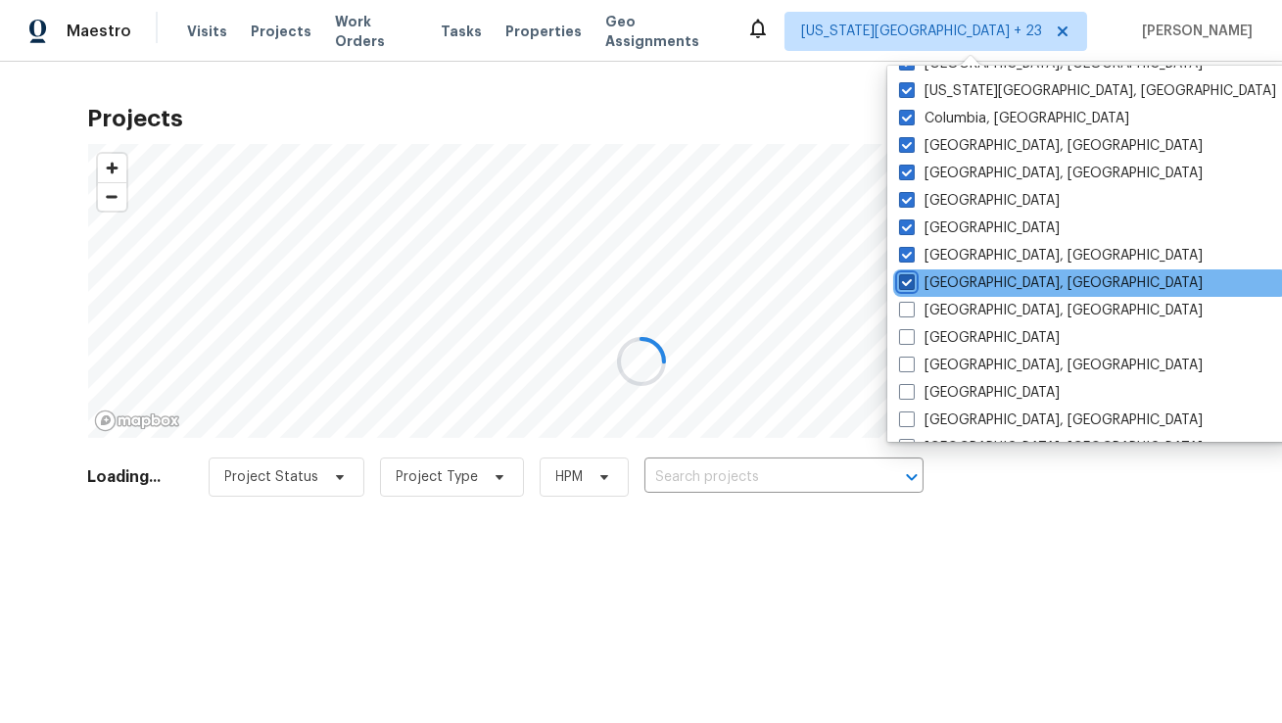
scroll to position [520, 0]
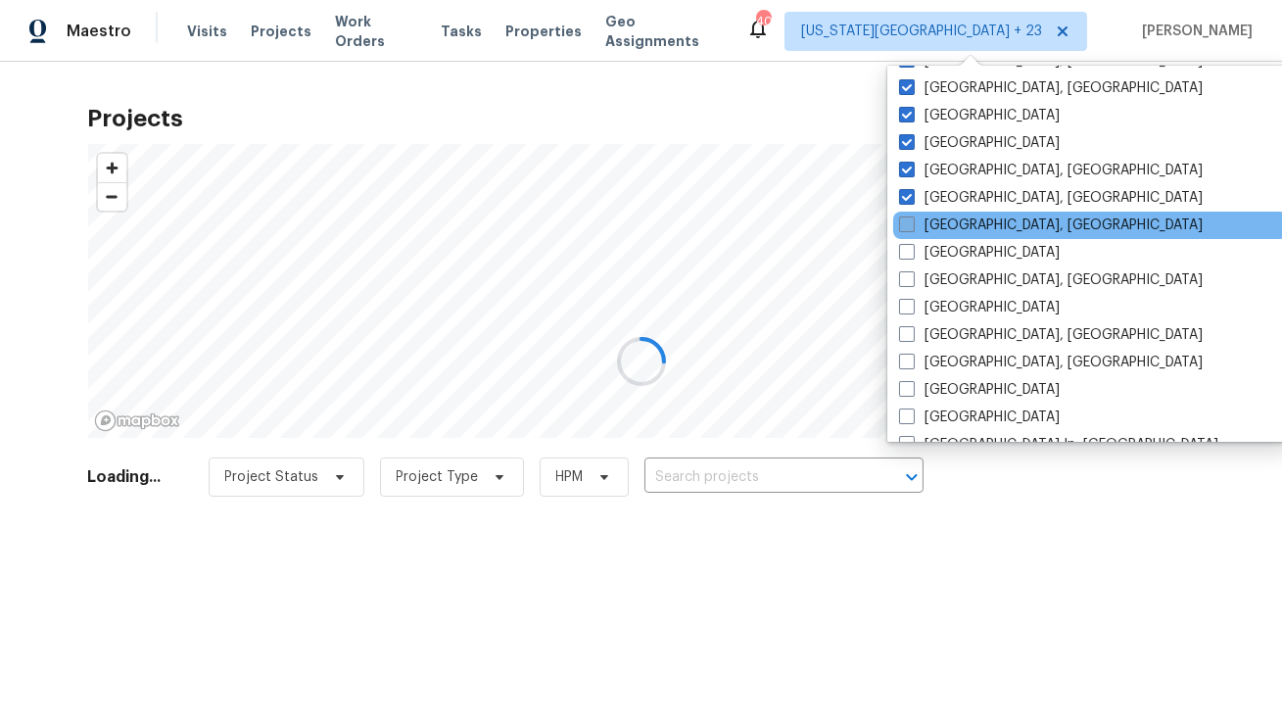
click at [915, 218] on label "Greenville, SC" at bounding box center [1051, 225] width 304 height 20
click at [912, 218] on input "Greenville, SC" at bounding box center [905, 221] width 13 height 13
checkbox input "true"
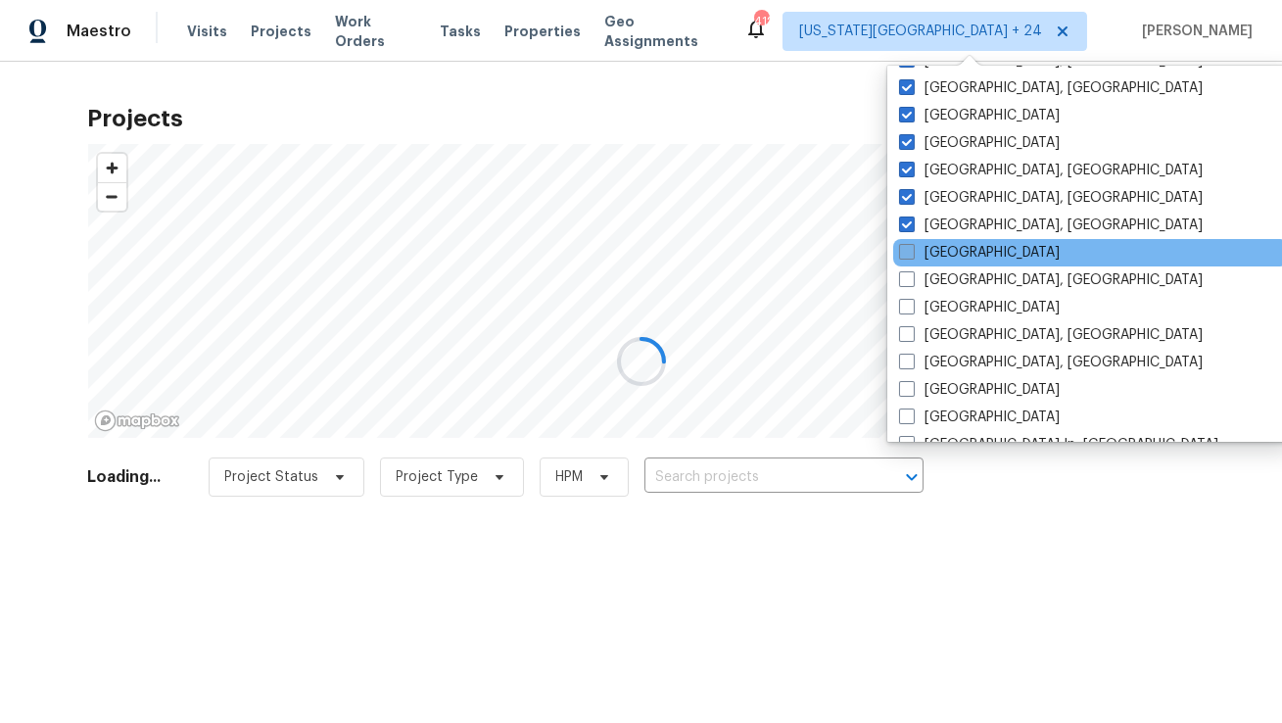
click at [914, 257] on span at bounding box center [907, 252] width 16 height 16
click at [912, 256] on input "Houston" at bounding box center [905, 249] width 13 height 13
checkbox input "true"
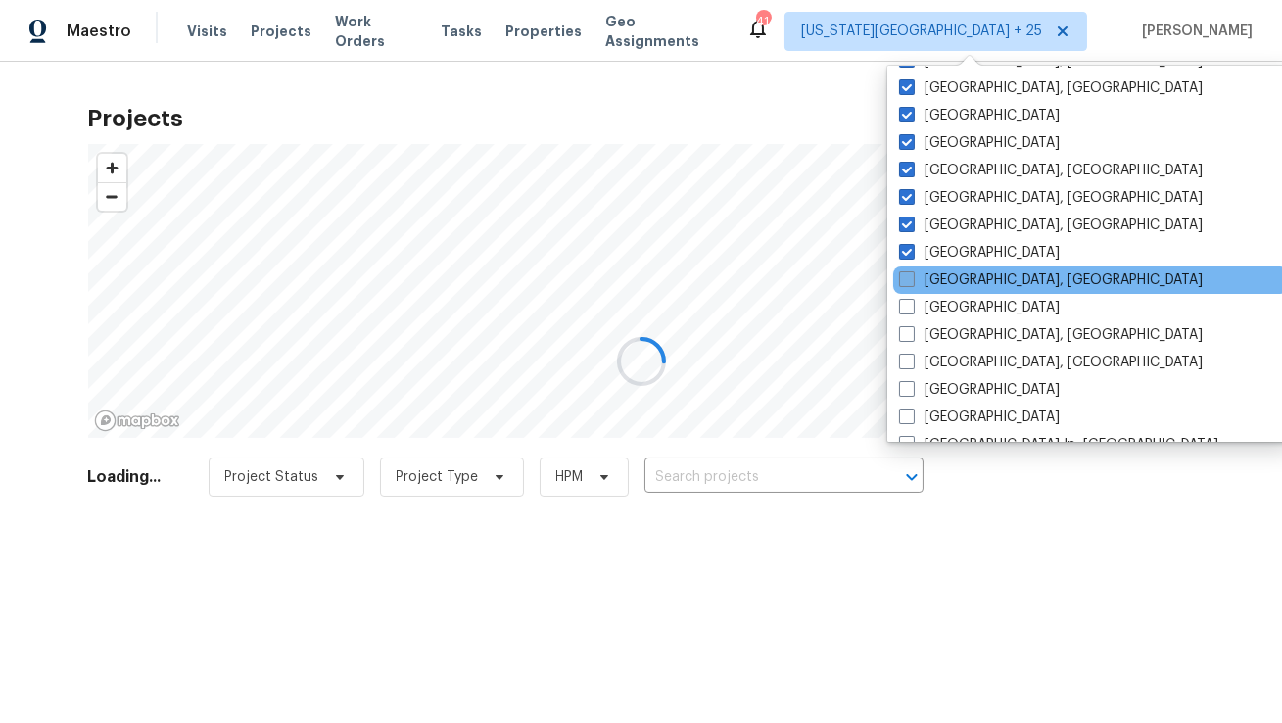
click at [915, 286] on label "Indianapolis, IN" at bounding box center [1051, 280] width 304 height 20
click at [912, 283] on input "Indianapolis, IN" at bounding box center [905, 276] width 13 height 13
checkbox input "true"
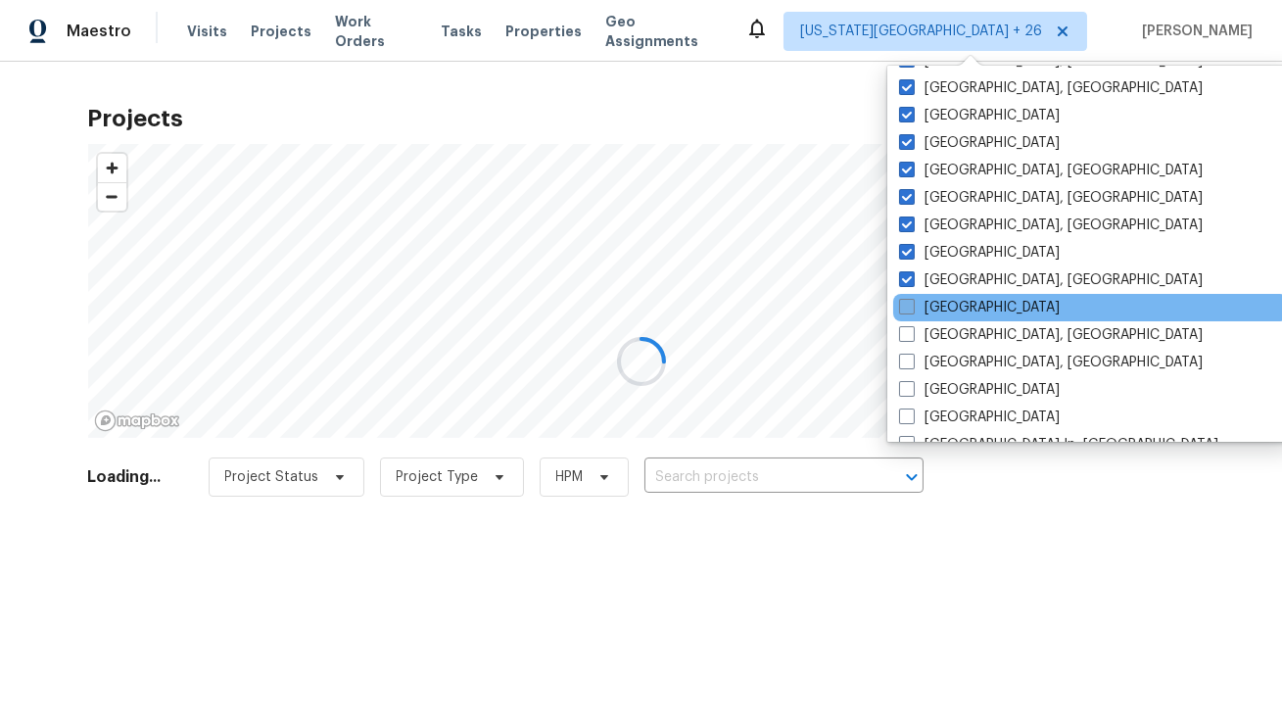
click at [914, 307] on span at bounding box center [907, 307] width 16 height 16
click at [912, 307] on input "Jacksonville" at bounding box center [905, 304] width 13 height 13
checkbox input "true"
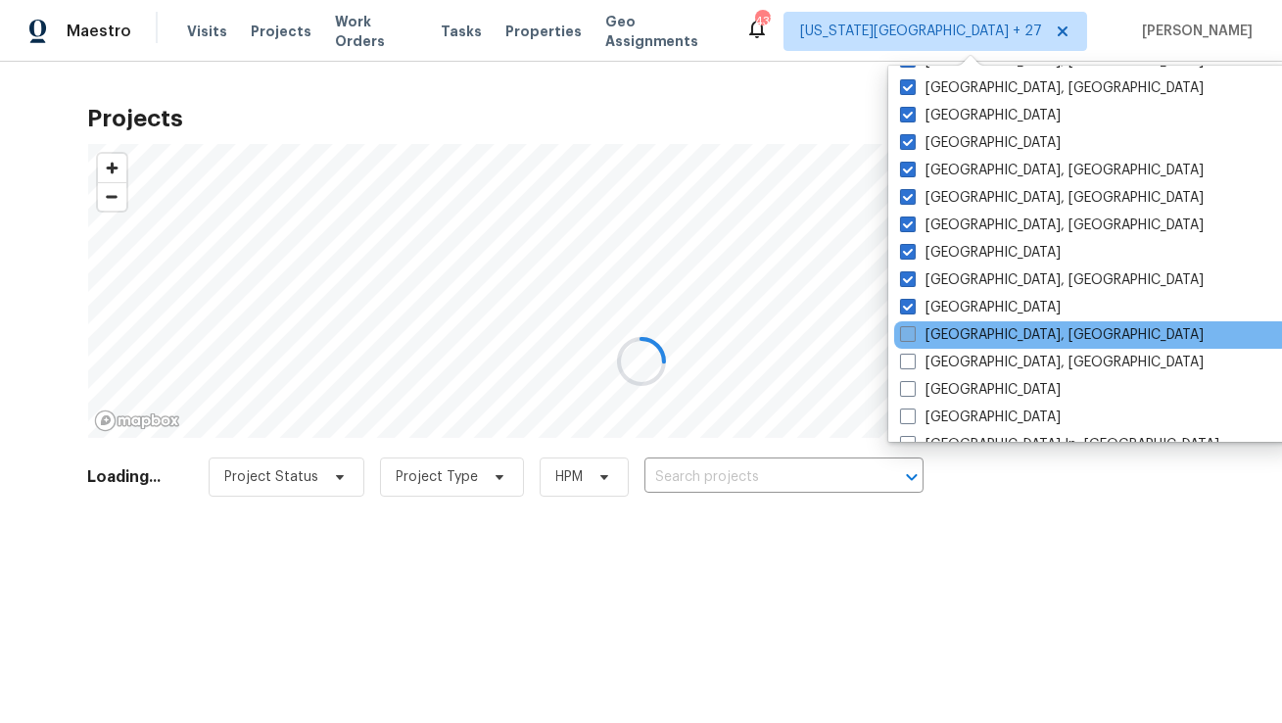
click at [912, 343] on label "Killeen, TX" at bounding box center [1052, 335] width 304 height 20
click at [912, 338] on input "Killeen, TX" at bounding box center [906, 331] width 13 height 13
checkbox input "true"
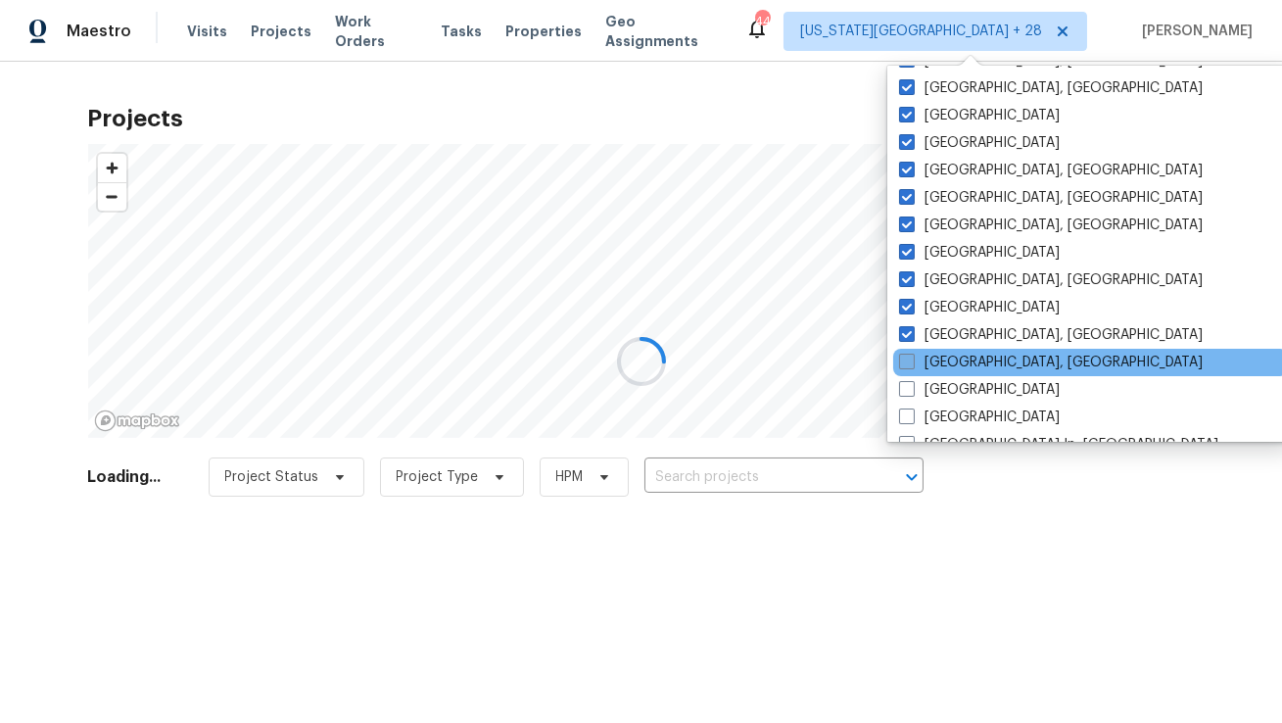
click at [912, 366] on span at bounding box center [907, 361] width 16 height 16
click at [912, 365] on input "Knoxville, TN" at bounding box center [905, 358] width 13 height 13
checkbox input "true"
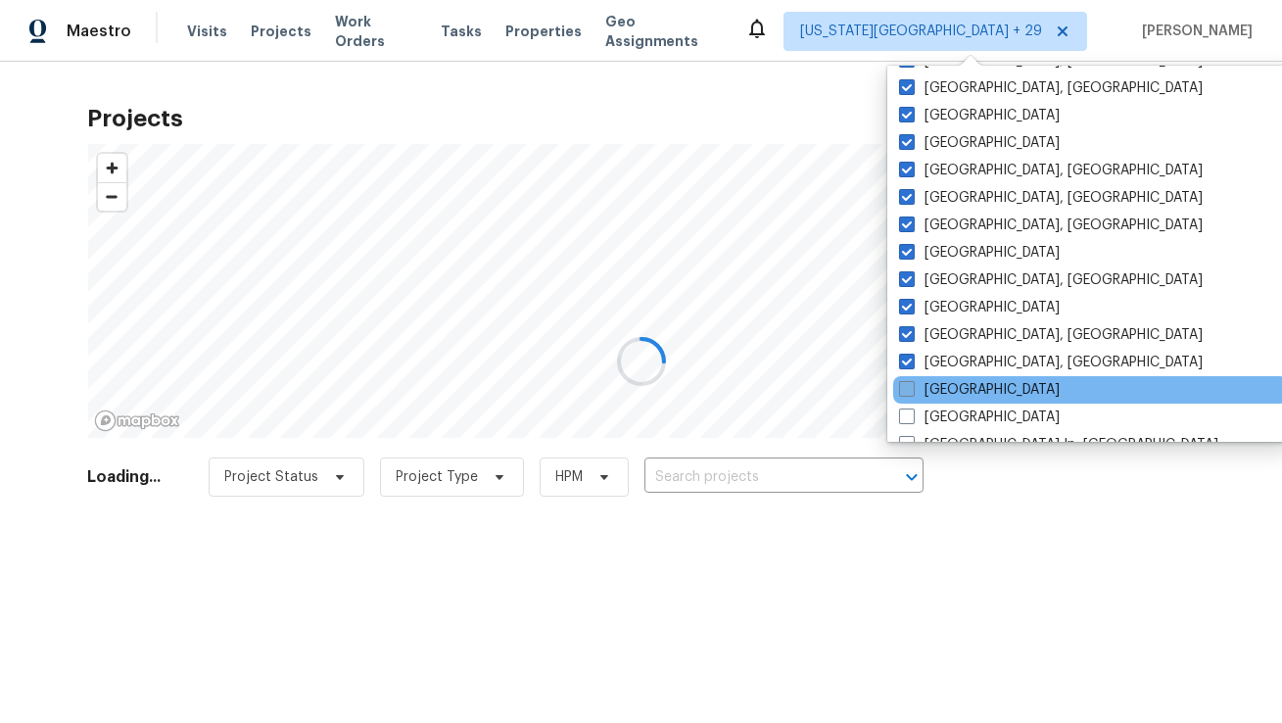
click at [913, 390] on span at bounding box center [907, 389] width 16 height 16
click at [912, 390] on input "Las Vegas" at bounding box center [905, 386] width 13 height 13
checkbox input "true"
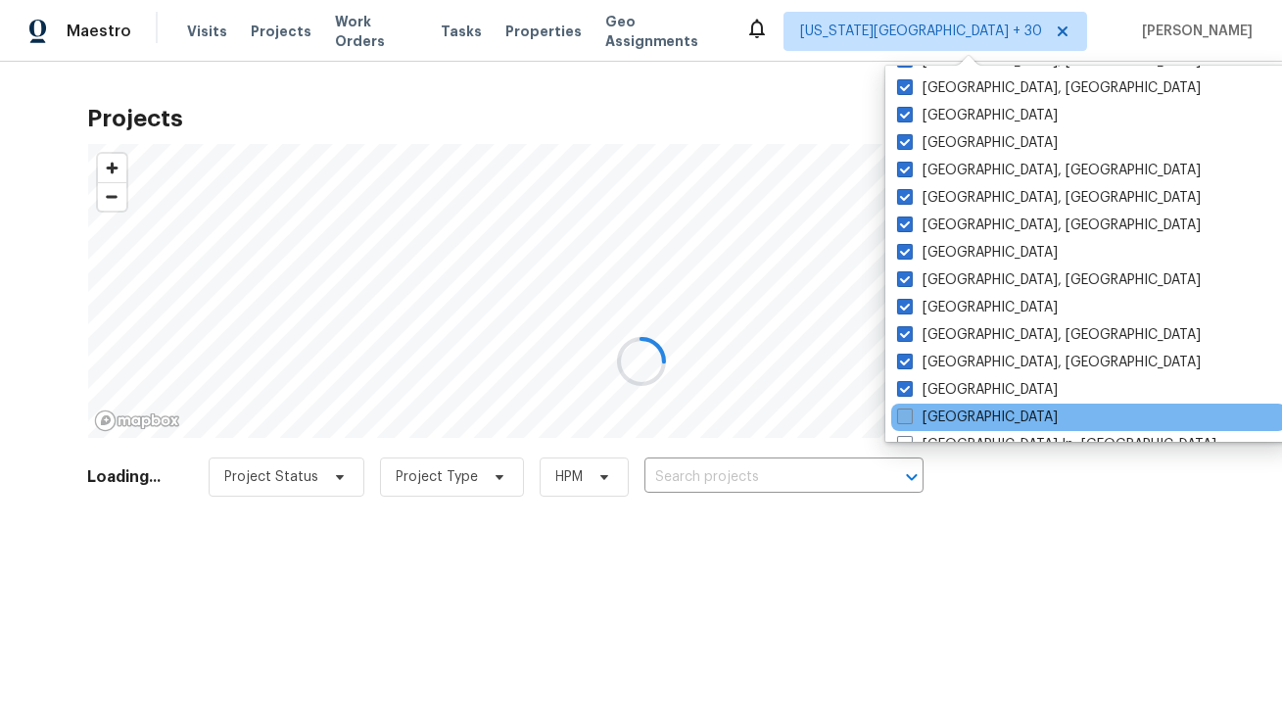
click at [912, 412] on span at bounding box center [905, 416] width 16 height 16
click at [910, 412] on input "Los Angeles" at bounding box center [903, 413] width 13 height 13
checkbox input "true"
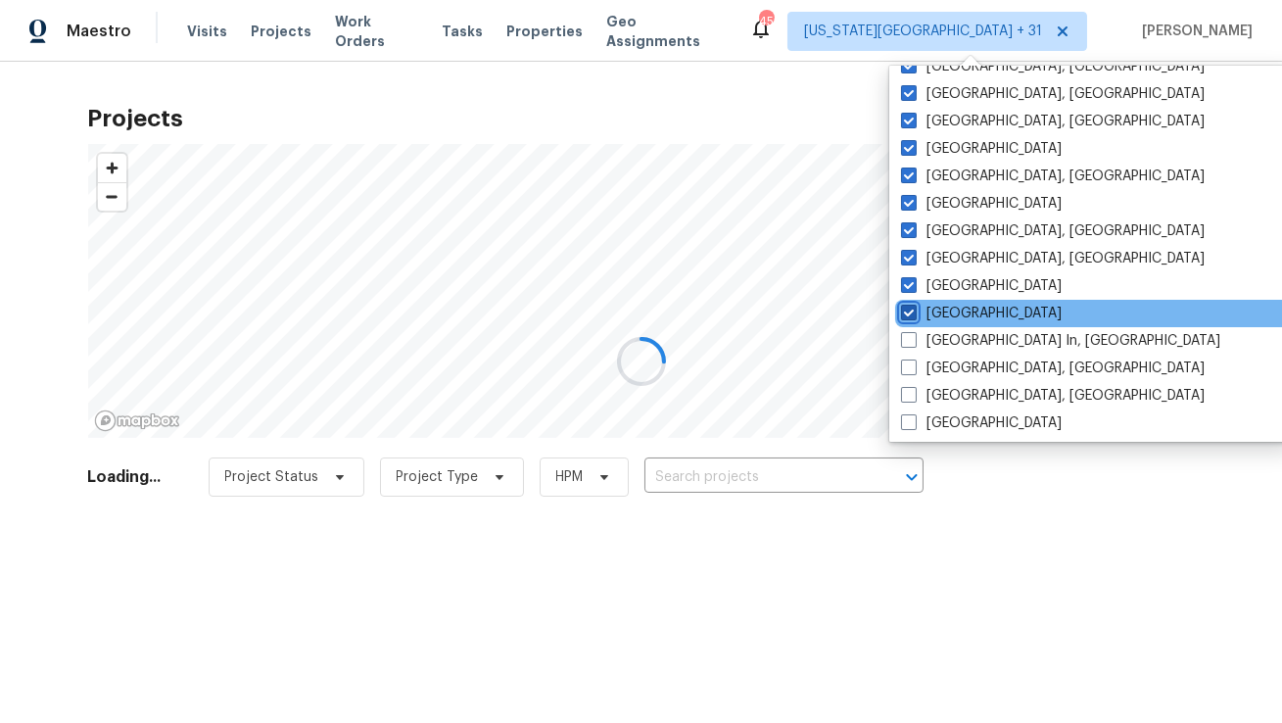
scroll to position [699, 0]
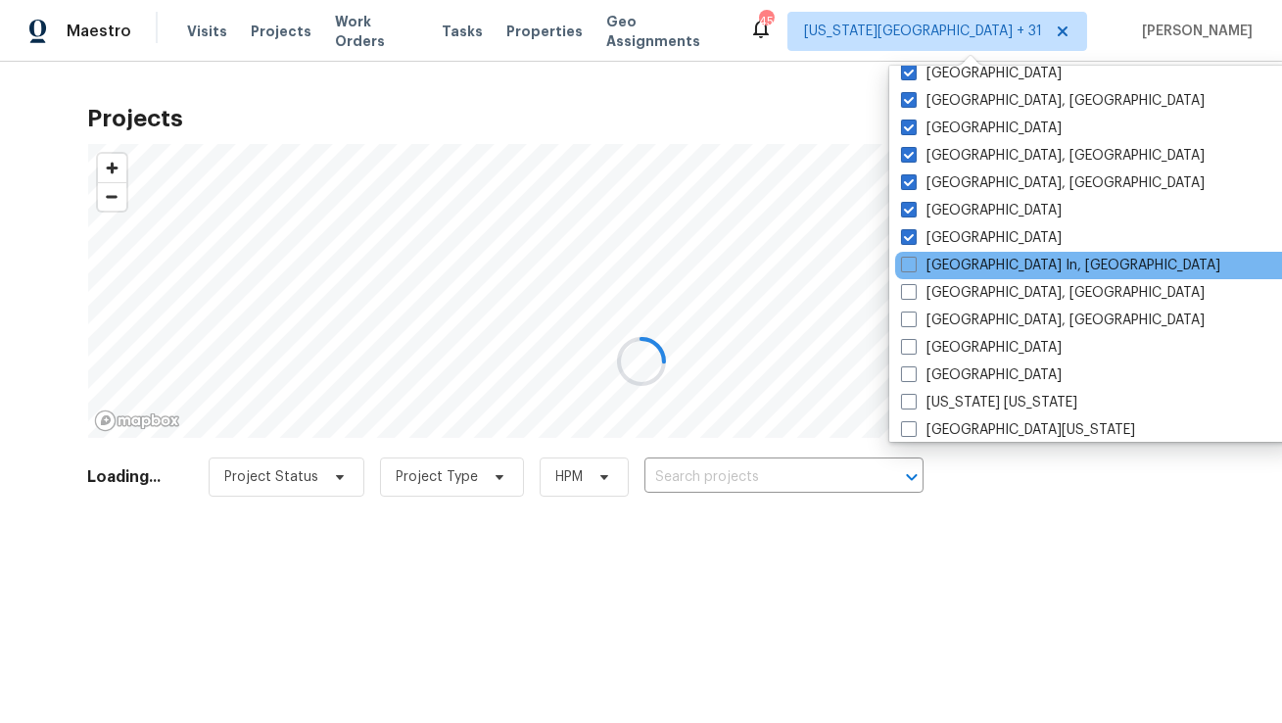
click at [905, 275] on div "Louisville In, KY" at bounding box center [1092, 265] width 395 height 27
click at [905, 265] on span at bounding box center [909, 265] width 16 height 16
click at [905, 265] on input "Louisville In, KY" at bounding box center [907, 262] width 13 height 13
checkbox input "true"
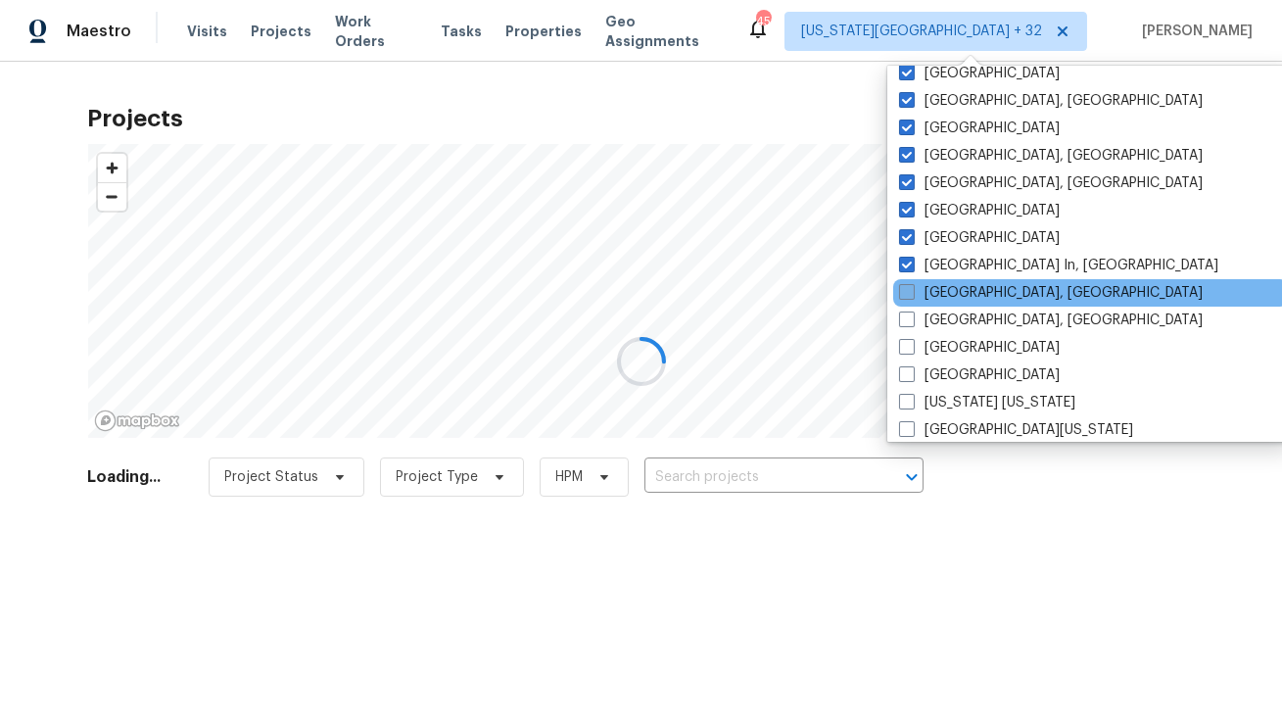
click at [909, 298] on span at bounding box center [907, 292] width 16 height 16
click at [909, 296] on input "Memphis, TN" at bounding box center [905, 289] width 13 height 13
checkbox input "true"
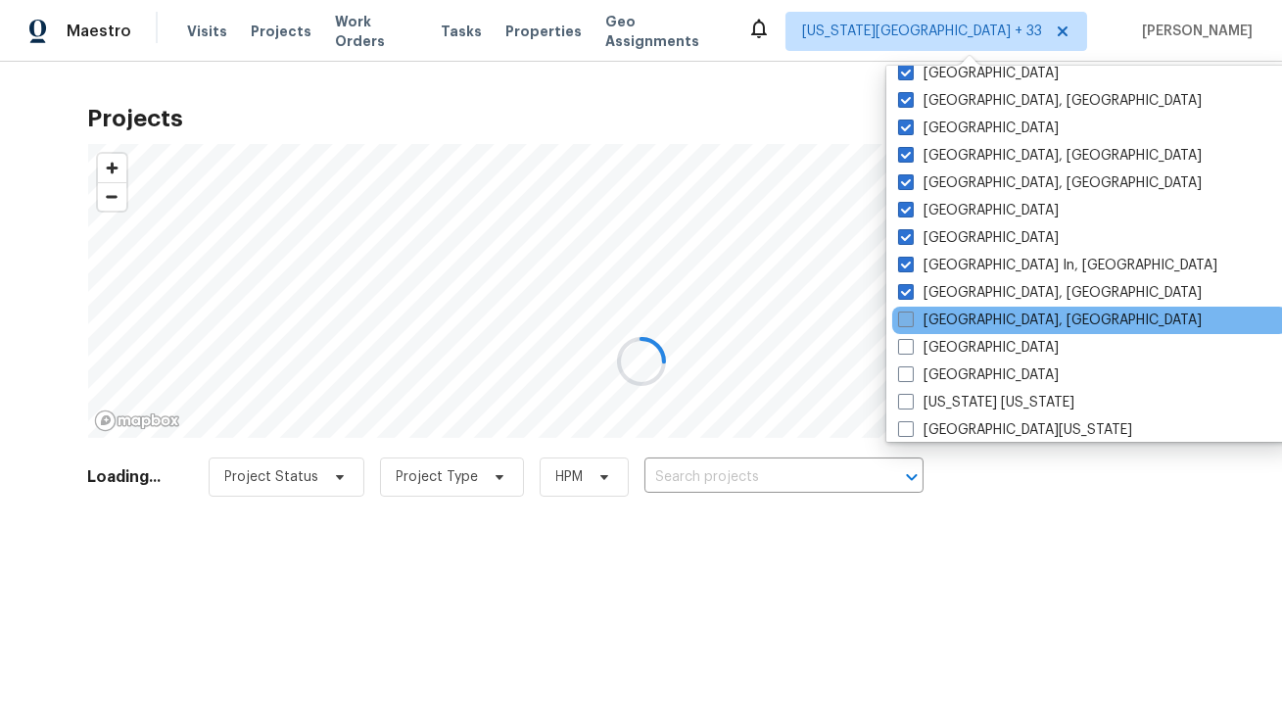
click at [909, 326] on label "Miami, FL" at bounding box center [1050, 320] width 304 height 20
click at [909, 323] on input "Miami, FL" at bounding box center [904, 316] width 13 height 13
checkbox input "true"
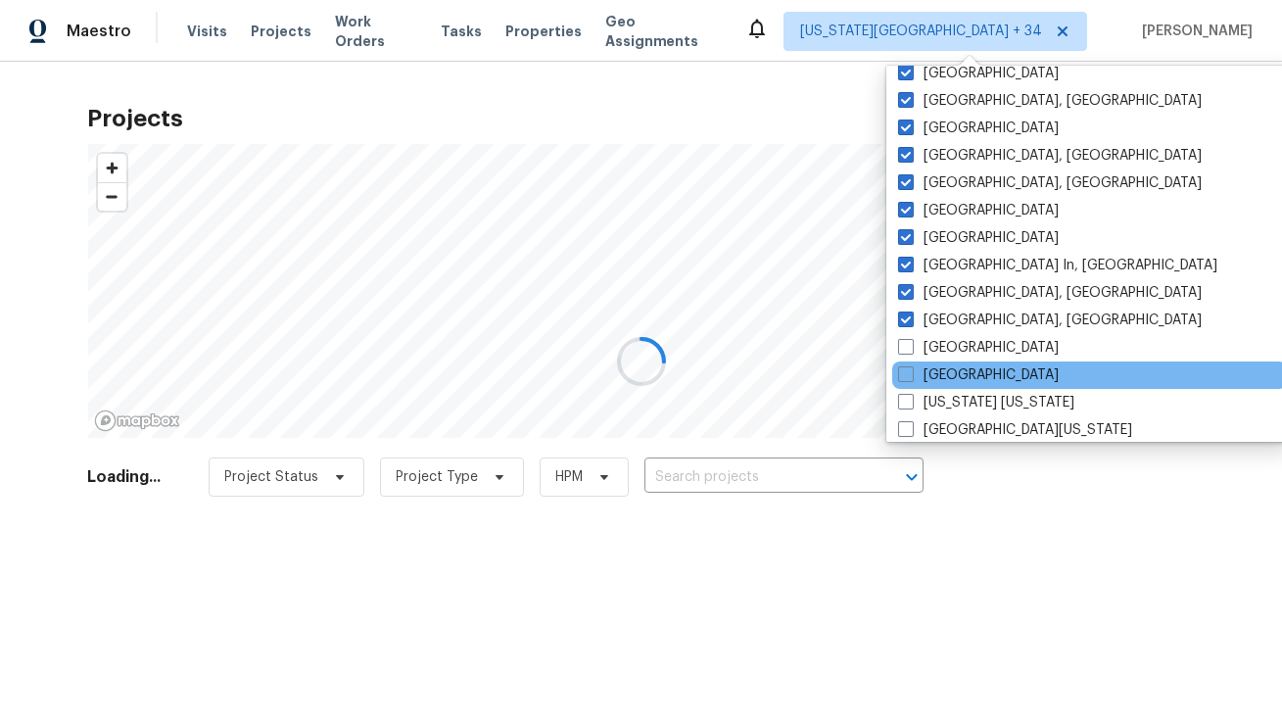
click at [911, 362] on div "Nashville" at bounding box center [1089, 374] width 395 height 27
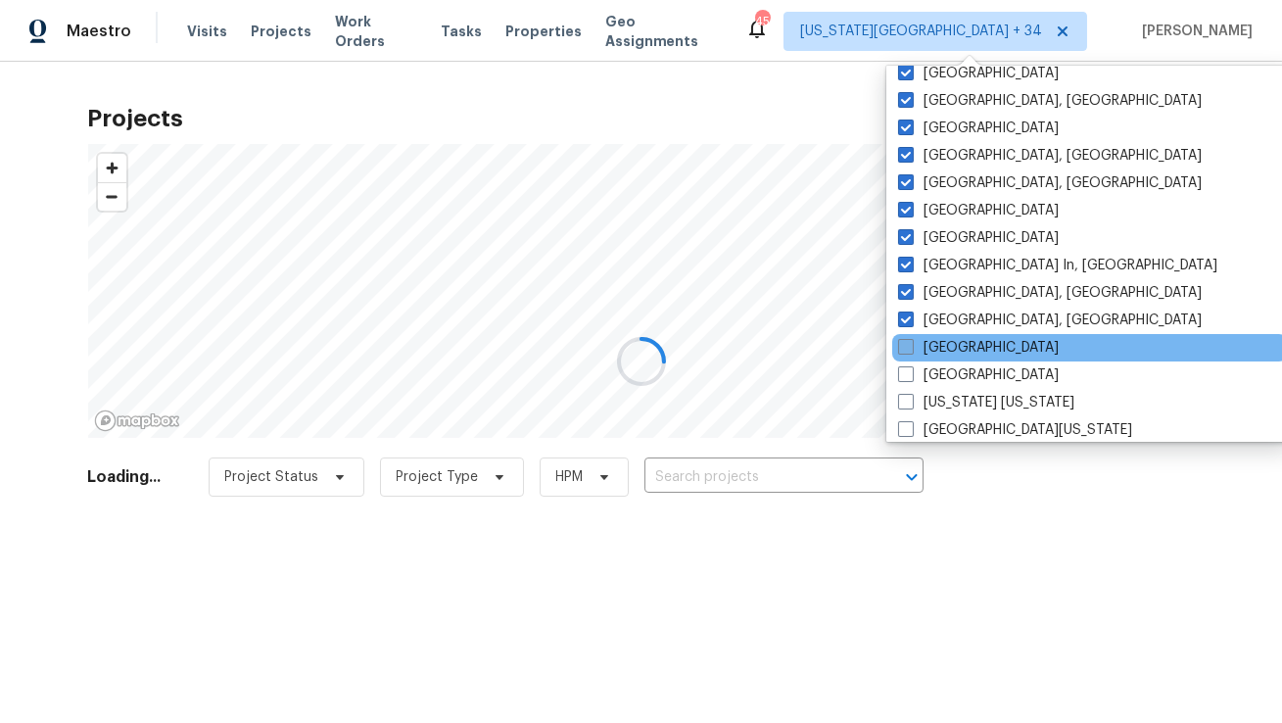
click at [911, 344] on span at bounding box center [906, 347] width 16 height 16
click at [911, 344] on input "Minneapolis" at bounding box center [904, 344] width 13 height 13
checkbox input "true"
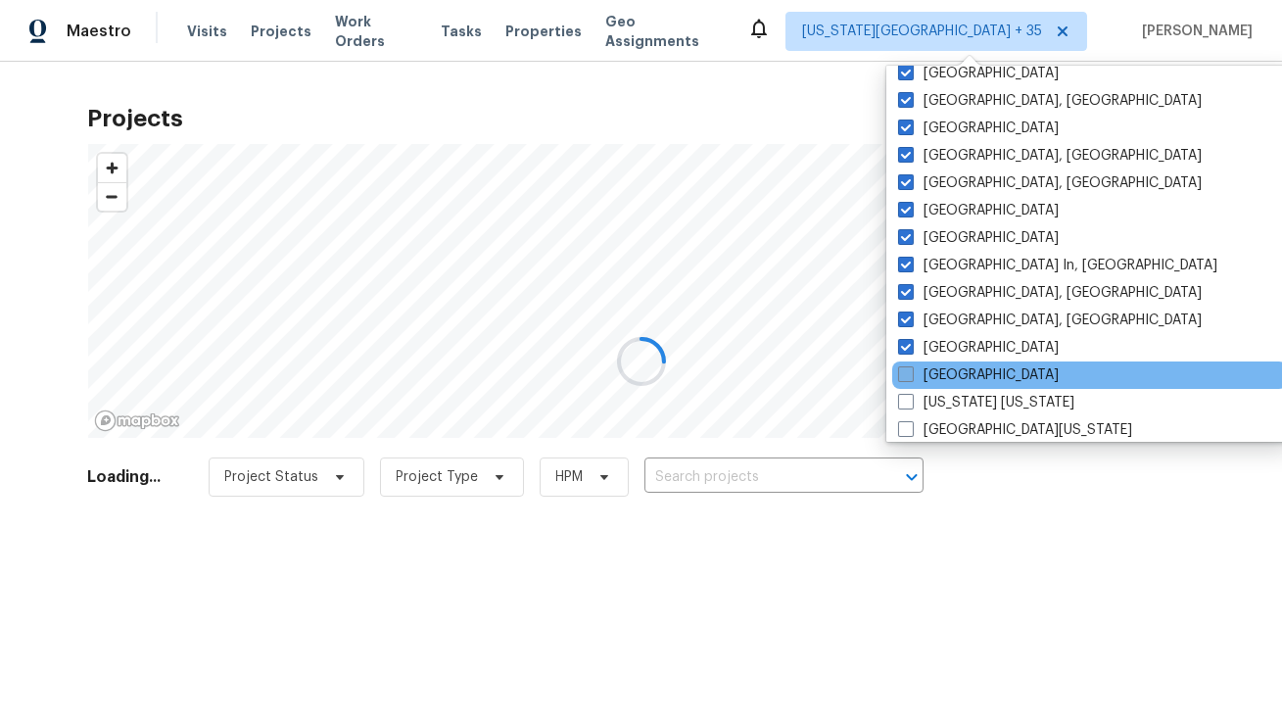
click at [910, 367] on span at bounding box center [906, 374] width 16 height 16
click at [910, 367] on input "Nashville" at bounding box center [904, 371] width 13 height 13
checkbox input "true"
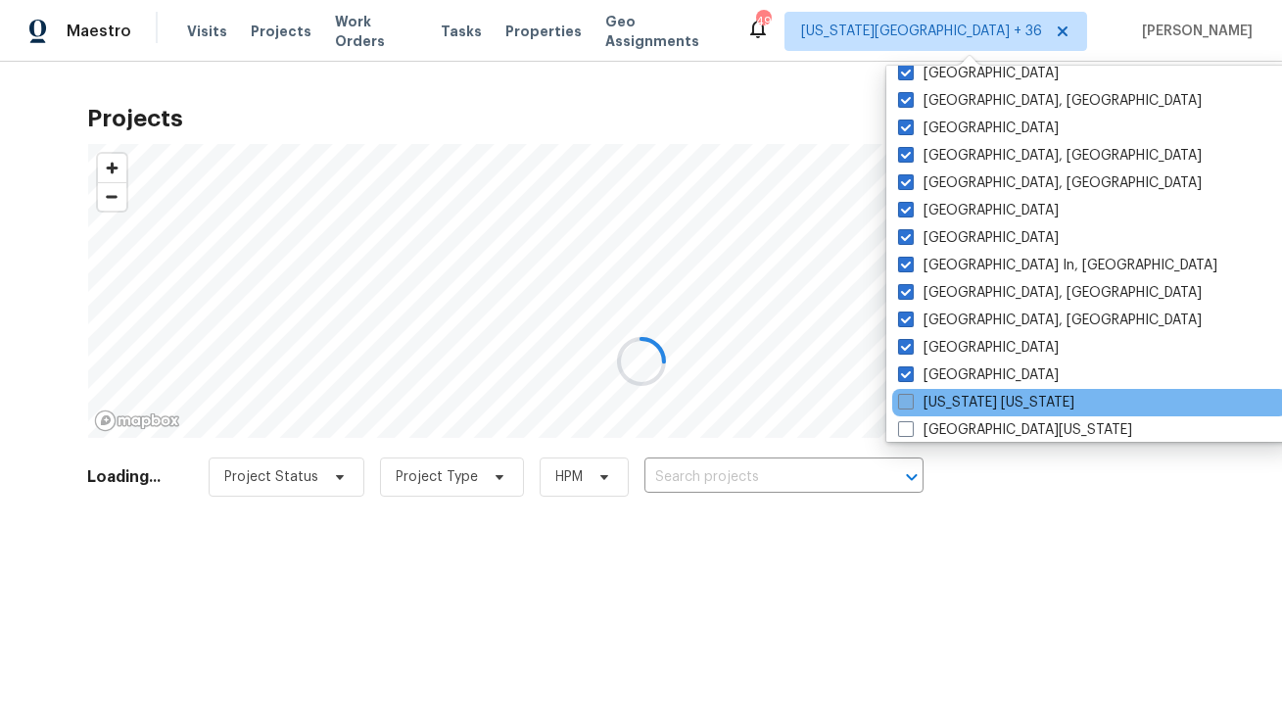
click at [911, 406] on span at bounding box center [906, 402] width 16 height 16
click at [911, 405] on input "New York New Jersey" at bounding box center [904, 399] width 13 height 13
checkbox input "true"
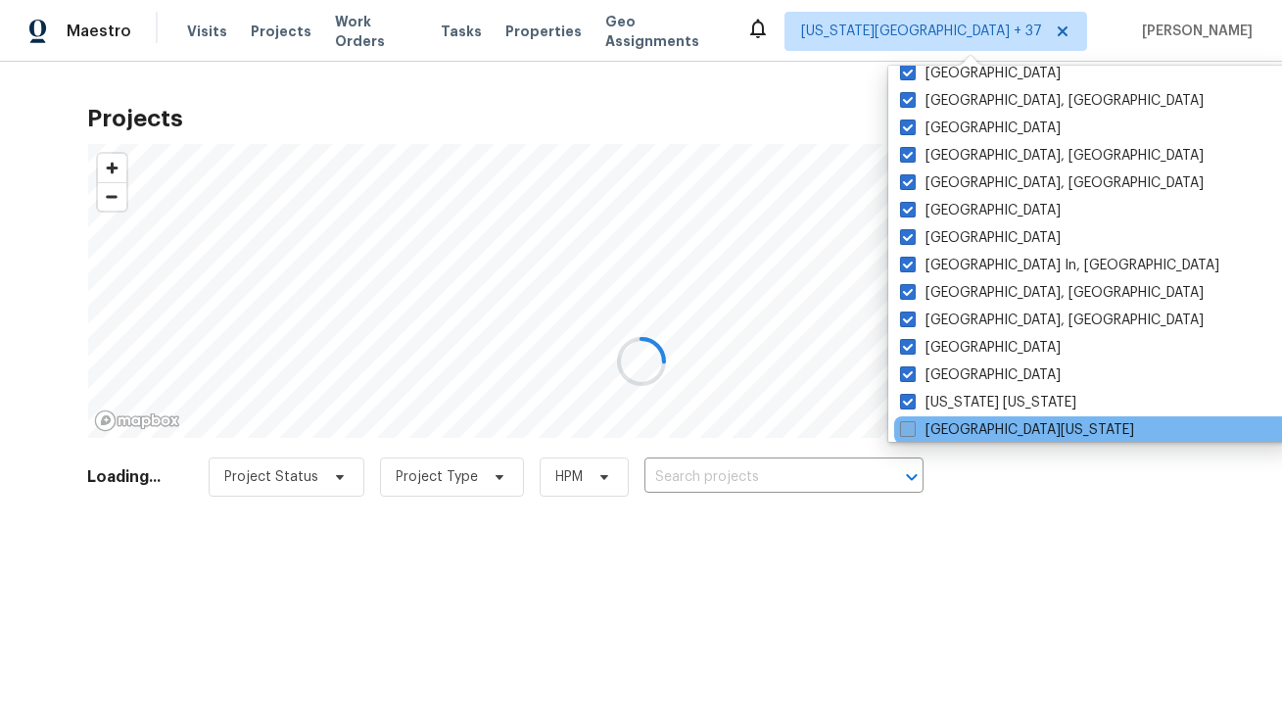
click at [911, 421] on span at bounding box center [908, 429] width 16 height 16
click at [911, 420] on input "Northern Colorado" at bounding box center [906, 426] width 13 height 13
checkbox input "true"
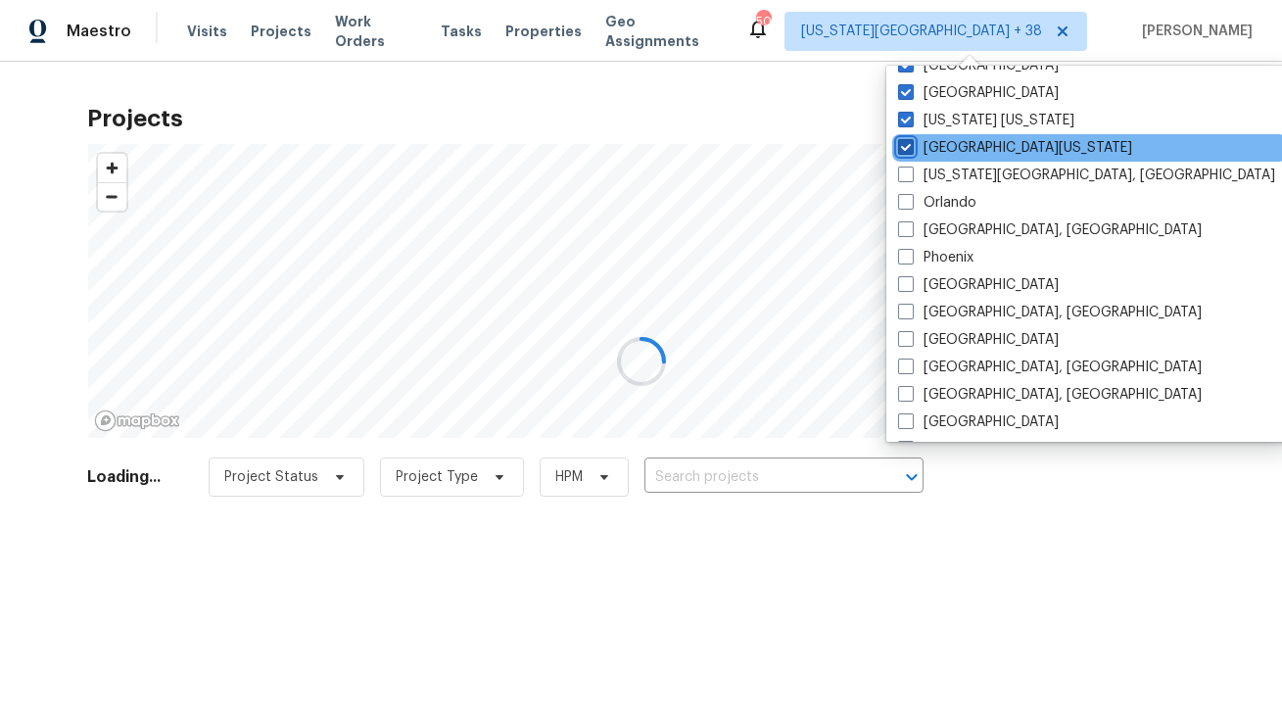
scroll to position [1016, 0]
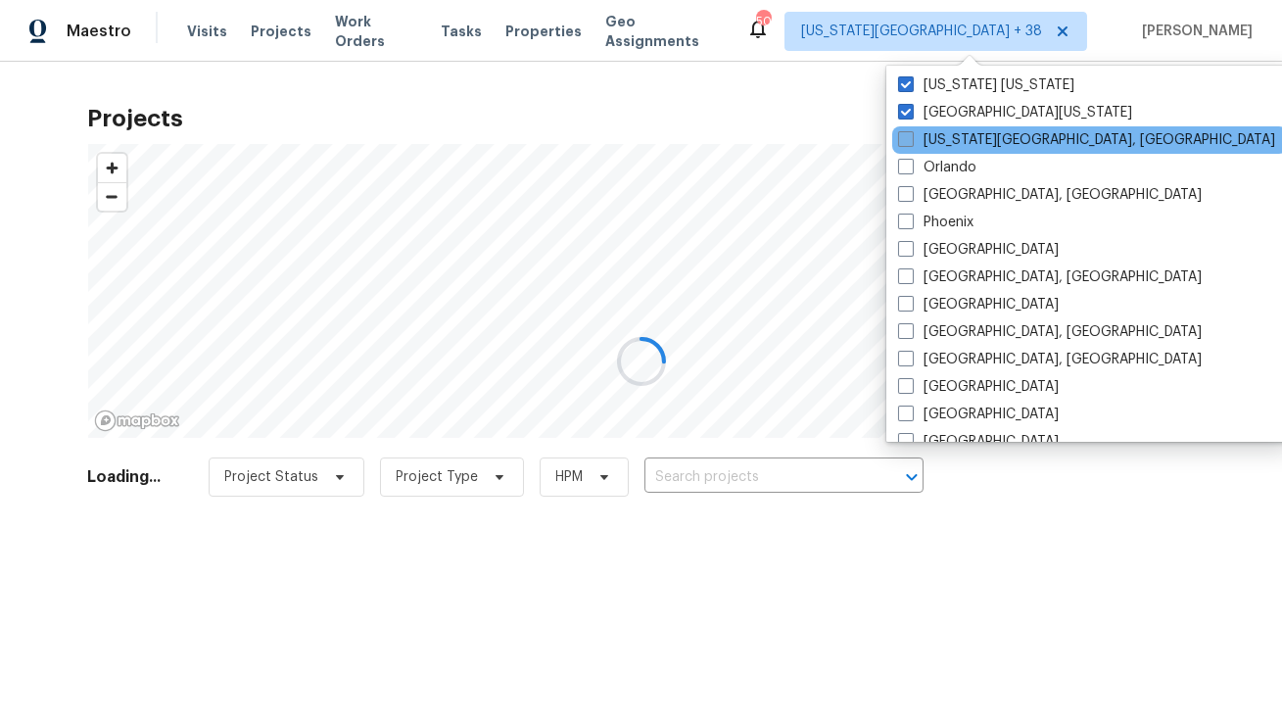
click at [904, 143] on span at bounding box center [906, 139] width 16 height 16
click at [904, 143] on input "Oklahoma City, OK" at bounding box center [904, 136] width 13 height 13
checkbox input "true"
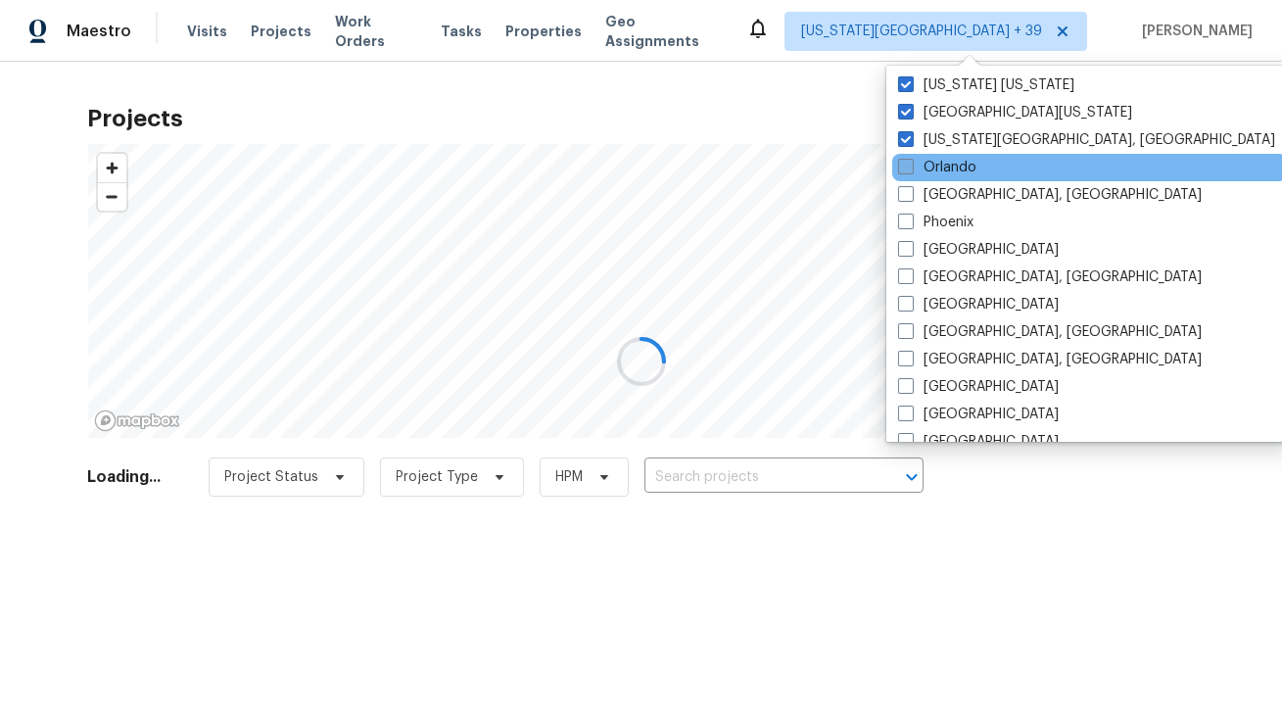
click at [911, 172] on span at bounding box center [906, 167] width 16 height 16
click at [911, 170] on input "Orlando" at bounding box center [904, 164] width 13 height 13
checkbox input "true"
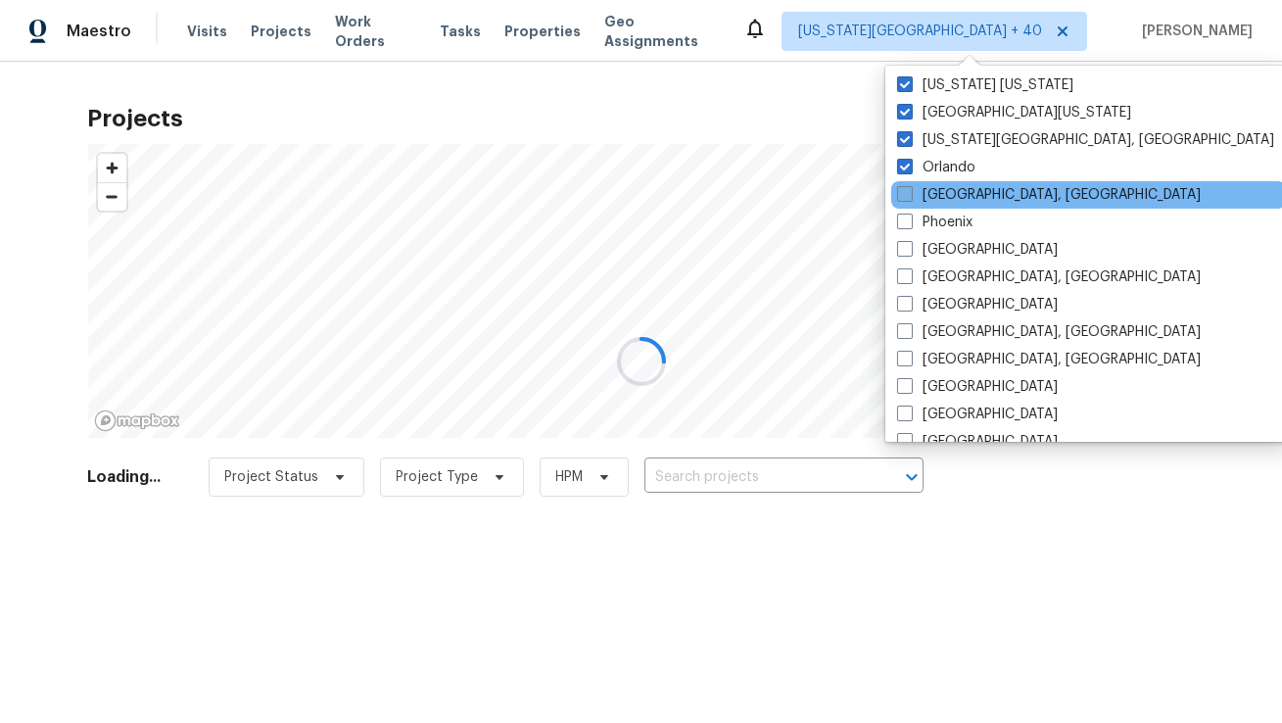
click at [911, 193] on span at bounding box center [905, 194] width 16 height 16
click at [910, 193] on input "Philadelphia, PA" at bounding box center [903, 191] width 13 height 13
checkbox input "true"
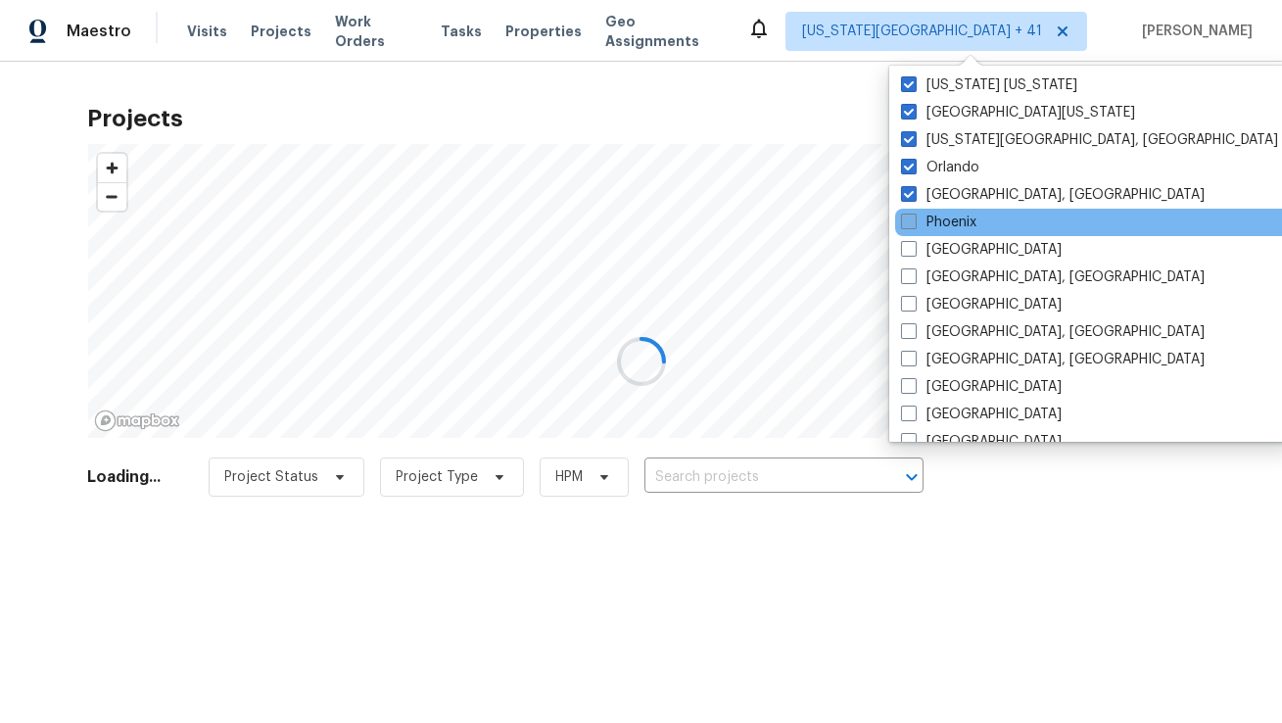
click at [911, 224] on span at bounding box center [909, 221] width 16 height 16
click at [911, 224] on input "Phoenix" at bounding box center [907, 218] width 13 height 13
checkbox input "true"
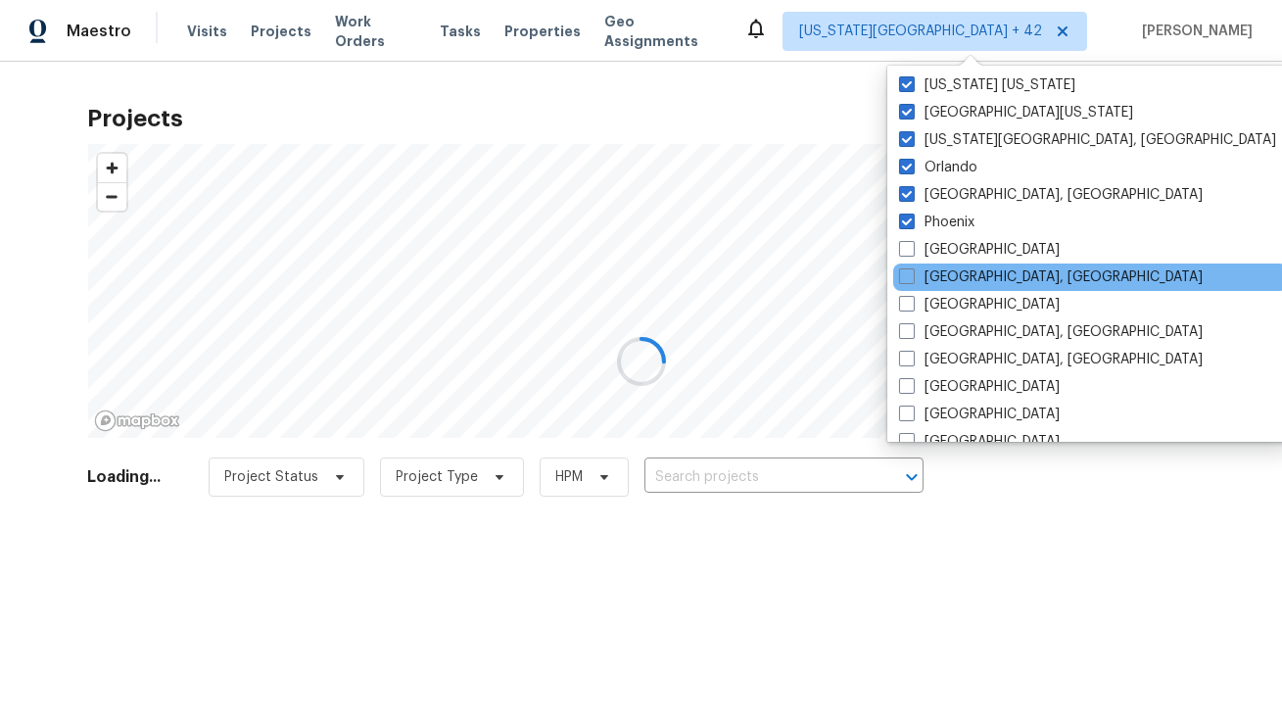
click at [915, 266] on div "Prescott, AZ" at bounding box center [1090, 276] width 395 height 27
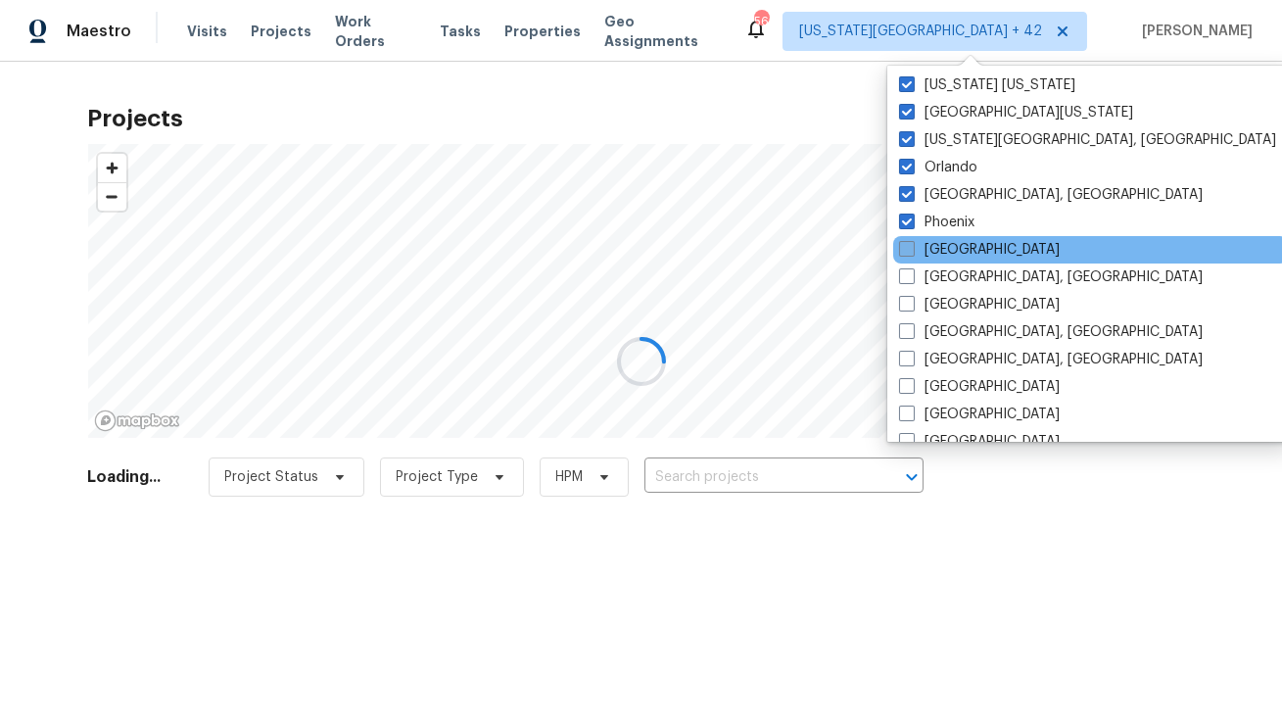
click at [915, 258] on label "Portland" at bounding box center [979, 250] width 161 height 20
click at [912, 253] on input "Portland" at bounding box center [905, 246] width 13 height 13
checkbox input "true"
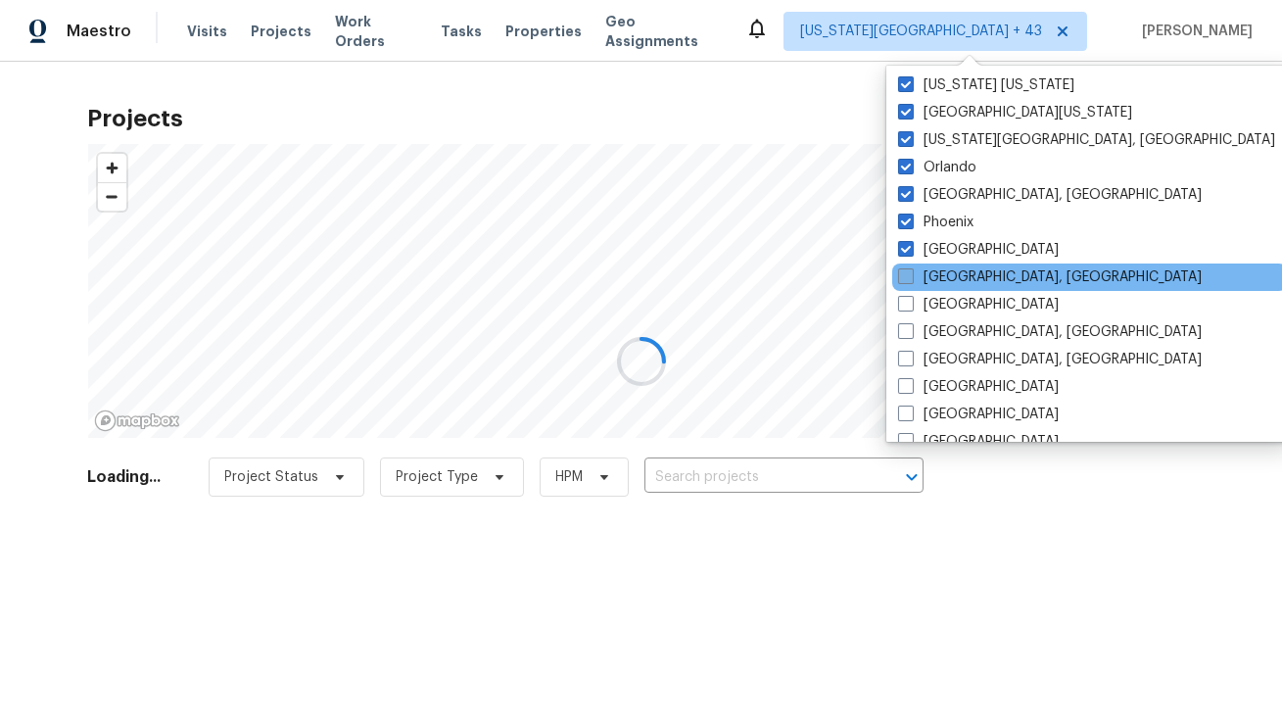
click at [915, 275] on label "Prescott, AZ" at bounding box center [1050, 277] width 304 height 20
click at [911, 275] on input "Prescott, AZ" at bounding box center [904, 273] width 13 height 13
checkbox input "true"
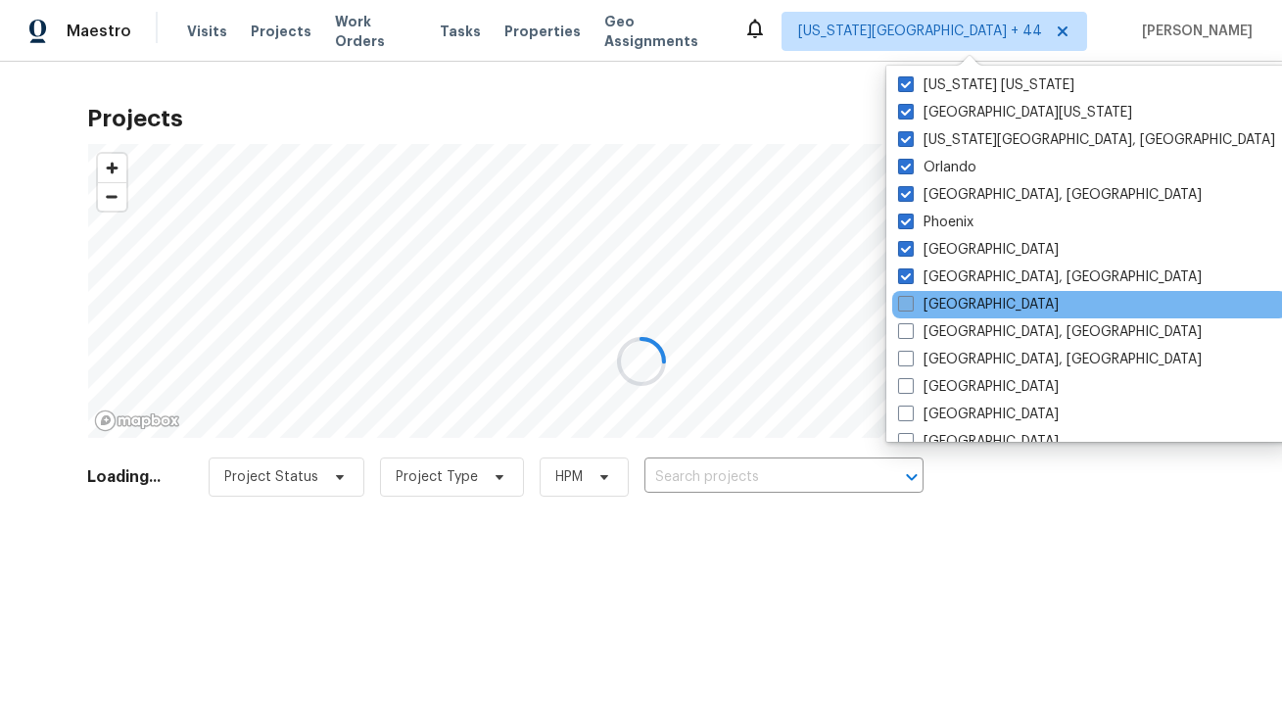
click at [914, 308] on label "Raleigh" at bounding box center [978, 305] width 161 height 20
click at [911, 307] on input "Raleigh" at bounding box center [904, 301] width 13 height 13
checkbox input "true"
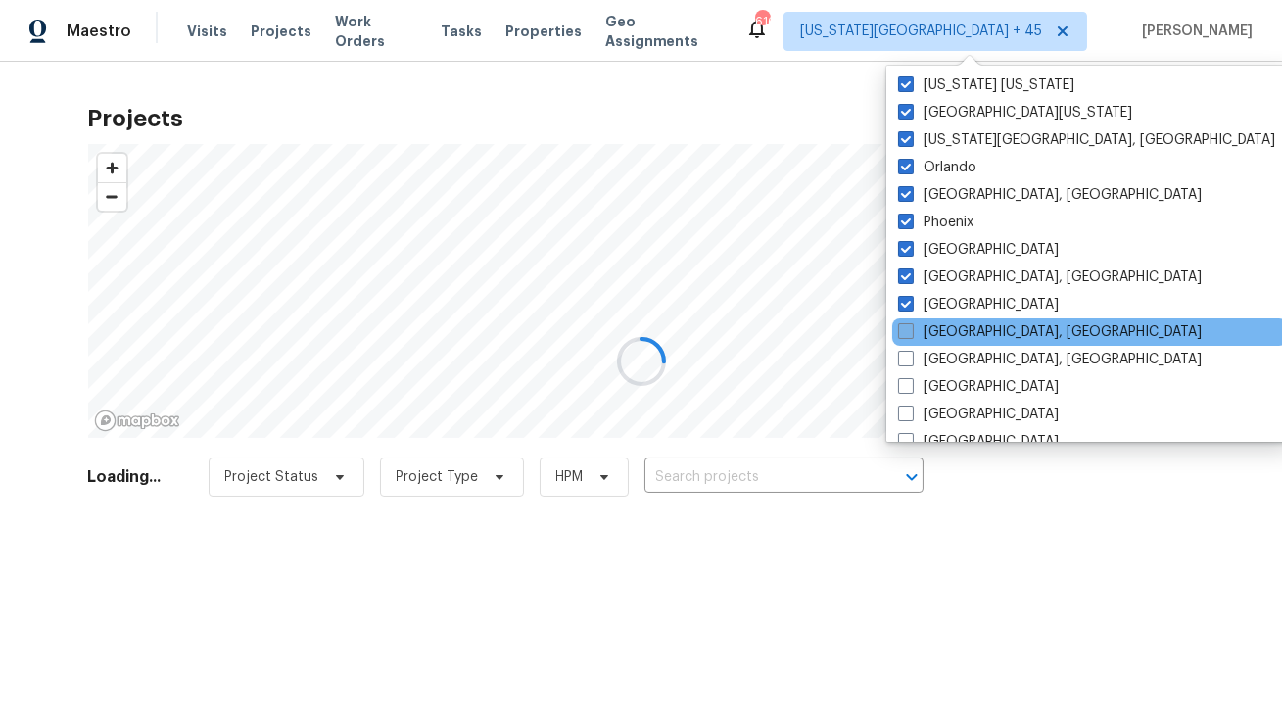
click at [915, 339] on label "Reno, NV" at bounding box center [1050, 332] width 304 height 20
click at [911, 335] on input "Reno, NV" at bounding box center [904, 328] width 13 height 13
checkbox input "true"
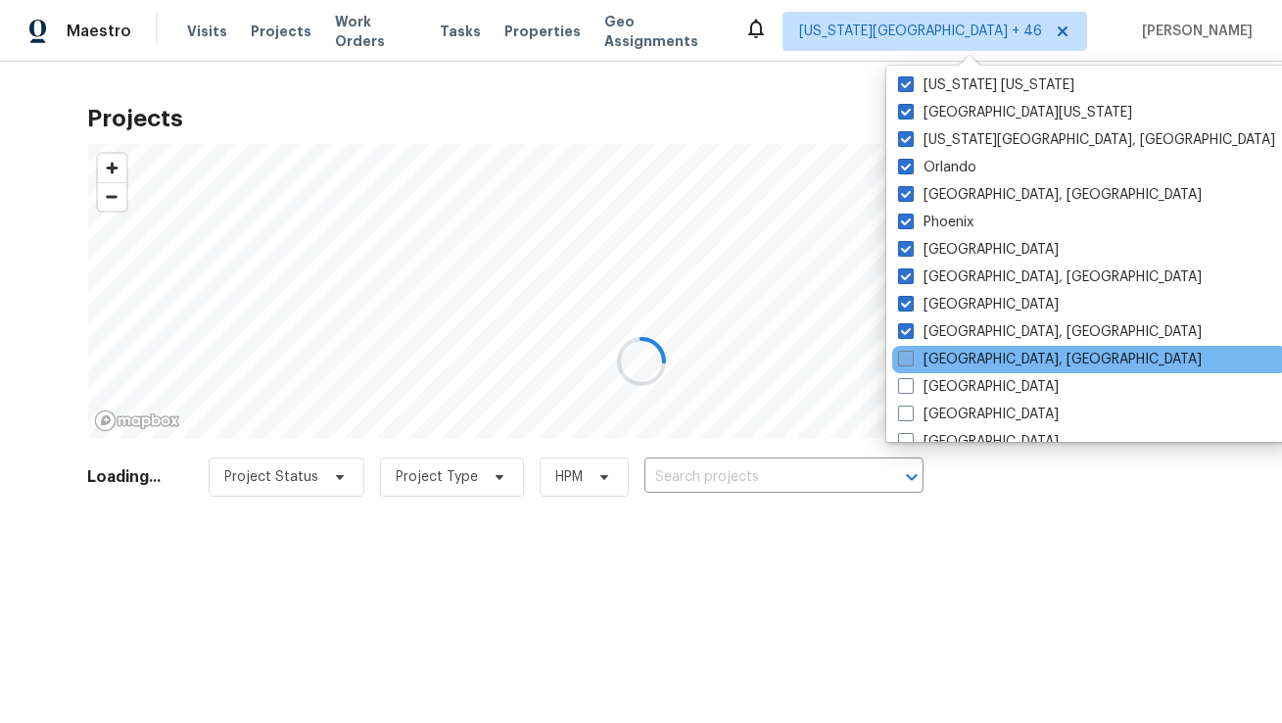
click at [914, 355] on label "Richmond, VA" at bounding box center [1050, 360] width 304 height 20
click at [911, 355] on input "Richmond, VA" at bounding box center [904, 356] width 13 height 13
checkbox input "true"
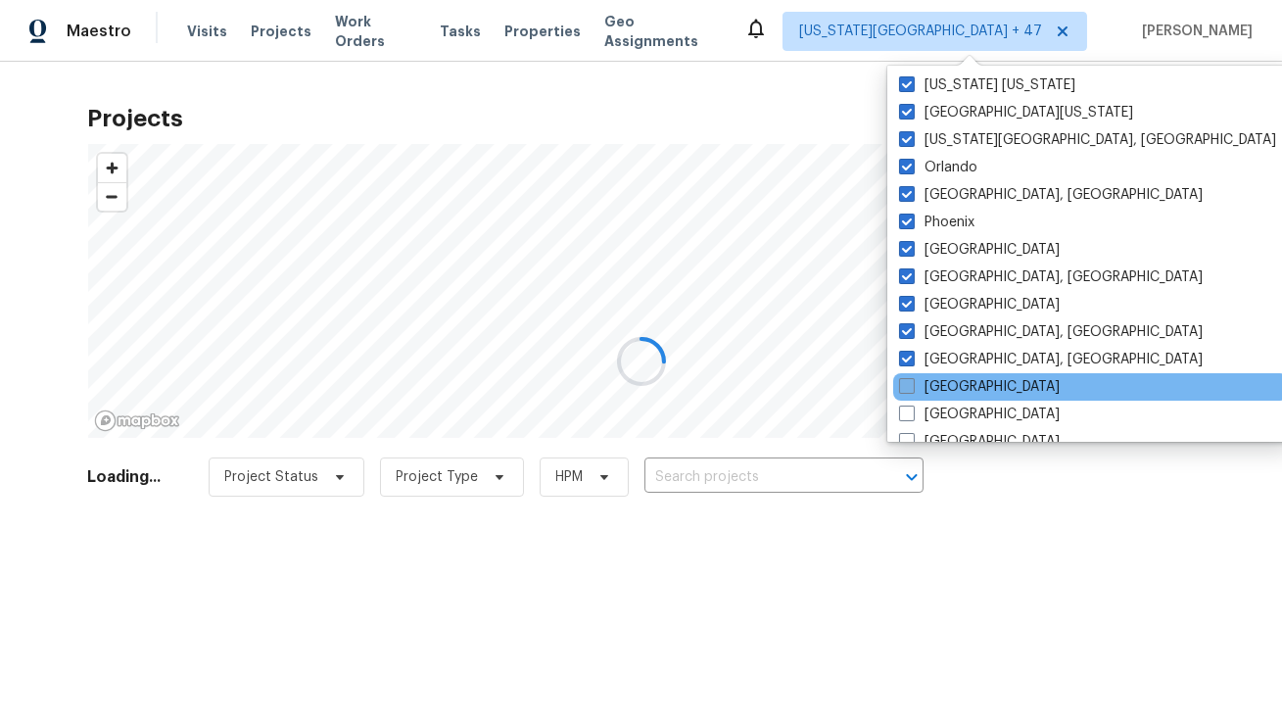
click at [912, 386] on span at bounding box center [907, 386] width 16 height 16
click at [912, 386] on input "Riverside" at bounding box center [905, 383] width 13 height 13
checkbox input "true"
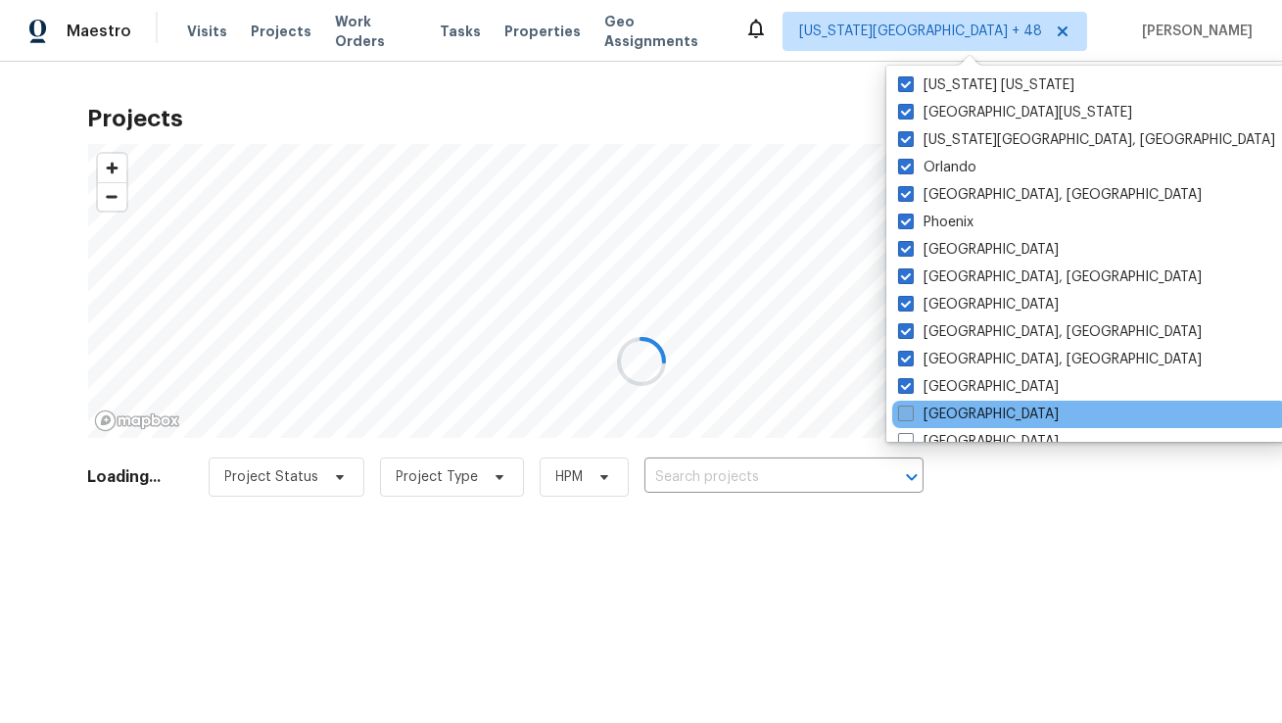
click at [911, 408] on span at bounding box center [906, 413] width 16 height 16
click at [911, 408] on input "Sacramento" at bounding box center [904, 410] width 13 height 13
checkbox input "true"
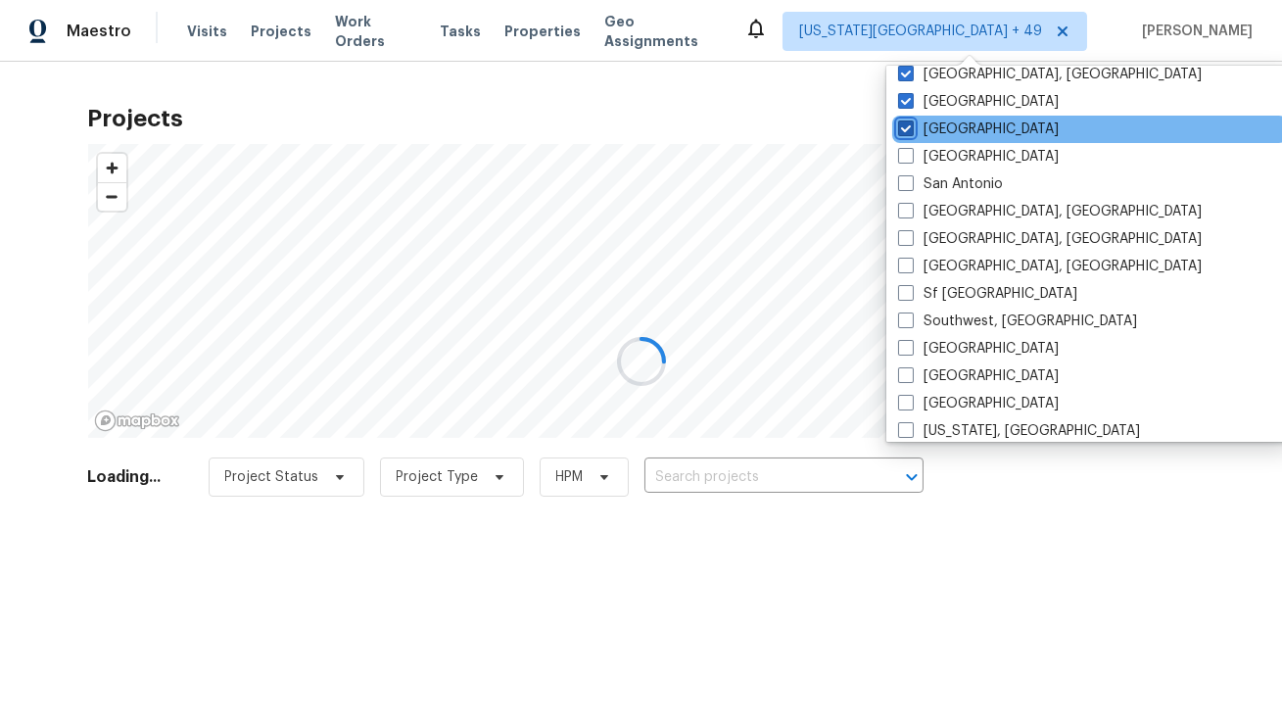
scroll to position [1311, 0]
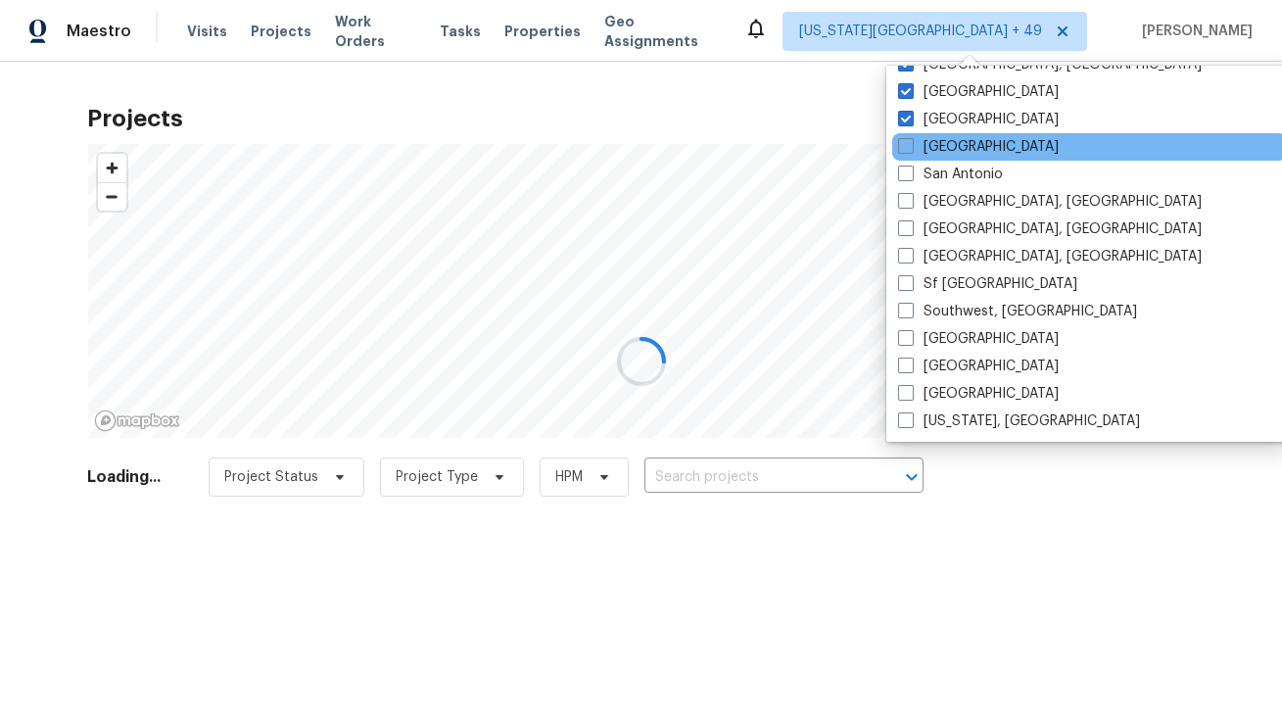
click at [908, 158] on div "Salt Lake City" at bounding box center [1089, 146] width 395 height 27
click at [905, 154] on label "Salt Lake City" at bounding box center [978, 147] width 161 height 20
click at [905, 150] on input "Salt Lake City" at bounding box center [904, 143] width 13 height 13
checkbox input "true"
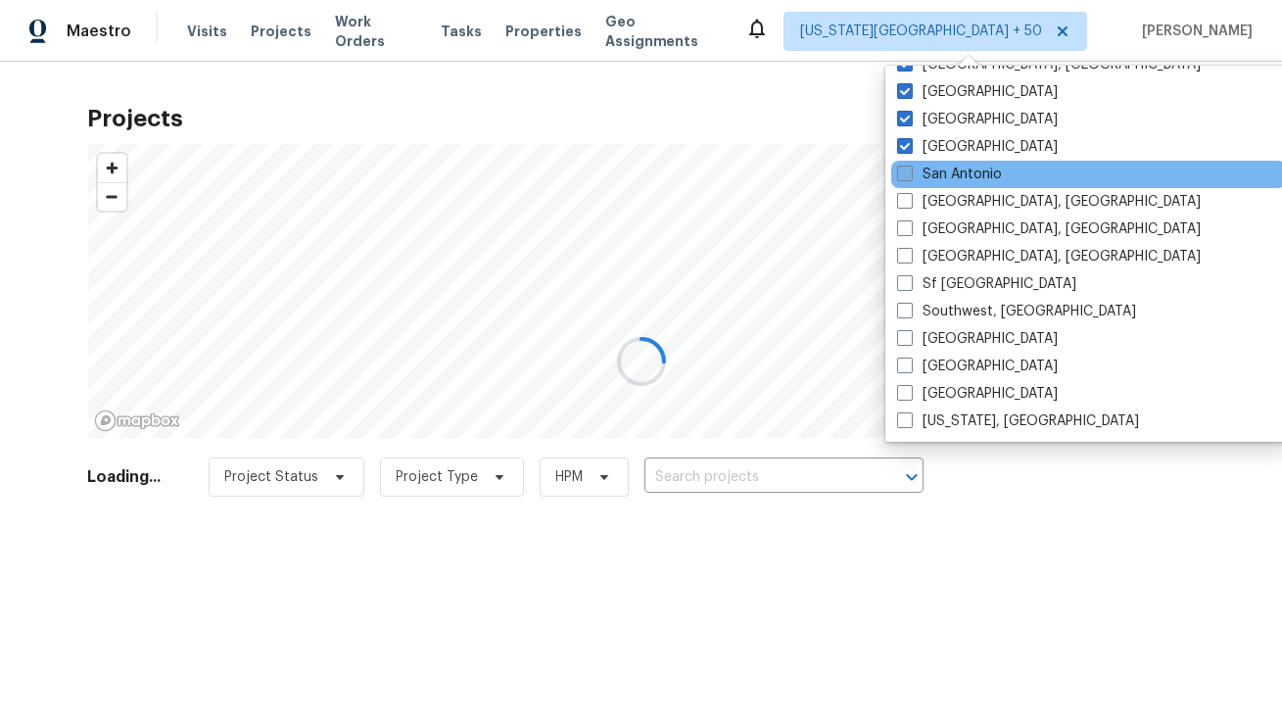
click at [905, 171] on span at bounding box center [905, 173] width 16 height 16
click at [905, 171] on input "San Antonio" at bounding box center [903, 170] width 13 height 13
checkbox input "true"
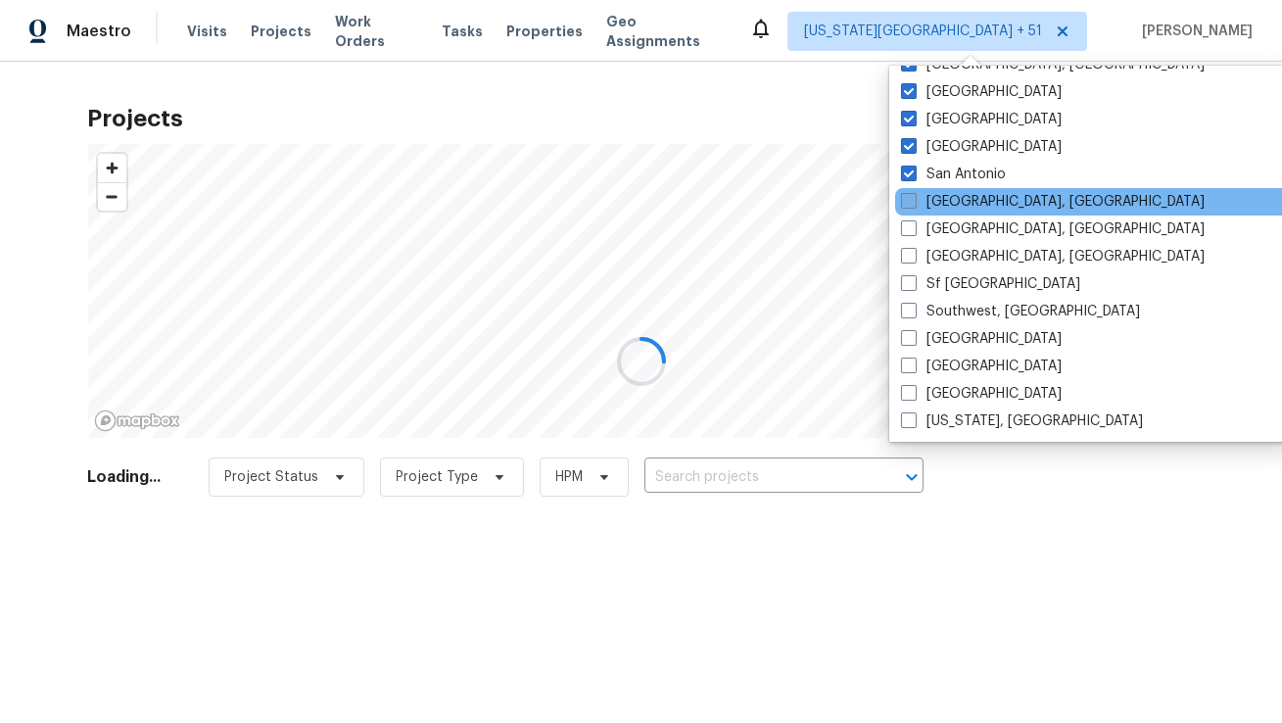
click at [909, 205] on span at bounding box center [909, 201] width 16 height 16
click at [909, 205] on input "San Diego, CA" at bounding box center [907, 198] width 13 height 13
checkbox input "true"
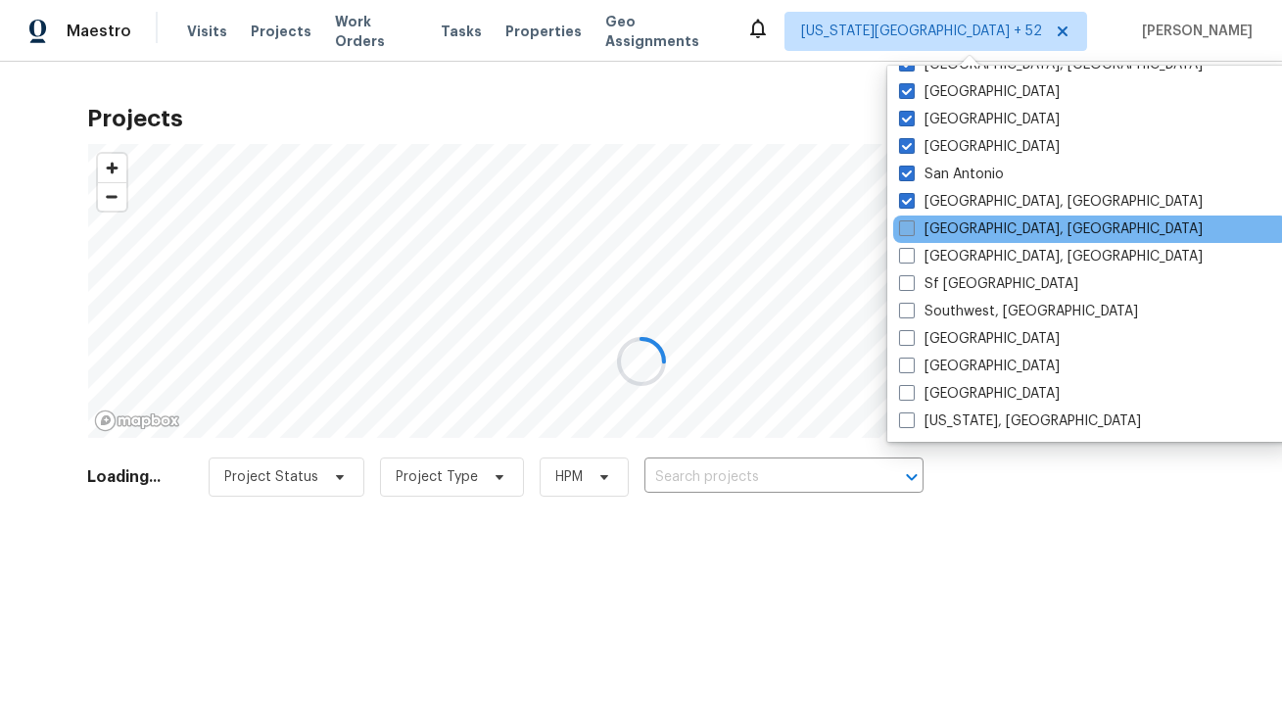
click at [912, 235] on label "Savannah, GA" at bounding box center [1051, 229] width 304 height 20
click at [912, 232] on input "Savannah, GA" at bounding box center [905, 225] width 13 height 13
checkbox input "true"
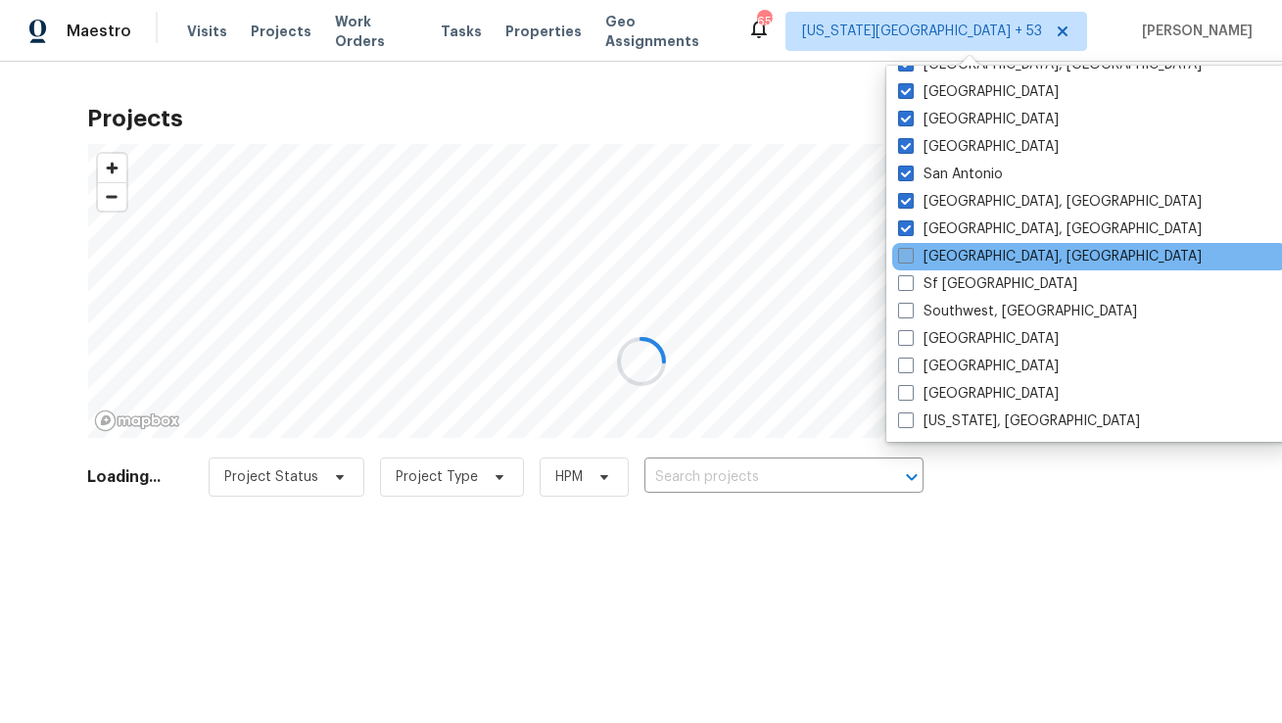
click at [912, 258] on span at bounding box center [906, 256] width 16 height 16
click at [911, 258] on input "Seattle, WA" at bounding box center [904, 253] width 13 height 13
checkbox input "true"
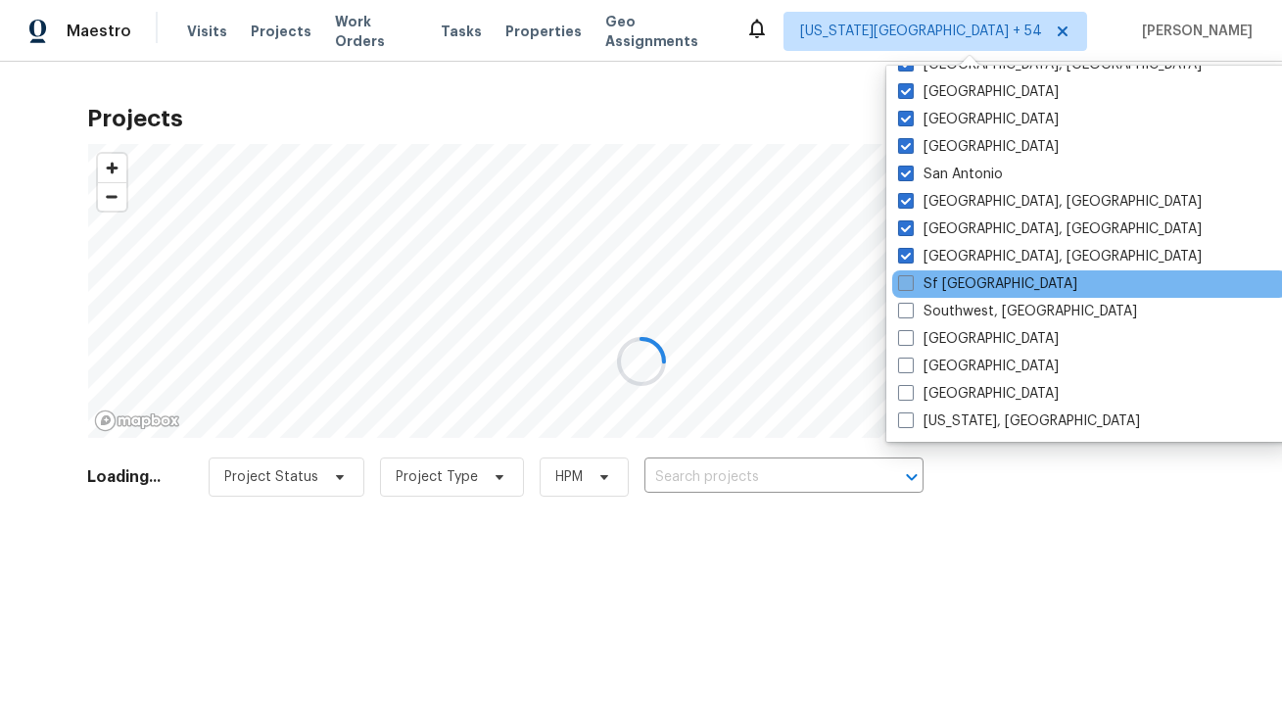
click at [910, 288] on span at bounding box center [906, 283] width 16 height 16
click at [910, 287] on input "Sf Bay Area" at bounding box center [904, 280] width 13 height 13
checkbox input "true"
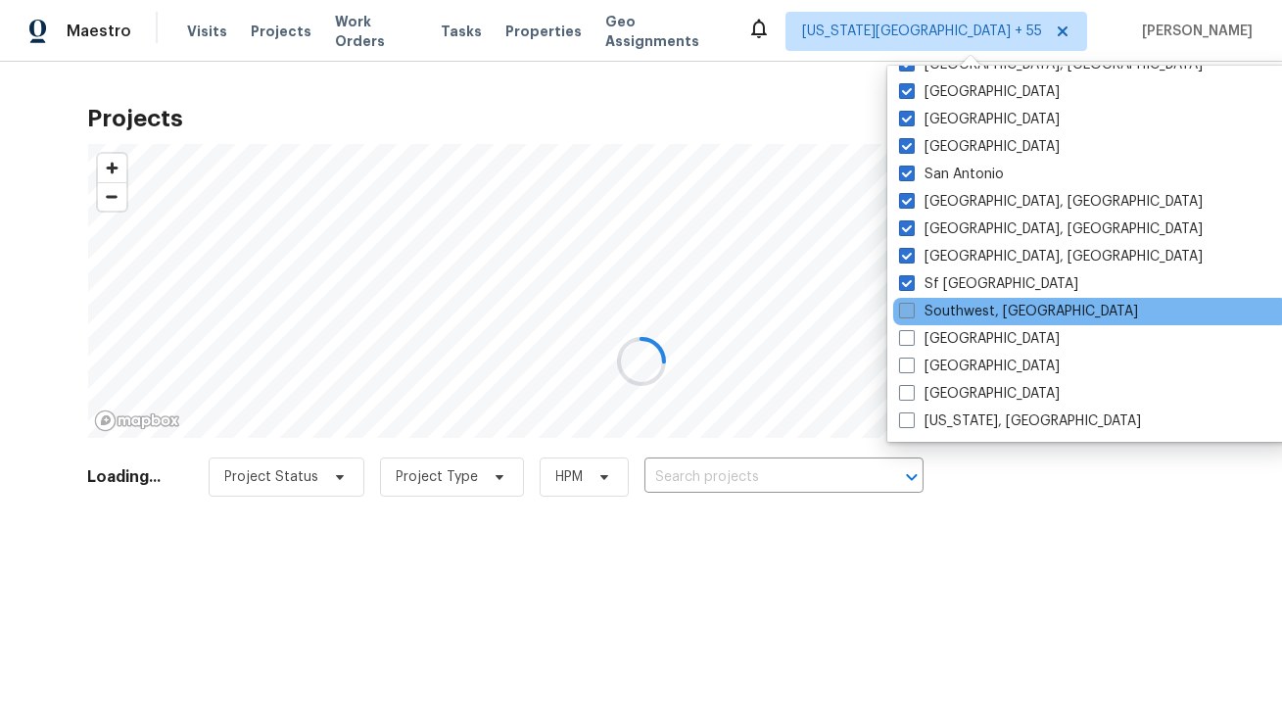
click at [914, 308] on span at bounding box center [907, 311] width 16 height 16
click at [912, 308] on input "Southwest, FL" at bounding box center [905, 308] width 13 height 13
checkbox input "true"
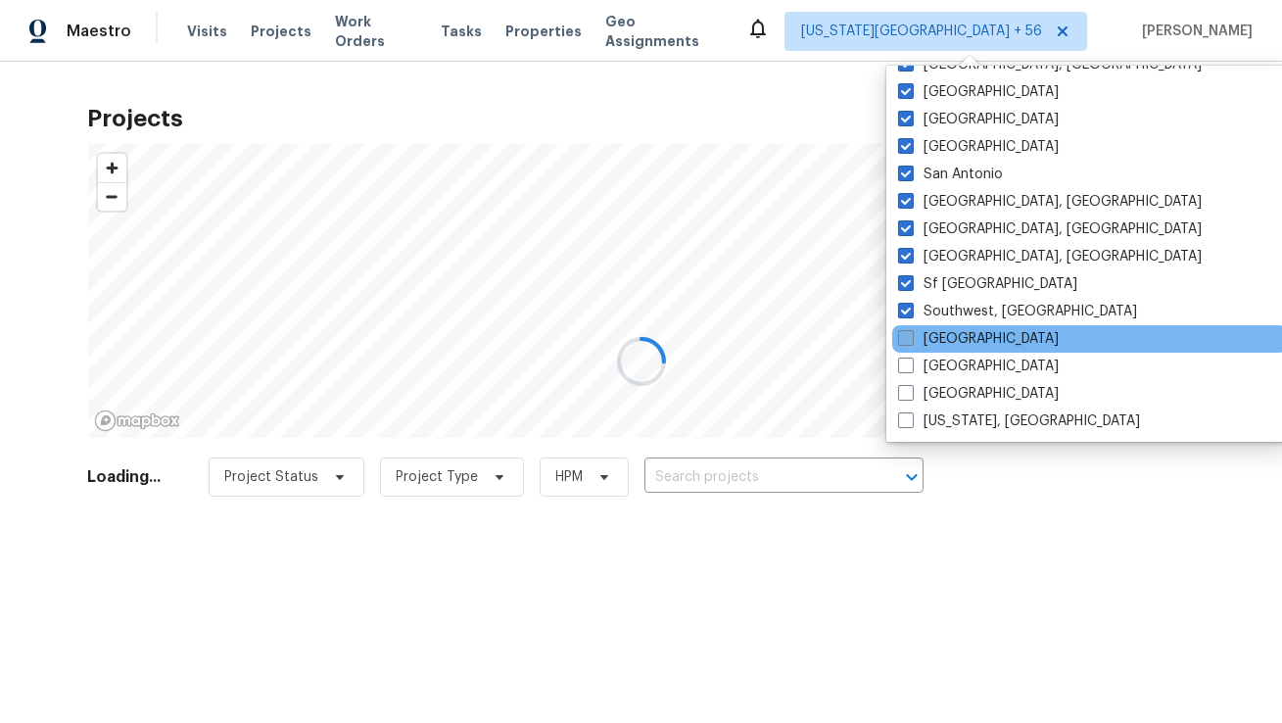
click at [913, 333] on span at bounding box center [906, 338] width 16 height 16
click at [911, 333] on input "St Louis" at bounding box center [904, 335] width 13 height 13
checkbox input "true"
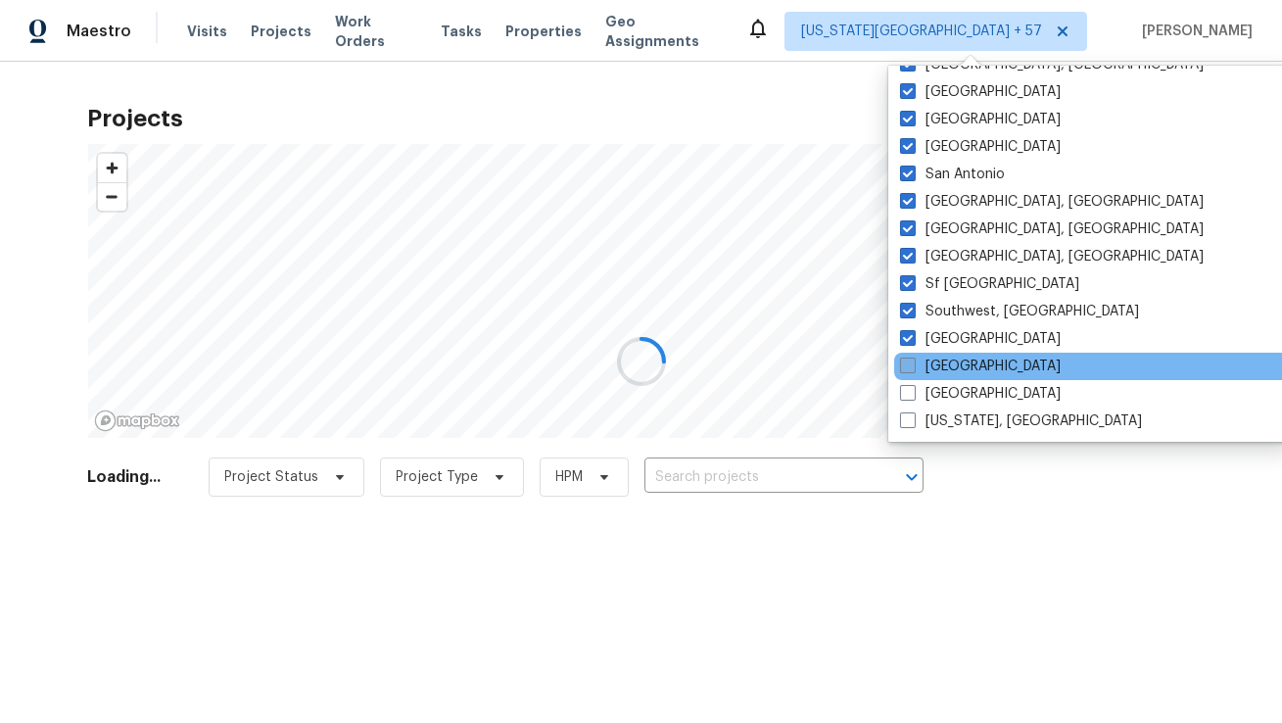
click at [911, 373] on label "Tampa" at bounding box center [980, 366] width 161 height 20
click at [911, 369] on input "Tampa" at bounding box center [906, 362] width 13 height 13
checkbox input "true"
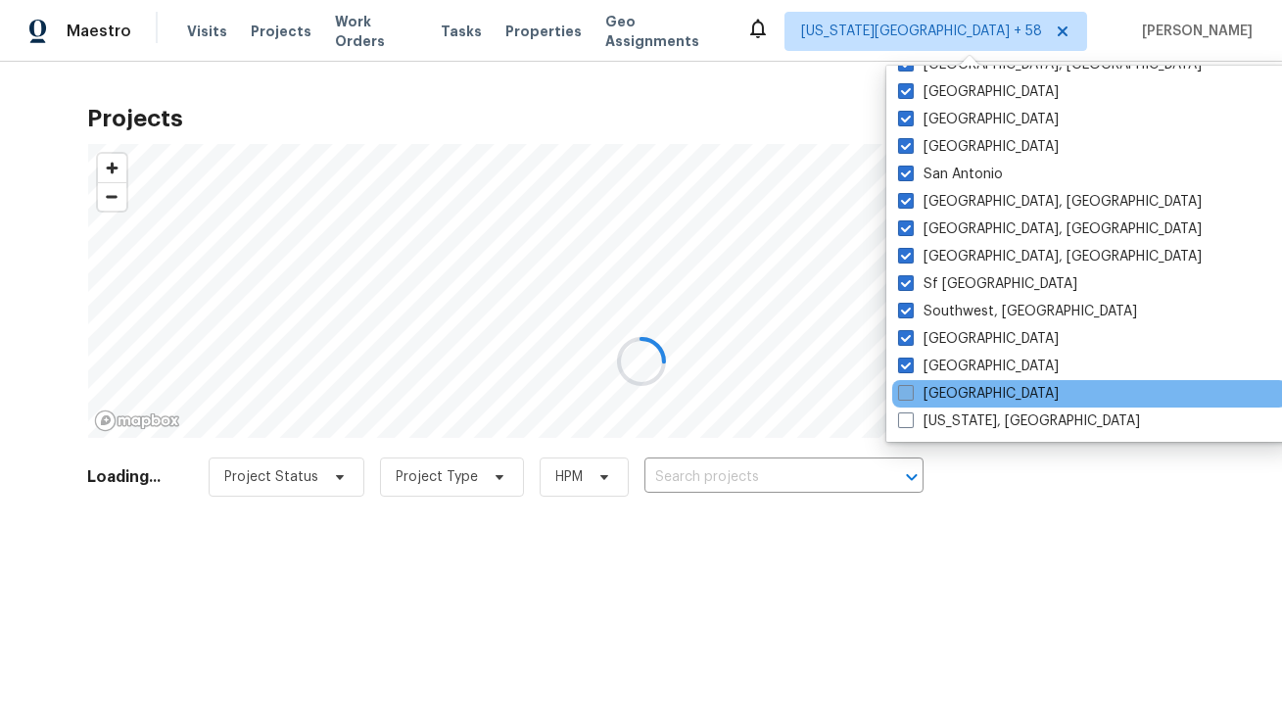
click at [911, 397] on span at bounding box center [906, 393] width 16 height 16
click at [911, 397] on input "Tucson" at bounding box center [904, 390] width 13 height 13
checkbox input "true"
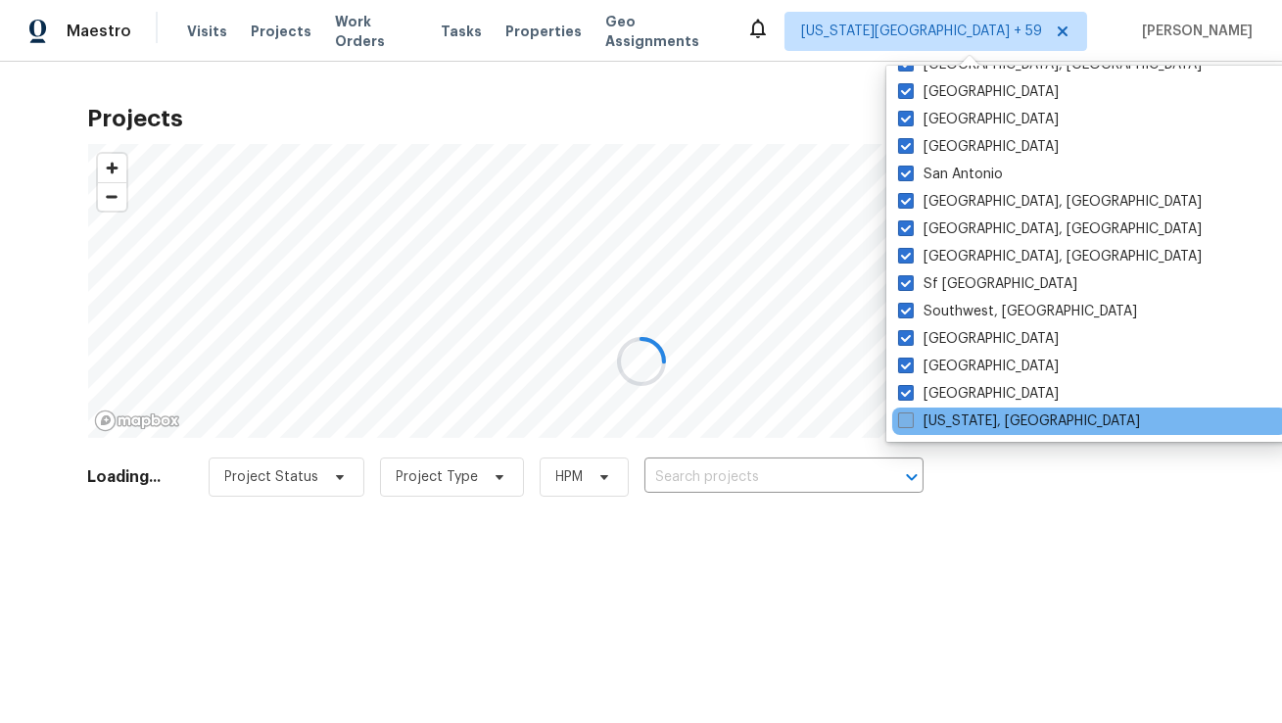
click at [910, 421] on span at bounding box center [906, 420] width 16 height 16
click at [910, 421] on input "Washington, DC" at bounding box center [904, 417] width 13 height 13
checkbox input "true"
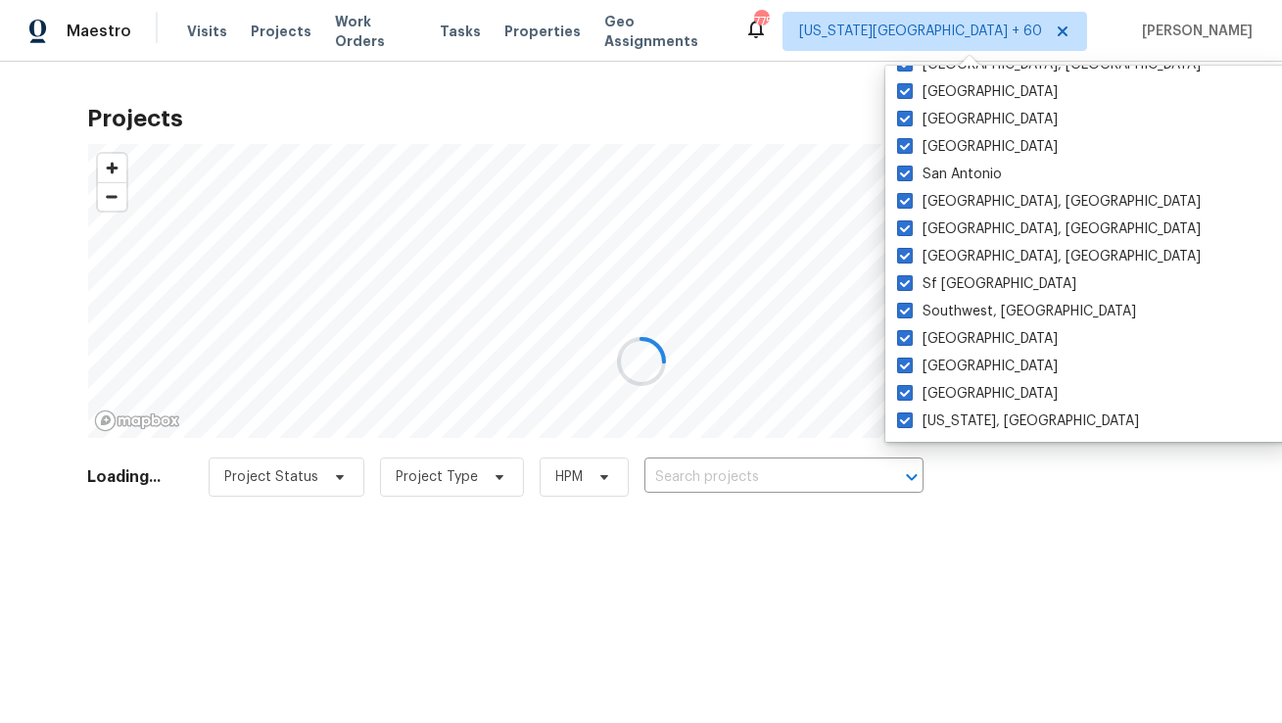
click at [964, 517] on div at bounding box center [641, 361] width 1282 height 723
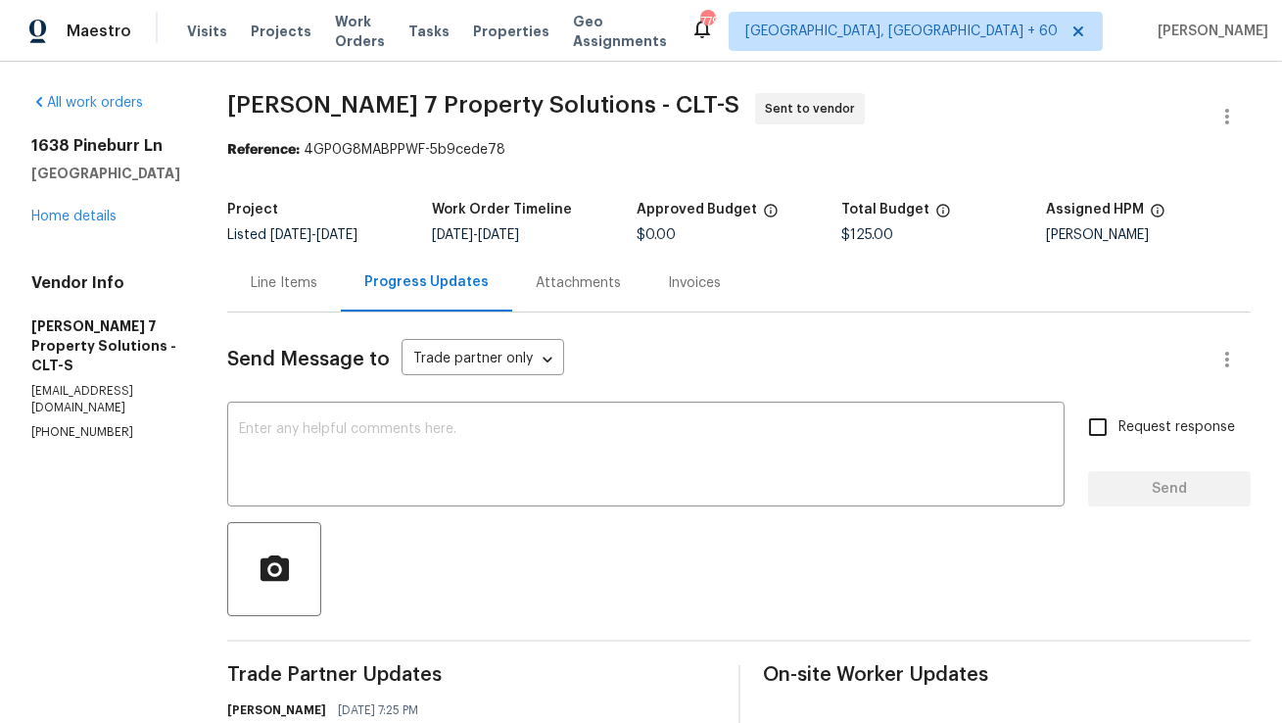
click at [94, 424] on p "[PHONE_NUMBER]" at bounding box center [105, 432] width 149 height 17
copy p "[PHONE_NUMBER]"
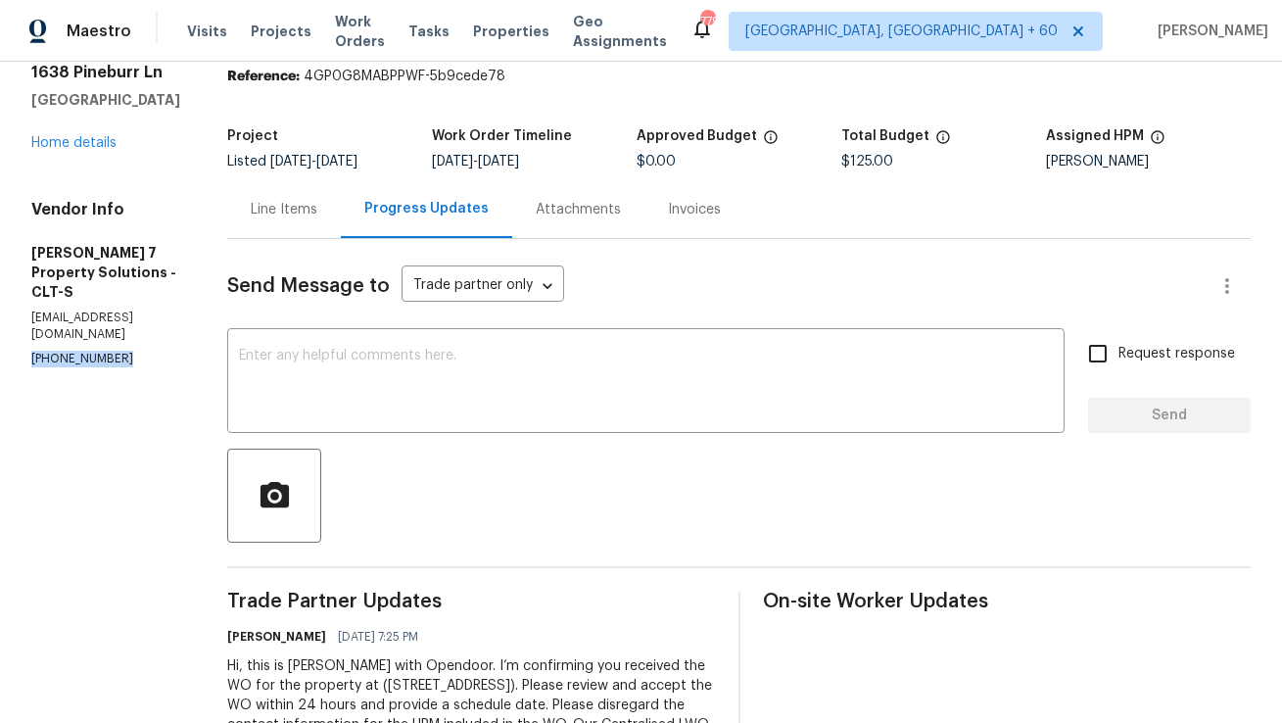
scroll to position [179, 0]
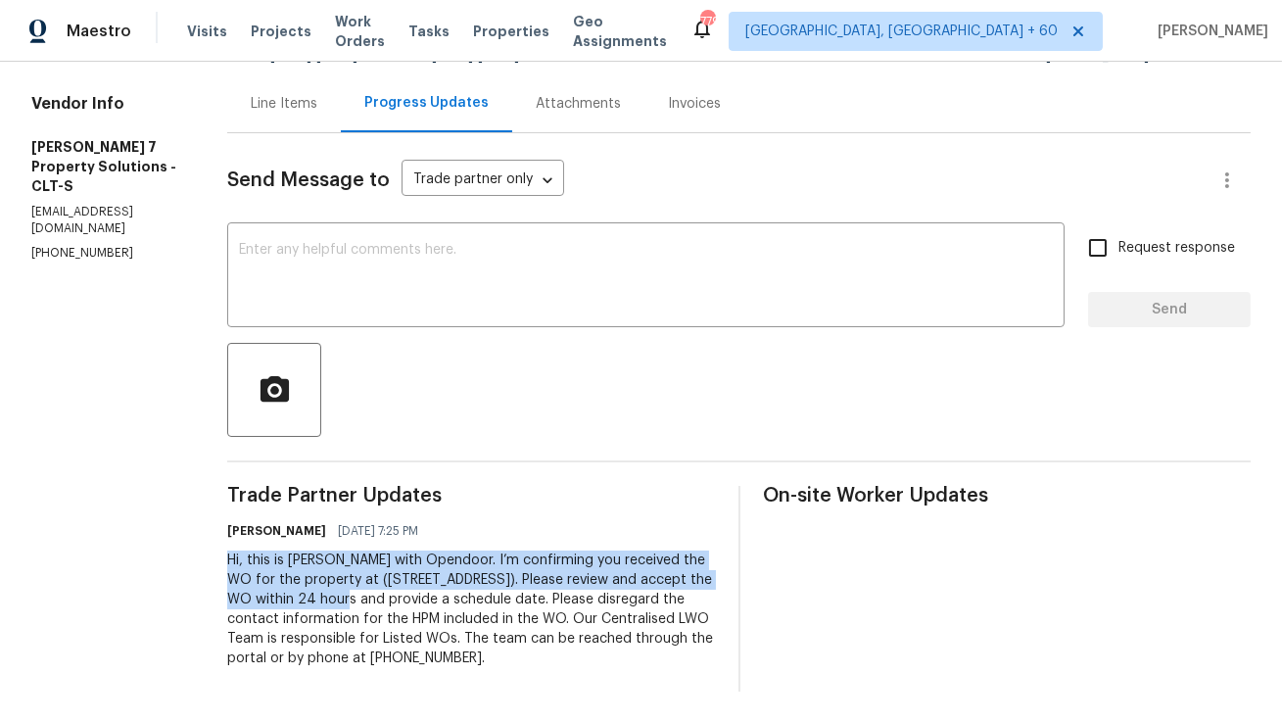
copy div "Hi, this is [PERSON_NAME] with Opendoor. I’m confirming you received the WO for…"
drag, startPoint x: 258, startPoint y: 560, endPoint x: 383, endPoint y: 593, distance: 129.7
click at [383, 593] on div "Hi, this is [PERSON_NAME] with Opendoor. I’m confirming you received the WO for…" at bounding box center [471, 608] width 488 height 117
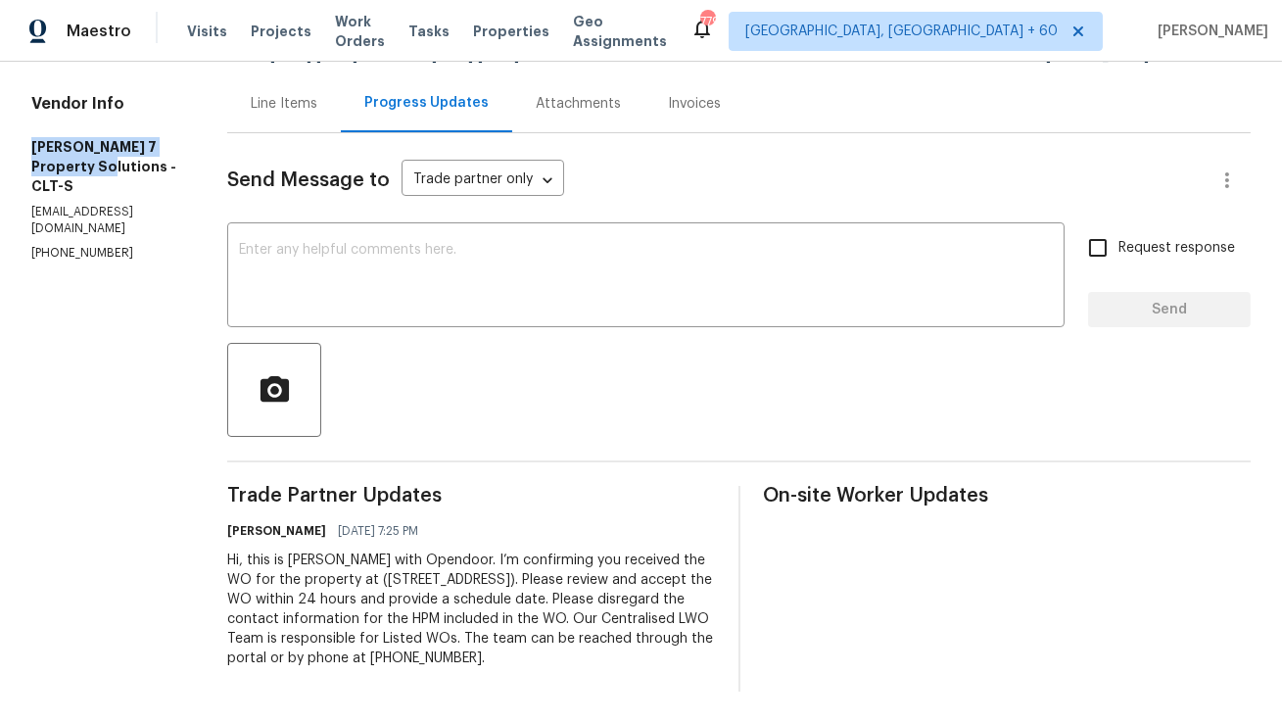
copy h5 "[PERSON_NAME] 7 Property Solutions"
drag, startPoint x: 30, startPoint y: 146, endPoint x: 212, endPoint y: 144, distance: 182.1
click at [212, 144] on div "All work orders [STREET_ADDRESS] Home details Vendor Info [PERSON_NAME] 7 Prope…" at bounding box center [641, 303] width 1282 height 840
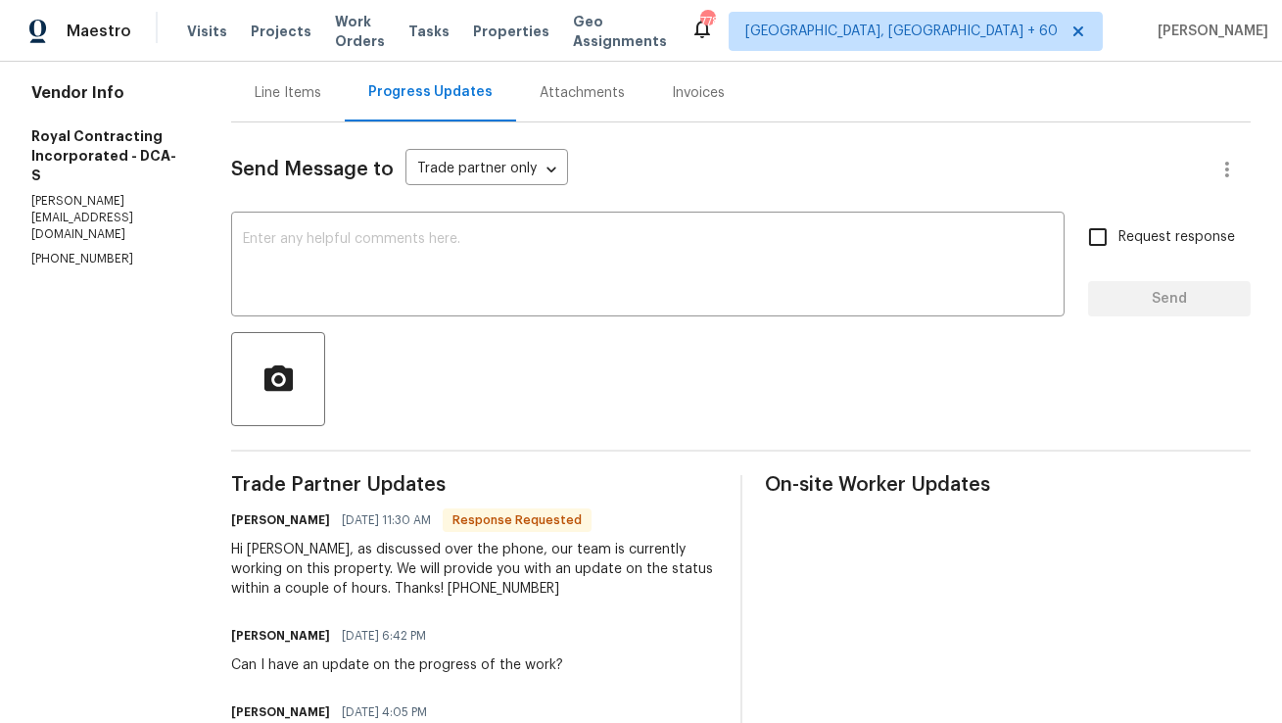
scroll to position [208, 0]
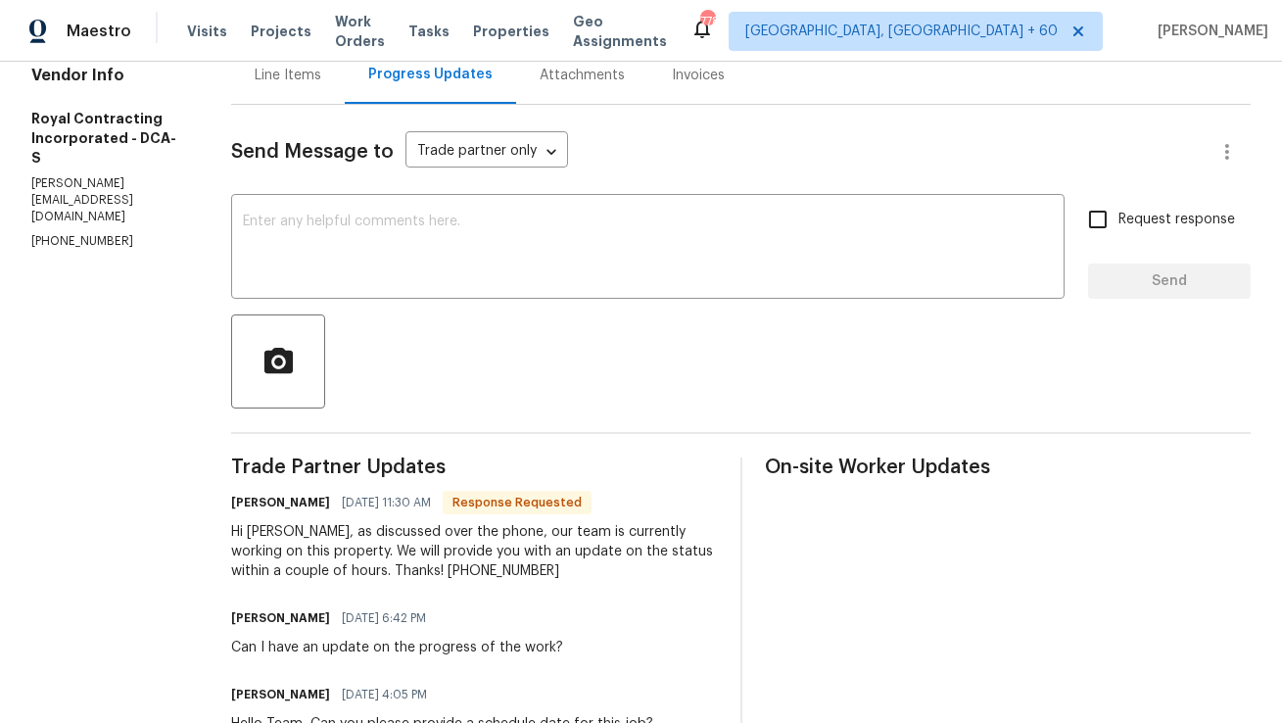
click at [527, 438] on div "Send Message to Trade partner only Trade partner only ​ x ​ Request response Se…" at bounding box center [740, 518] width 1019 height 826
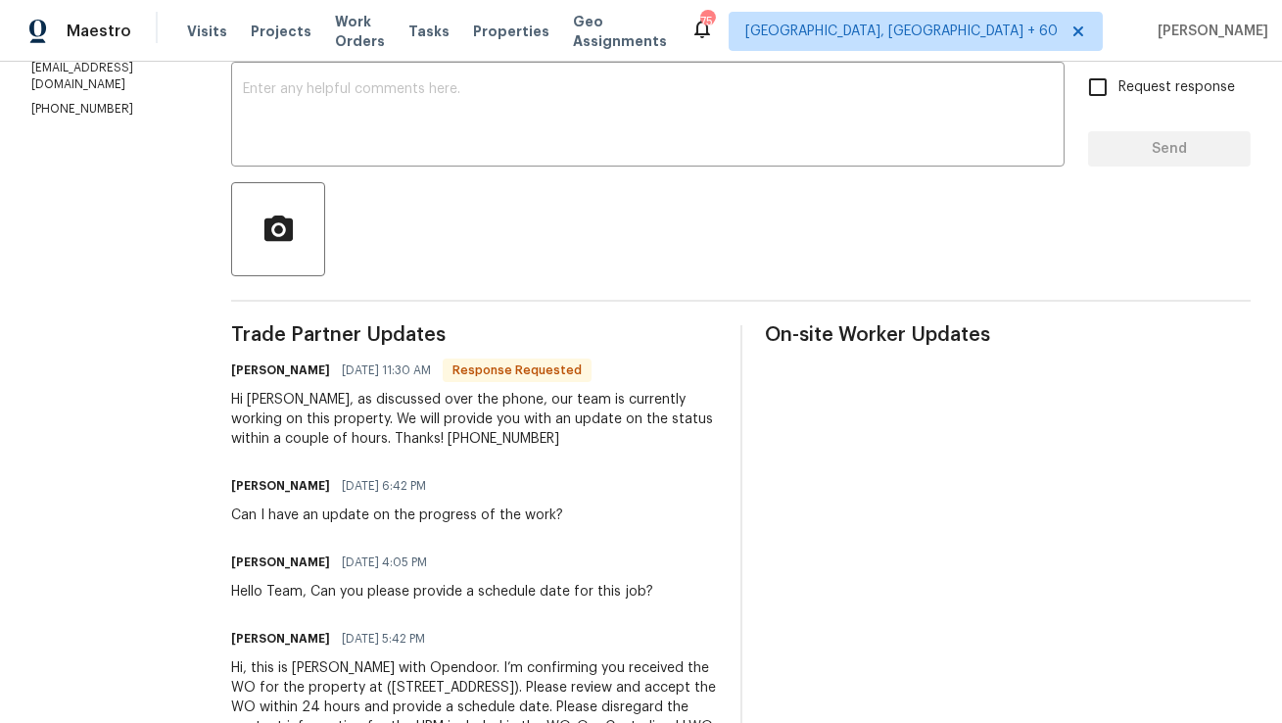
scroll to position [0, 0]
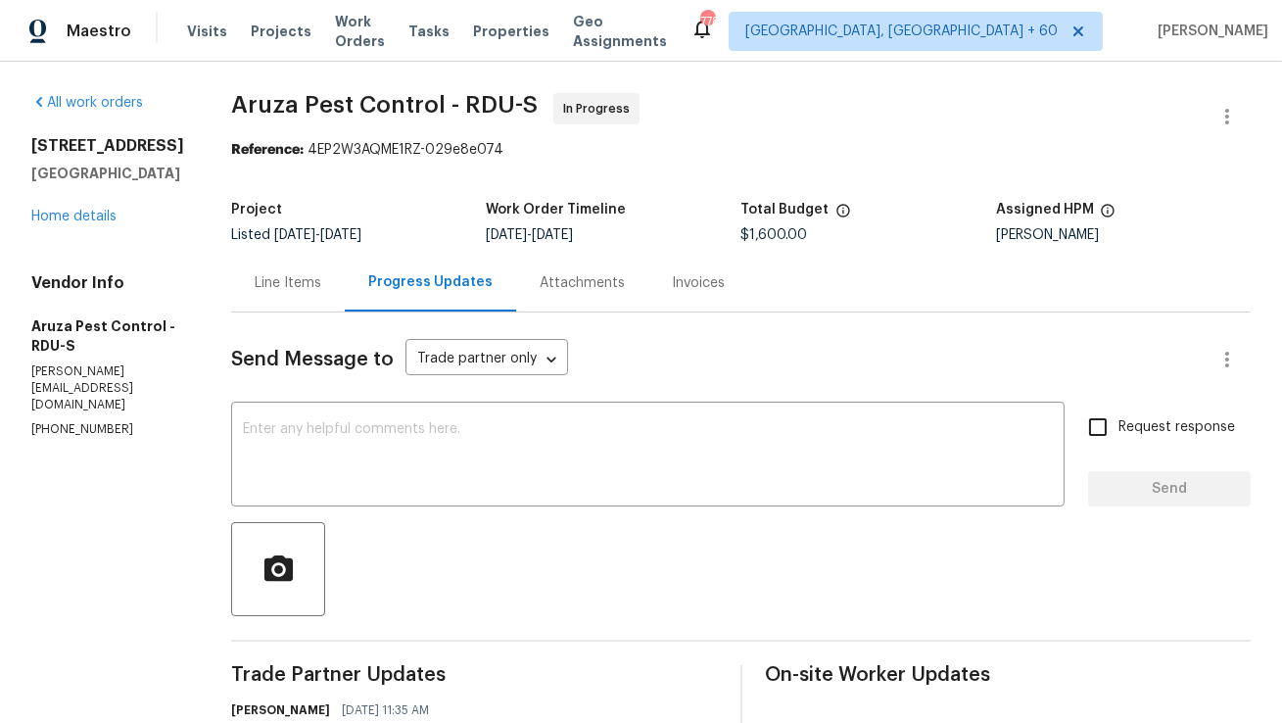
copy h2 "[GEOGRAPHIC_DATA]"
drag, startPoint x: 78, startPoint y: 145, endPoint x: 193, endPoint y: 148, distance: 114.6
copy span "Aruza"
drag, startPoint x: 236, startPoint y: 105, endPoint x: 297, endPoint y: 105, distance: 60.7
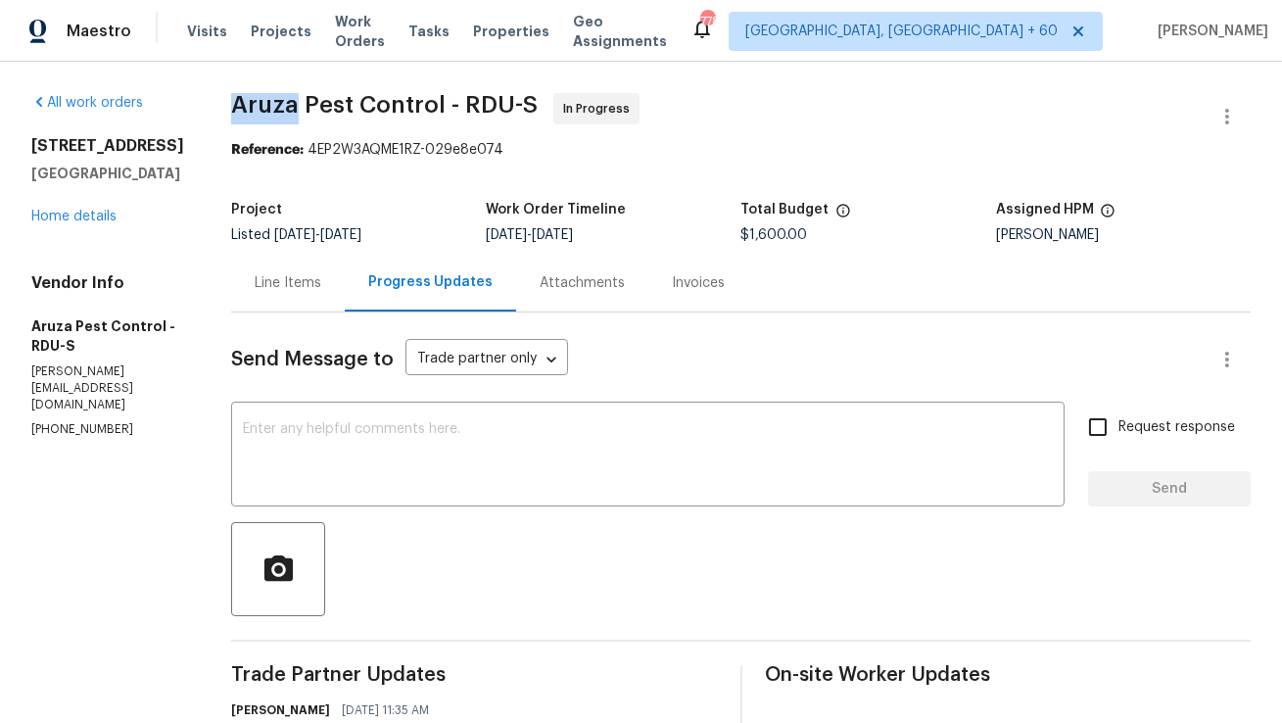
click at [297, 105] on span "Aruza Pest Control - RDU-S" at bounding box center [384, 104] width 306 height 23
click at [66, 421] on p "(980) 890-7074" at bounding box center [107, 429] width 153 height 17
copy p "(980) 890-7074"
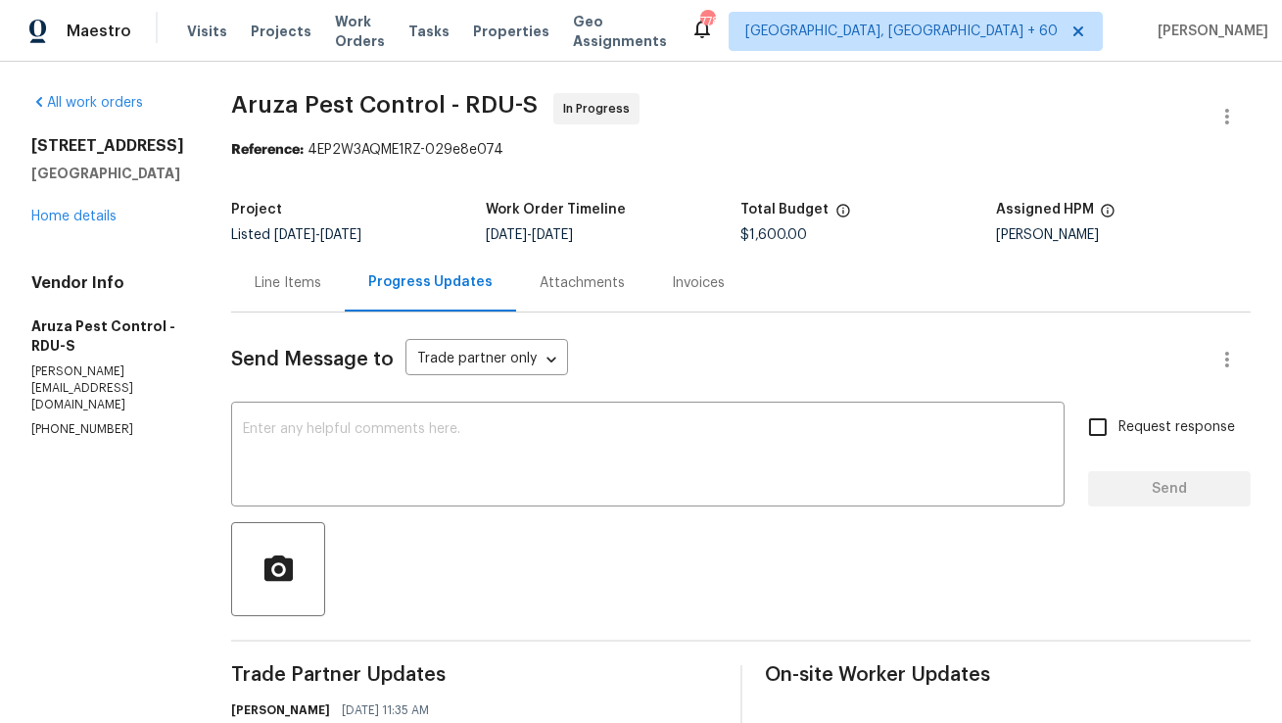
click at [303, 282] on div "Line Items" at bounding box center [288, 283] width 67 height 20
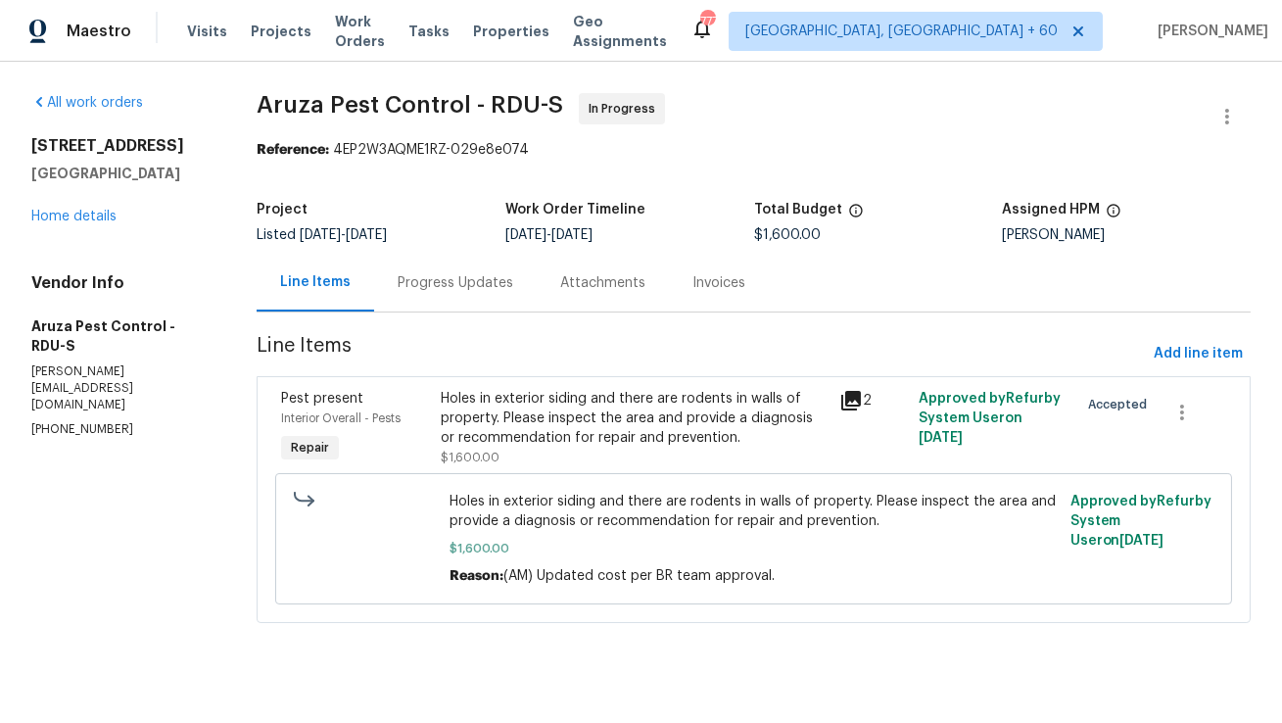
click at [499, 247] on div "Project Listed 8/4/2025 - 8/6/2025 Work Order Timeline 8/4/2025 - 8/6/2025 Tota…" at bounding box center [754, 222] width 994 height 63
click at [480, 273] on div "Progress Updates" at bounding box center [456, 283] width 116 height 20
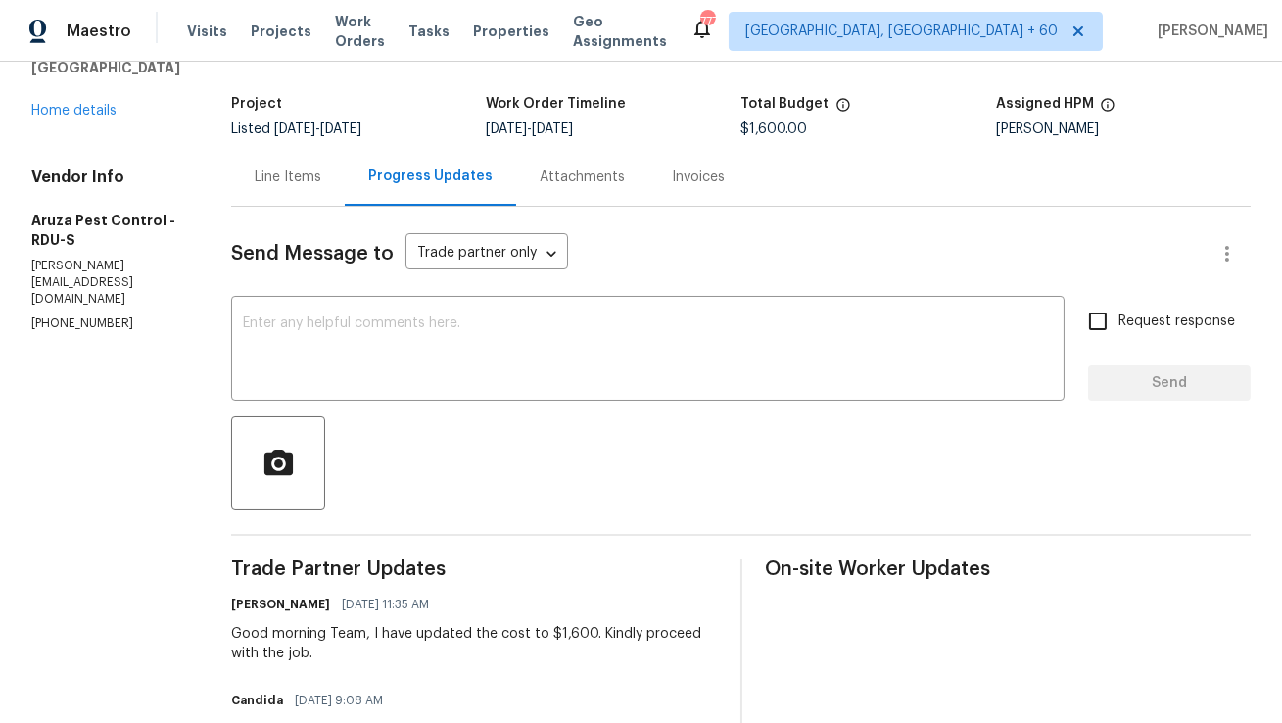
scroll to position [91, 0]
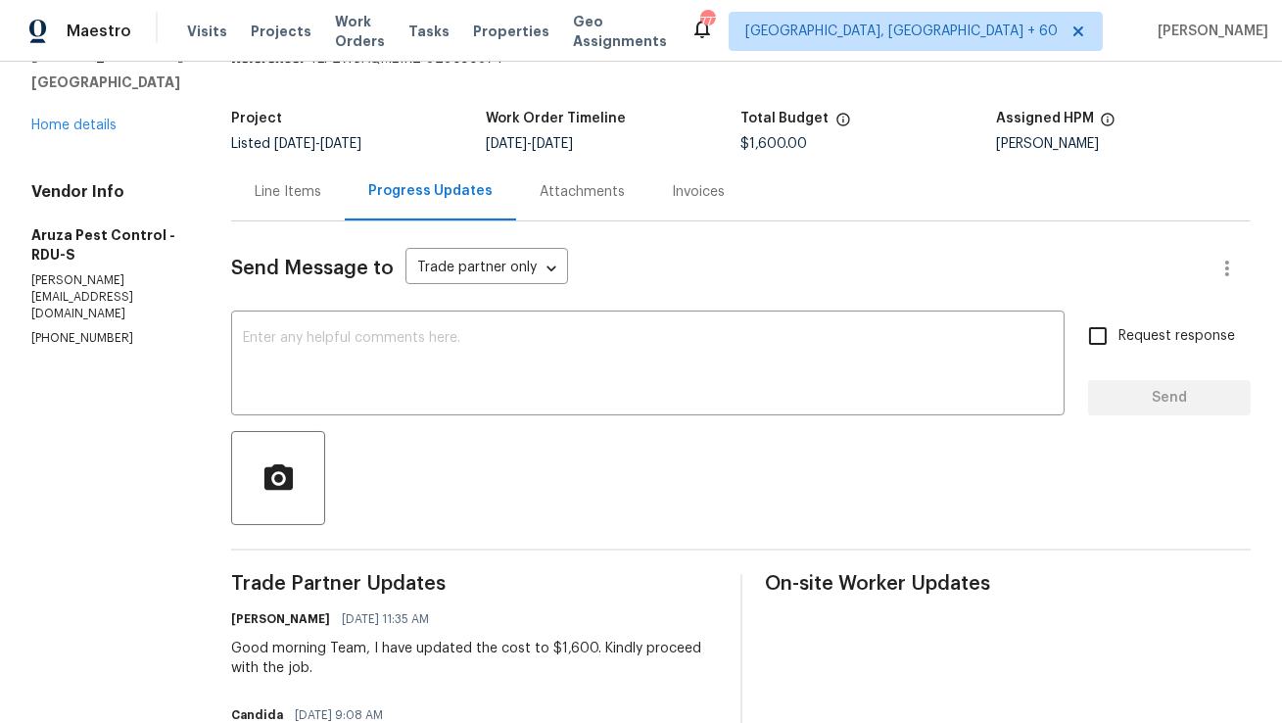
click at [154, 284] on p "c.rodriguez@aruzapest.com" at bounding box center [107, 297] width 153 height 50
copy p "c.rodriguez@aruzapest.com"
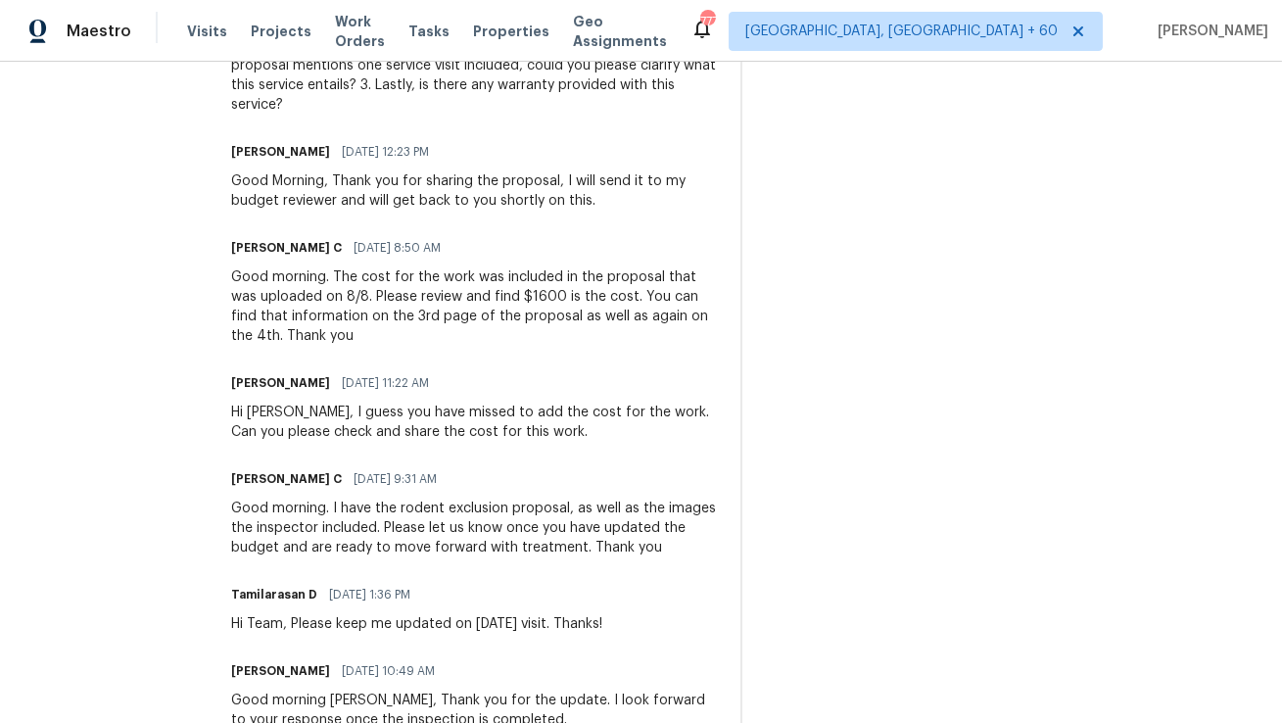
scroll to position [1238, 0]
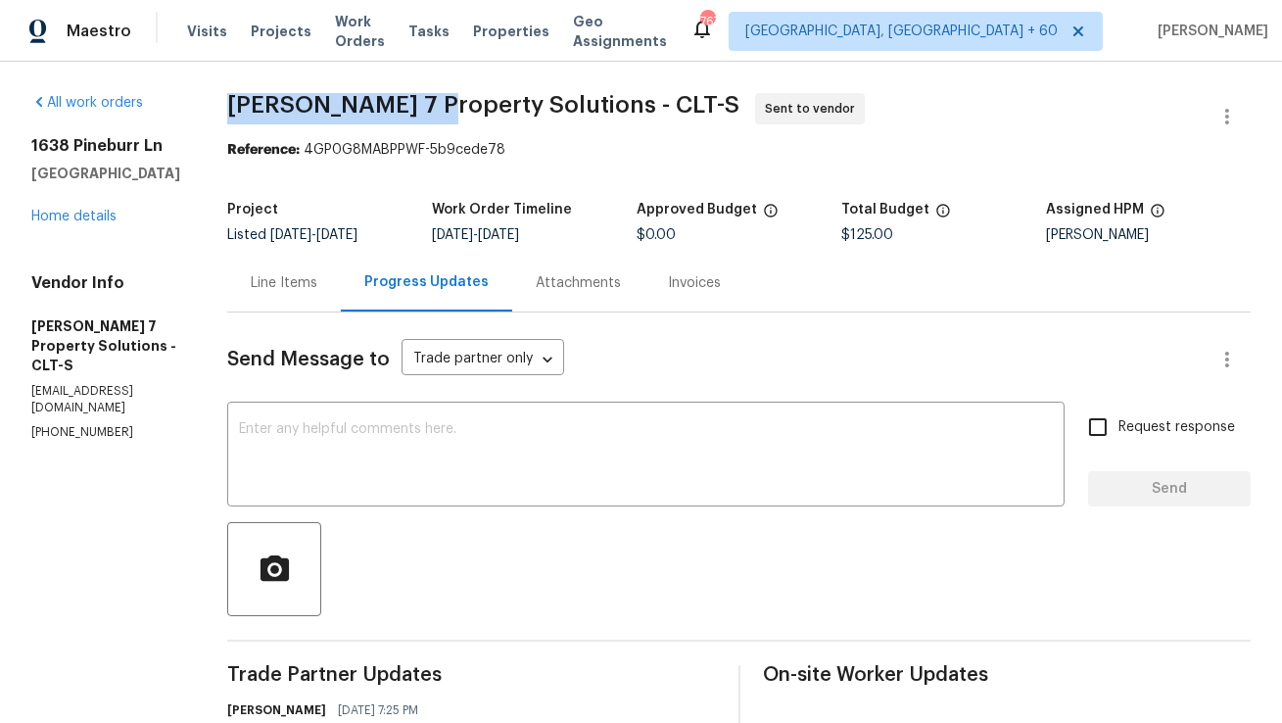
copy span "[PERSON_NAME] 7 Property"
drag, startPoint x: 259, startPoint y: 103, endPoint x: 443, endPoint y: 97, distance: 183.2
click at [443, 97] on span "[PERSON_NAME] 7 Property Solutions - CLT-S" at bounding box center [483, 104] width 512 height 23
click at [67, 383] on p "[EMAIL_ADDRESS][DOMAIN_NAME]" at bounding box center [105, 399] width 149 height 33
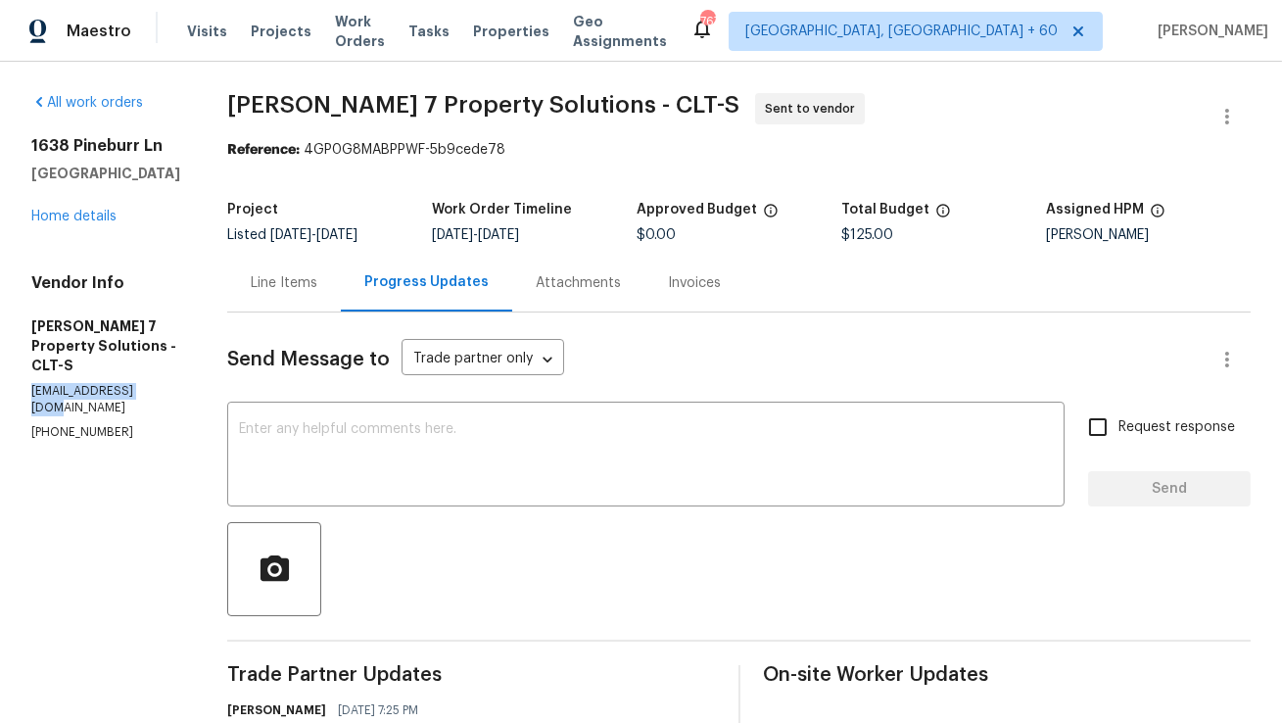
click at [67, 383] on p "[EMAIL_ADDRESS][DOMAIN_NAME]" at bounding box center [105, 399] width 149 height 33
copy p "[EMAIL_ADDRESS][DOMAIN_NAME]"
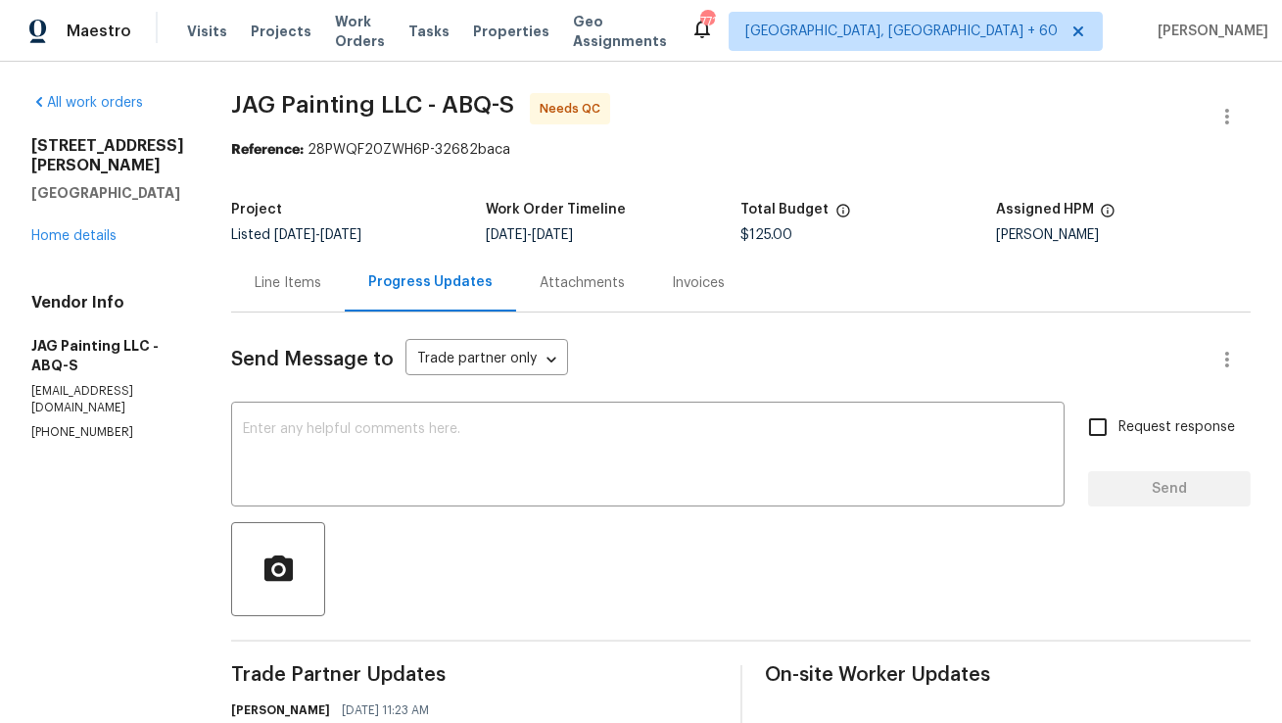
click at [97, 407] on p "jagpaintingabq@gmail.com" at bounding box center [107, 399] width 153 height 33
copy p "jagpaintingabq@gmail.com"
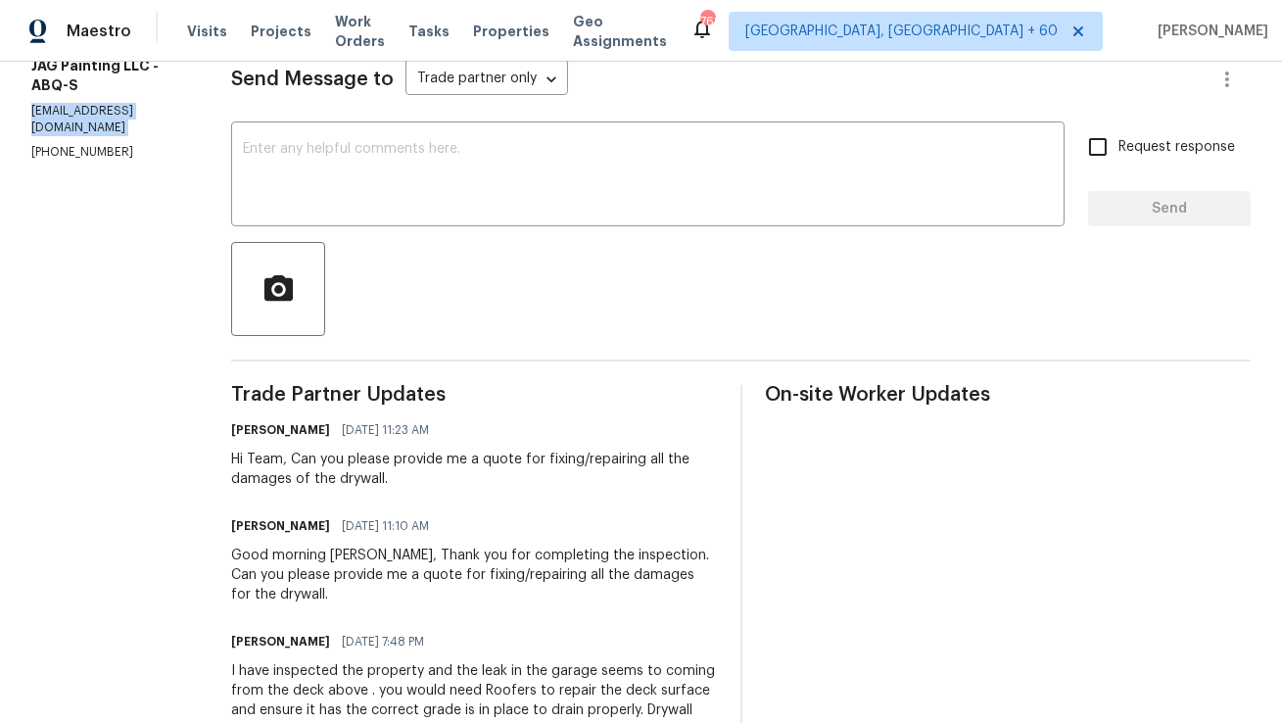
scroll to position [289, 0]
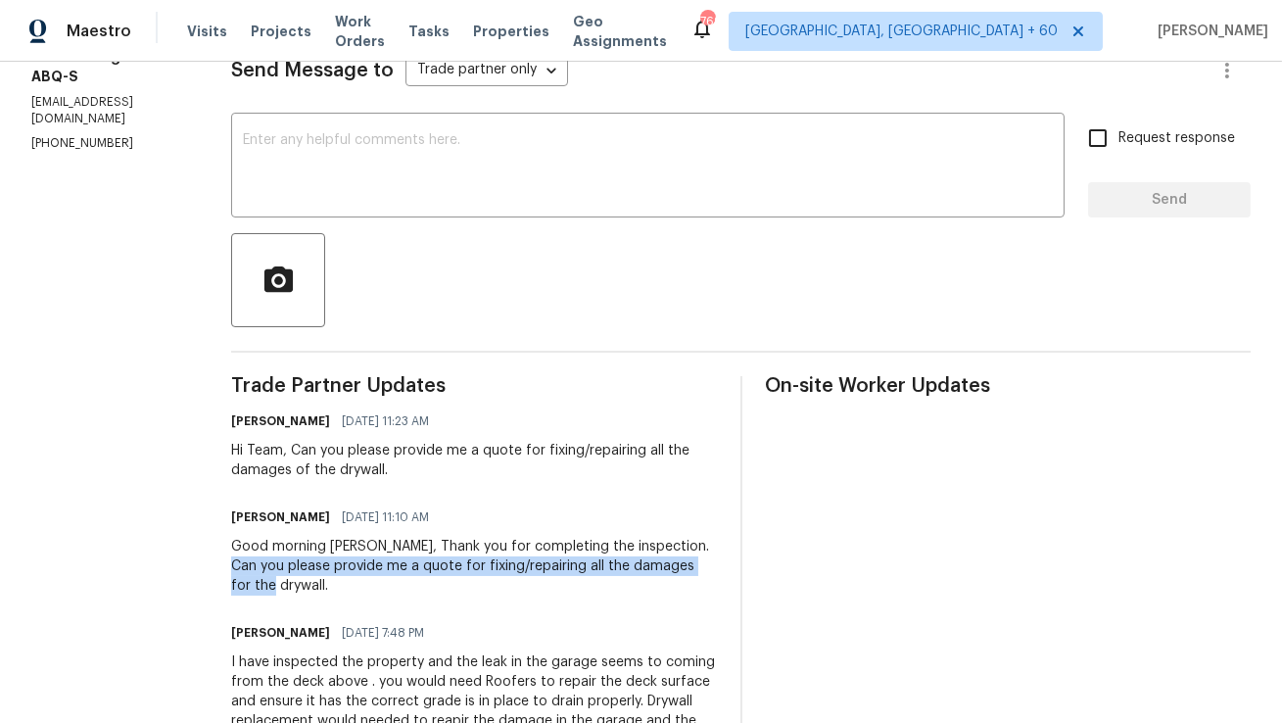
drag, startPoint x: 231, startPoint y: 565, endPoint x: 304, endPoint y: 587, distance: 75.9
click at [304, 587] on div "Good morning Juan, Thank you for completing the inspection. Can you please prov…" at bounding box center [474, 566] width 486 height 59
copy div "please provide me a quote for fixing/repairing all the damages for the drywall."
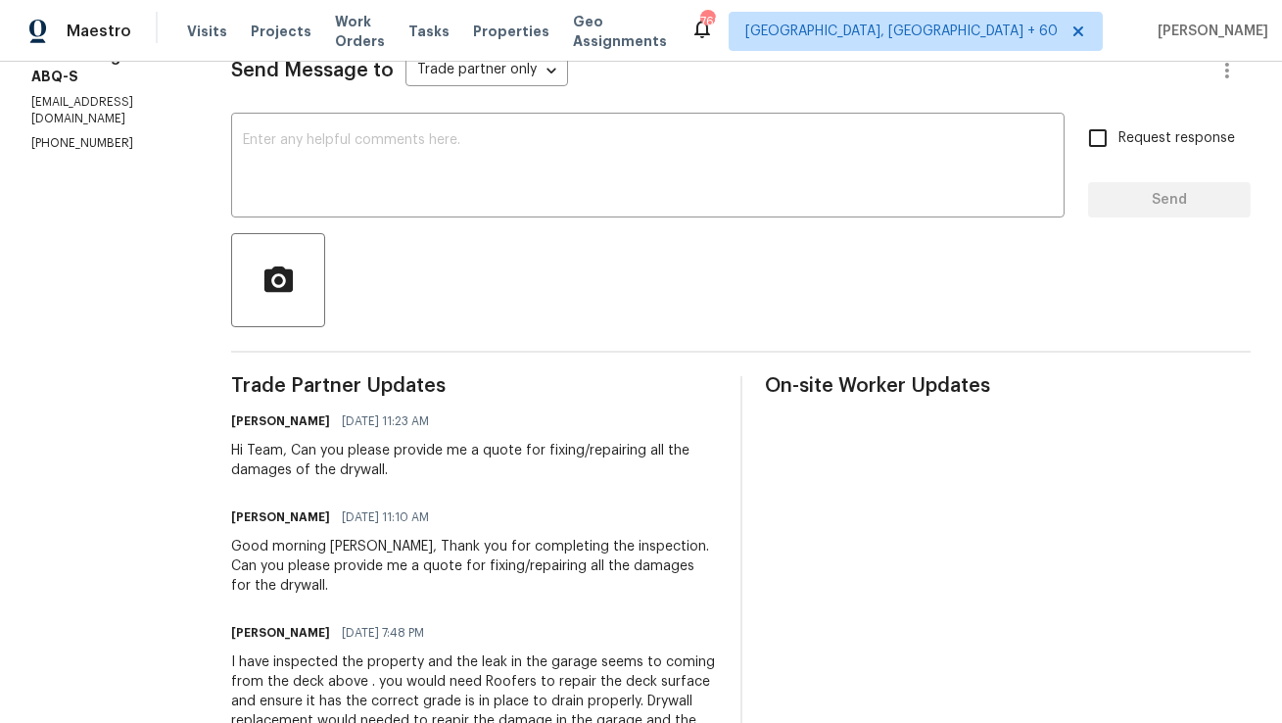
click at [399, 584] on div "Good morning Juan, Thank you for completing the inspection. Can you please prov…" at bounding box center [474, 566] width 486 height 59
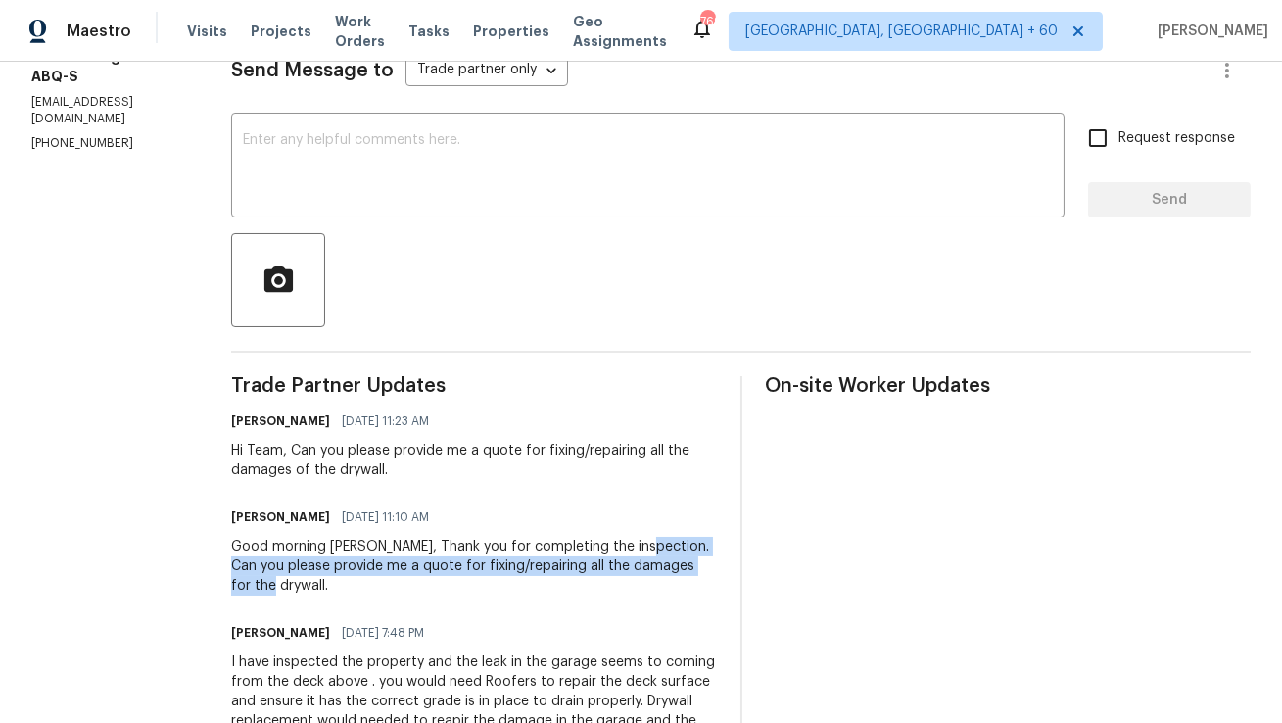
copy div "Can you please provide me a quote for fixing/repairing all the damages for the …"
drag, startPoint x: 632, startPoint y: 546, endPoint x: 630, endPoint y: 582, distance: 35.3
click at [630, 582] on div "Good morning Juan, Thank you for completing the inspection. Can you please prov…" at bounding box center [474, 566] width 486 height 59
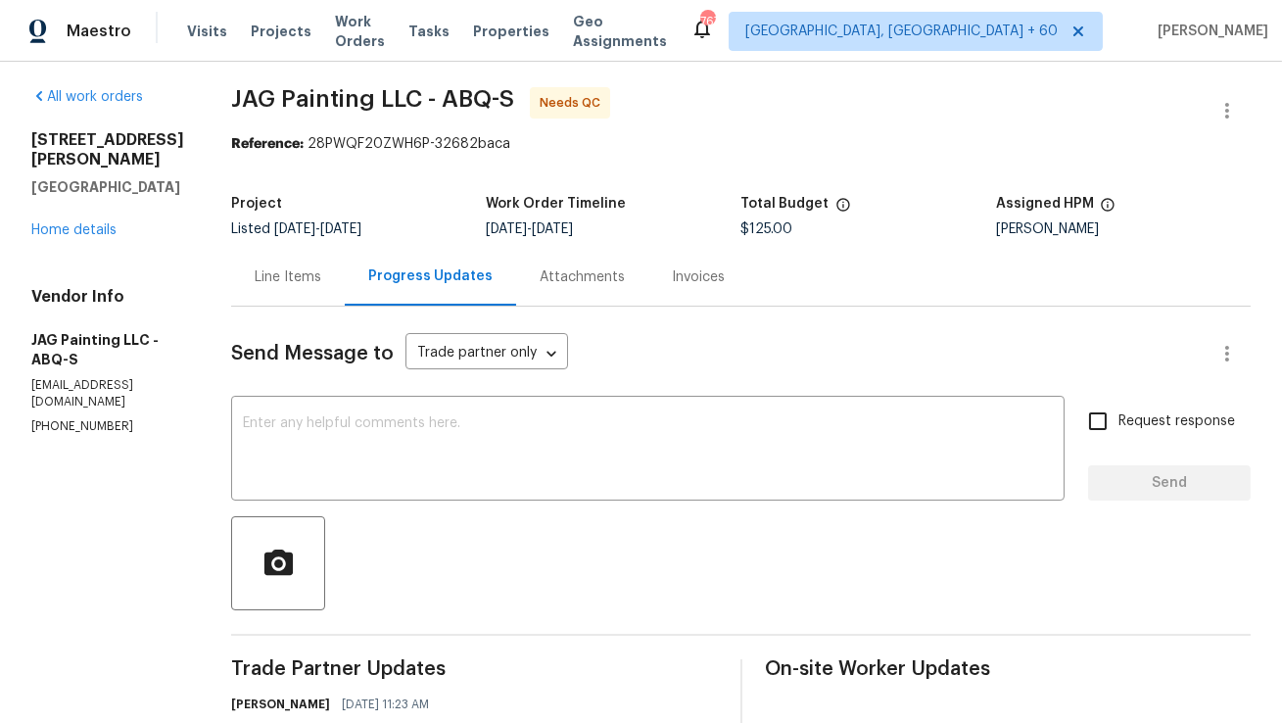
scroll to position [0, 0]
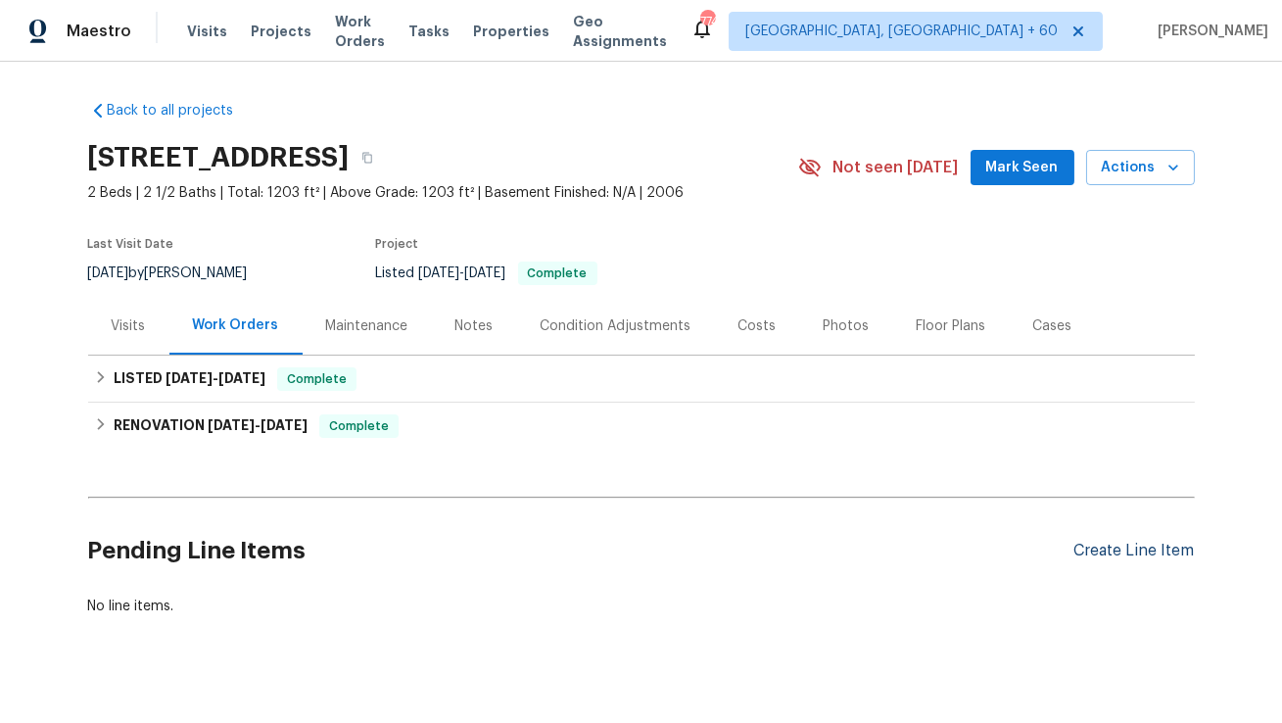
click at [1128, 559] on div "Create Line Item" at bounding box center [1134, 550] width 120 height 19
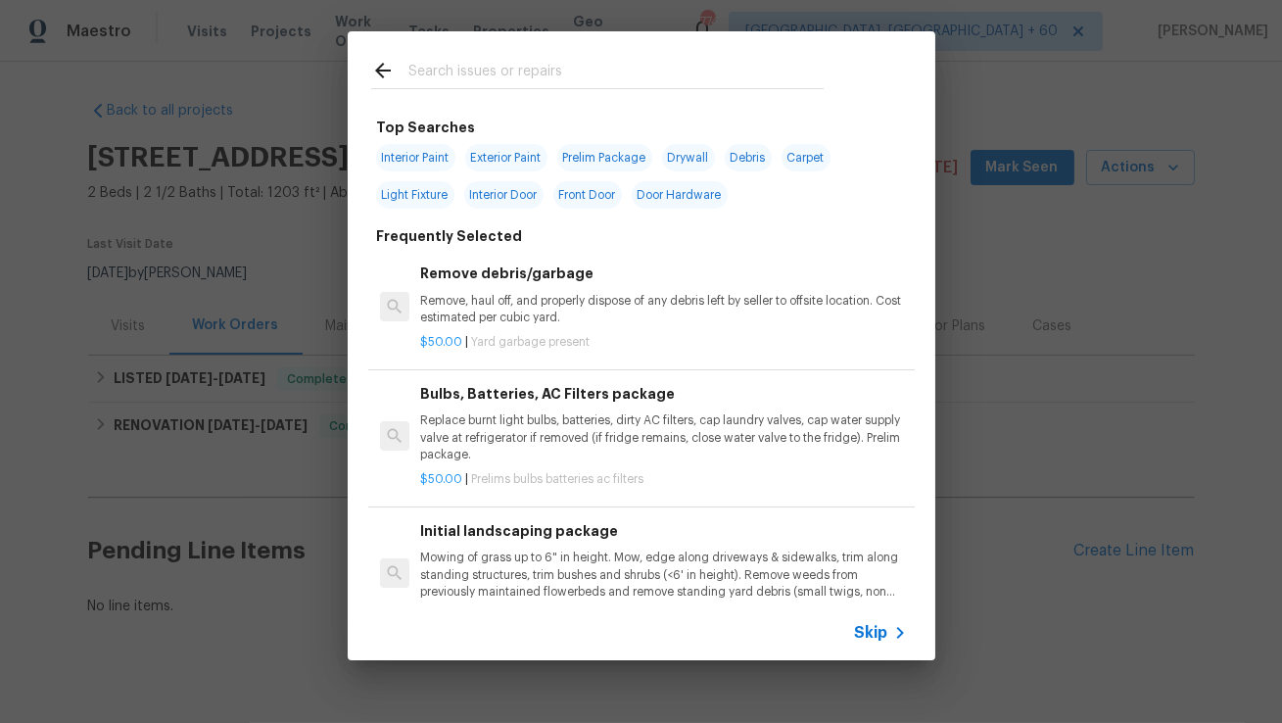
click at [644, 85] on input "text" at bounding box center [615, 73] width 415 height 29
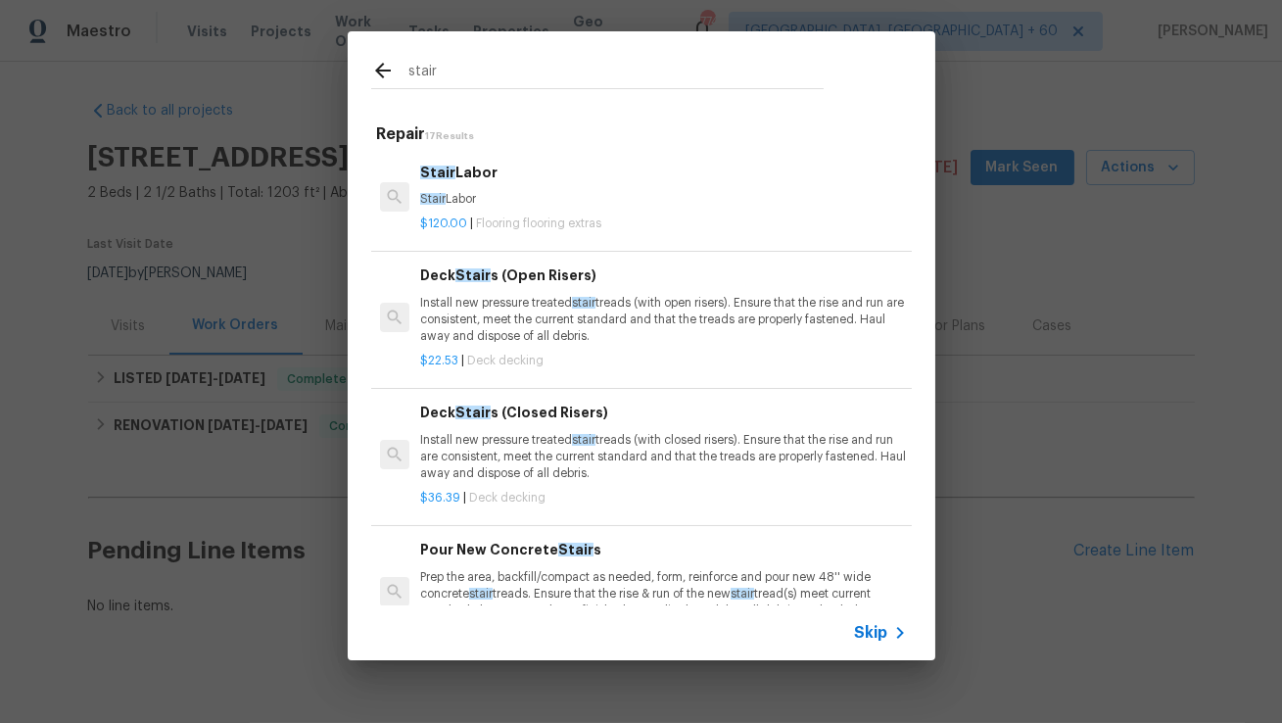
type input "stair"
click at [579, 200] on p "Stair Labor" at bounding box center [663, 199] width 486 height 17
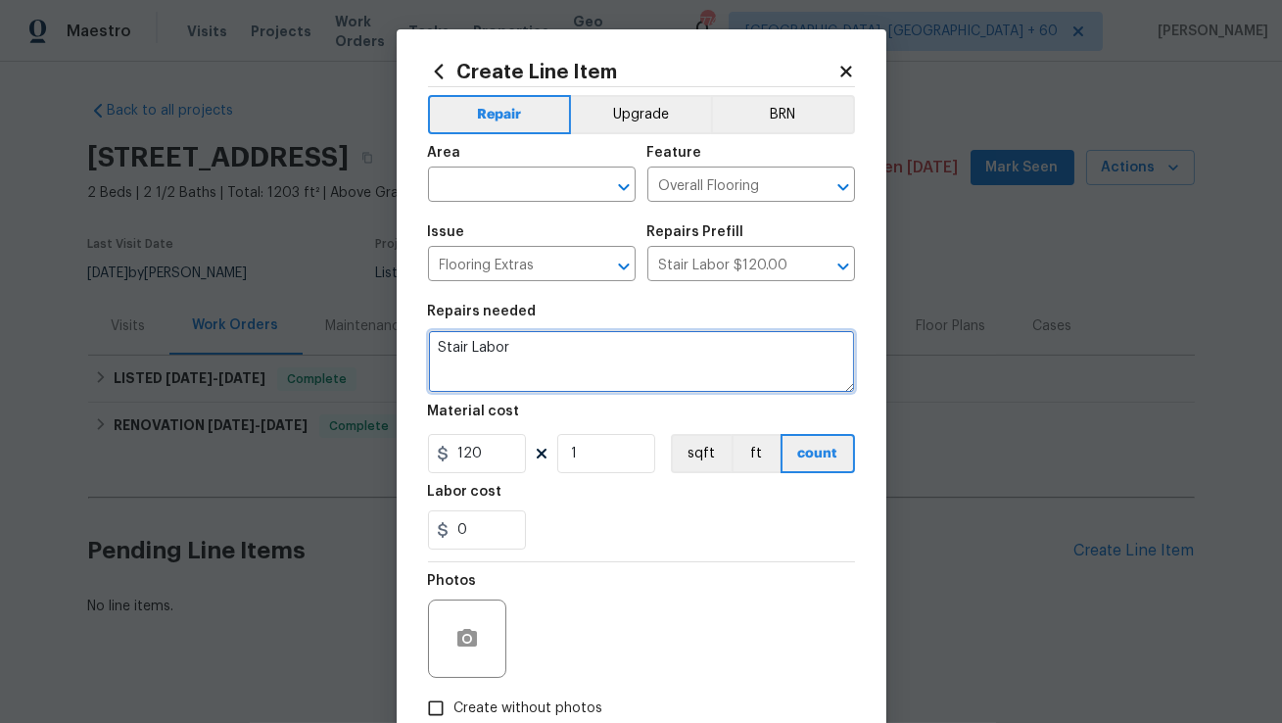
click at [473, 352] on textarea "Stair Labor" at bounding box center [641, 361] width 427 height 63
paste textarea "Feedback received that a piece of laminate has peeled from the first stair step…"
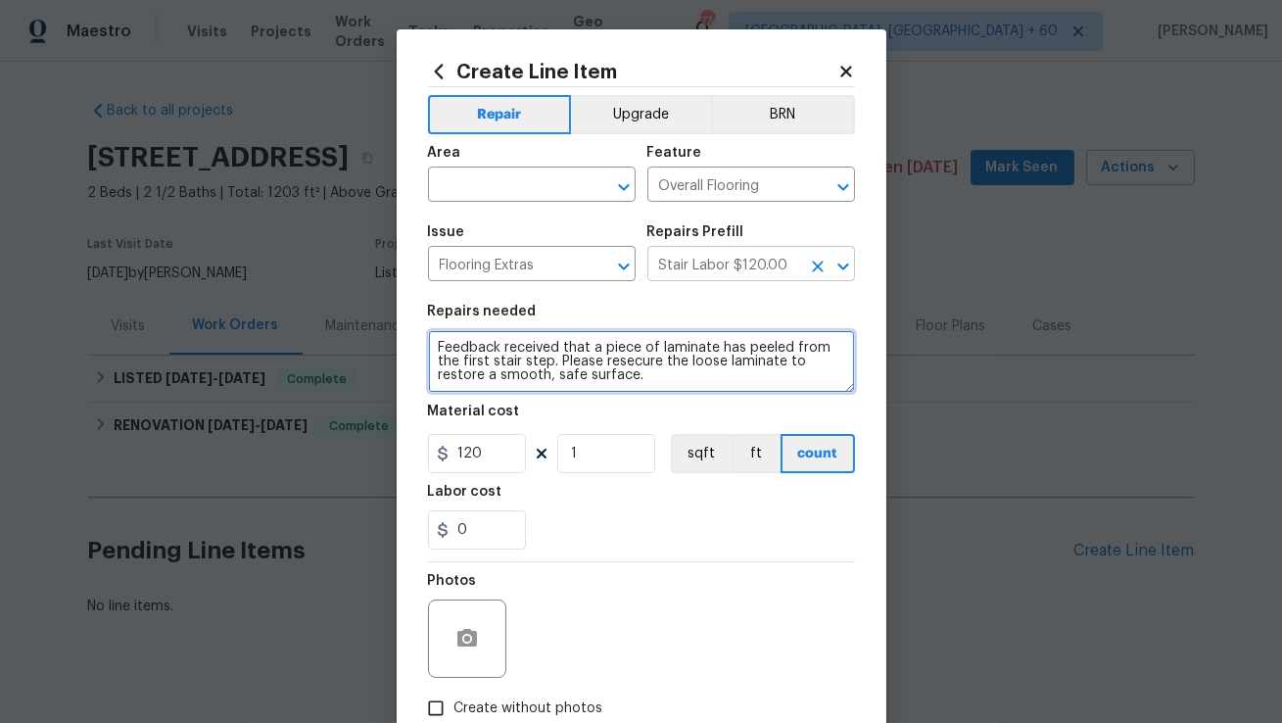
type textarea "Feedback received that a piece of laminate has peeled from the first stair step…"
click at [711, 262] on input "Stair Labor $120.00" at bounding box center [723, 266] width 153 height 30
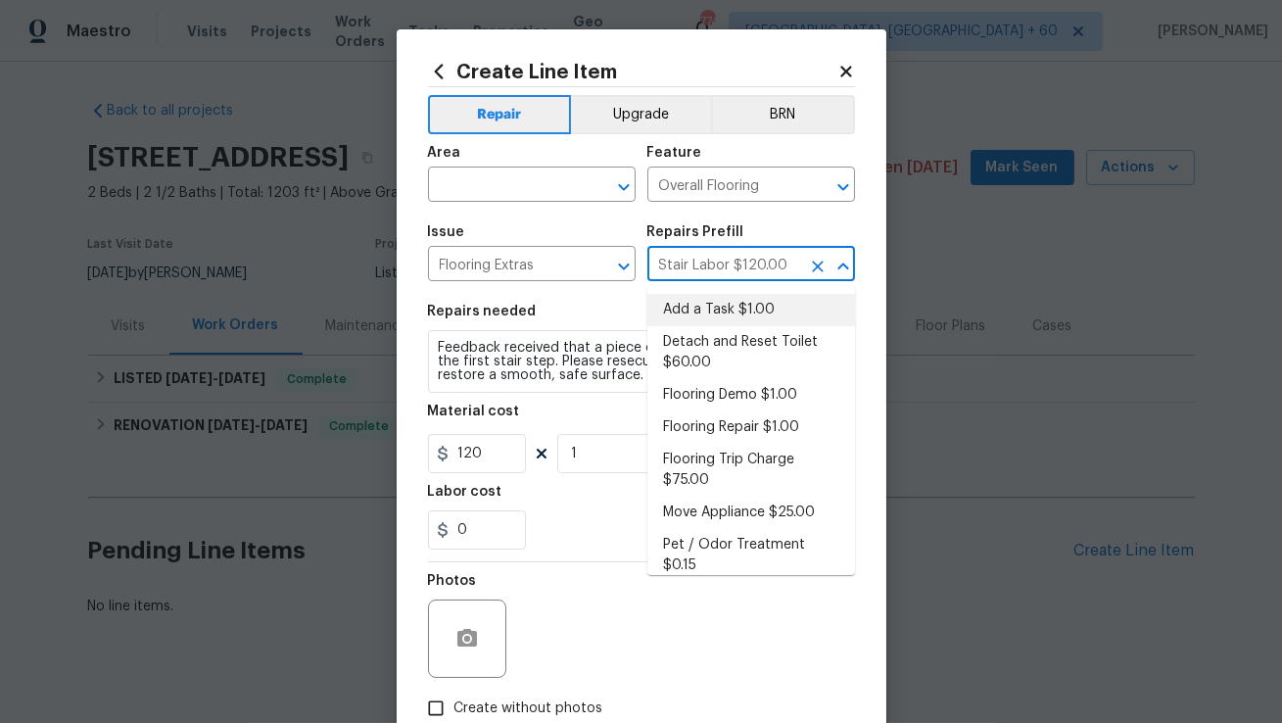
click at [696, 300] on li "Add a Task $1.00" at bounding box center [751, 310] width 208 height 32
type input "Add a Task $1.00"
type textarea "HPM to detail"
type input "1"
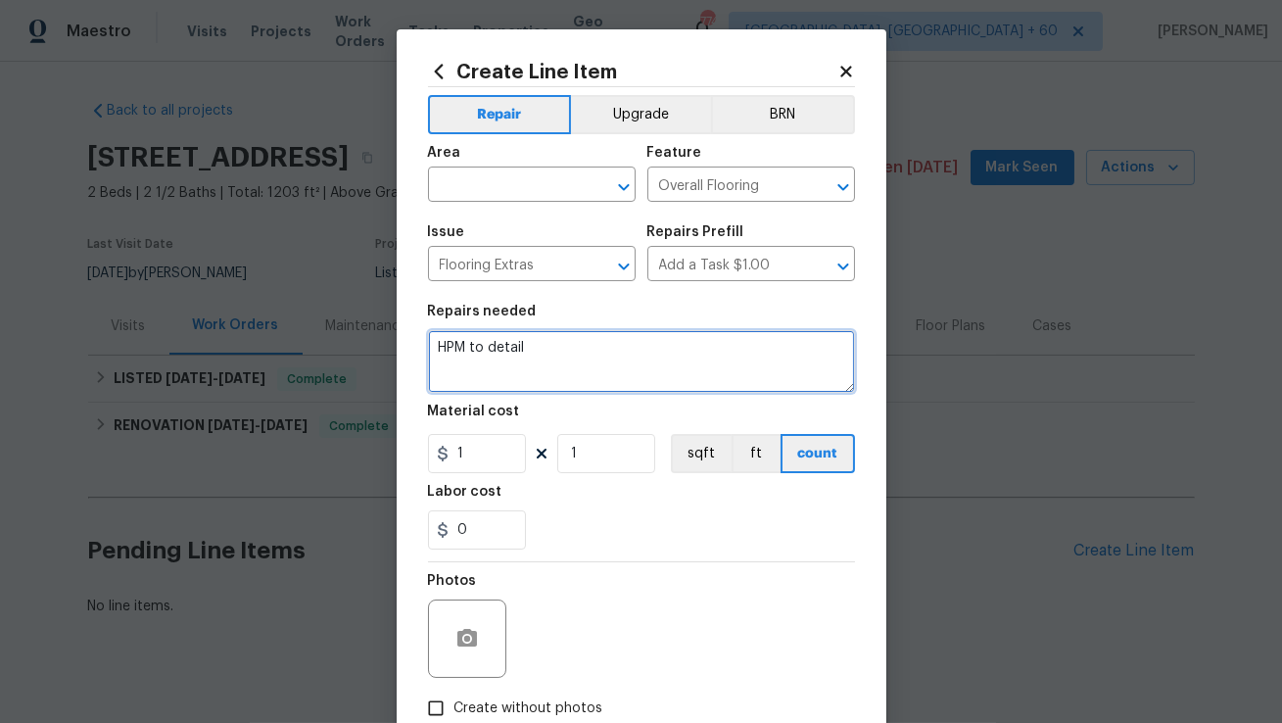
click at [560, 361] on textarea "HPM to detail" at bounding box center [641, 361] width 427 height 63
paste textarea "Feedback received that a piece of laminate has peeled from the first stair step…"
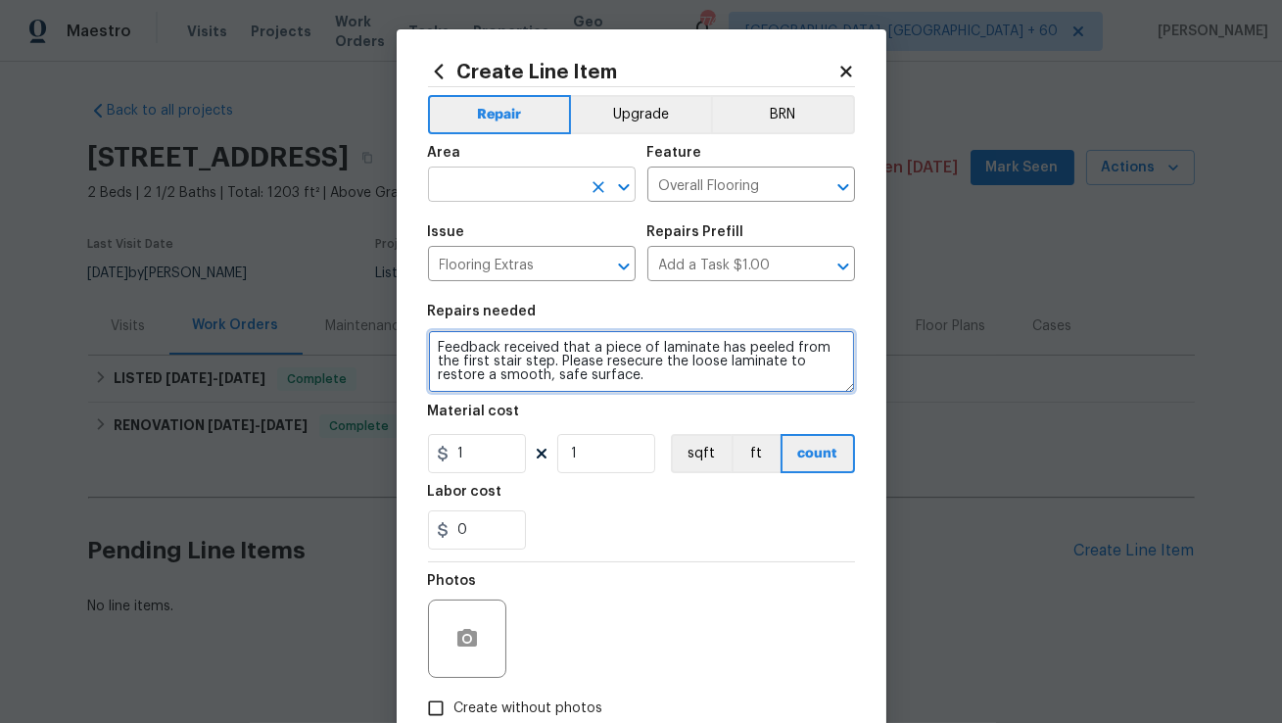
type textarea "Feedback received that a piece of laminate has peeled from the first stair step…"
click at [530, 190] on input "text" at bounding box center [504, 186] width 153 height 30
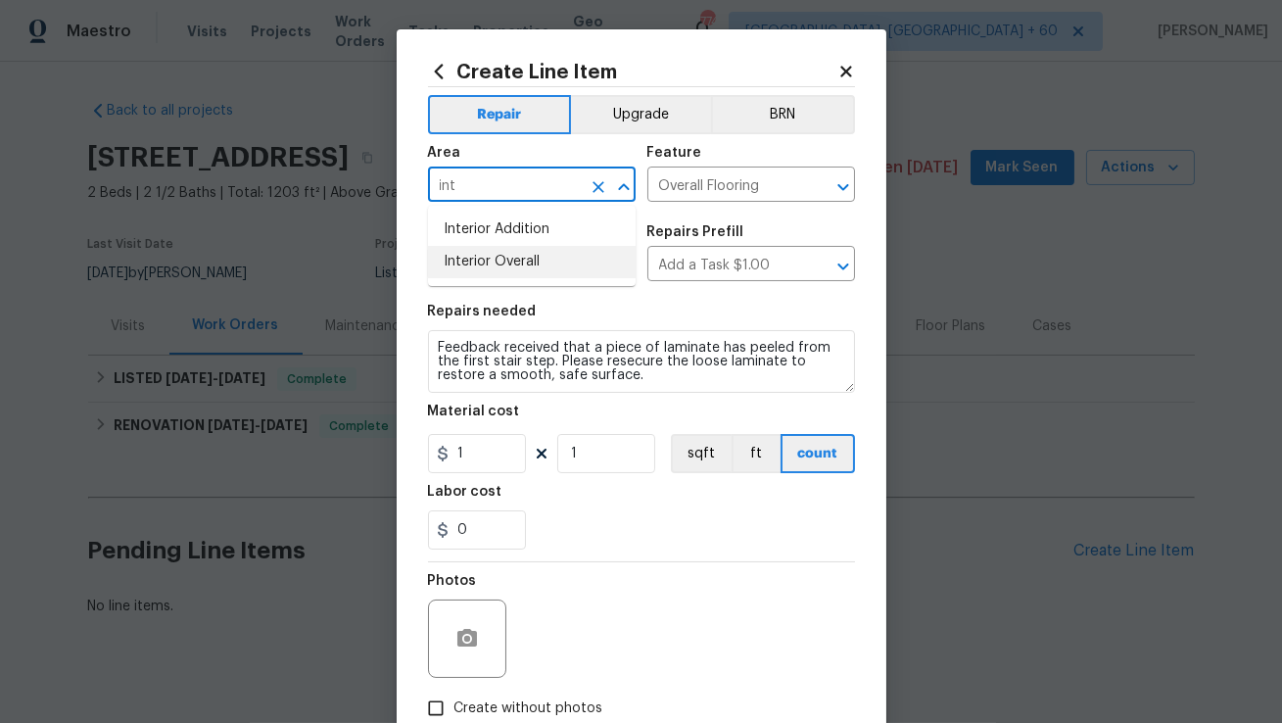
click at [512, 259] on li "Interior Overall" at bounding box center [532, 262] width 208 height 32
type input "Interior Overall"
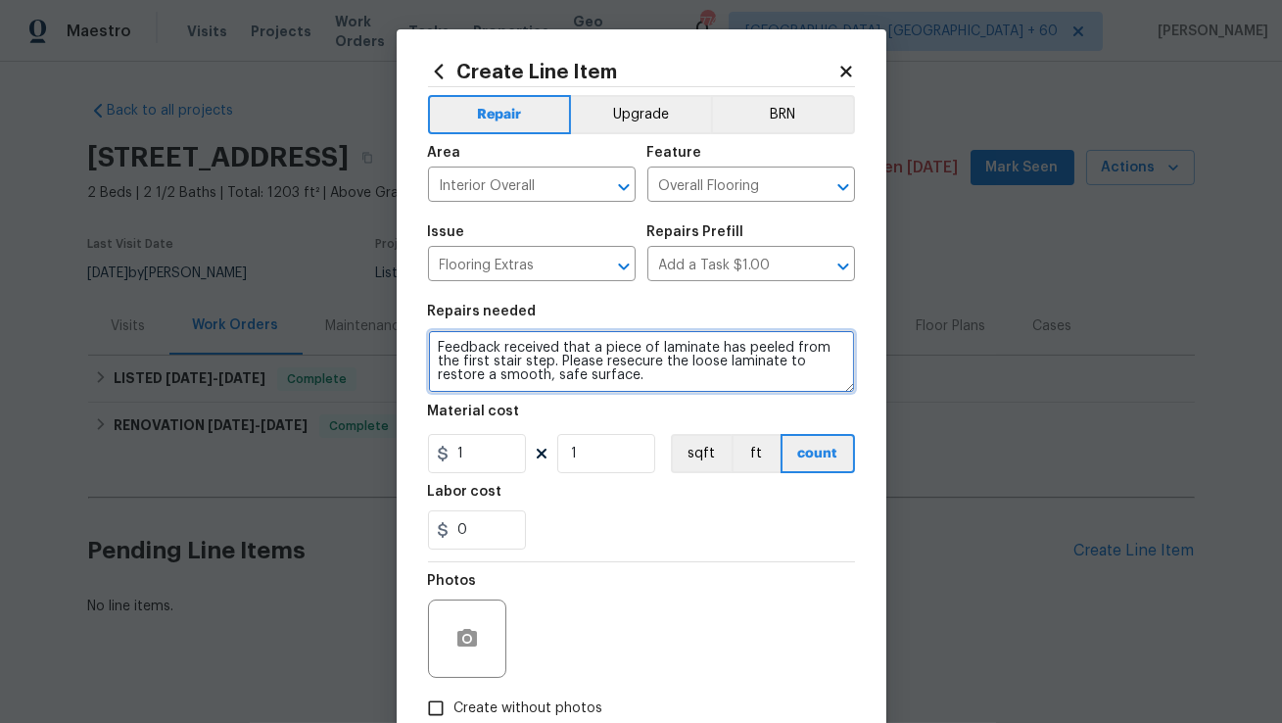
click at [637, 361] on textarea "Feedback received that a piece of laminate has peeled from the first stair step…" at bounding box center [641, 361] width 427 height 63
click at [654, 365] on textarea "Feedback received that a piece of laminate has peeled from the first stair step…" at bounding box center [641, 361] width 427 height 63
click at [625, 357] on textarea "Feedback received that a piece of laminate has peeled from the first stair step…" at bounding box center [641, 361] width 427 height 63
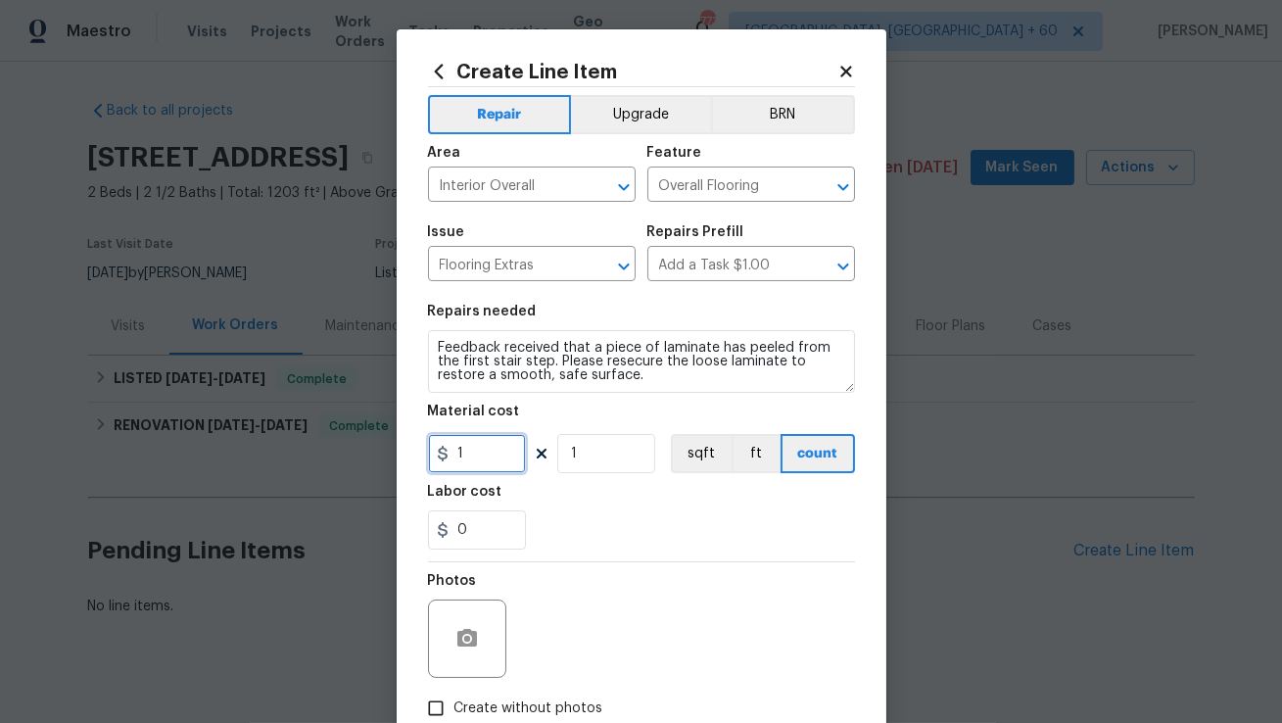
click at [498, 448] on input "1" at bounding box center [477, 453] width 98 height 39
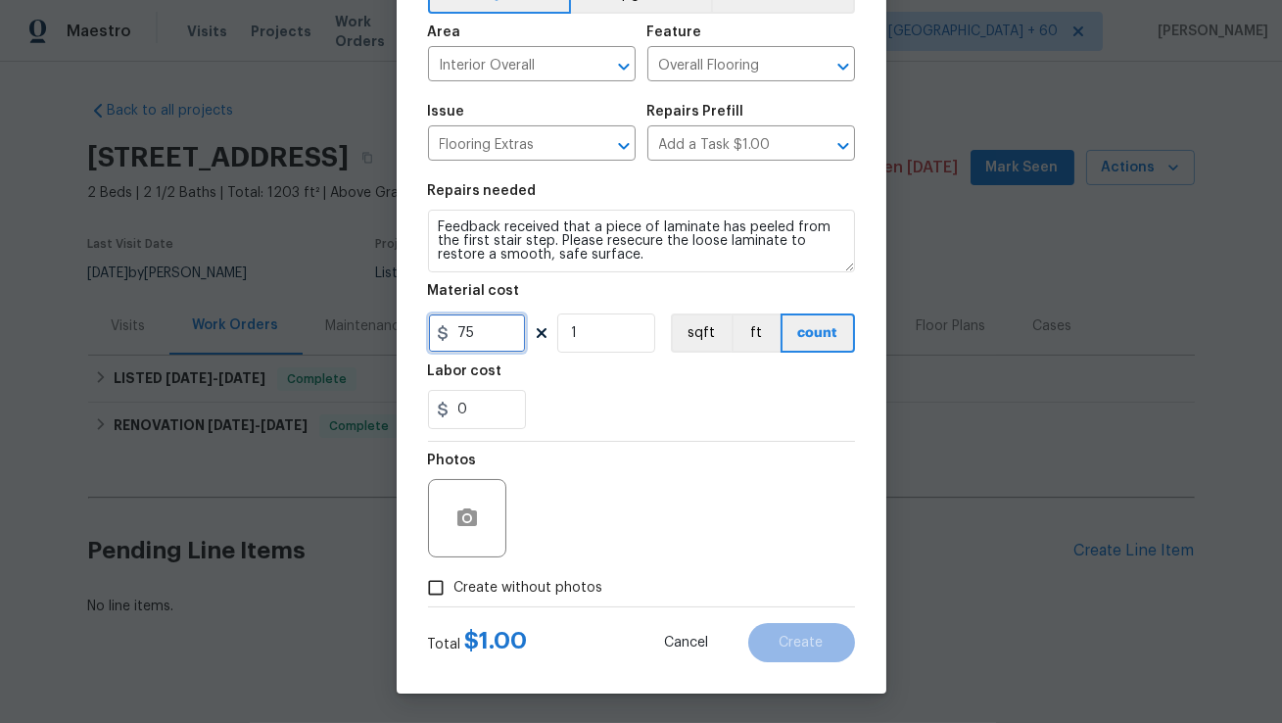
type input "75"
click at [431, 588] on input "Create without photos" at bounding box center [435, 587] width 37 height 37
checkbox input "true"
click at [678, 557] on div "Reason*" at bounding box center [688, 505] width 333 height 127
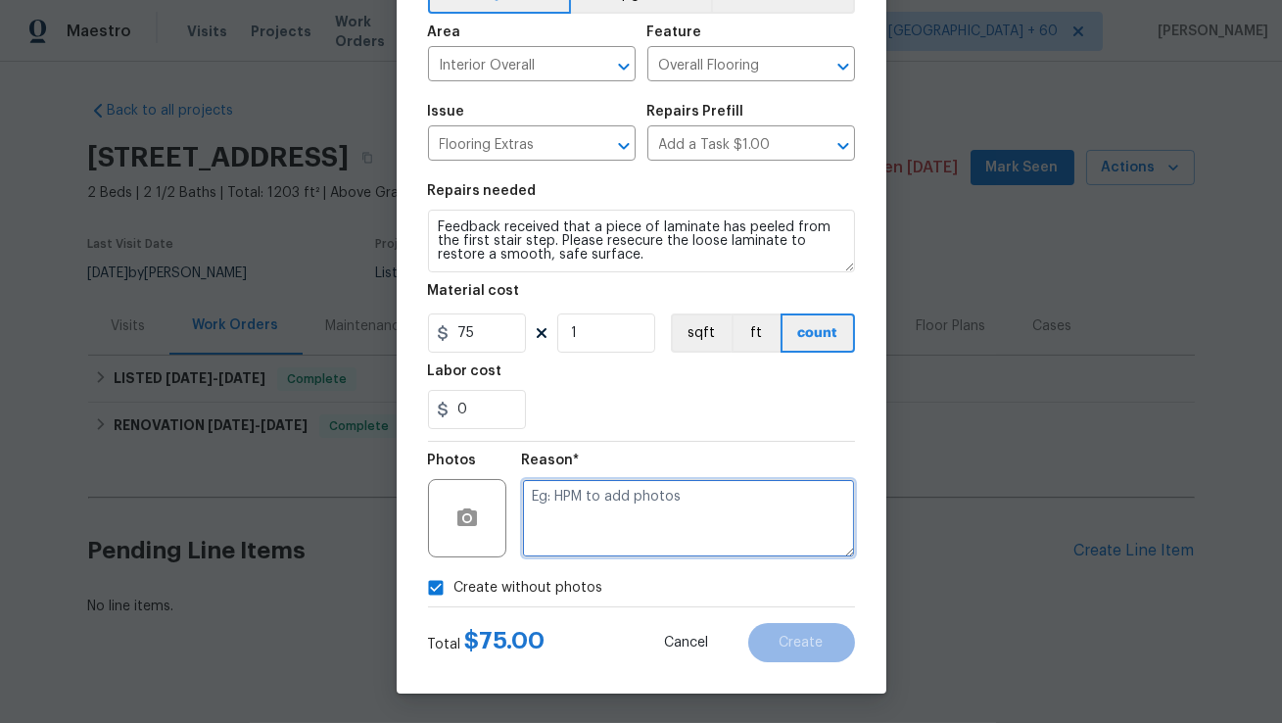
click at [676, 534] on textarea at bounding box center [688, 518] width 333 height 78
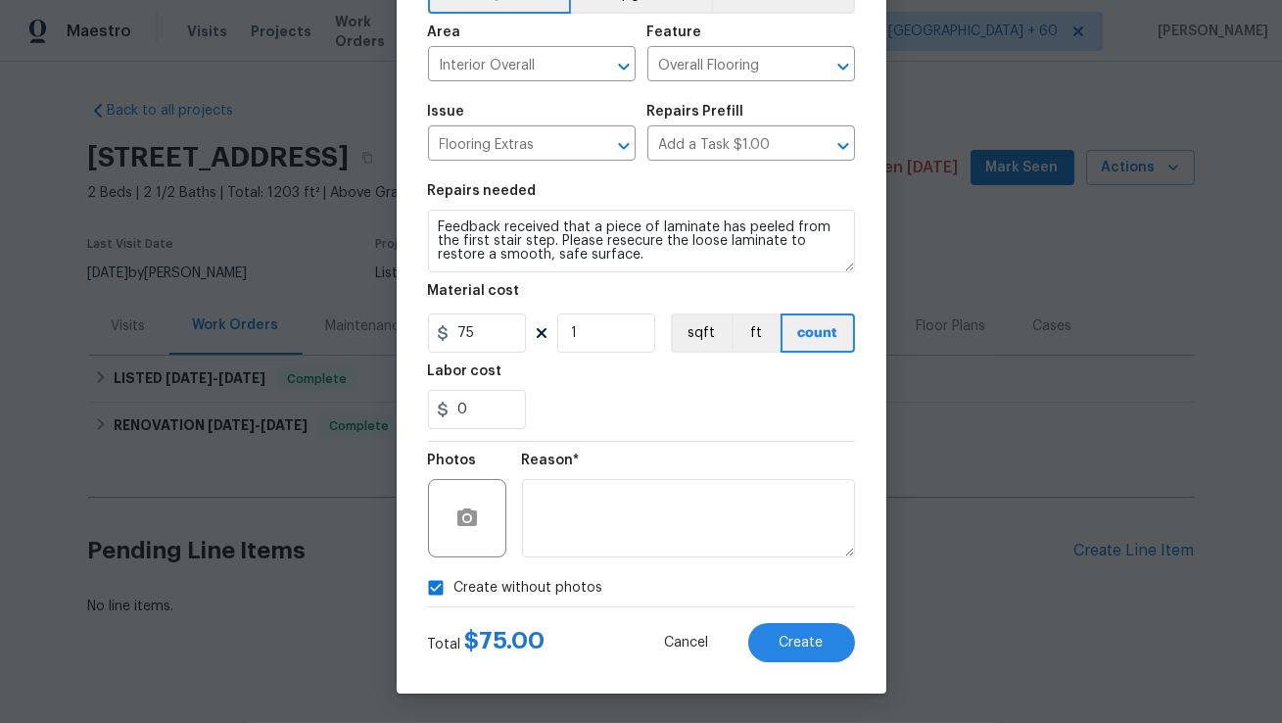
click at [695, 471] on div "Reason*" at bounding box center [688, 465] width 333 height 25
click at [774, 634] on button "Create" at bounding box center [801, 642] width 107 height 39
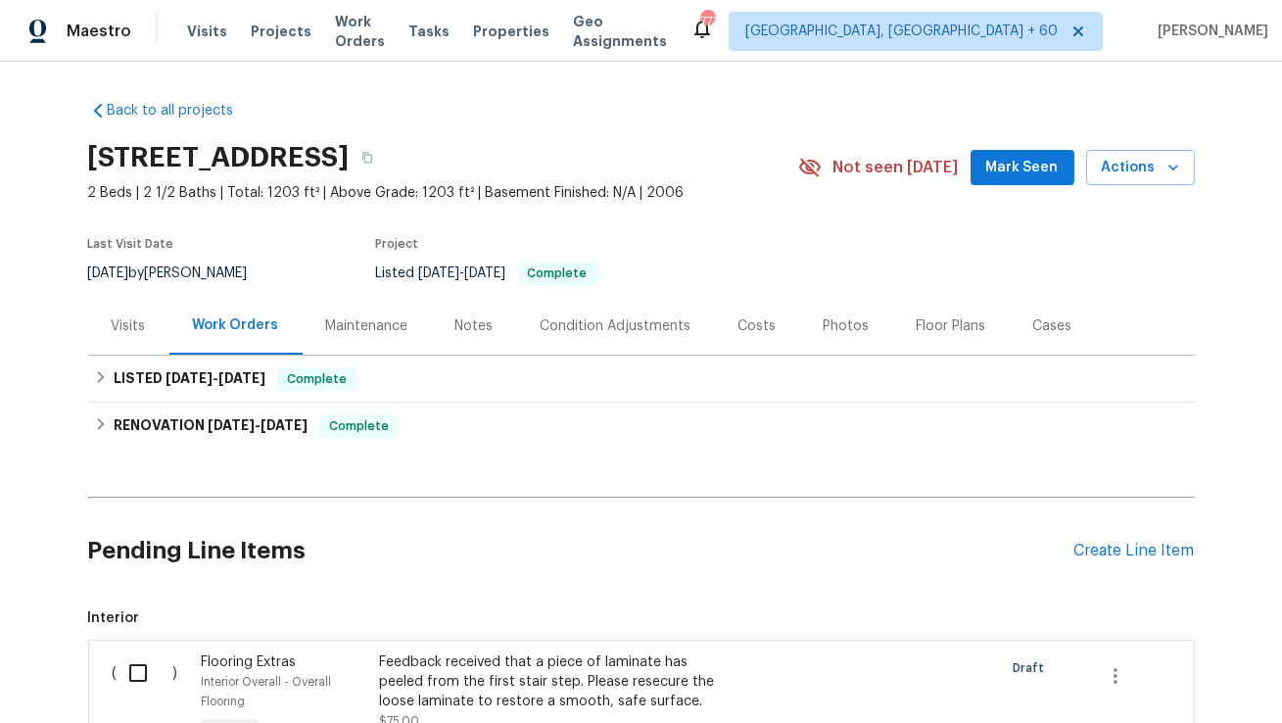
scroll to position [288, 0]
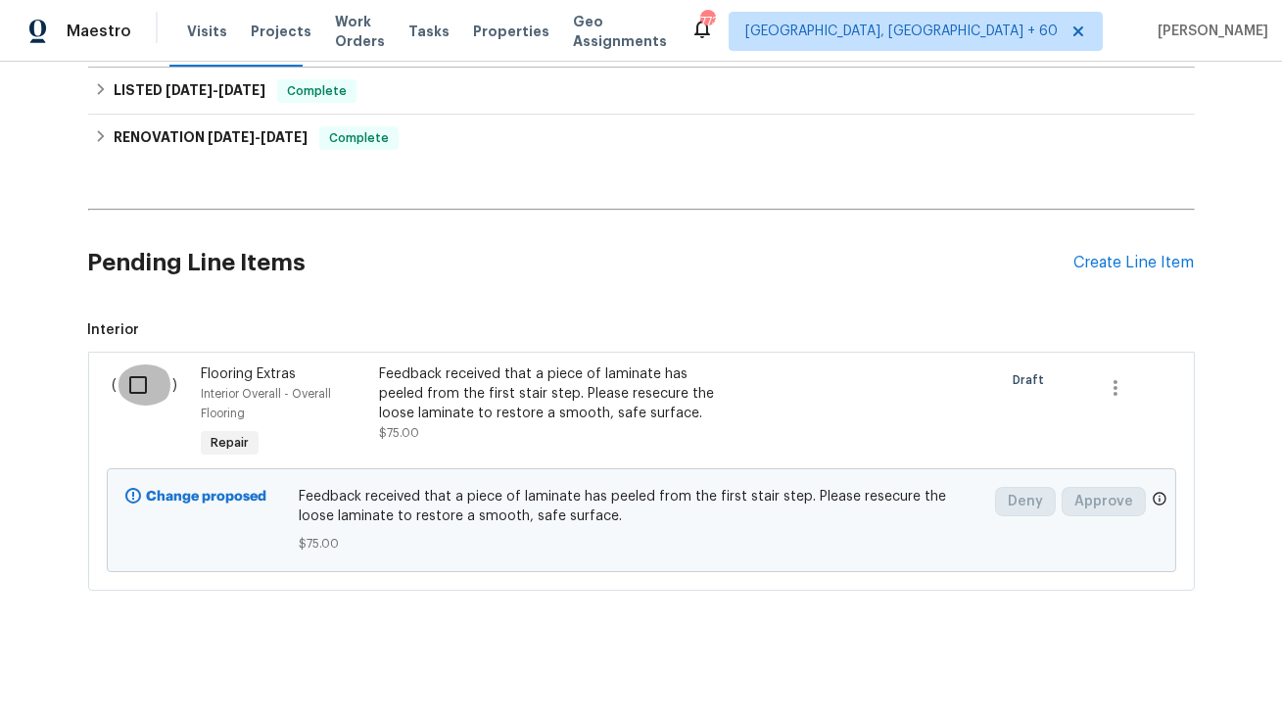
click at [142, 392] on input "checkbox" at bounding box center [145, 384] width 56 height 41
checkbox input "true"
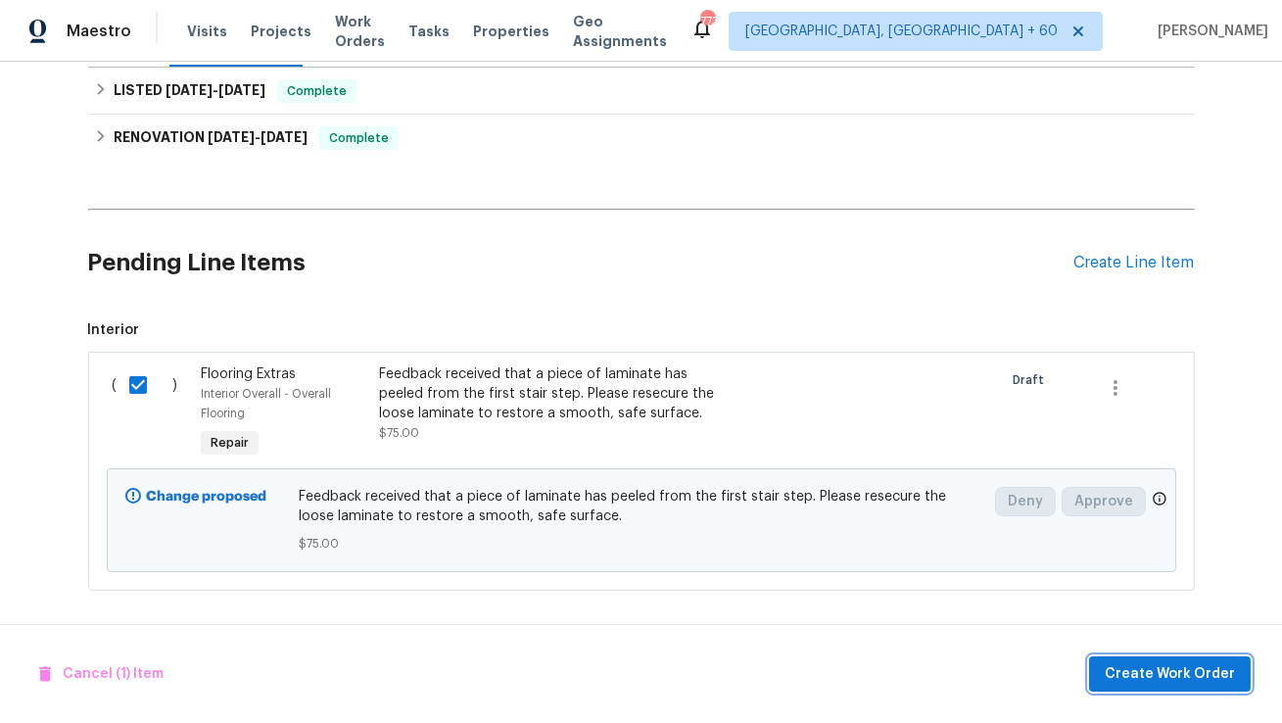
click at [1142, 668] on span "Create Work Order" at bounding box center [1169, 674] width 130 height 24
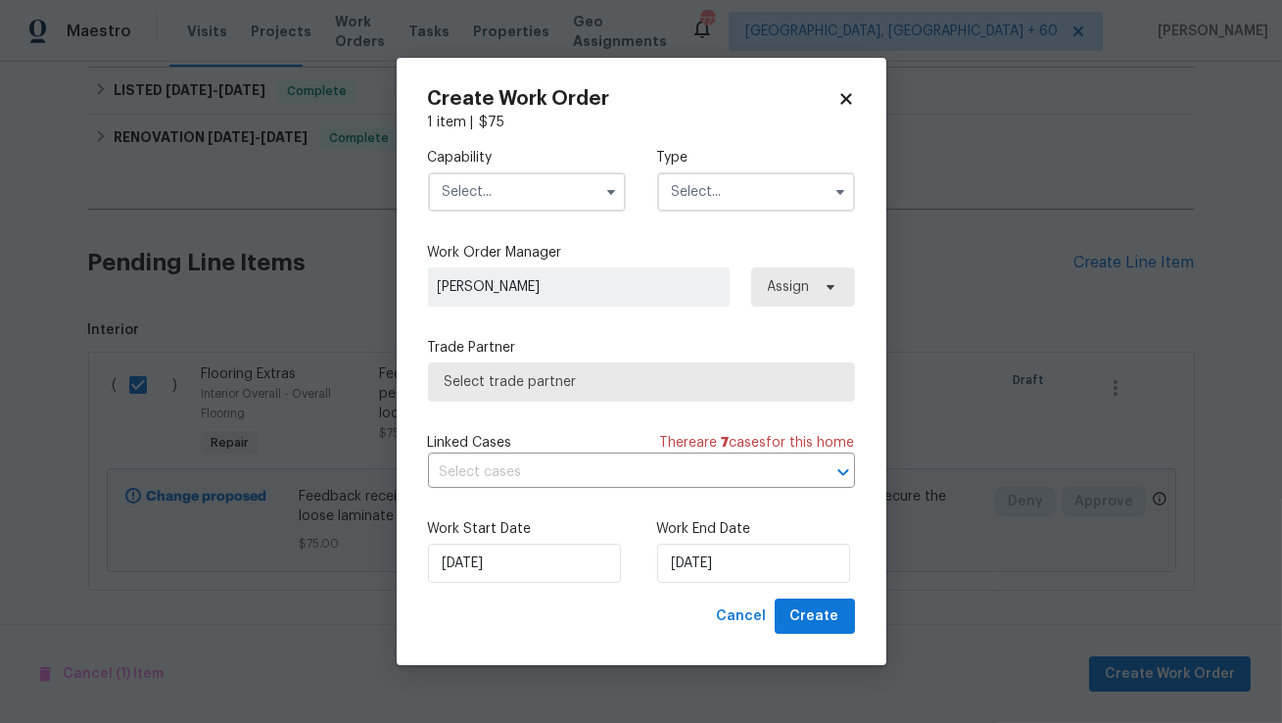
click at [538, 202] on input "text" at bounding box center [527, 191] width 198 height 39
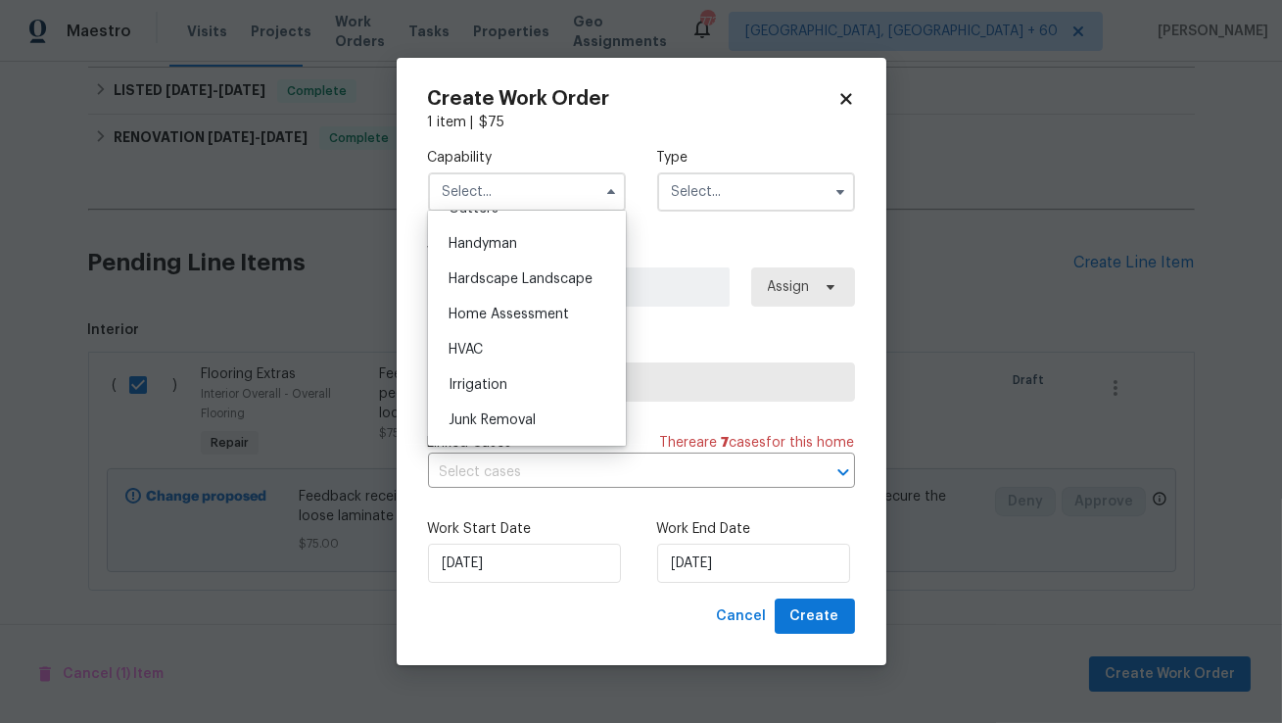
scroll to position [1052, 0]
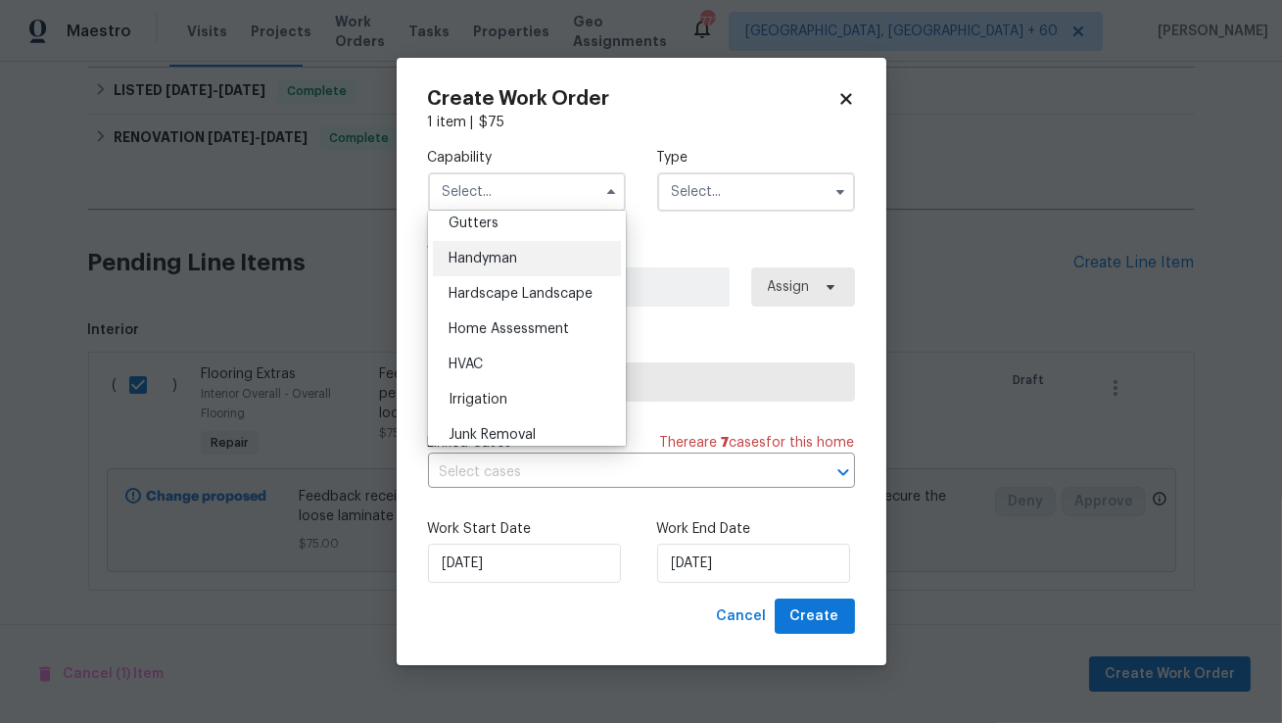
click at [523, 248] on div "Handyman" at bounding box center [527, 258] width 188 height 35
type input "Handyman"
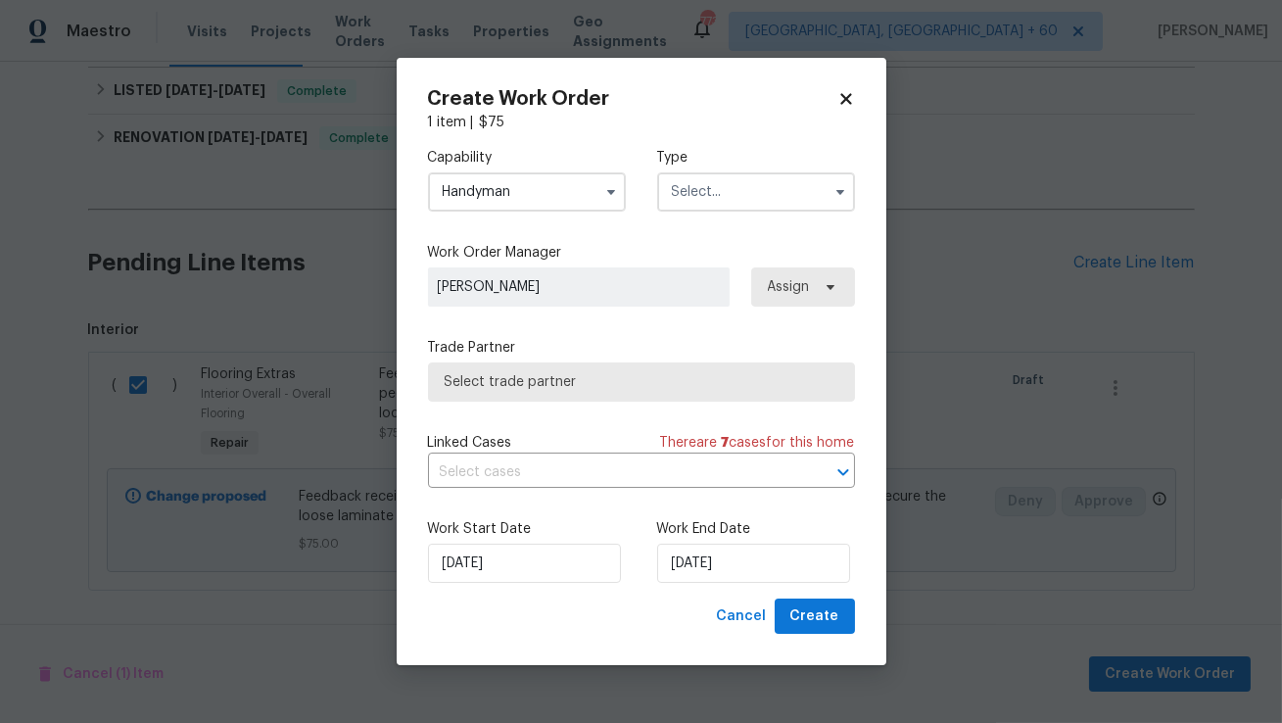
click at [697, 194] on input "text" at bounding box center [756, 191] width 198 height 39
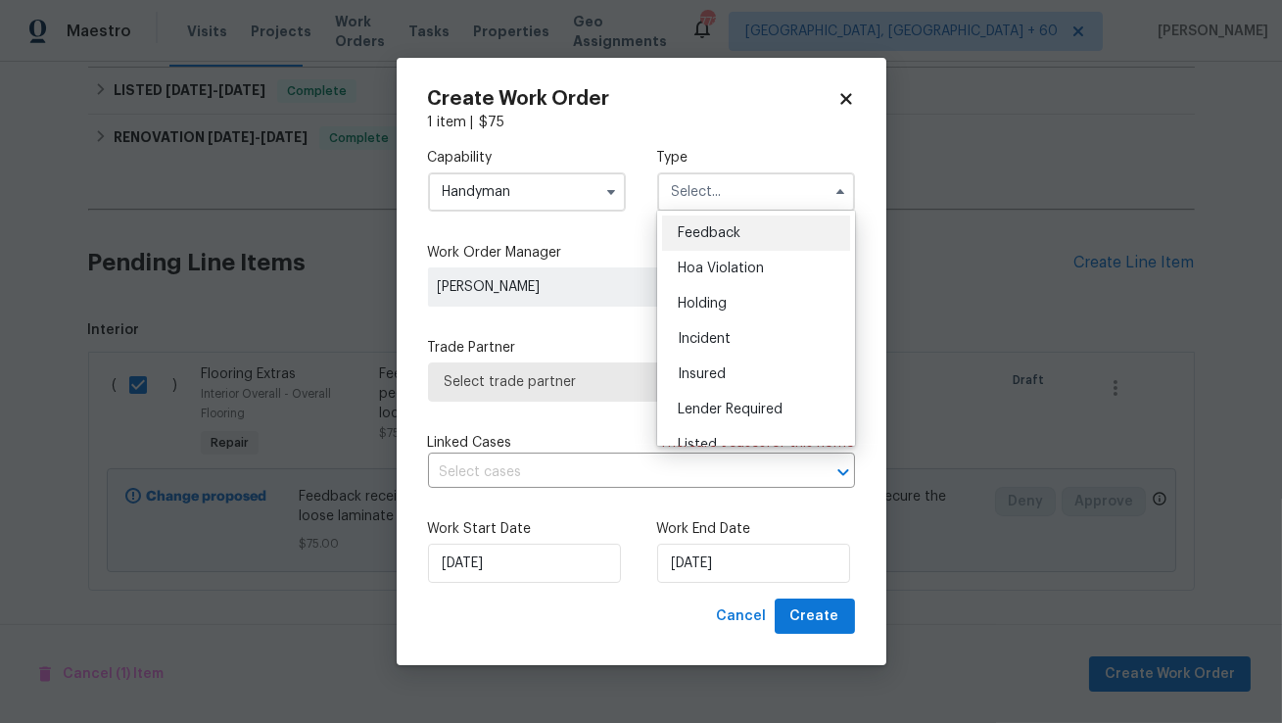
click at [729, 227] on span "Feedback" at bounding box center [709, 233] width 63 height 14
type input "Feedback"
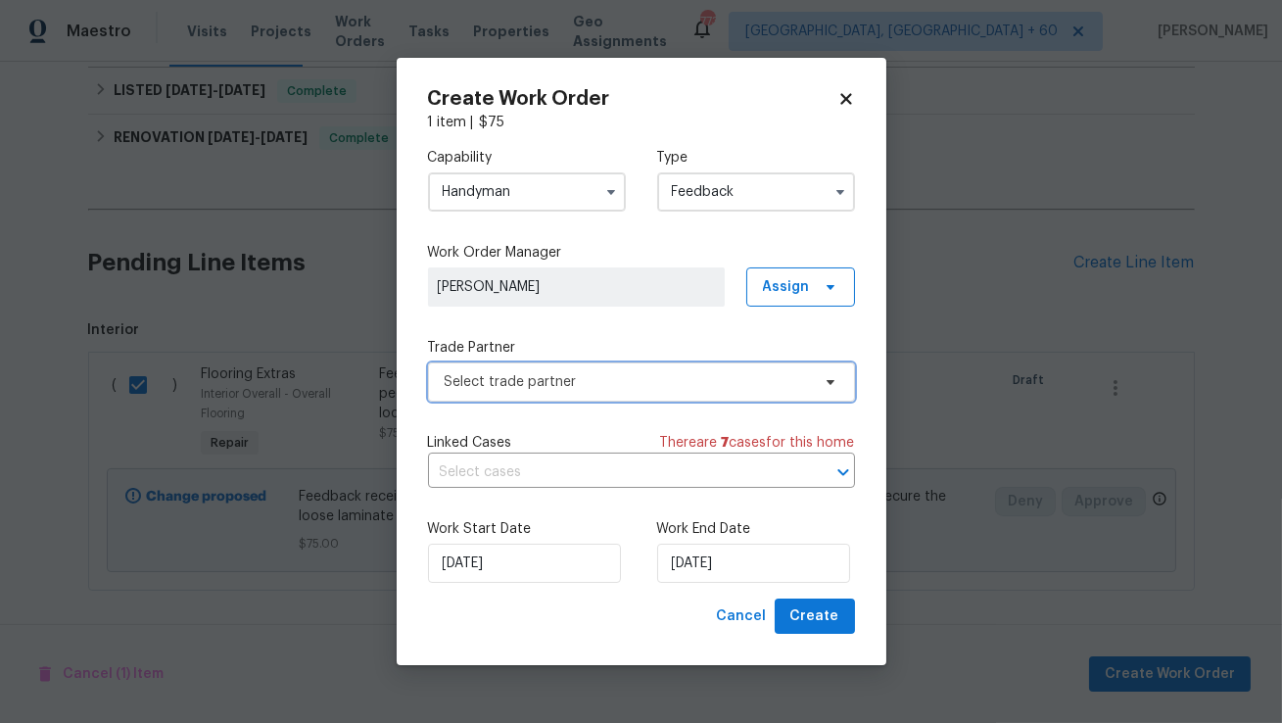
click at [563, 382] on span "Select trade partner" at bounding box center [627, 382] width 365 height 20
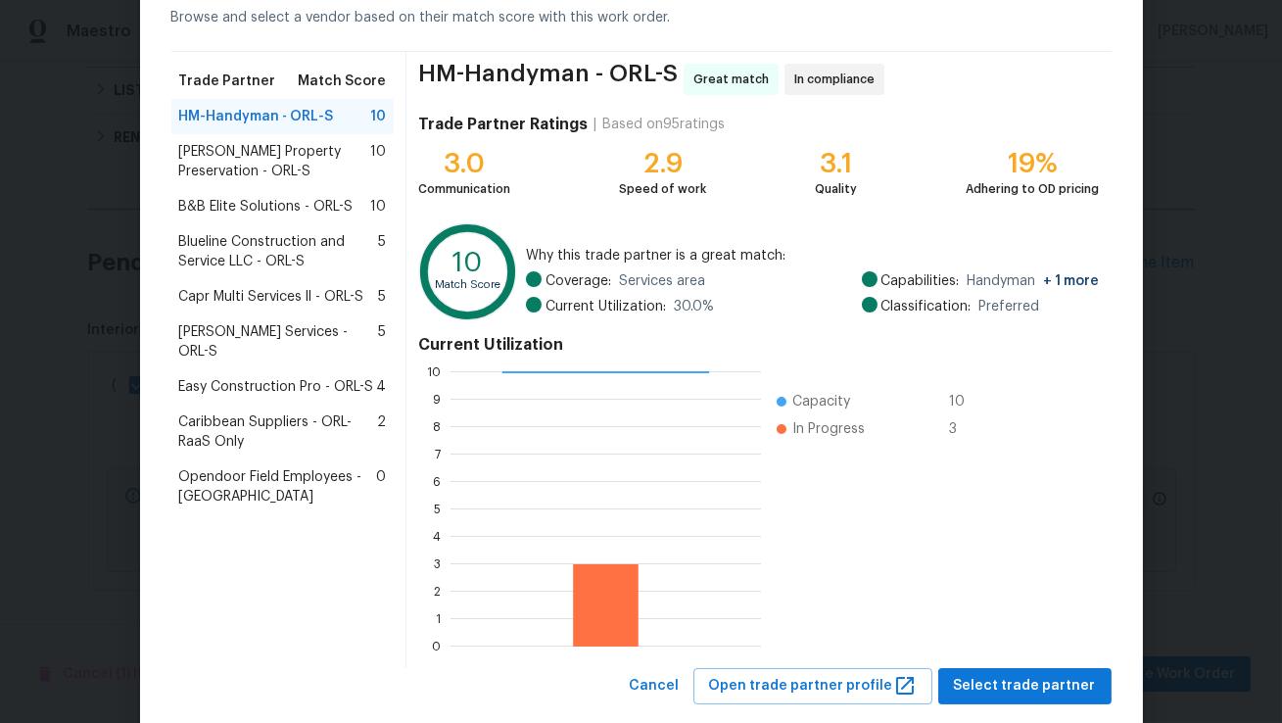
scroll to position [141, 0]
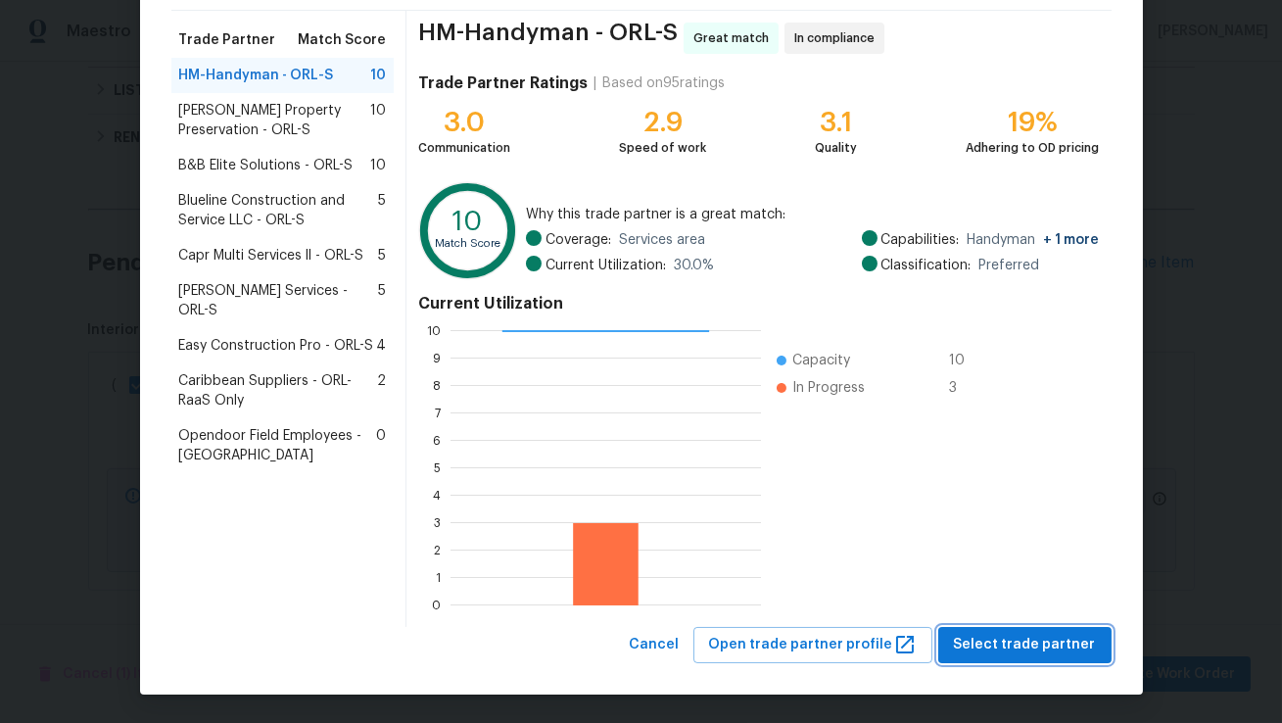
click at [994, 645] on span "Select trade partner" at bounding box center [1025, 645] width 142 height 24
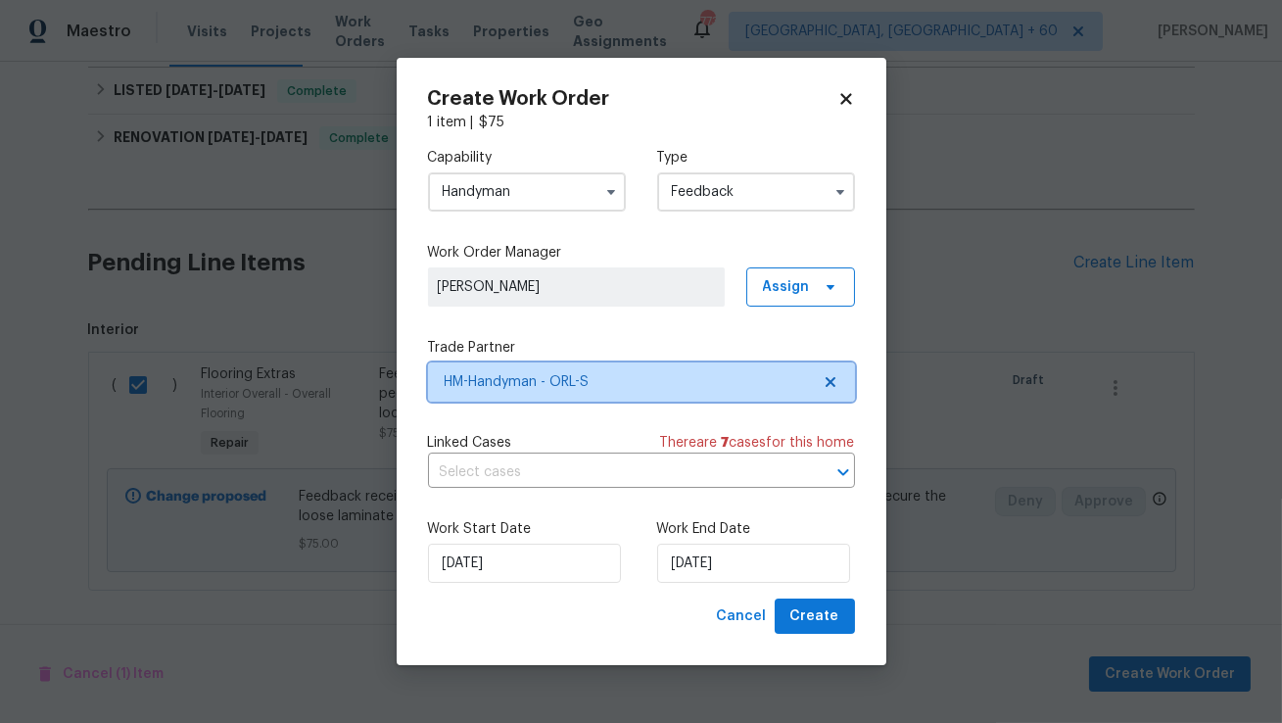
scroll to position [0, 0]
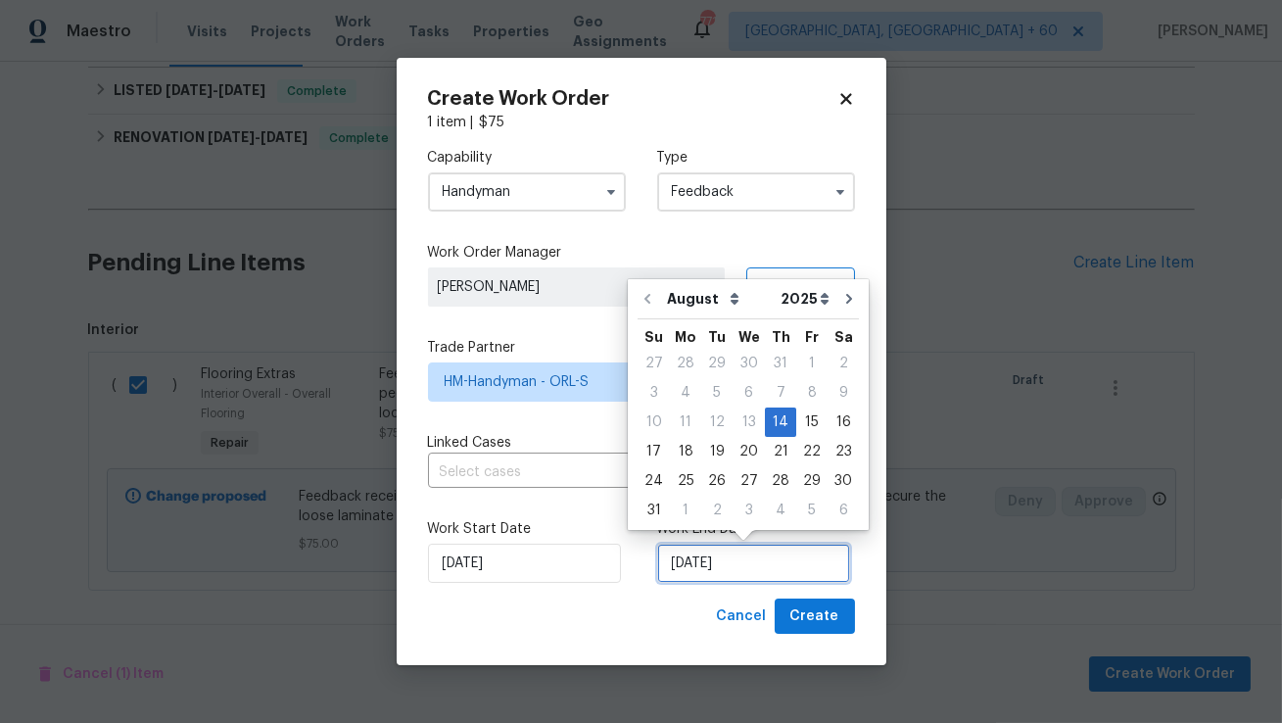
click at [685, 574] on input "14/08/2025" at bounding box center [753, 562] width 193 height 39
click at [678, 456] on div "18" at bounding box center [685, 451] width 31 height 27
type input "18/08/2025"
click at [680, 566] on input "18/08/2025" at bounding box center [753, 562] width 193 height 39
click at [686, 449] on div "18" at bounding box center [685, 451] width 31 height 27
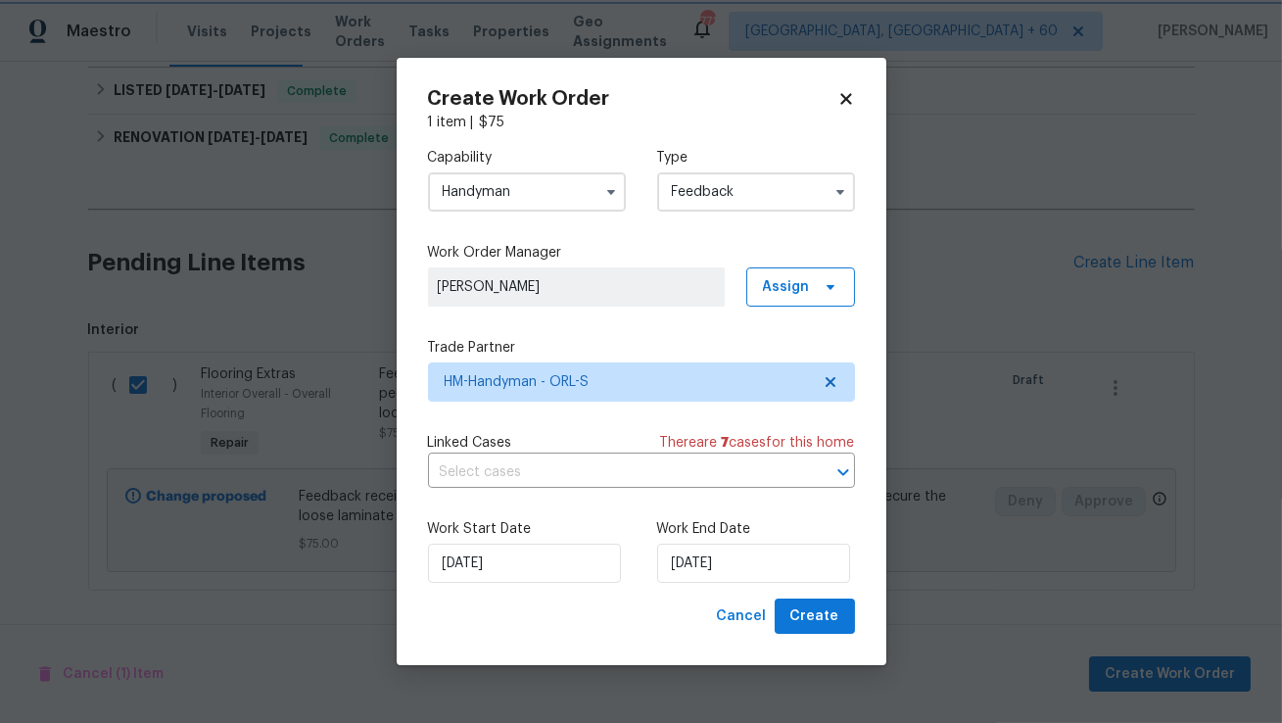
click at [669, 603] on div "Cancel Create" at bounding box center [641, 616] width 427 height 36
click at [821, 604] on span "Create" at bounding box center [814, 616] width 49 height 24
checkbox input "false"
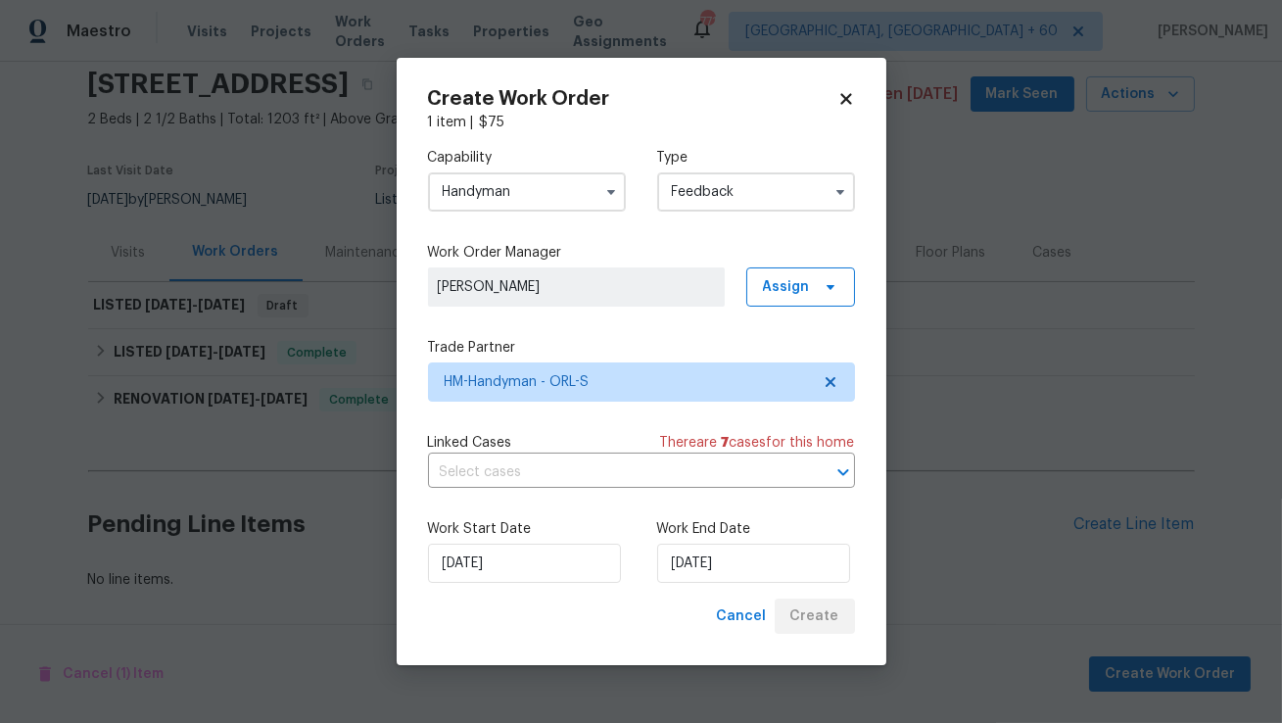
scroll to position [72, 0]
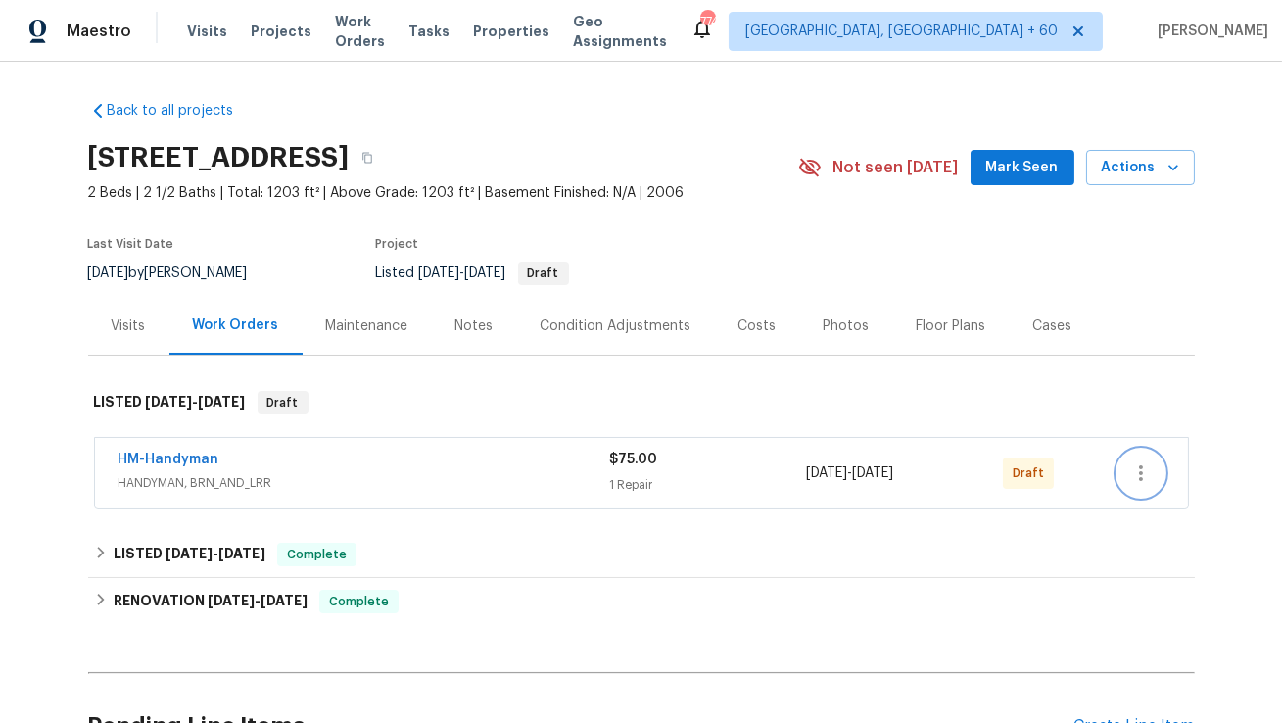
click at [1140, 481] on icon "button" at bounding box center [1140, 472] width 23 height 23
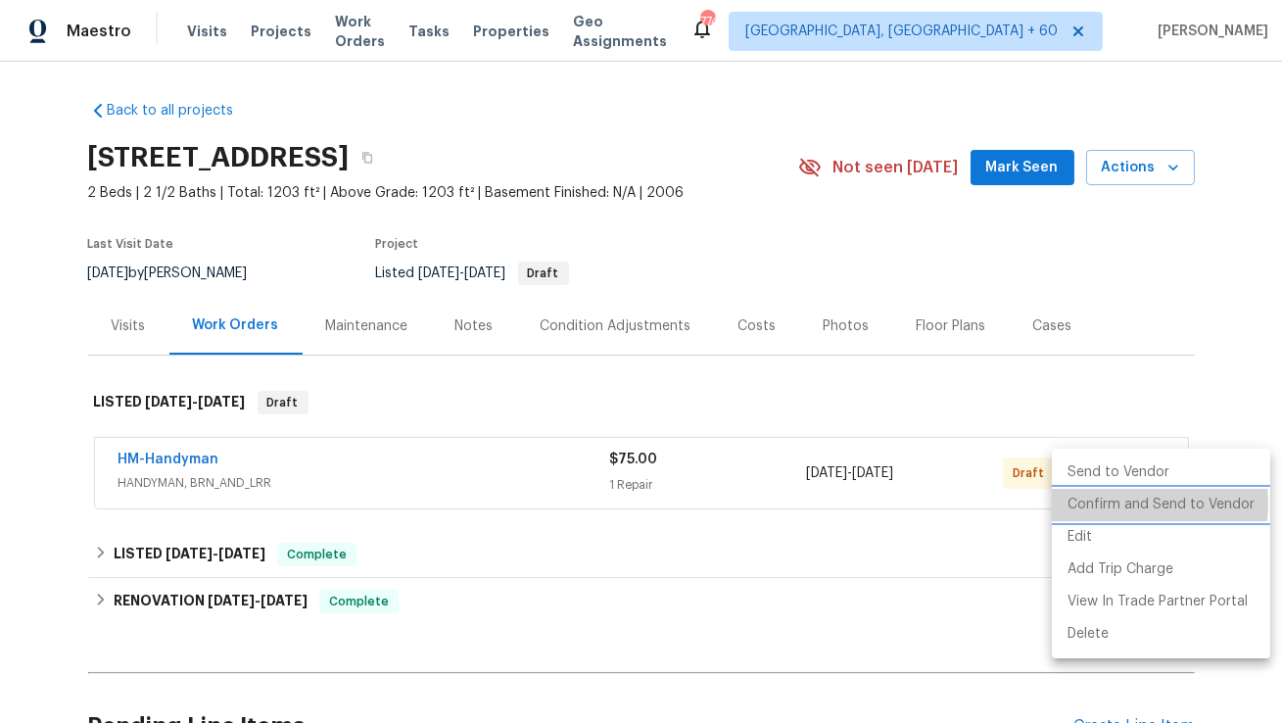
click at [1120, 503] on li "Confirm and Send to Vendor" at bounding box center [1161, 505] width 218 height 32
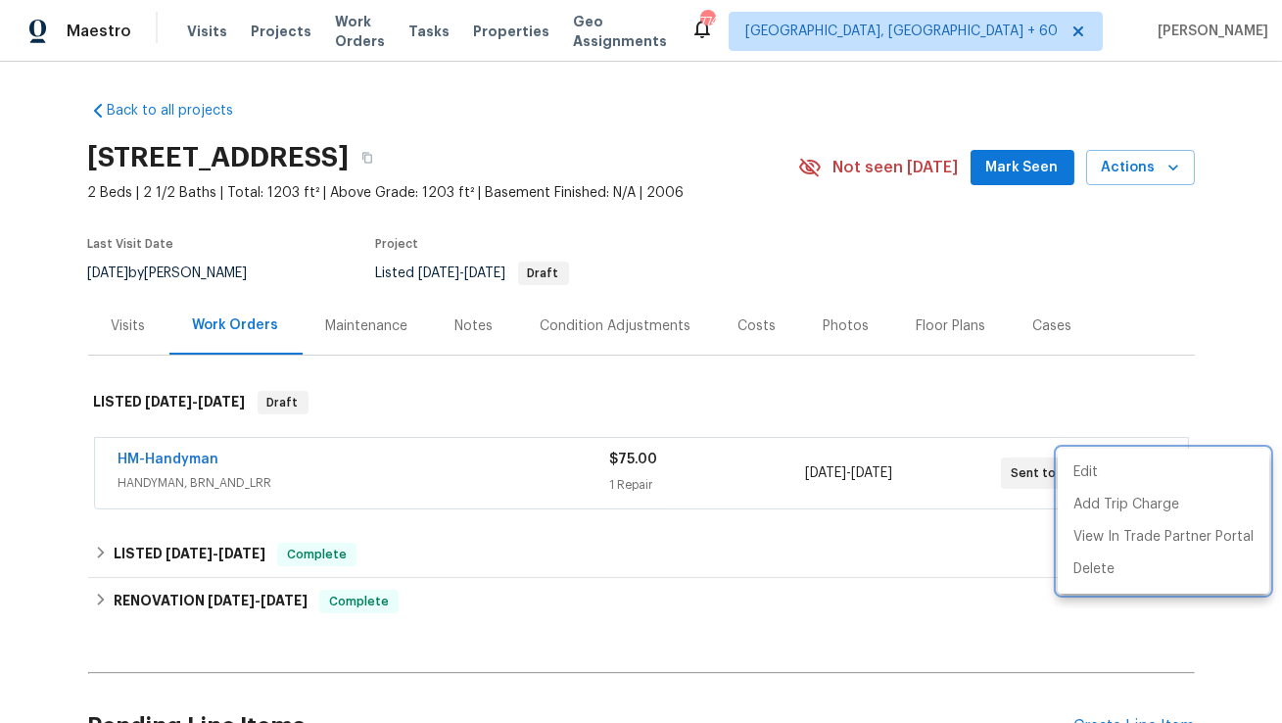
click at [169, 455] on div at bounding box center [641, 361] width 1282 height 723
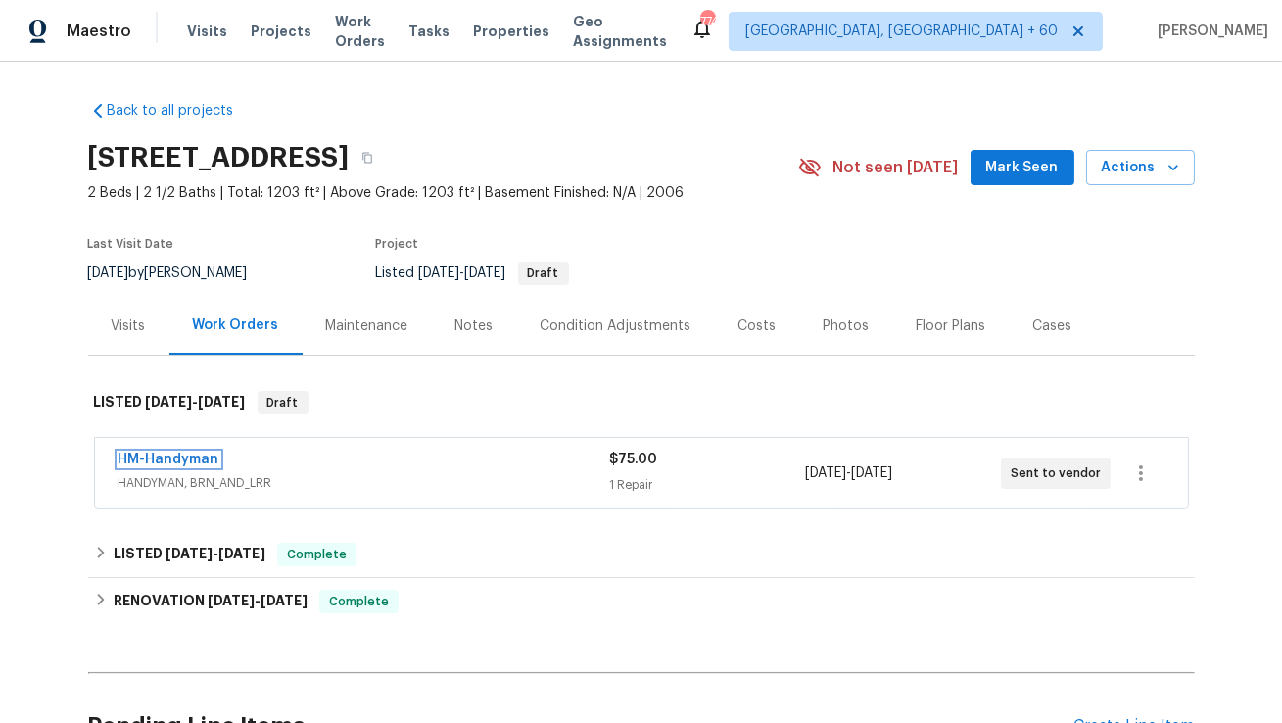
click at [169, 455] on link "HM-Handyman" at bounding box center [168, 459] width 101 height 14
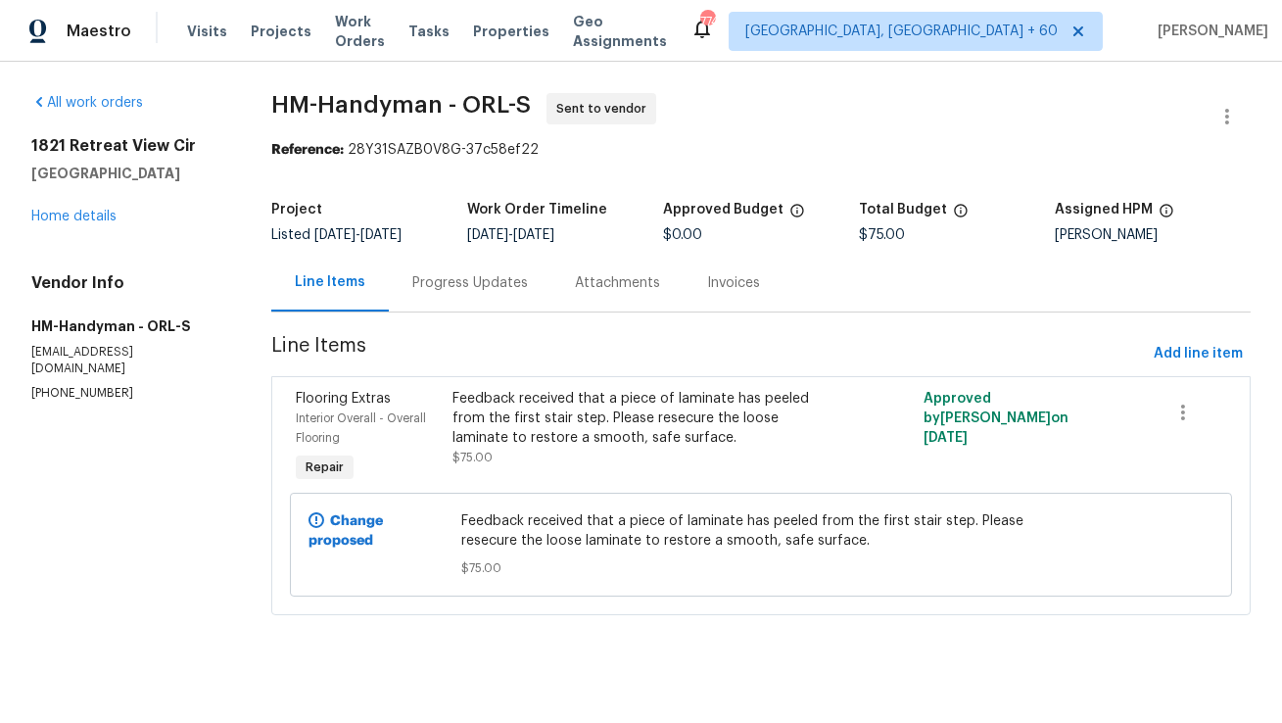
click at [468, 293] on div "Progress Updates" at bounding box center [470, 283] width 163 height 58
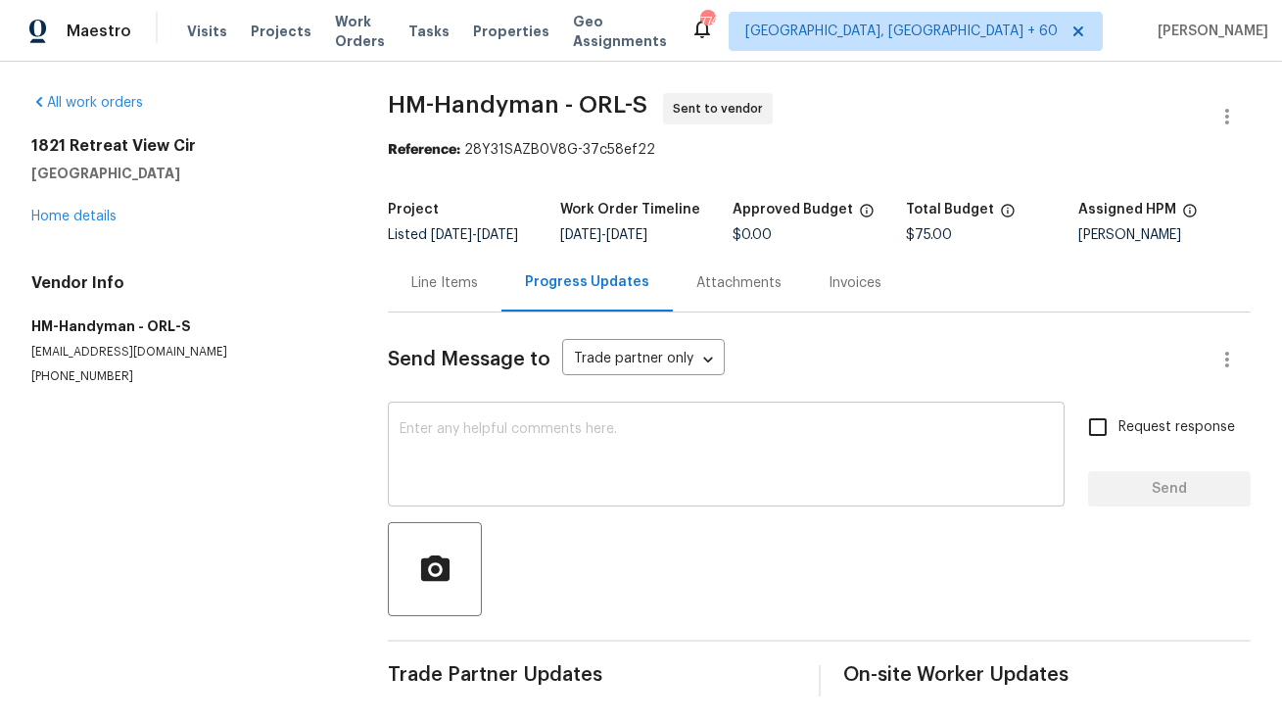
click at [458, 463] on textarea at bounding box center [725, 456] width 653 height 69
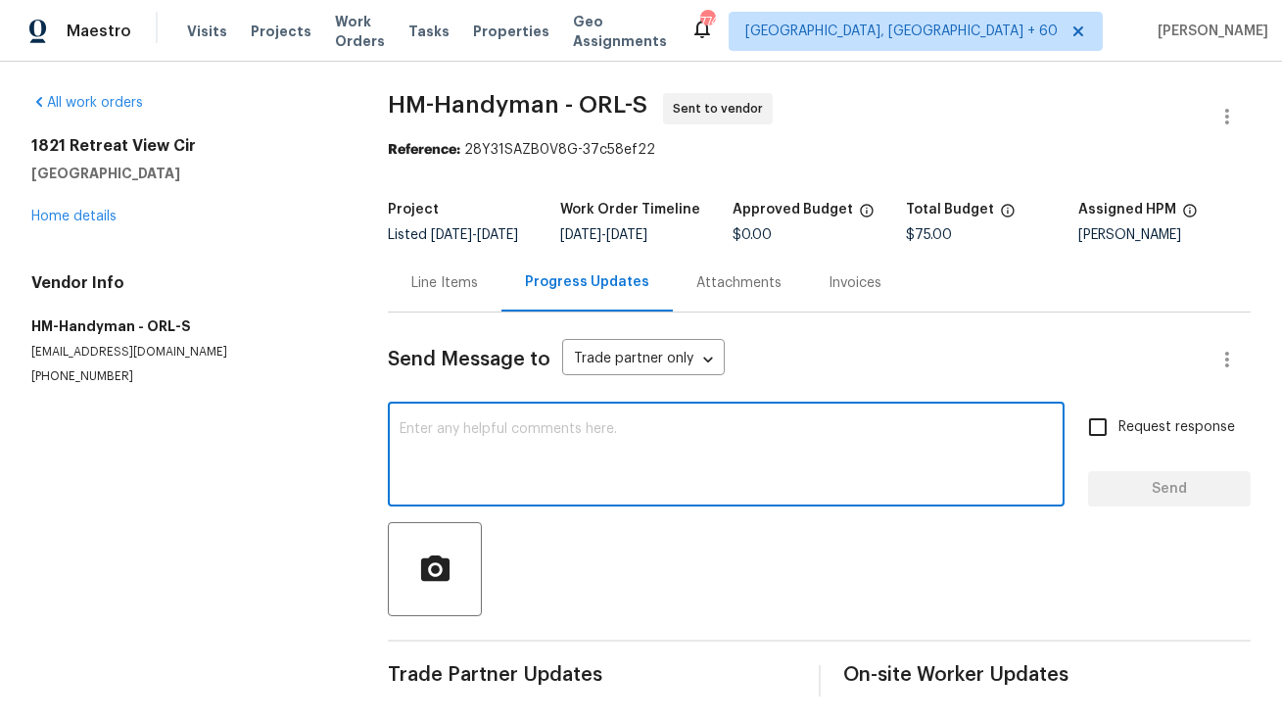
paste textarea "Hi, this is [PERSON_NAME] with Opendoor. I’m confirming you received the WO for…"
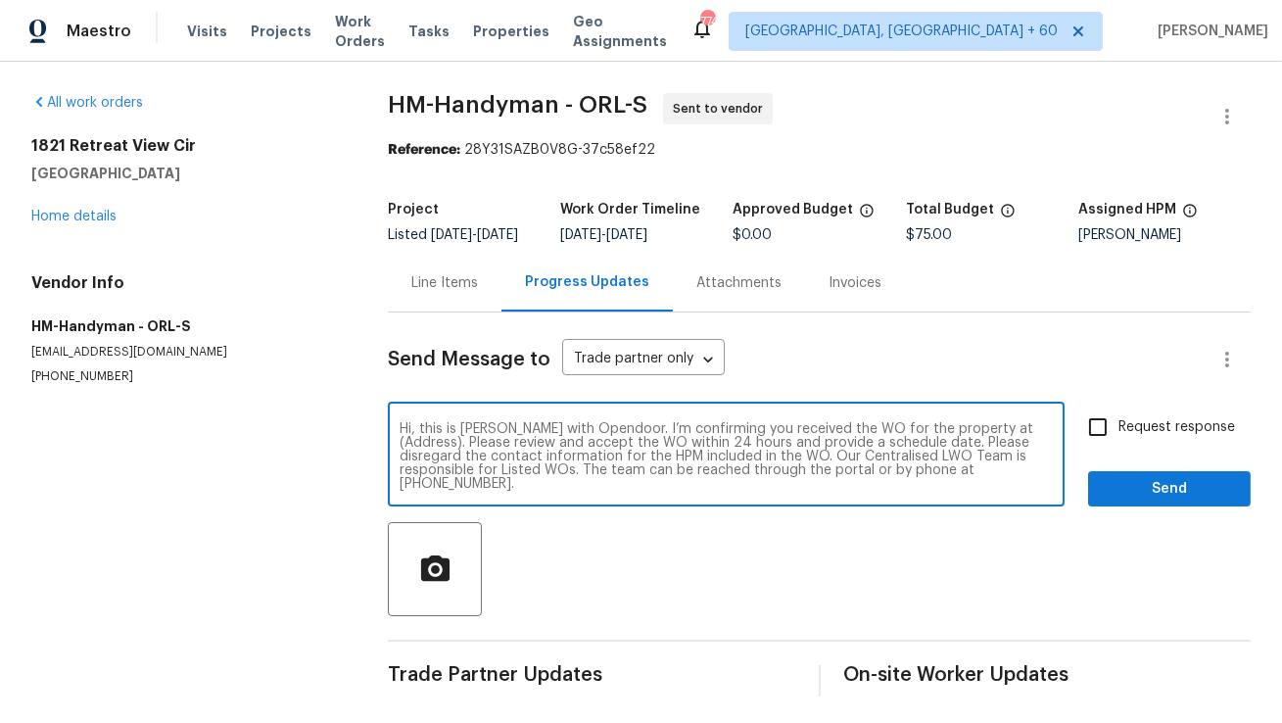
click at [1004, 453] on textarea "Hi, this is [PERSON_NAME] with Opendoor. I’m confirming you received the WO for…" at bounding box center [725, 456] width 653 height 69
paste textarea "[STREET_ADDRESS]"
type textarea "Hi, this is [PERSON_NAME] with Opendoor. I’m confirming you received the WO for…"
click at [1104, 444] on input "Request response" at bounding box center [1097, 426] width 41 height 41
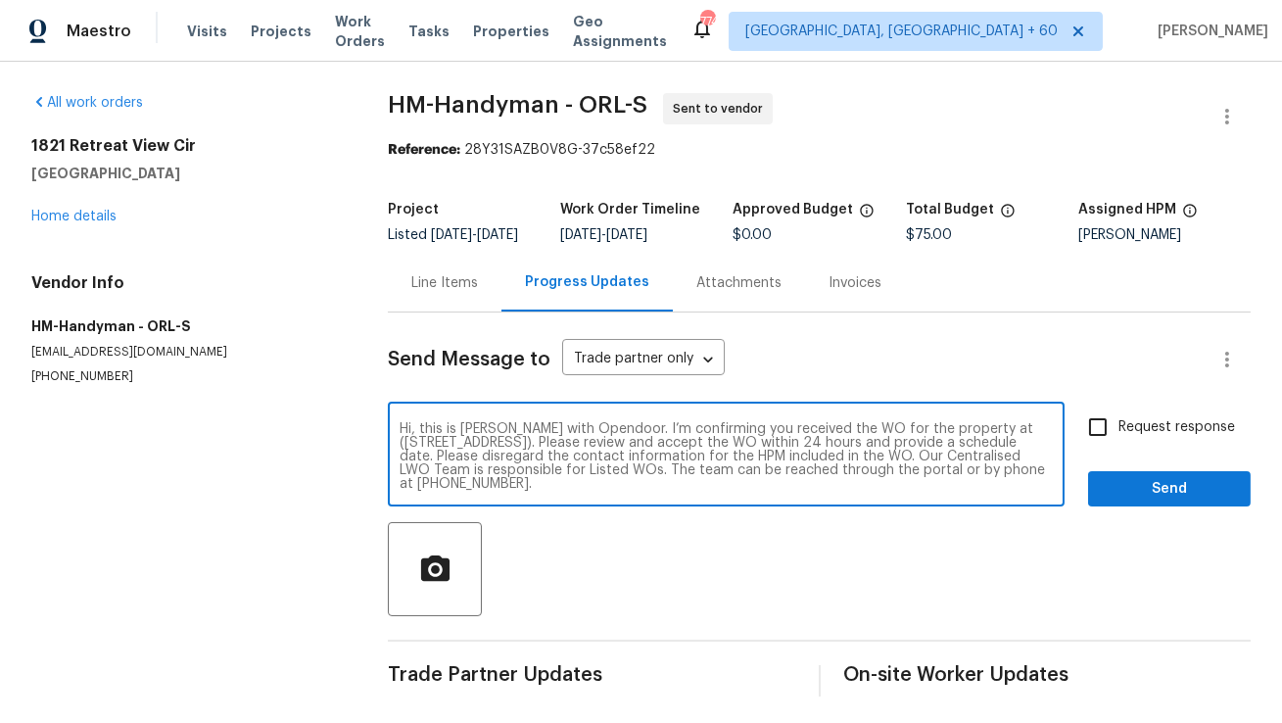
checkbox input "true"
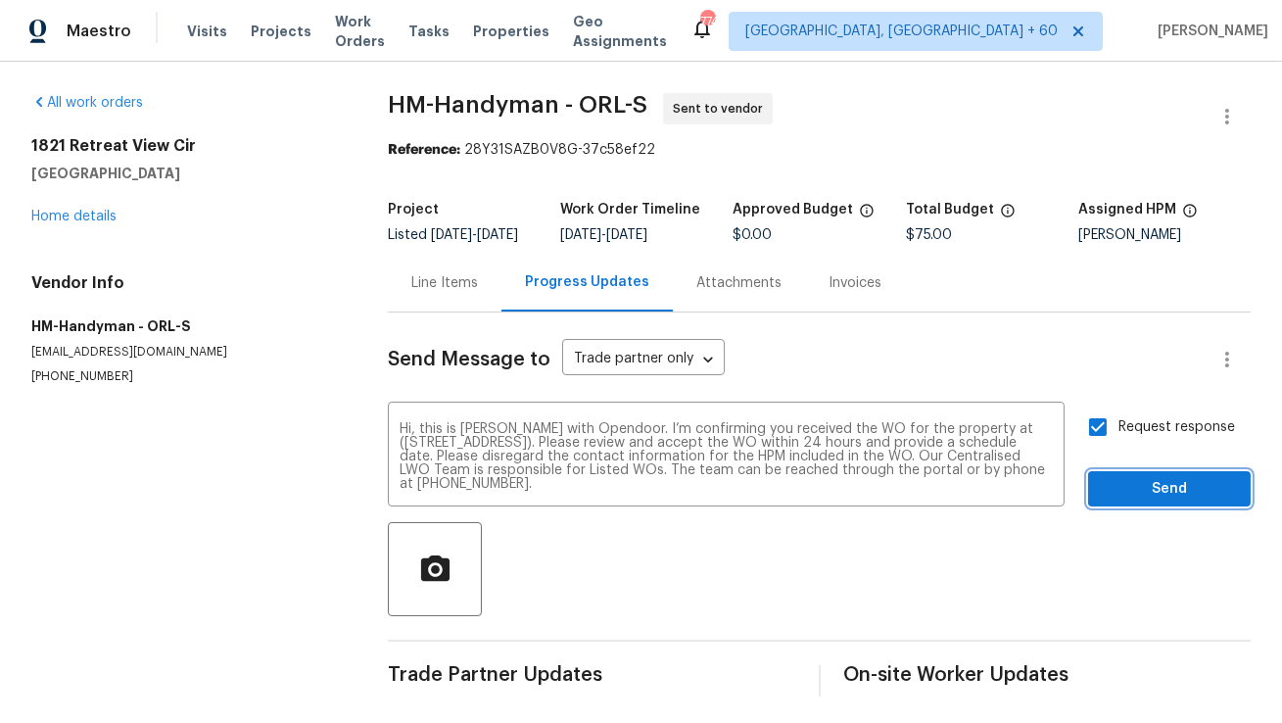
click at [1143, 498] on span "Send" at bounding box center [1168, 489] width 131 height 24
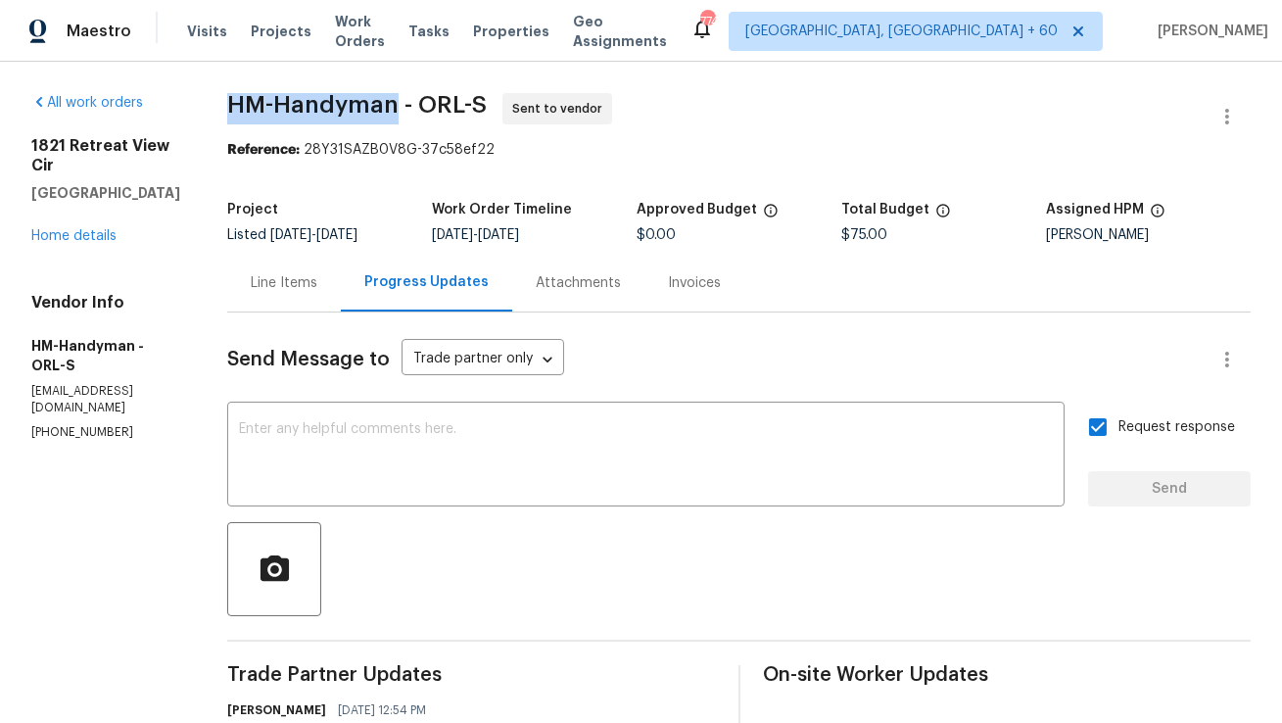
copy span "HM-Handyman"
drag, startPoint x: 253, startPoint y: 103, endPoint x: 418, endPoint y: 103, distance: 165.5
click at [418, 103] on span "HM-Handyman - ORL-S" at bounding box center [356, 104] width 259 height 23
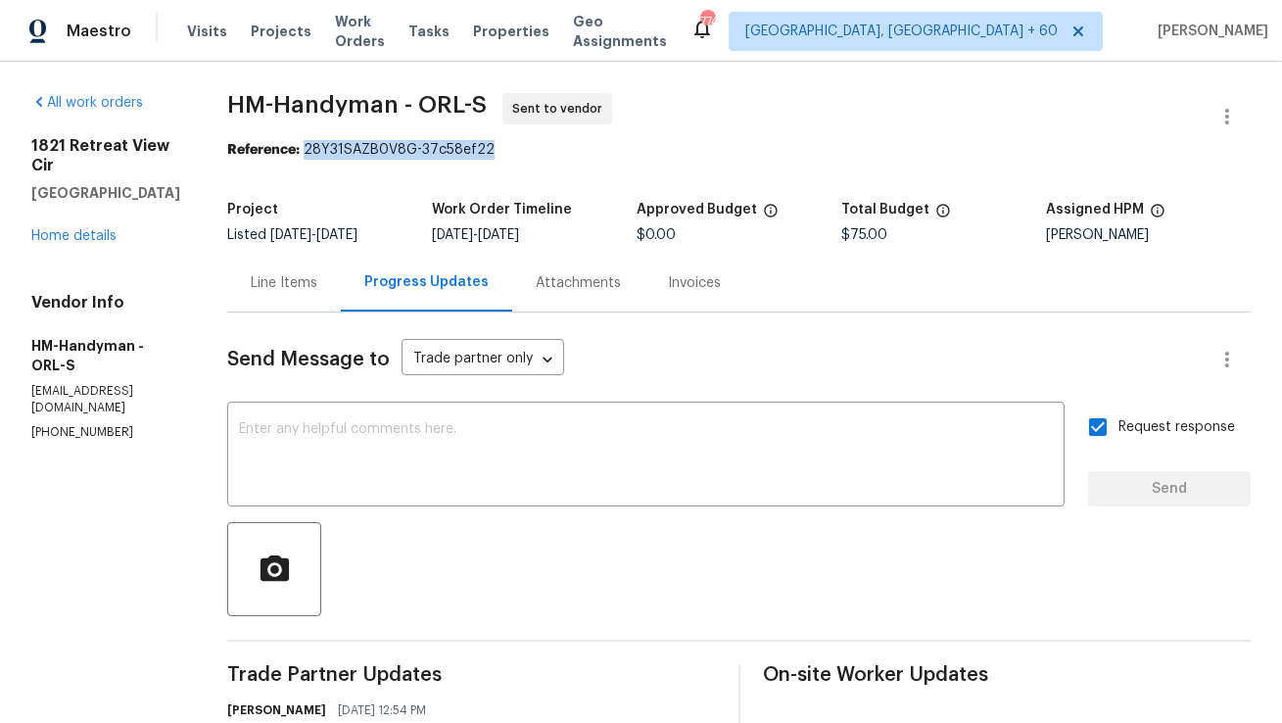
copy div "28Y31SAZB0V8G-37c58ef22"
drag, startPoint x: 327, startPoint y: 145, endPoint x: 511, endPoint y: 148, distance: 184.1
click at [511, 148] on div "Reference: 28Y31SAZB0V8G-37c58ef22" at bounding box center [738, 150] width 1023 height 20
